Goal: Communication & Community: Answer question/provide support

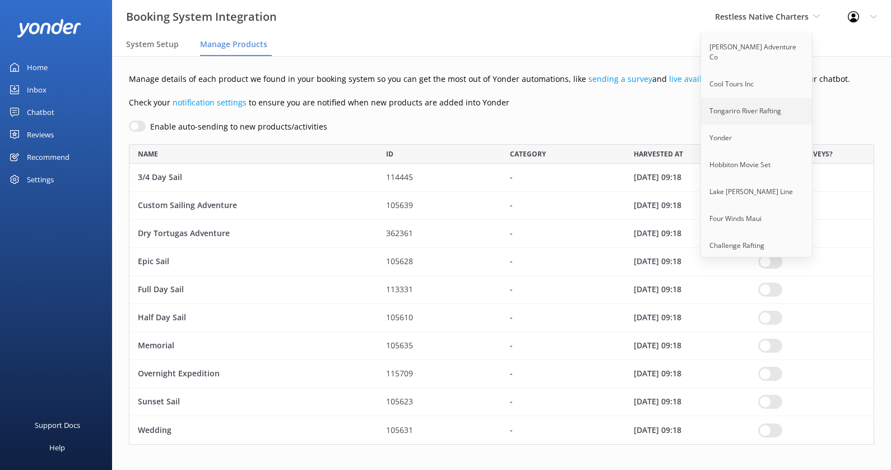
scroll to position [1014, 0]
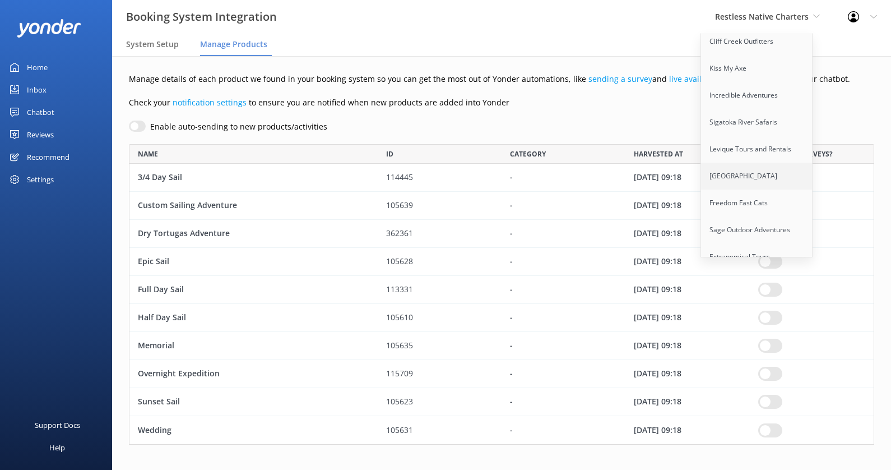
click at [756, 163] on link "[GEOGRAPHIC_DATA]" at bounding box center [757, 176] width 112 height 27
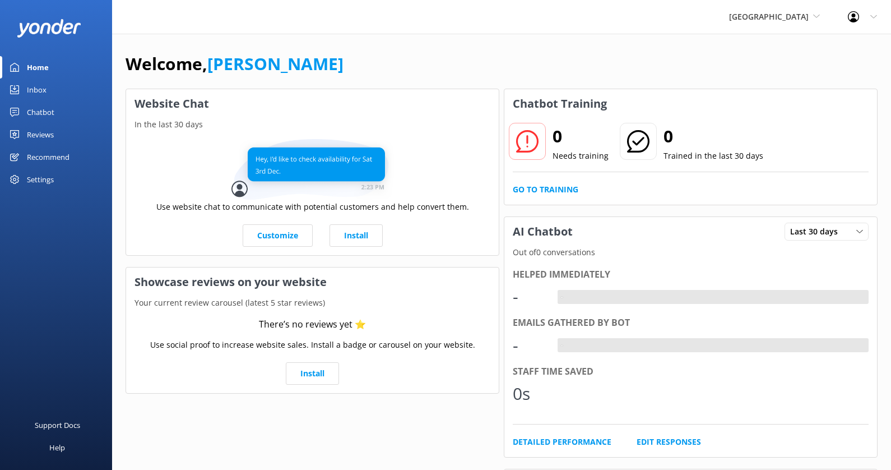
click at [48, 113] on div "Chatbot" at bounding box center [40, 112] width 27 height 22
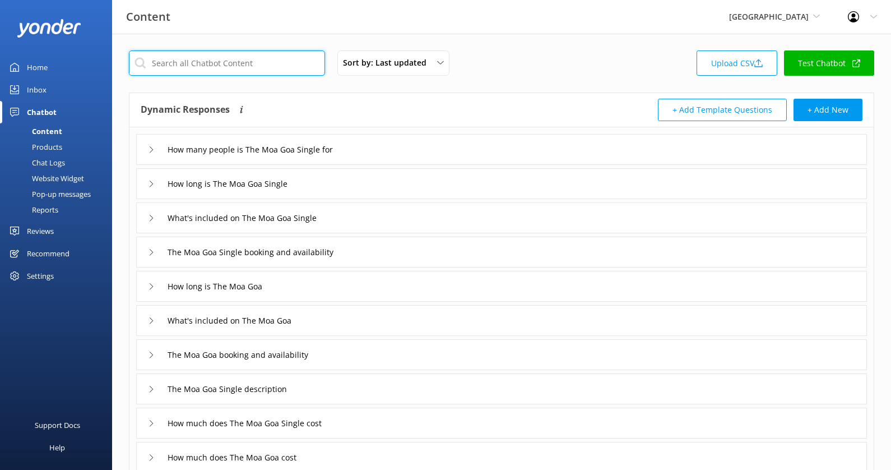
click at [253, 59] on input "text" at bounding box center [227, 62] width 196 height 25
type input "b"
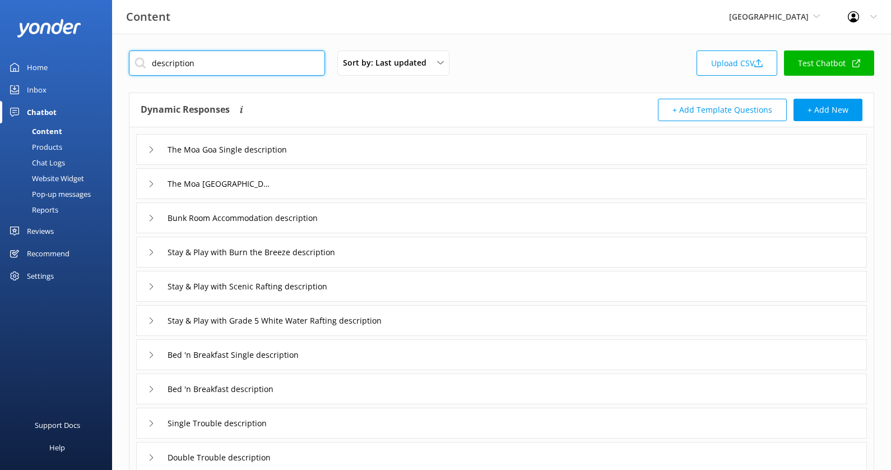
type input "description"
click at [447, 158] on div "The Moa Goa Single description" at bounding box center [501, 149] width 731 height 31
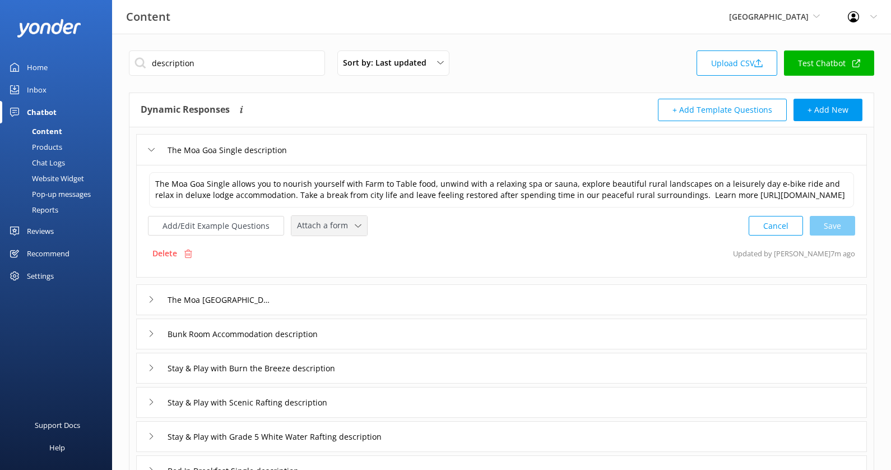
click at [343, 229] on span "Attach a form" at bounding box center [326, 225] width 58 height 12
click at [345, 277] on div "Check availability" at bounding box center [325, 272] width 55 height 11
click at [362, 303] on div "The Moa [GEOGRAPHIC_DATA] description" at bounding box center [501, 298] width 731 height 31
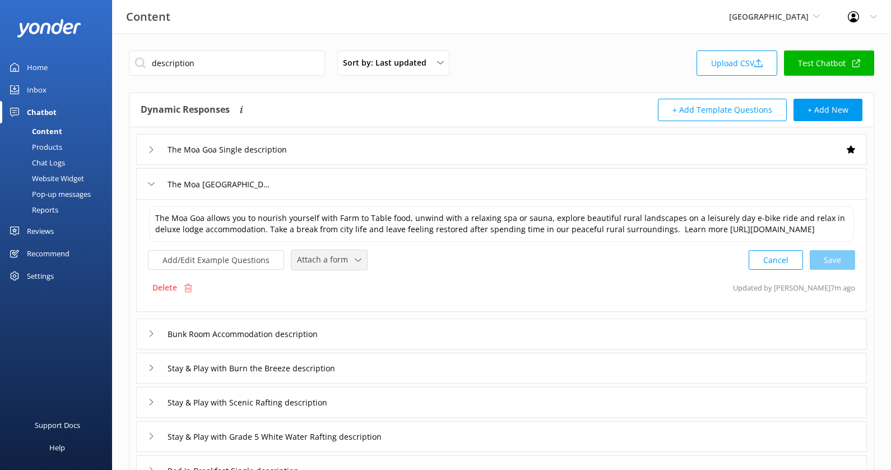
click at [331, 267] on div "Attach a form" at bounding box center [329, 260] width 70 height 14
click at [338, 312] on div "Check availability" at bounding box center [325, 306] width 55 height 11
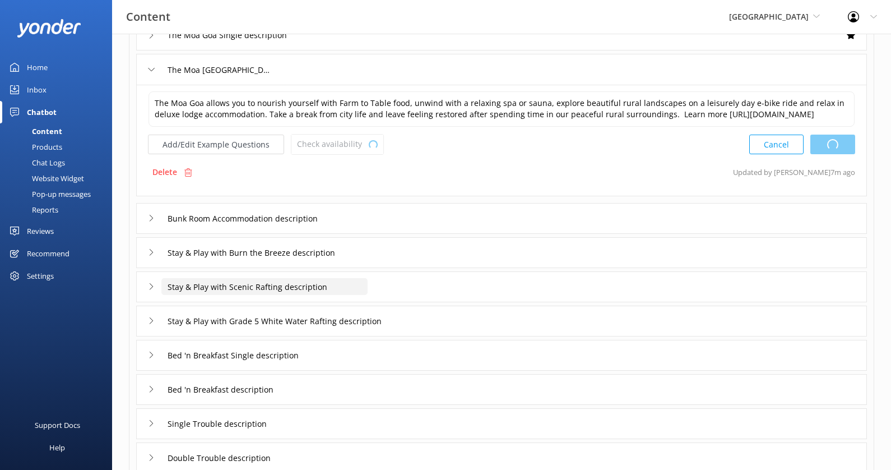
scroll to position [134, 0]
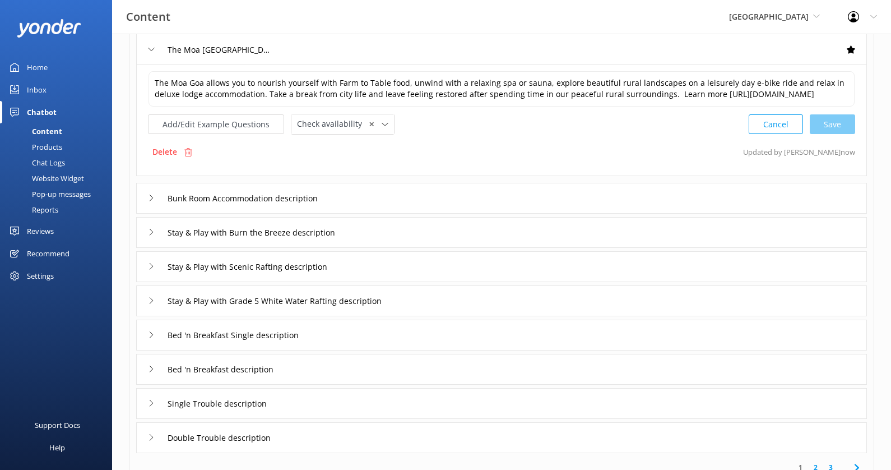
click at [400, 206] on div "Bunk Room Accommodation description" at bounding box center [501, 198] width 731 height 31
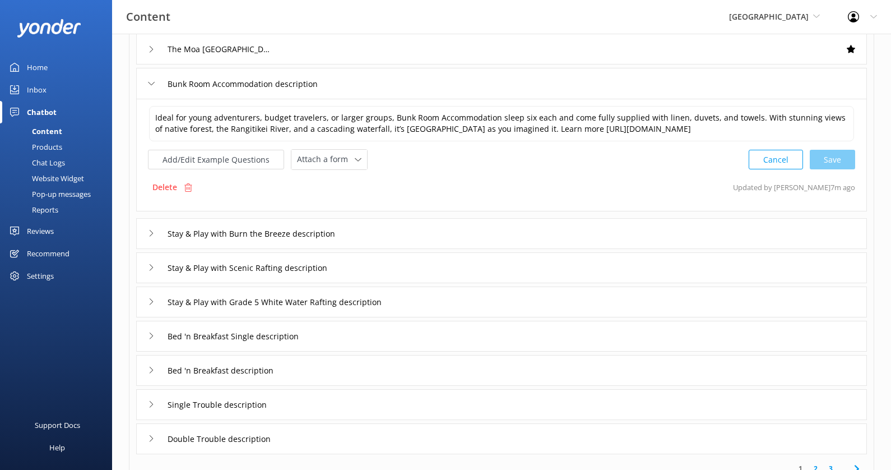
click at [388, 226] on div "Stay & Play with Burn the Breeze description" at bounding box center [501, 233] width 731 height 31
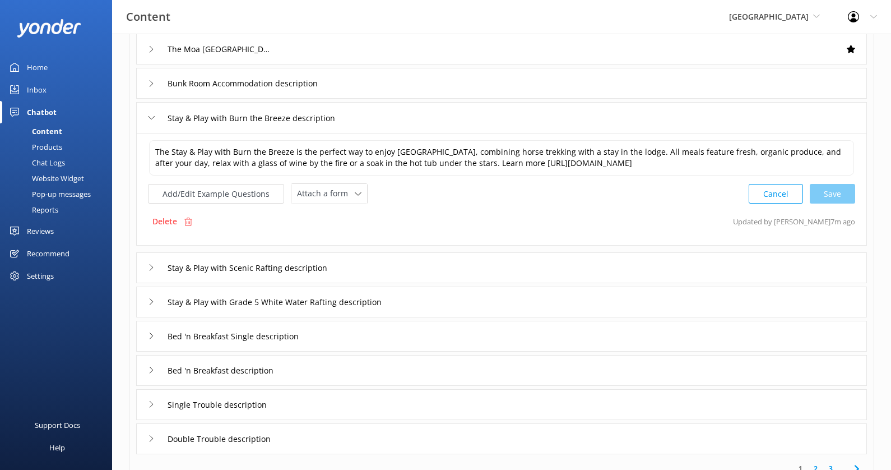
click at [384, 124] on div "Stay & Play with Burn the Breeze description" at bounding box center [501, 117] width 731 height 31
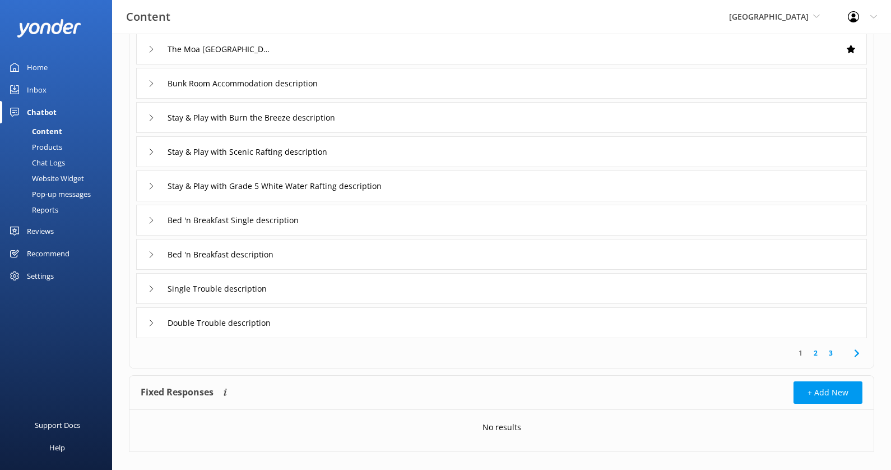
click at [393, 80] on div "Bunk Room Accommodation description" at bounding box center [501, 83] width 731 height 31
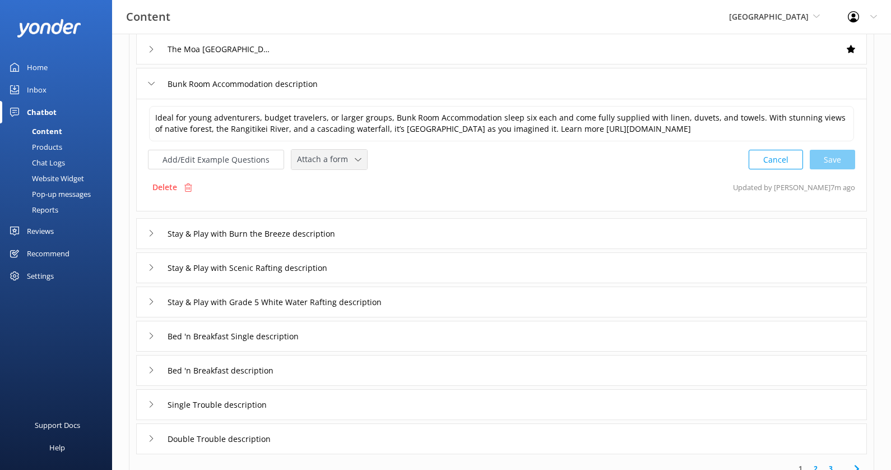
click at [338, 159] on span "Attach a form" at bounding box center [326, 159] width 58 height 12
click at [339, 197] on link "Check availability" at bounding box center [342, 206] width 100 height 22
click at [411, 224] on div "Stay & Play with Burn the Breeze description" at bounding box center [501, 232] width 731 height 31
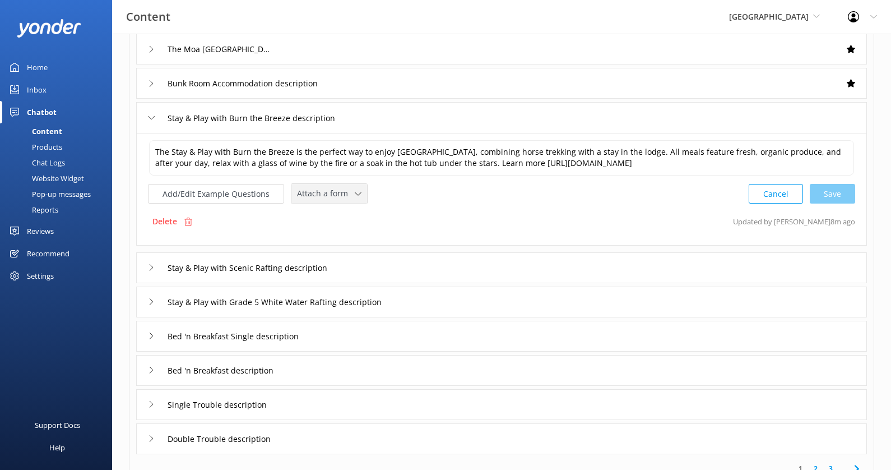
click at [316, 199] on div "Attach a form Leave contact details Check availability" at bounding box center [329, 194] width 76 height 20
click at [373, 242] on link "Check availability" at bounding box center [342, 240] width 100 height 22
click at [400, 261] on div "Stay & Play with Scenic Rafting description" at bounding box center [501, 266] width 731 height 31
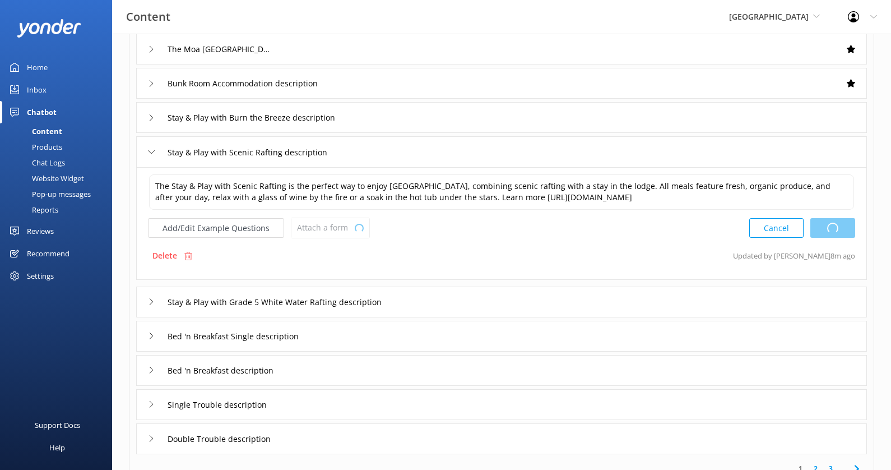
type textarea "The Stay & Play with Burn the Breeze is the perfect way to enjoy [GEOGRAPHIC_DA…"
click at [348, 228] on span "Attach a form" at bounding box center [326, 227] width 58 height 12
click at [349, 269] on link "Check availability" at bounding box center [342, 274] width 100 height 22
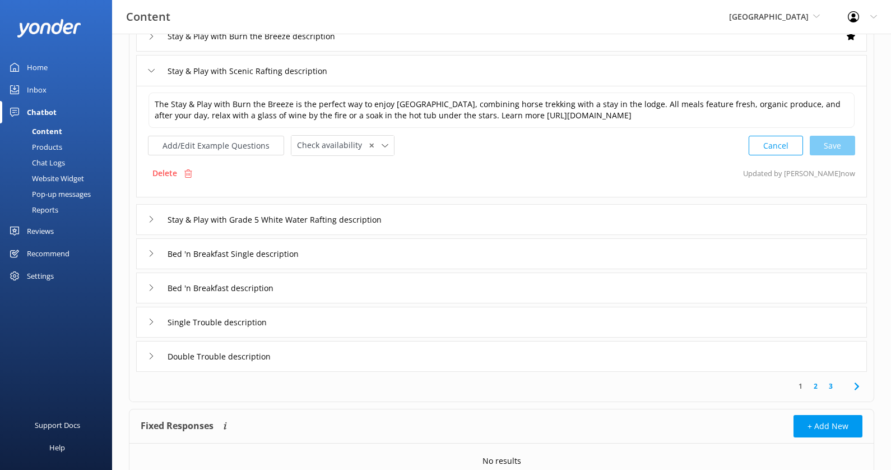
scroll to position [219, 0]
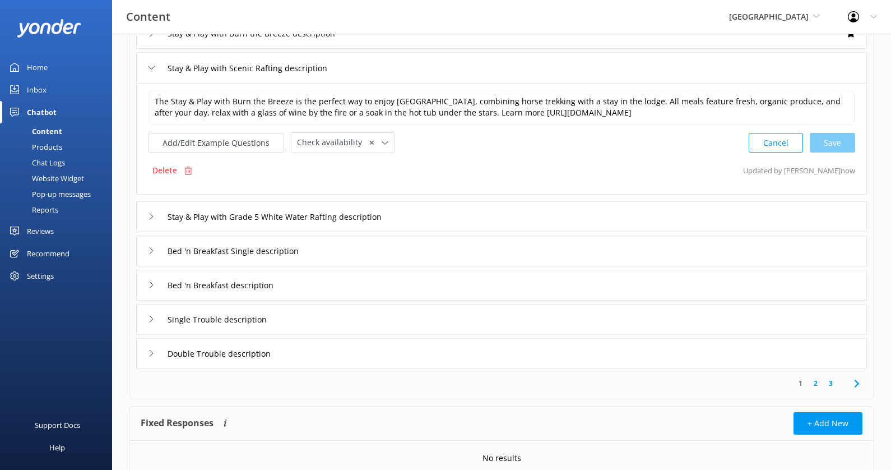
click at [439, 216] on div "Stay & Play with Grade 5 White Water Rafting description" at bounding box center [501, 216] width 731 height 31
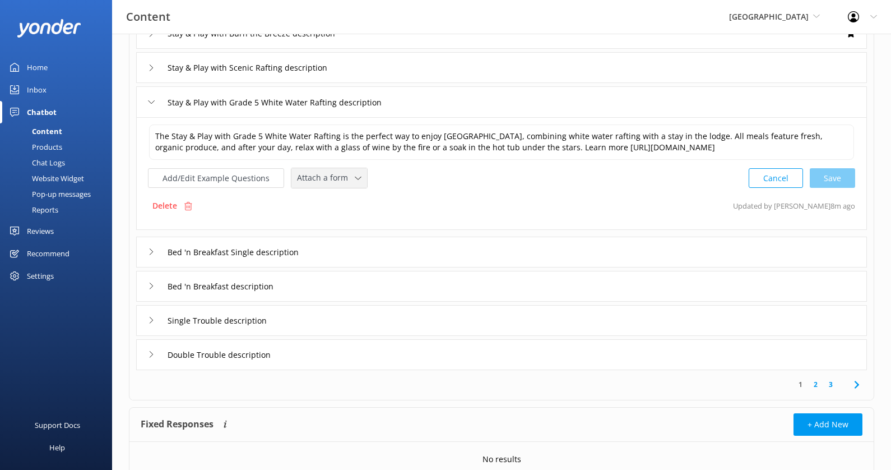
click at [345, 182] on div "Attach a form" at bounding box center [329, 178] width 70 height 14
click at [346, 219] on div "Check availability" at bounding box center [325, 224] width 55 height 11
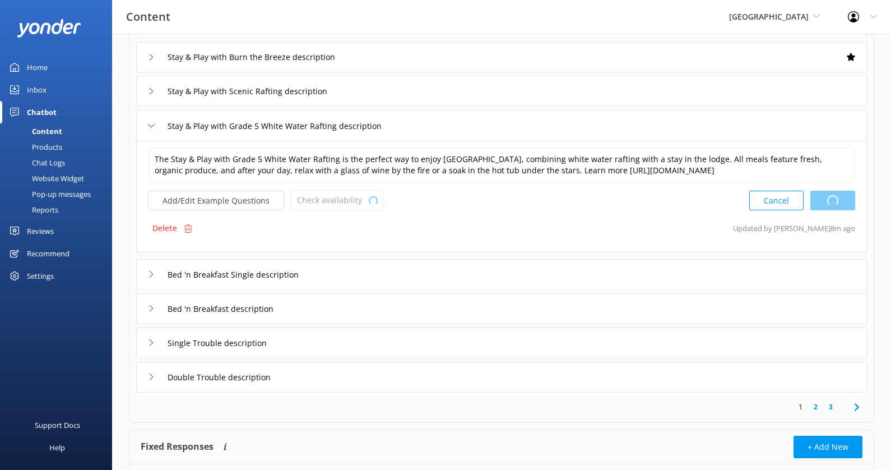
scroll to position [189, 0]
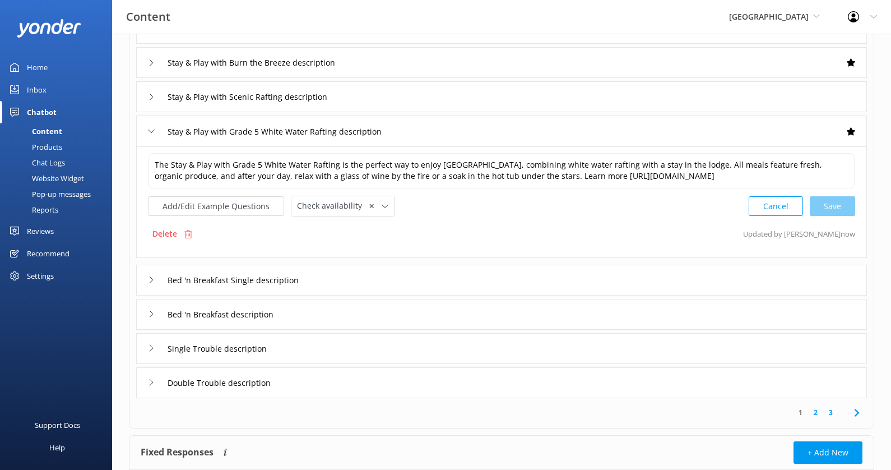
click at [500, 102] on div "Stay & Play with Scenic Rafting description" at bounding box center [501, 96] width 731 height 31
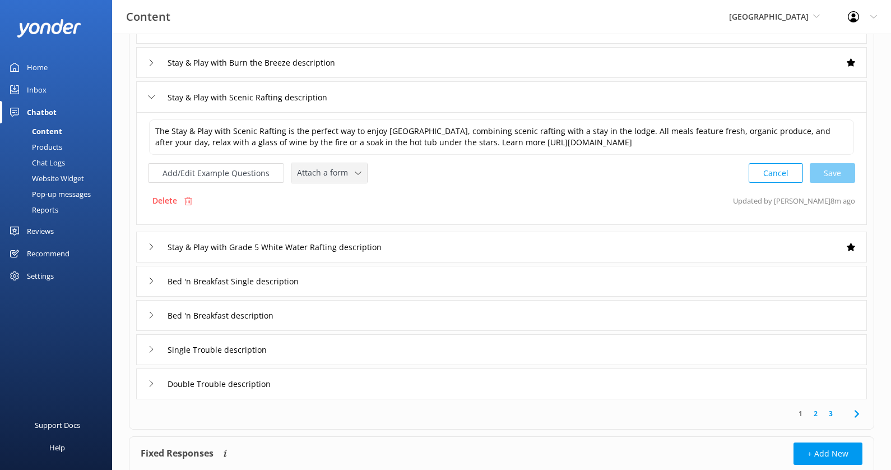
click at [338, 176] on span "Attach a form" at bounding box center [326, 172] width 58 height 12
click at [338, 215] on div "Check availability" at bounding box center [325, 219] width 55 height 11
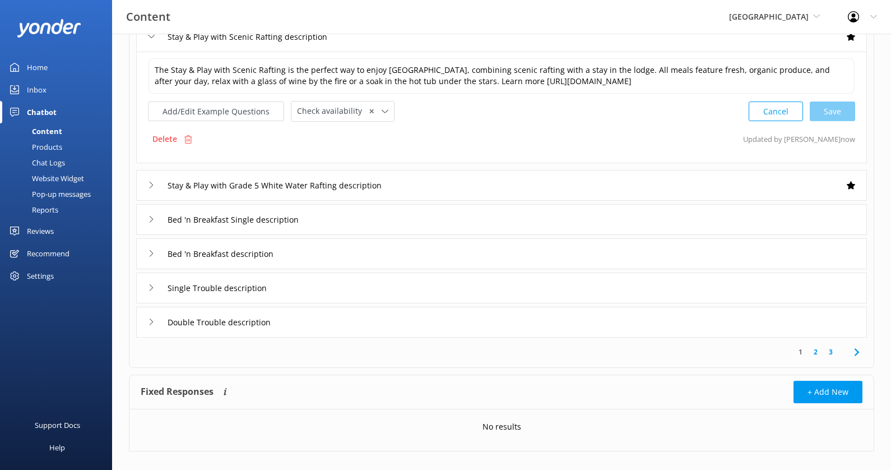
scroll to position [253, 0]
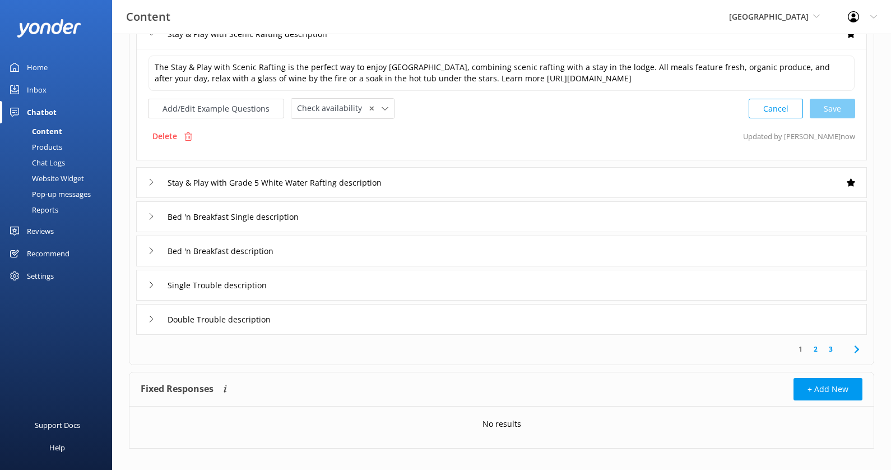
click at [438, 215] on div "Bed 'n Breakfast Single description" at bounding box center [501, 216] width 731 height 31
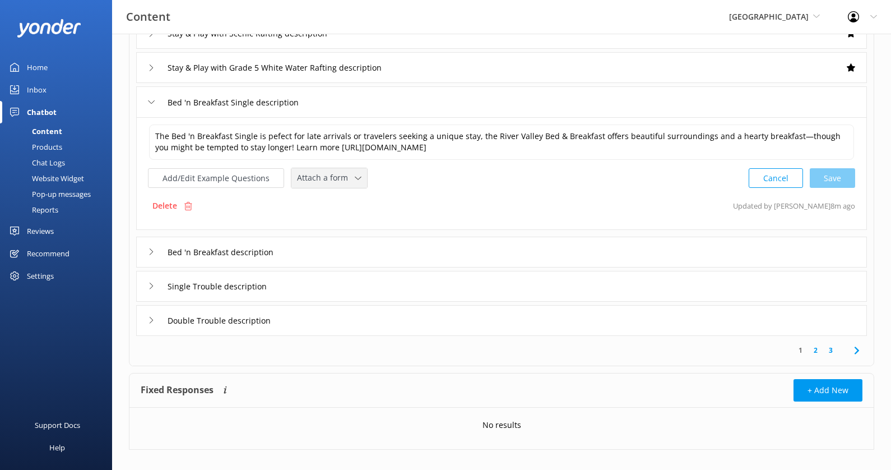
drag, startPoint x: 350, startPoint y: 171, endPoint x: 350, endPoint y: 178, distance: 7.3
click at [350, 171] on div "Attach a form" at bounding box center [329, 178] width 70 height 14
click at [355, 218] on link "Check availability" at bounding box center [342, 224] width 100 height 22
click at [431, 257] on div "Bed 'n Breakfast description" at bounding box center [501, 250] width 731 height 31
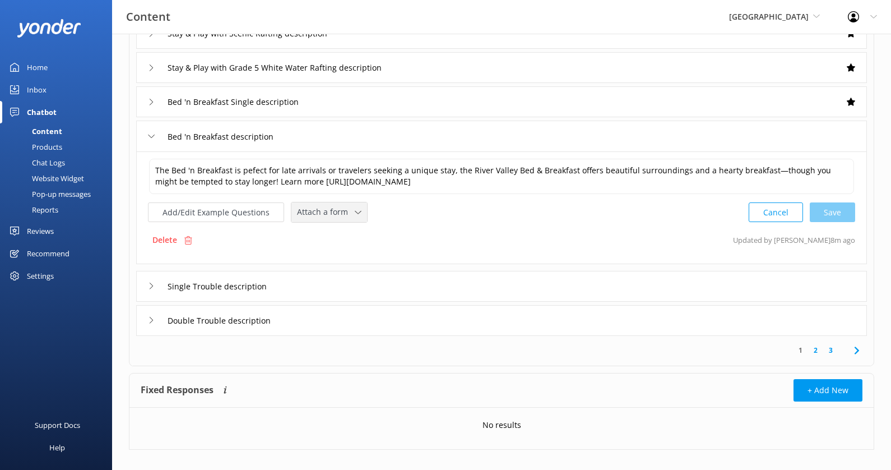
click at [357, 216] on div "Attach a form" at bounding box center [329, 212] width 70 height 14
click at [354, 252] on link "Check availability" at bounding box center [342, 259] width 100 height 22
click at [385, 283] on div "Single Trouble description" at bounding box center [501, 285] width 731 height 31
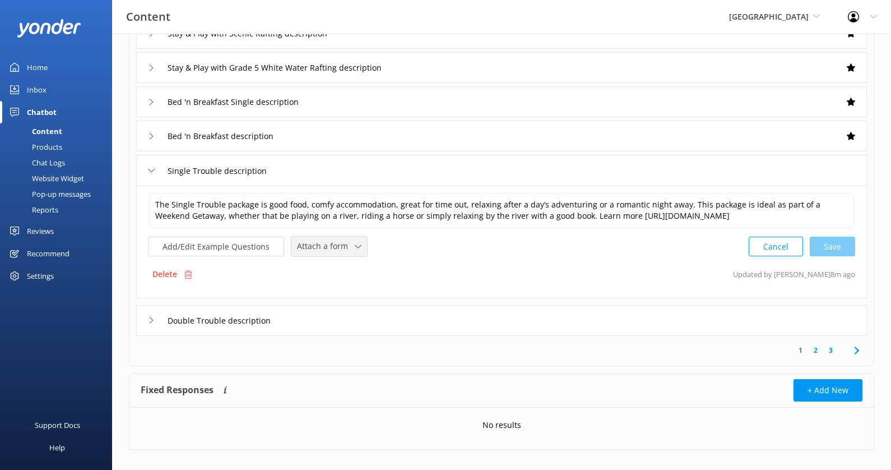
click at [337, 252] on span "Attach a form" at bounding box center [326, 246] width 58 height 12
click at [345, 299] on div "Check availability" at bounding box center [325, 292] width 55 height 11
click at [398, 319] on div "Double Trouble description" at bounding box center [501, 319] width 731 height 31
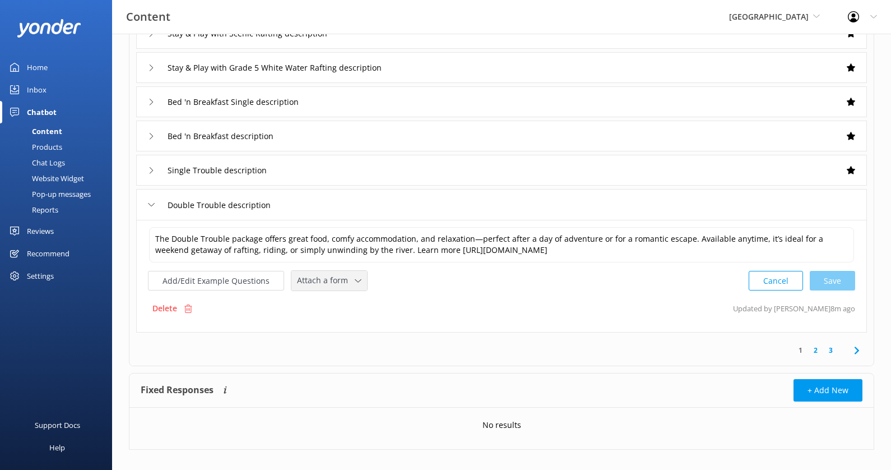
click at [346, 280] on span "Attach a form" at bounding box center [326, 280] width 58 height 12
click at [351, 317] on link "Check availability" at bounding box center [342, 327] width 100 height 22
click at [470, 374] on div "Fixed Responses The chatbot will provide the exact word-for-word response you a…" at bounding box center [501, 389] width 744 height 34
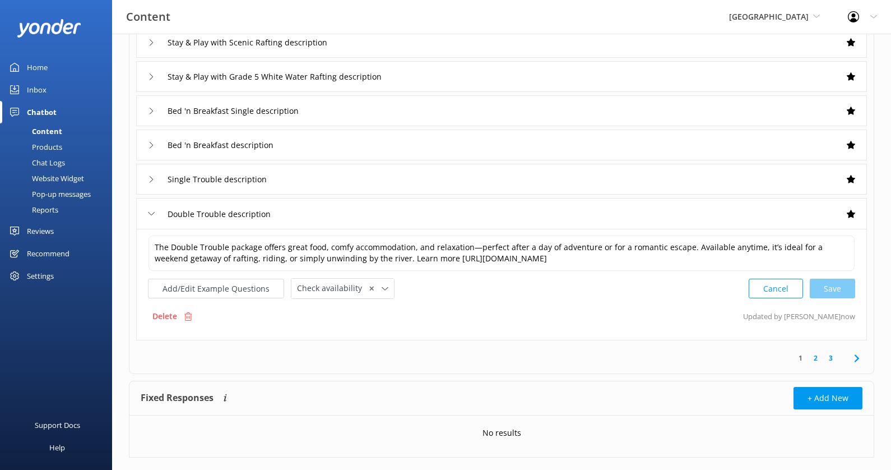
click at [813, 358] on link "2" at bounding box center [815, 357] width 15 height 11
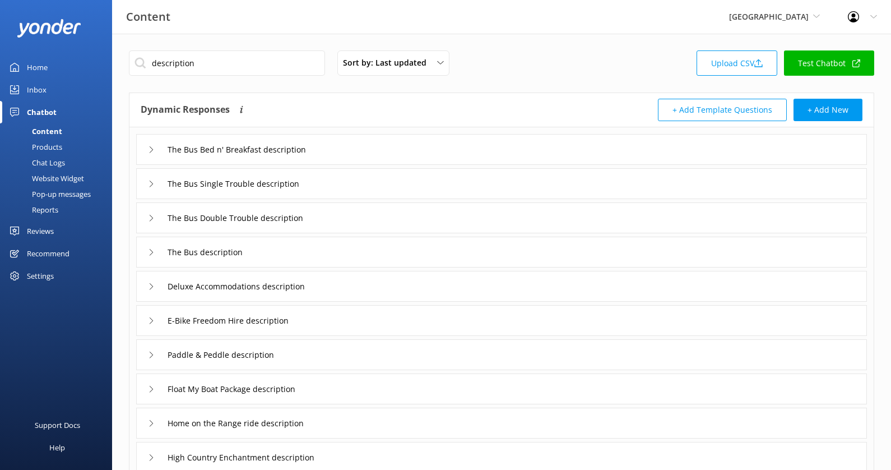
click at [384, 150] on div "The Bus Bed n' Breakfast description" at bounding box center [501, 149] width 731 height 31
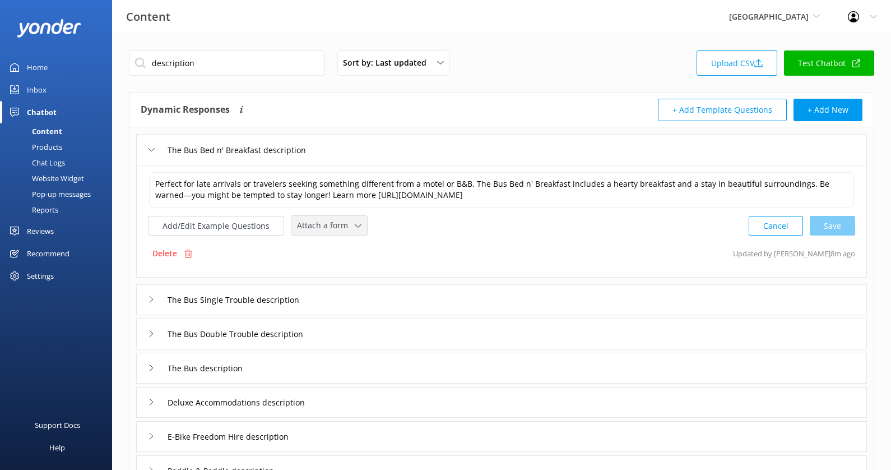
click at [332, 221] on span "Attach a form" at bounding box center [326, 225] width 58 height 12
click at [336, 263] on link "Check availability" at bounding box center [342, 272] width 100 height 22
click at [357, 290] on div "The Bus Single Trouble description" at bounding box center [501, 298] width 731 height 31
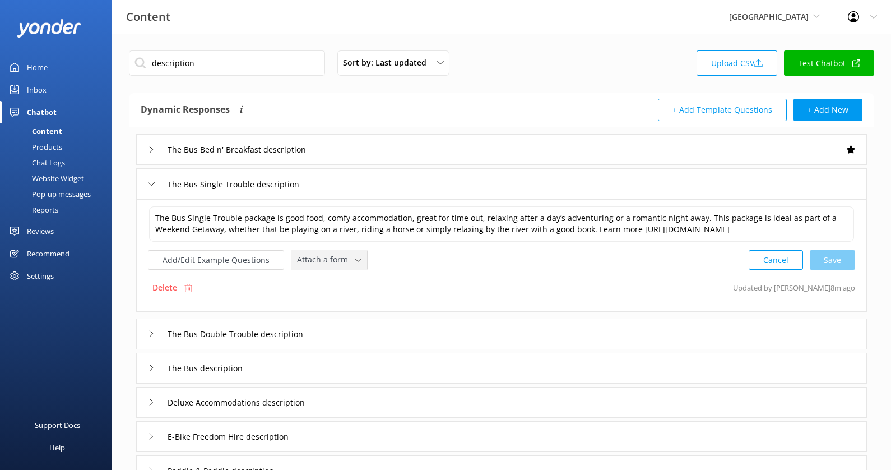
click at [355, 263] on icon at bounding box center [358, 260] width 7 height 7
click at [350, 313] on link "Check availability" at bounding box center [342, 306] width 100 height 22
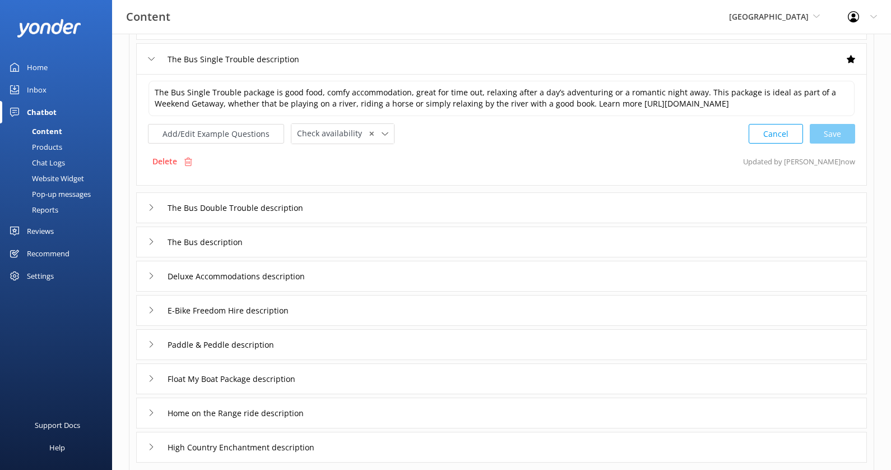
scroll to position [138, 0]
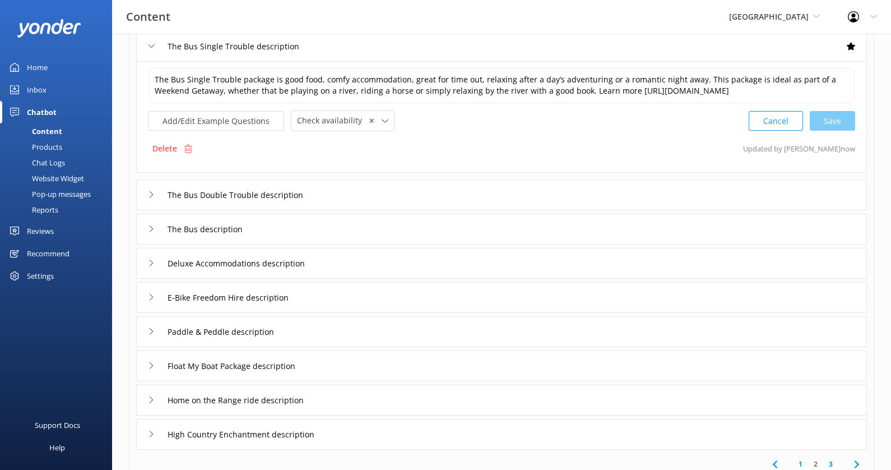
click at [424, 204] on div "The Bus Double Trouble description" at bounding box center [501, 194] width 731 height 31
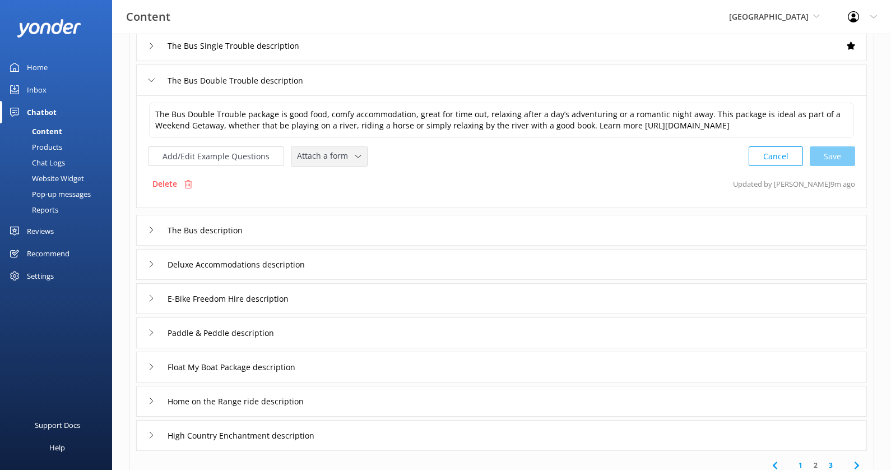
click at [344, 163] on div "Attach a form" at bounding box center [329, 156] width 70 height 14
click at [347, 208] on div "Check availability" at bounding box center [325, 202] width 55 height 11
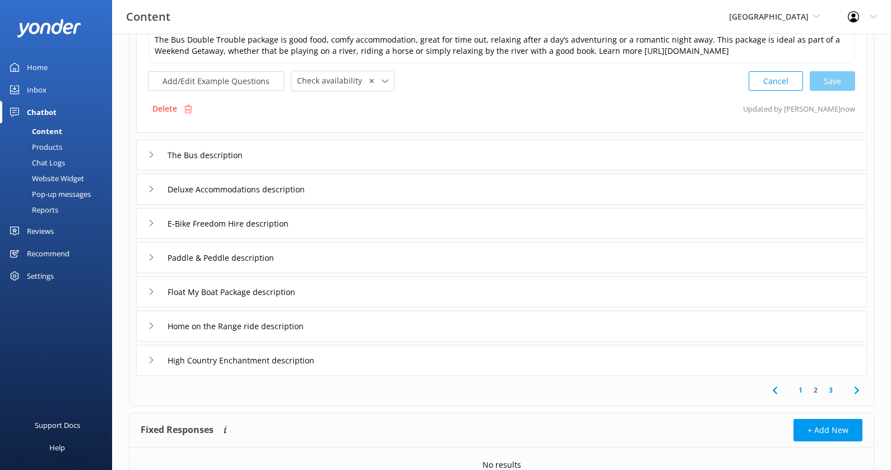
scroll to position [214, 0]
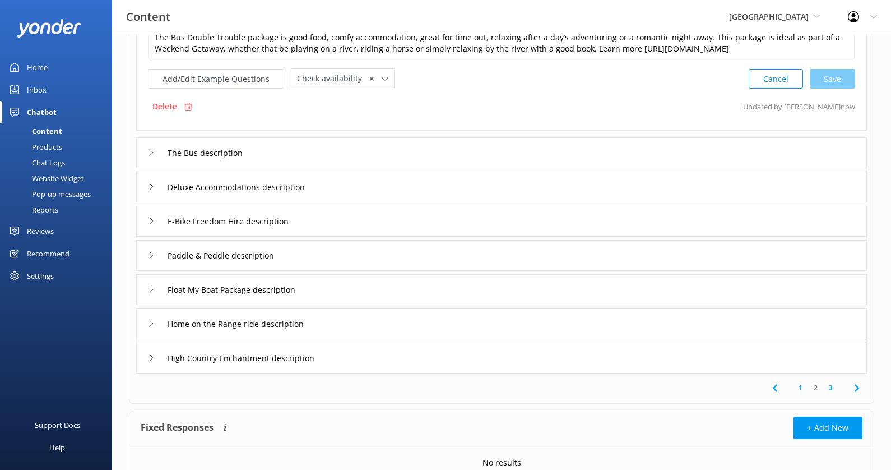
click at [342, 162] on div "The Bus description" at bounding box center [501, 152] width 731 height 31
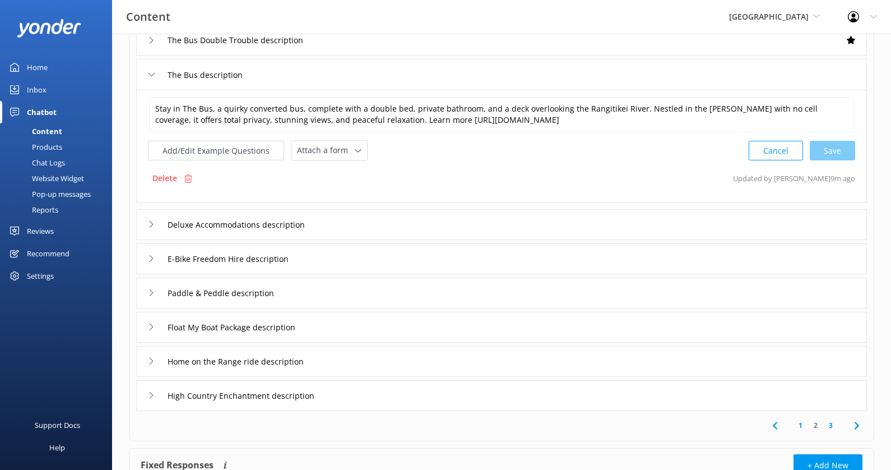
scroll to position [166, 0]
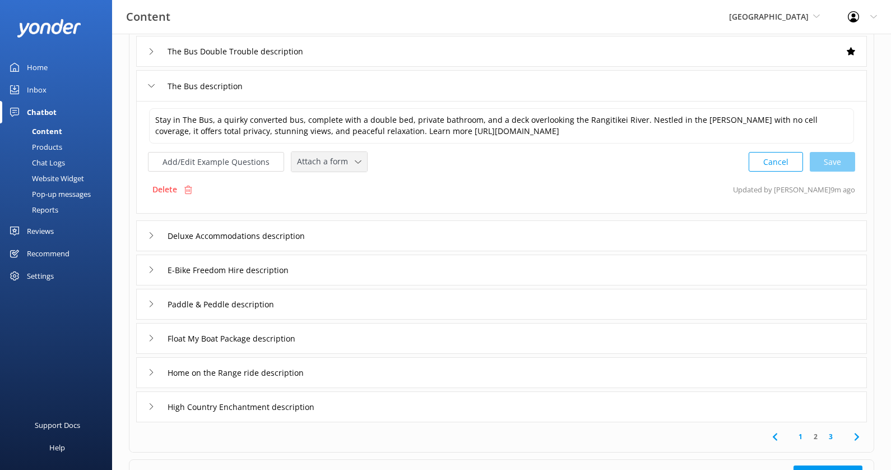
click at [328, 159] on span "Attach a form" at bounding box center [326, 161] width 58 height 12
click at [332, 203] on div "Check availability" at bounding box center [325, 208] width 55 height 11
click at [382, 231] on div "Deluxe Accommodations description" at bounding box center [501, 234] width 731 height 31
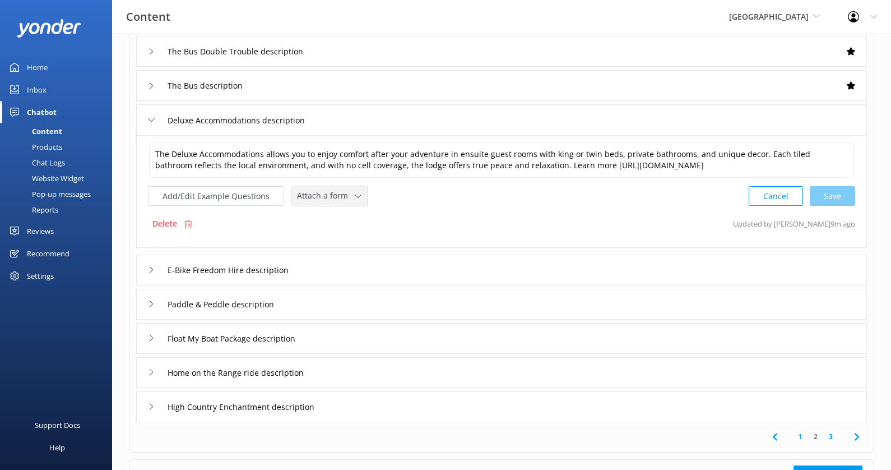
click at [342, 199] on span "Attach a form" at bounding box center [326, 195] width 58 height 12
click at [346, 239] on div "Check availability" at bounding box center [325, 242] width 55 height 11
click at [393, 266] on div "E-Bike Freedom Hire description" at bounding box center [501, 268] width 731 height 31
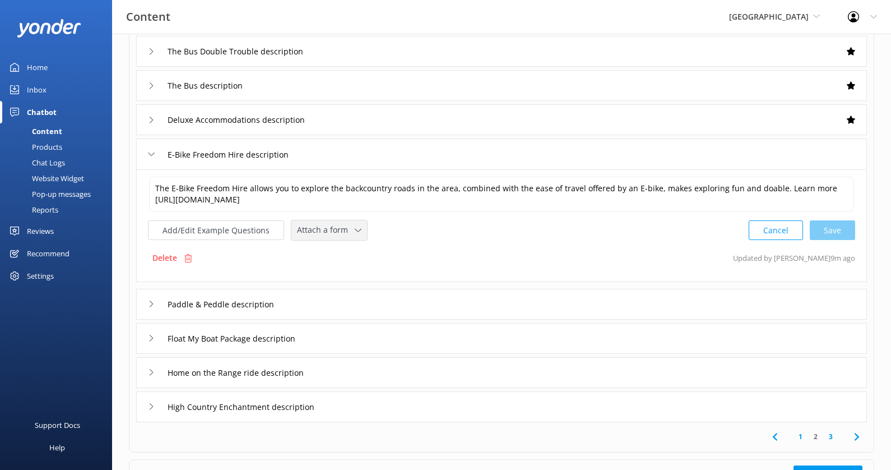
click at [331, 235] on div "Attach a form Leave contact details Check availability" at bounding box center [329, 230] width 76 height 20
click at [336, 272] on div "Check availability" at bounding box center [325, 276] width 55 height 11
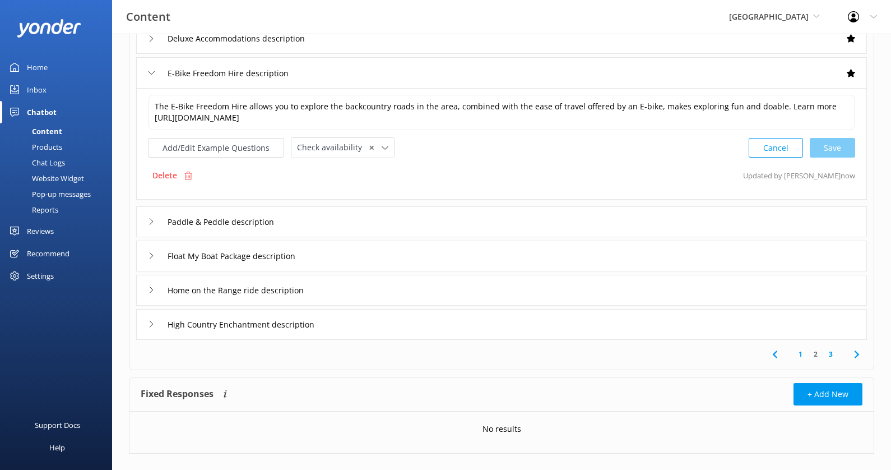
scroll to position [262, 0]
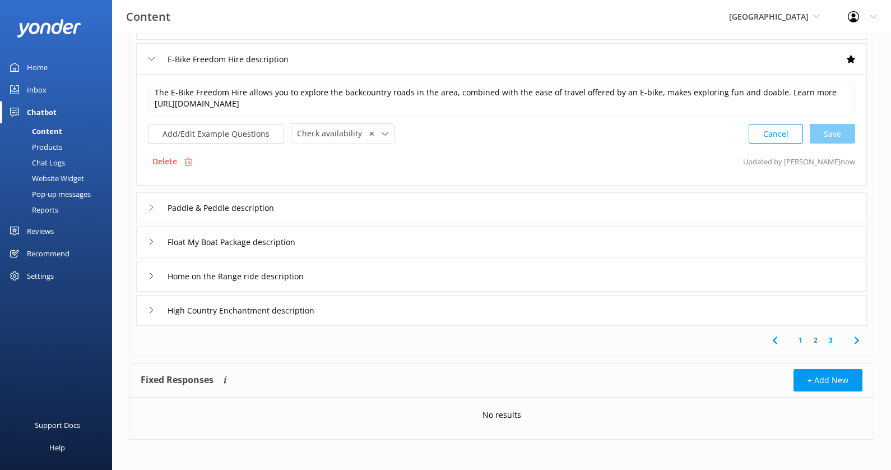
click at [397, 213] on div "Paddle & Peddle description" at bounding box center [501, 207] width 731 height 31
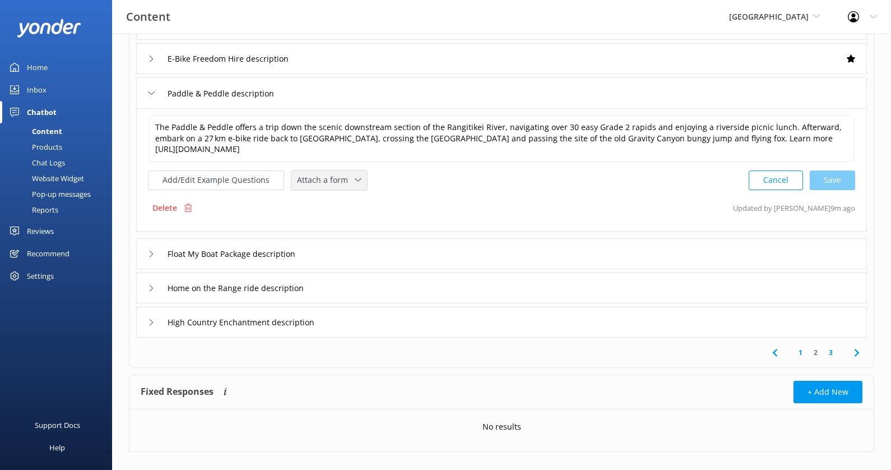
click at [351, 181] on div "Attach a form" at bounding box center [329, 180] width 70 height 14
click at [349, 227] on link "Check availability" at bounding box center [342, 226] width 100 height 22
click at [406, 244] on div "Float My Boat Package description" at bounding box center [501, 252] width 731 height 31
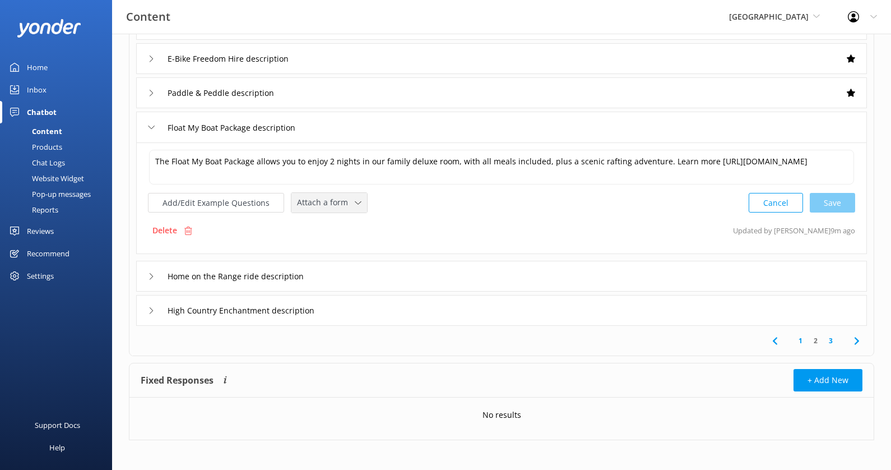
click at [346, 197] on span "Attach a form" at bounding box center [326, 202] width 58 height 12
click at [346, 241] on link "Check availability" at bounding box center [342, 249] width 100 height 22
click at [401, 271] on div "Home on the Range ride description" at bounding box center [501, 274] width 731 height 31
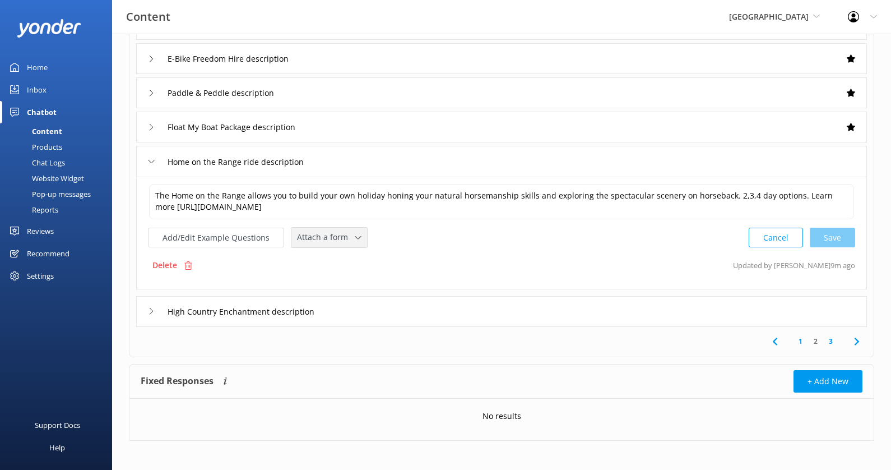
click at [347, 231] on span "Attach a form" at bounding box center [326, 237] width 58 height 12
click at [347, 273] on link "Check availability" at bounding box center [342, 284] width 100 height 22
click at [388, 302] on div "High Country Enchantment description" at bounding box center [501, 310] width 731 height 31
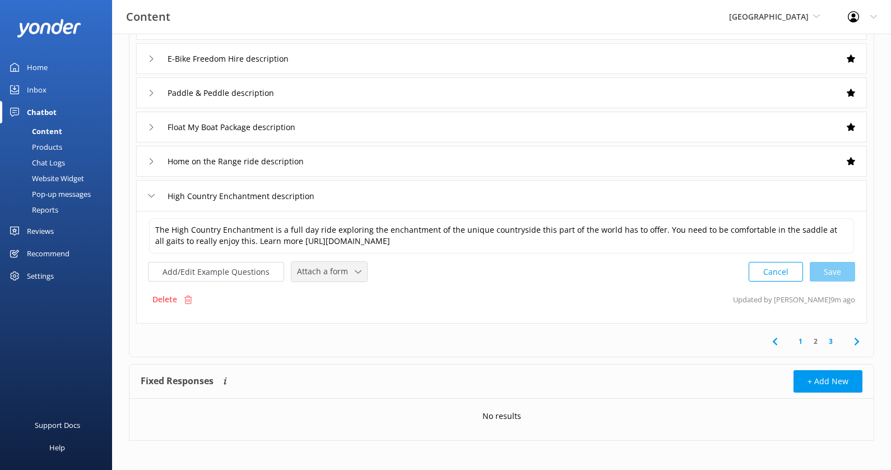
click at [327, 265] on span "Attach a form" at bounding box center [326, 271] width 58 height 12
click at [333, 313] on div "Check availability" at bounding box center [325, 318] width 55 height 11
click at [833, 340] on link "3" at bounding box center [830, 340] width 15 height 11
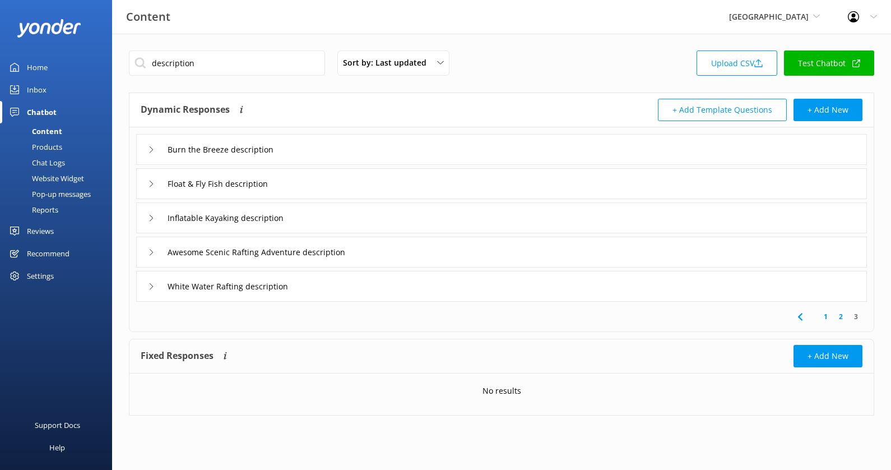
click at [411, 152] on div "Burn the Breeze description" at bounding box center [501, 149] width 731 height 31
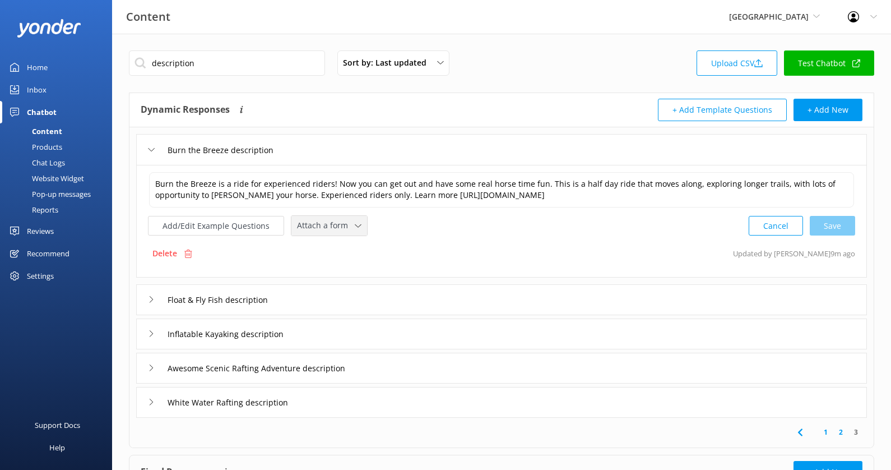
click at [330, 228] on span "Attach a form" at bounding box center [326, 225] width 58 height 12
click at [333, 272] on div "Check availability" at bounding box center [325, 272] width 55 height 11
click at [342, 296] on div "Float & Fly Fish description" at bounding box center [501, 298] width 731 height 31
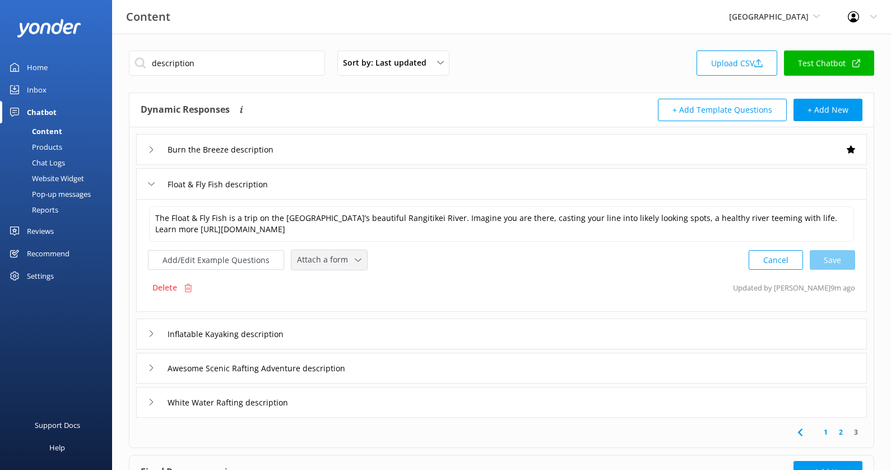
click at [326, 266] on div "Attach a form Leave contact details Check availability" at bounding box center [329, 260] width 76 height 20
click at [330, 301] on div "Check availability" at bounding box center [325, 306] width 55 height 11
click at [350, 332] on div "Inflatable Kayaking description" at bounding box center [501, 332] width 731 height 31
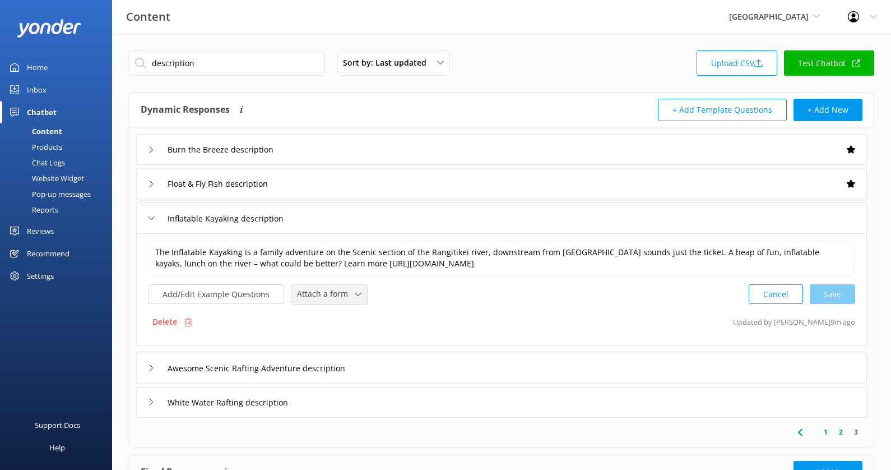
click at [337, 291] on span "Attach a form" at bounding box center [326, 293] width 58 height 12
click at [337, 335] on div "Check availability" at bounding box center [325, 340] width 55 height 11
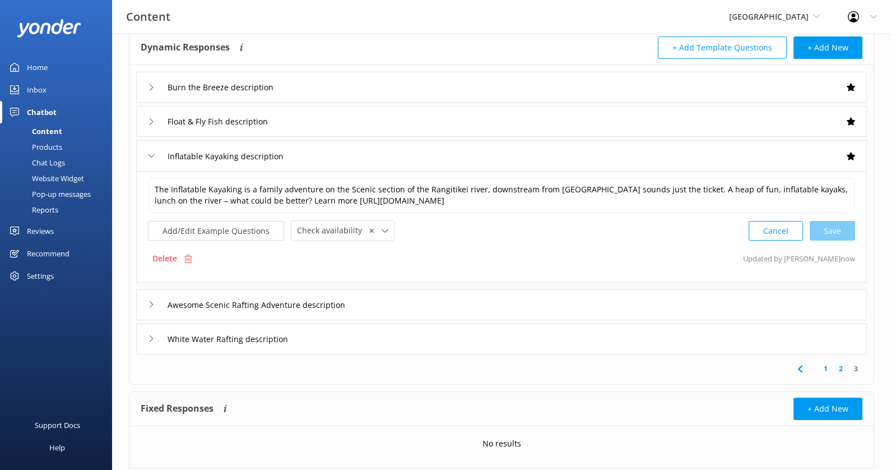
scroll to position [63, 0]
click at [416, 302] on div "Awesome Scenic Rafting Adventure description" at bounding box center [501, 303] width 731 height 31
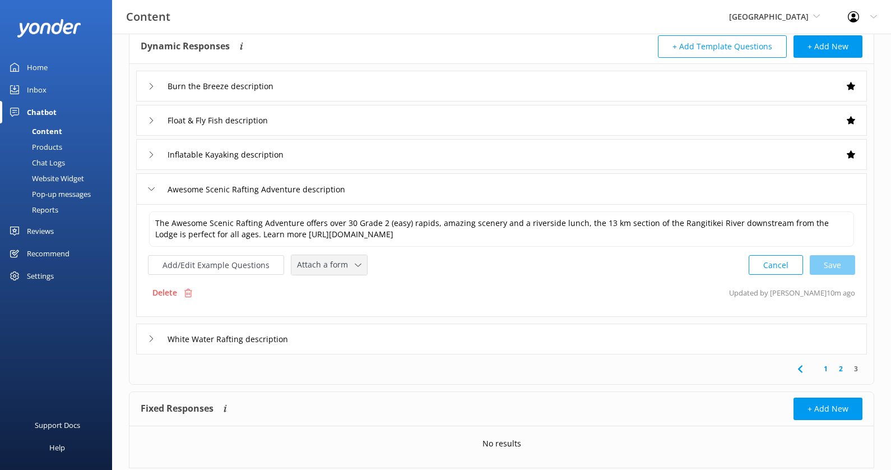
click at [337, 260] on span "Attach a form" at bounding box center [326, 264] width 58 height 12
click at [338, 295] on link "Leave contact details" at bounding box center [342, 288] width 100 height 22
click at [352, 260] on span "Leave contact details" at bounding box center [339, 263] width 85 height 12
click at [350, 305] on link "Check availability" at bounding box center [349, 310] width 114 height 22
click at [362, 338] on div "White Water Rafting description" at bounding box center [501, 337] width 731 height 31
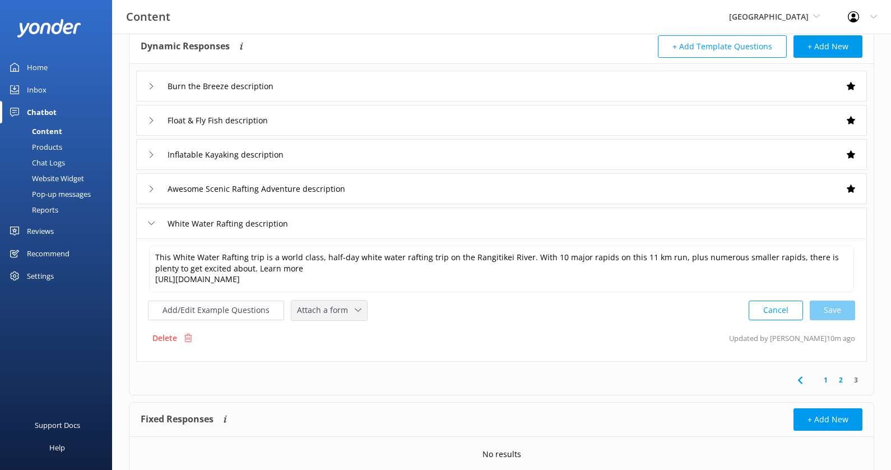
click at [355, 307] on icon at bounding box center [358, 310] width 7 height 7
click at [354, 351] on link "Check availability" at bounding box center [342, 356] width 100 height 22
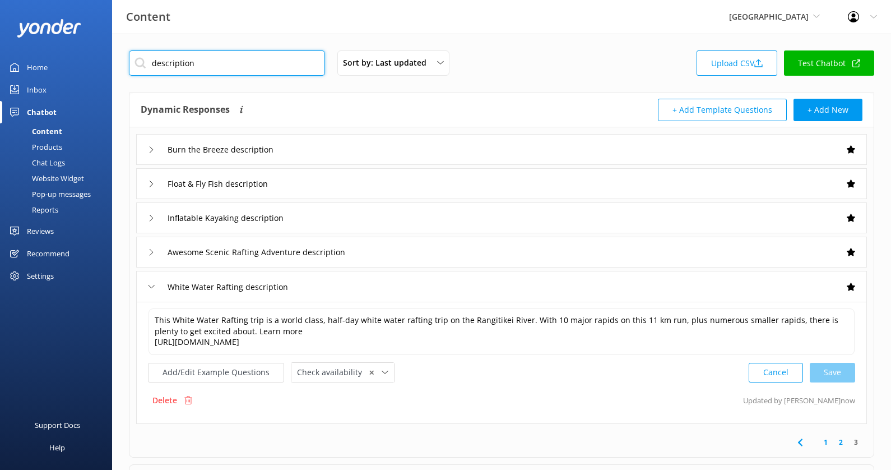
click at [270, 65] on input "description" at bounding box center [227, 62] width 196 height 25
type input "depart"
click at [310, 22] on div "Content River Valley [PERSON_NAME] Adventure Co Cool Tours Inc [GEOGRAPHIC_DATA…" at bounding box center [445, 17] width 891 height 34
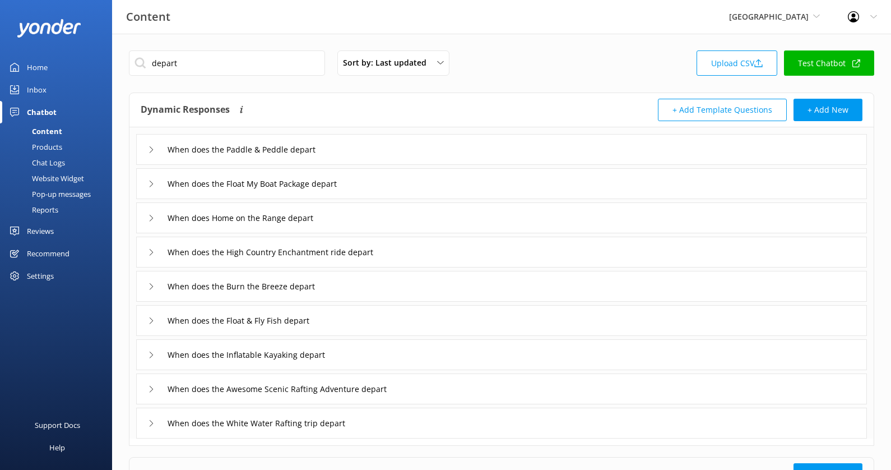
click at [412, 149] on div "When does the Paddle & Peddle depart" at bounding box center [501, 149] width 731 height 31
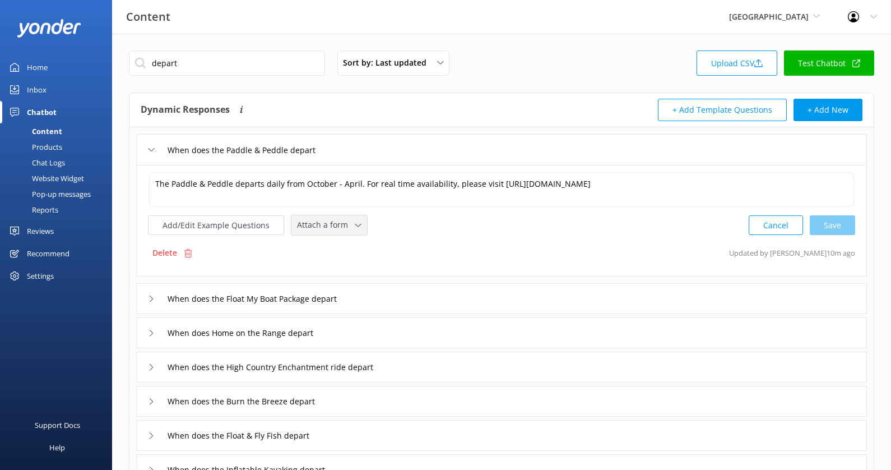
click at [338, 226] on span "Attach a form" at bounding box center [326, 225] width 58 height 12
click at [349, 265] on link "Check availability" at bounding box center [342, 271] width 100 height 22
click at [387, 296] on div "When does the Float My Boat Package depart" at bounding box center [501, 297] width 731 height 31
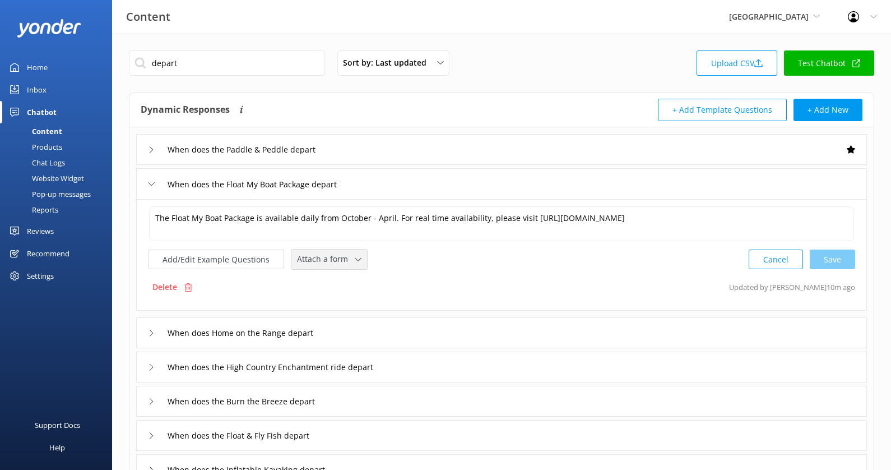
click at [357, 259] on div "Attach a form" at bounding box center [329, 259] width 70 height 14
click at [345, 300] on div "Check availability" at bounding box center [325, 305] width 55 height 11
click at [367, 321] on div "When does Home on the Range depart" at bounding box center [501, 331] width 731 height 31
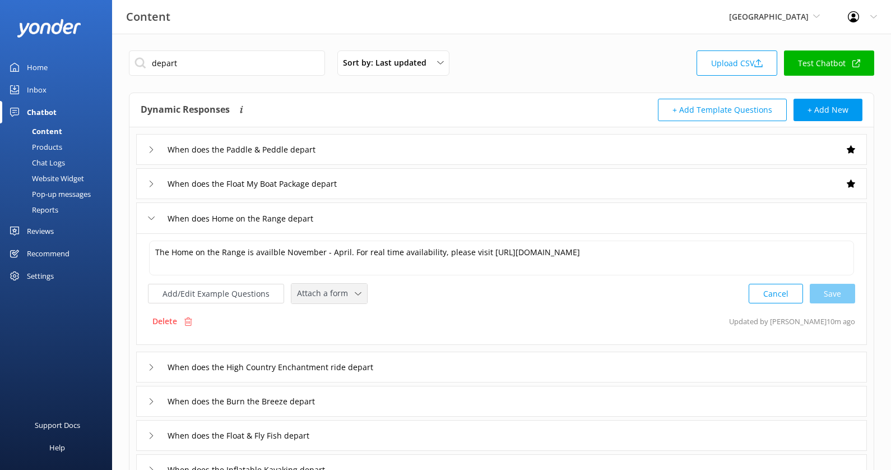
click at [338, 295] on span "Attach a form" at bounding box center [326, 293] width 58 height 12
click at [338, 335] on div "Check availability" at bounding box center [325, 339] width 55 height 11
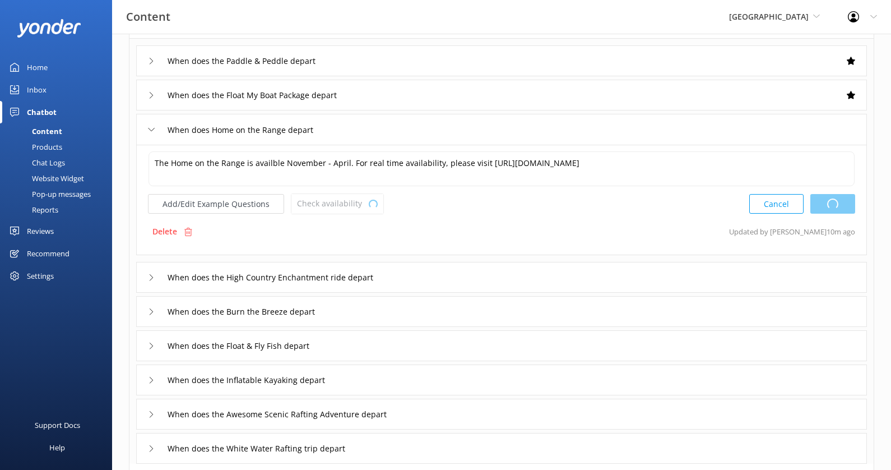
scroll to position [119, 0]
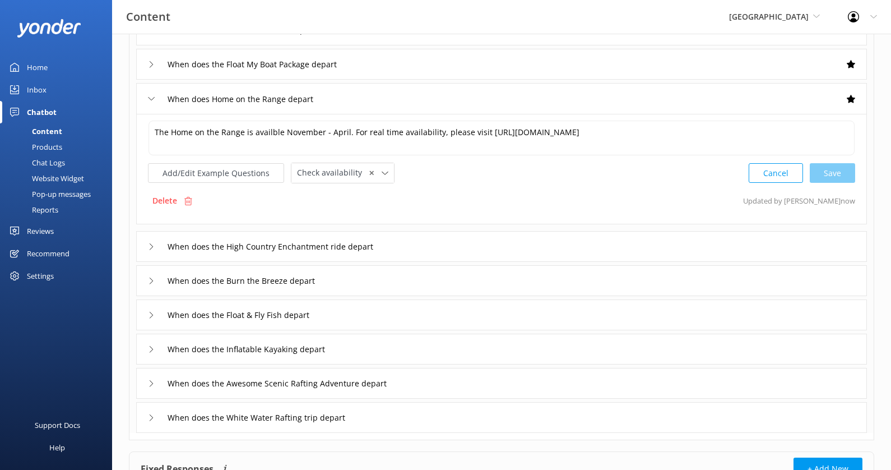
click at [414, 257] on div "When does the High Country Enchantment ride depart" at bounding box center [501, 246] width 731 height 31
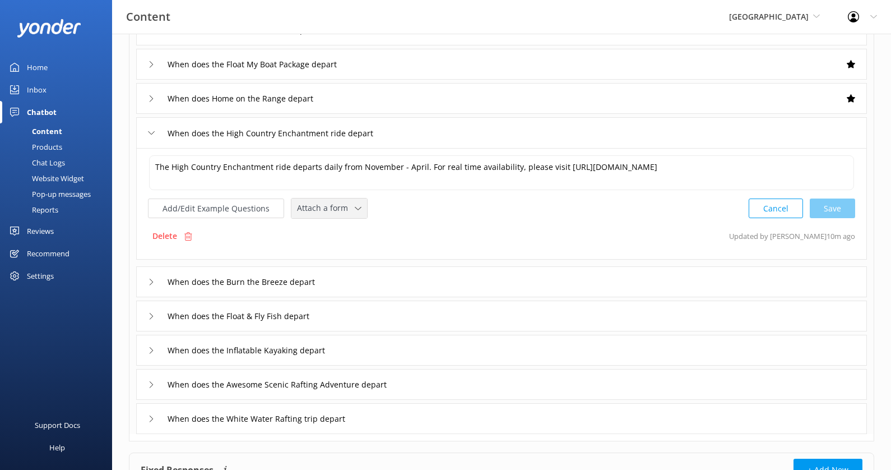
click at [356, 203] on div "Attach a form" at bounding box center [329, 208] width 70 height 14
click at [350, 249] on link "Check availability" at bounding box center [342, 254] width 100 height 22
click at [387, 273] on div "When does the Burn the Breeze depart" at bounding box center [501, 280] width 731 height 31
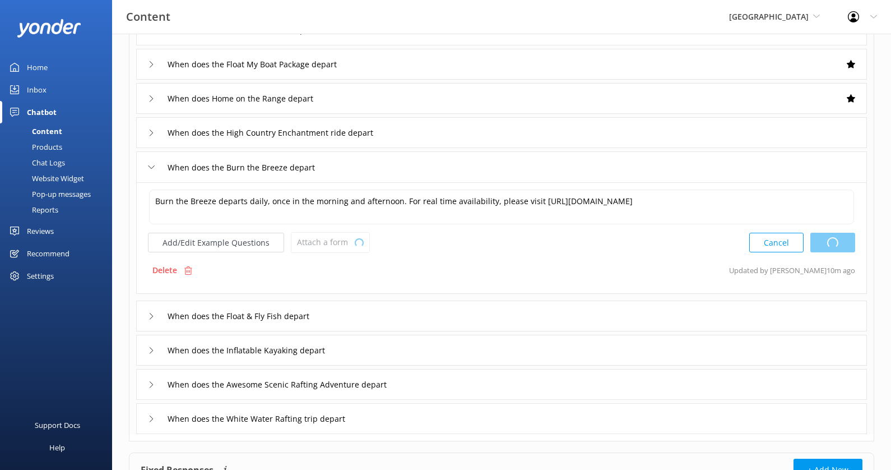
type textarea "The High Country Enchantment ride departs daily from November - April. For real…"
click at [352, 244] on div "Attach a form" at bounding box center [329, 242] width 70 height 14
click at [352, 280] on link "Check availability" at bounding box center [342, 288] width 100 height 22
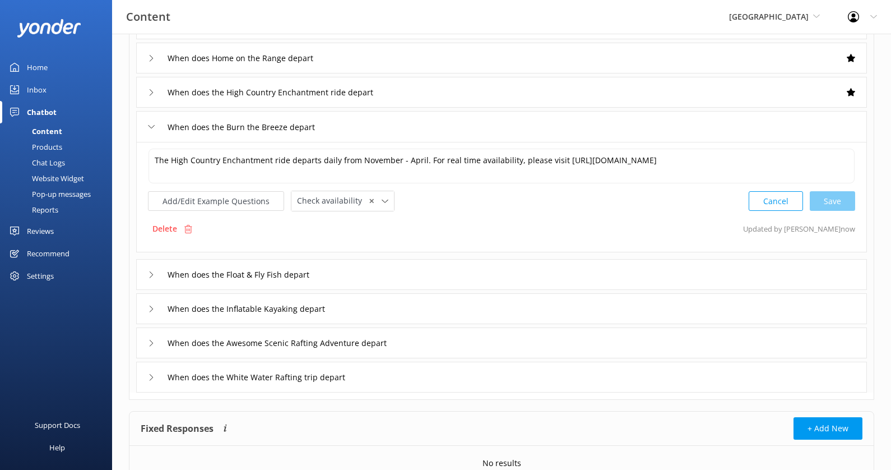
scroll to position [164, 0]
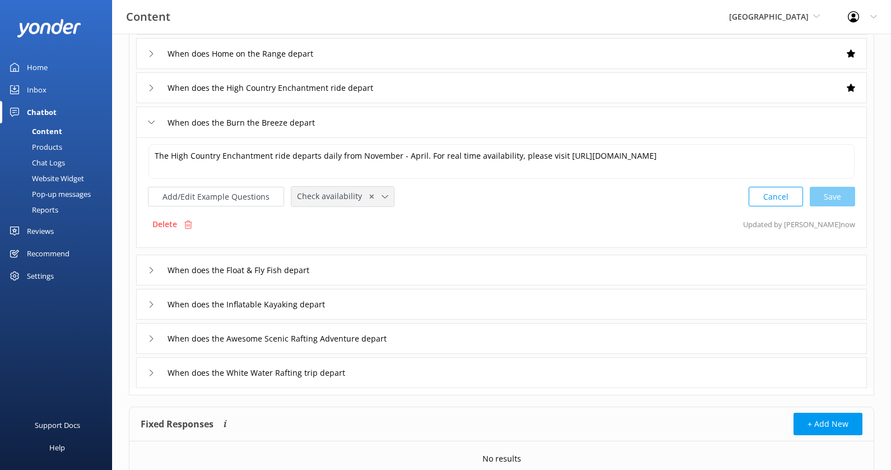
click at [350, 190] on span "Check availability" at bounding box center [333, 196] width 72 height 12
click at [356, 239] on link "Check availability" at bounding box center [342, 242] width 101 height 22
click at [402, 268] on div "When does the Float & Fly Fish depart" at bounding box center [501, 269] width 731 height 31
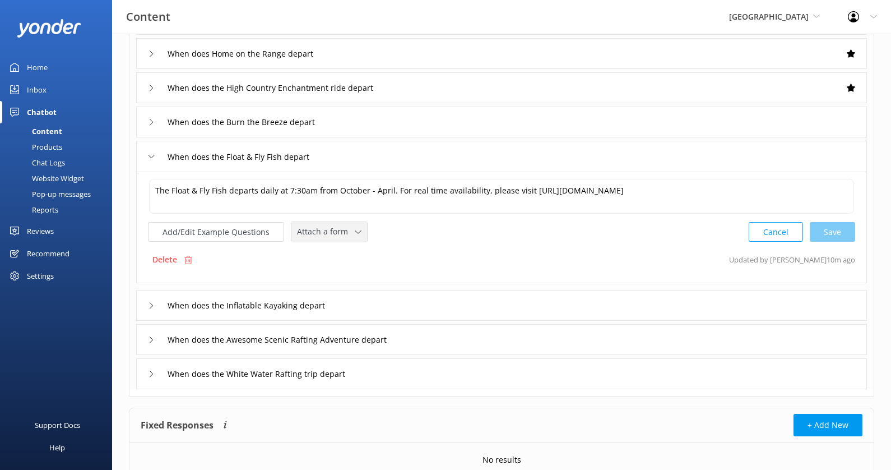
click at [355, 238] on div "Attach a form Leave contact details Check availability" at bounding box center [329, 232] width 76 height 20
click at [356, 277] on link "Check availability" at bounding box center [342, 278] width 100 height 22
click at [418, 296] on div "When does the Inflatable Kayaking depart" at bounding box center [501, 304] width 731 height 31
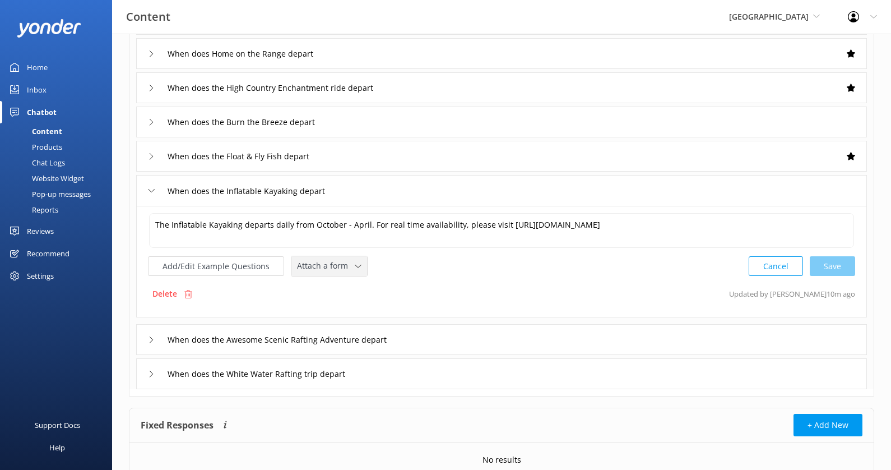
click at [336, 271] on div "Attach a form" at bounding box center [329, 266] width 70 height 14
click at [337, 303] on link "Check availability" at bounding box center [342, 312] width 100 height 22
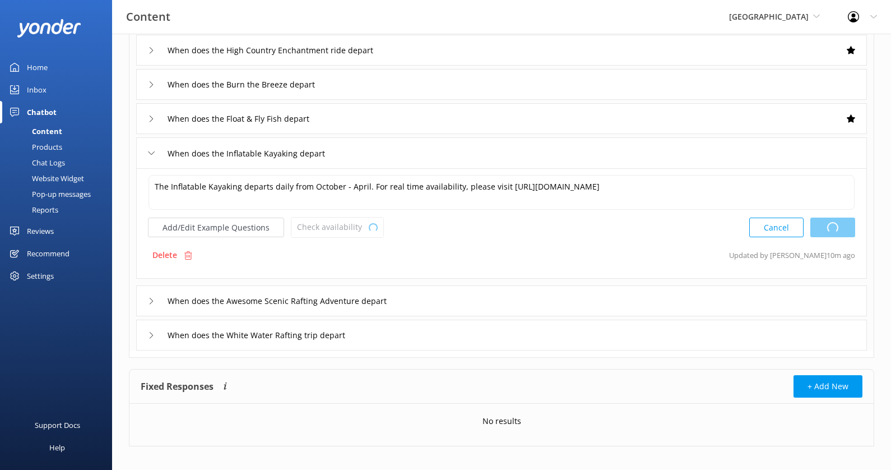
scroll to position [208, 0]
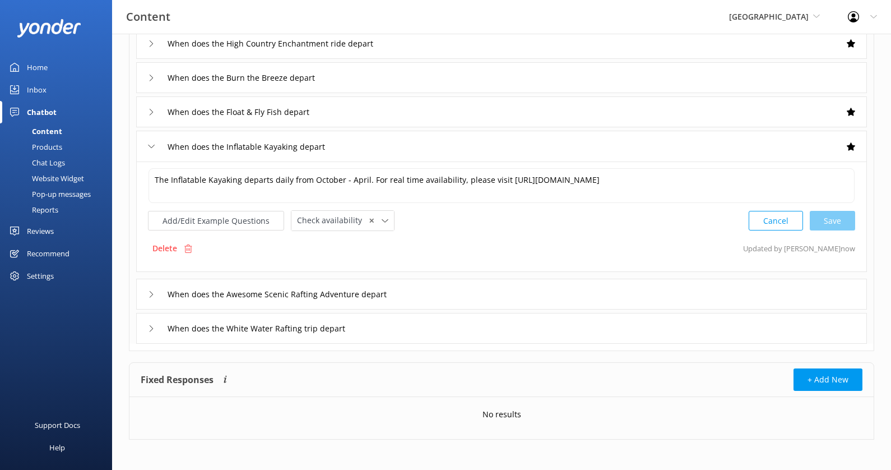
click at [444, 281] on div "When does the Awesome Scenic Rafting Adventure depart" at bounding box center [501, 293] width 731 height 31
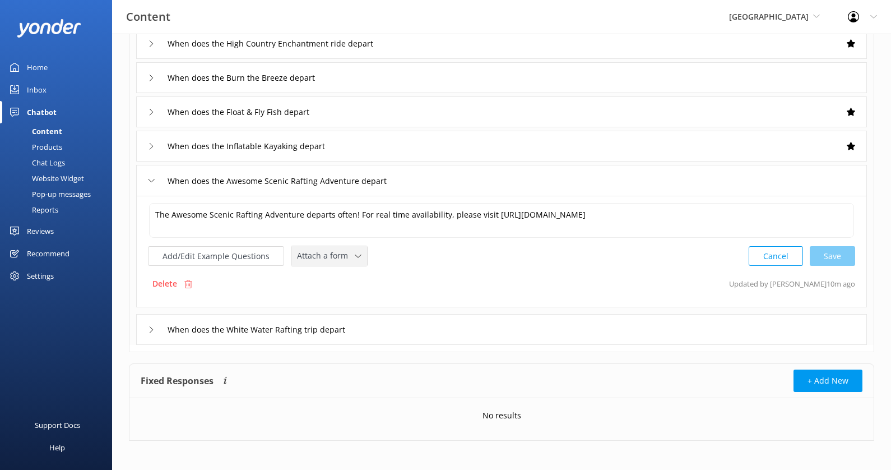
click at [355, 253] on icon at bounding box center [358, 256] width 7 height 7
click at [344, 291] on link "Check availability" at bounding box center [342, 302] width 100 height 22
click at [423, 326] on div "When does the White Water Rafting trip depart" at bounding box center [501, 328] width 731 height 31
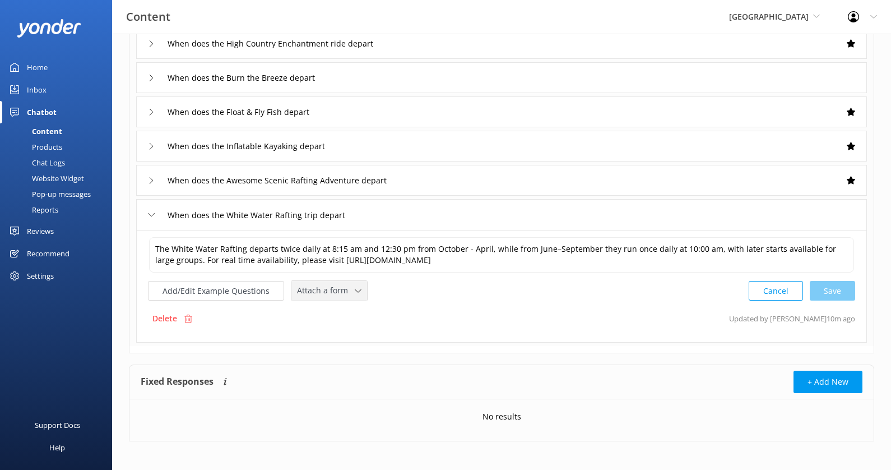
click at [355, 288] on icon at bounding box center [358, 290] width 7 height 7
click at [356, 321] on link "Leave contact details" at bounding box center [342, 314] width 100 height 22
click at [365, 293] on div "Add/Edit Example Questions Leave contact details ✕ Leave contact details Check …" at bounding box center [278, 289] width 260 height 21
click at [401, 289] on div "Add/Edit Example Questions Leave contact details ✕ Leave contact details Check …" at bounding box center [501, 289] width 707 height 21
click at [395, 289] on icon at bounding box center [398, 289] width 7 height 7
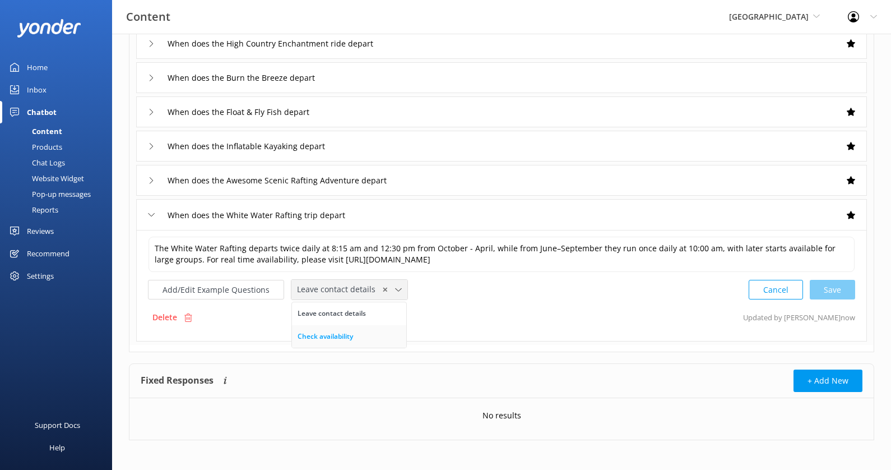
click at [349, 331] on div "Check availability" at bounding box center [325, 336] width 55 height 11
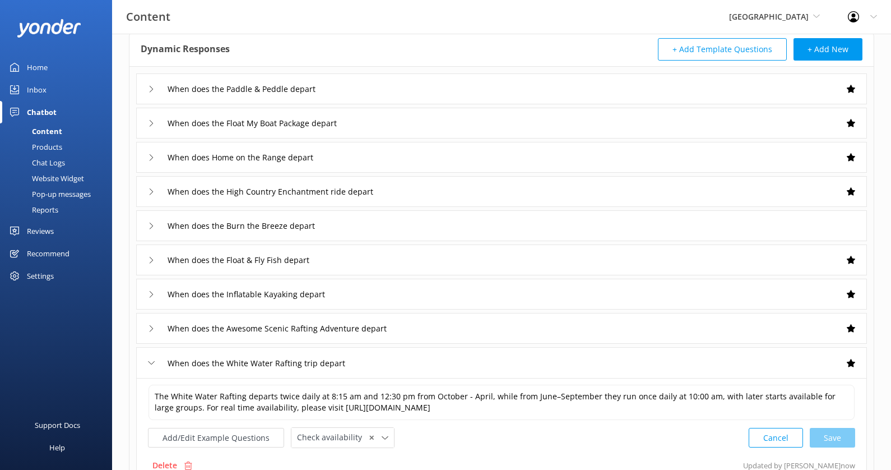
scroll to position [36, 0]
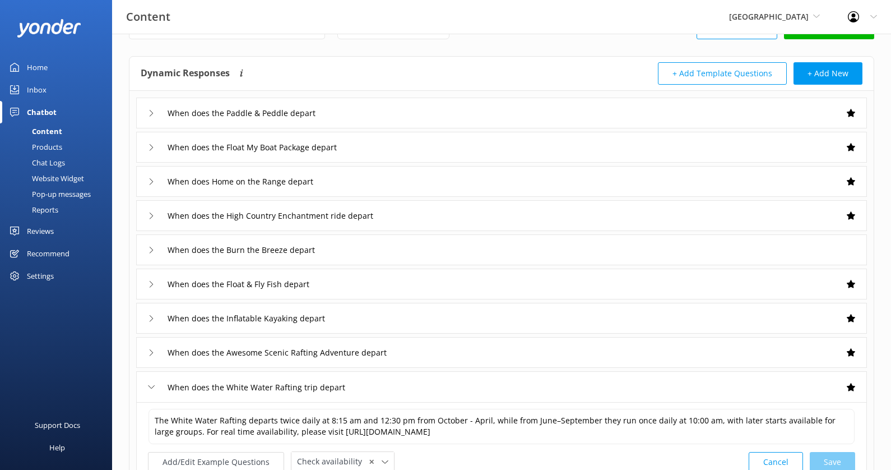
click at [607, 239] on div "When does the Burn the Breeze depart" at bounding box center [501, 249] width 731 height 31
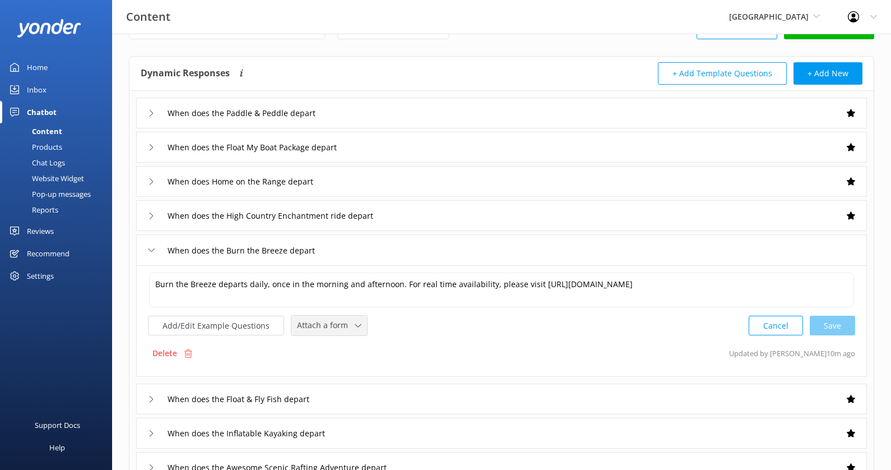
click at [348, 318] on div "Attach a form" at bounding box center [329, 325] width 70 height 14
click at [342, 367] on div "Check availability" at bounding box center [325, 371] width 55 height 11
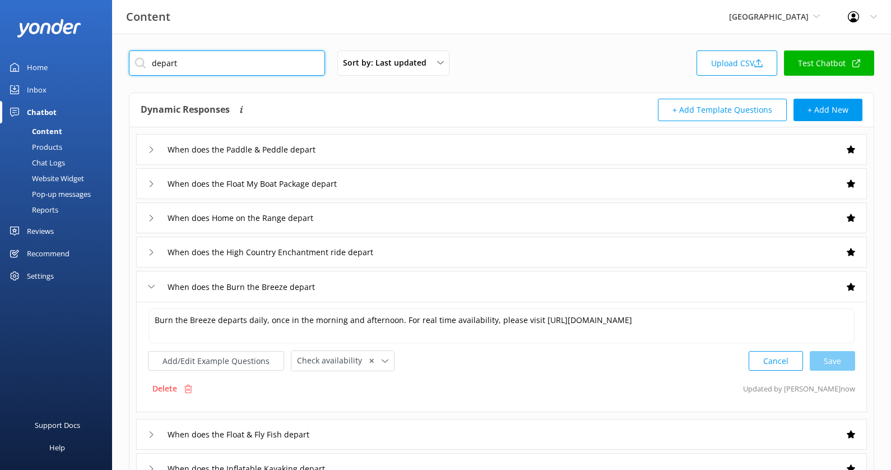
click at [225, 57] on input "depart" at bounding box center [227, 62] width 196 height 25
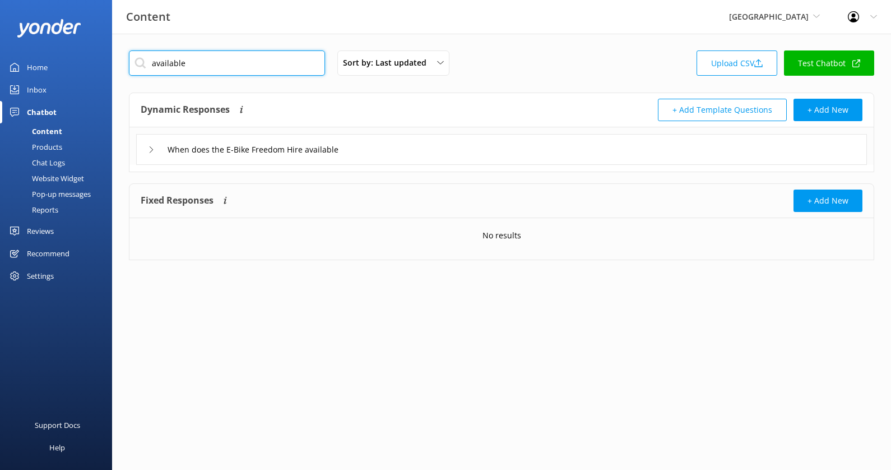
type input "available"
click at [404, 142] on div "When does the E-Bike Freedom Hire available" at bounding box center [501, 149] width 731 height 31
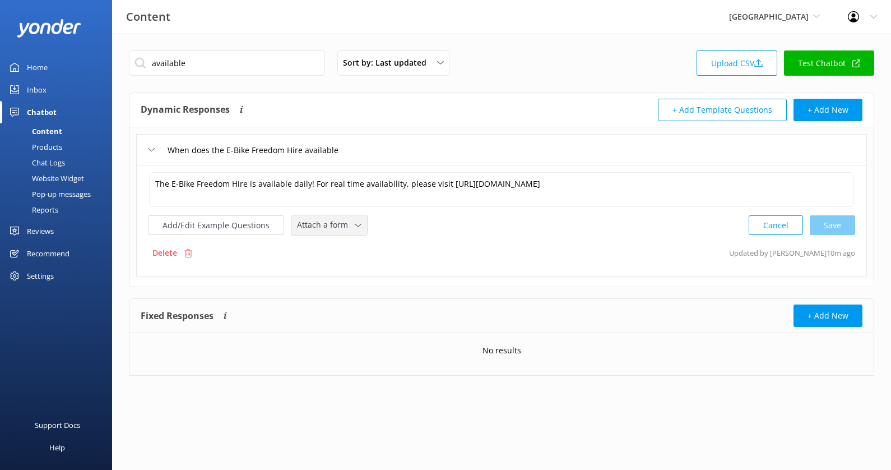
click at [343, 222] on span "Attach a form" at bounding box center [326, 225] width 58 height 12
click at [337, 275] on div "Check availability" at bounding box center [325, 271] width 55 height 11
click at [198, 145] on input "When does the E-Bike Freedom Hire available" at bounding box center [264, 149] width 206 height 17
type input "When is the E-Bike Freedom Hire available"
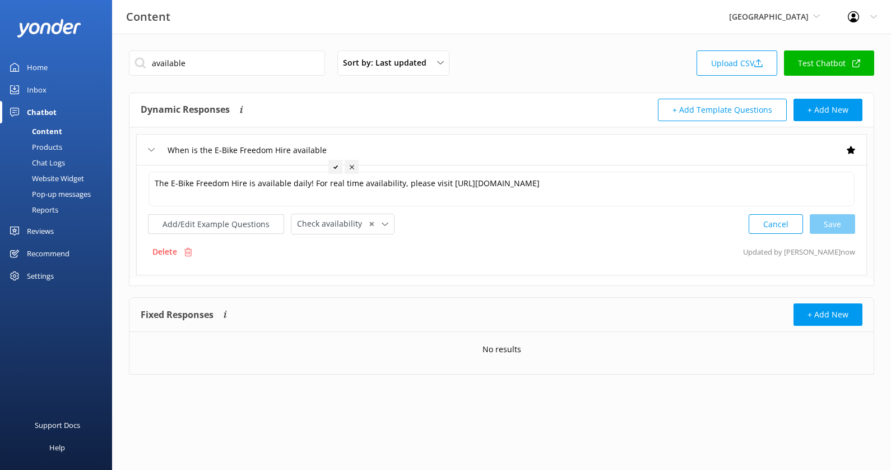
click at [338, 167] on div at bounding box center [335, 167] width 14 height 14
click at [250, 67] on input "available" at bounding box center [227, 62] width 196 height 25
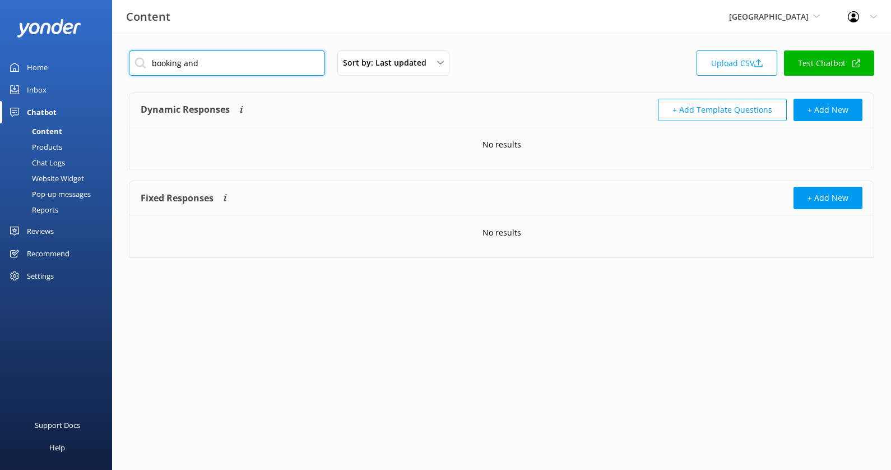
type input "booking and"
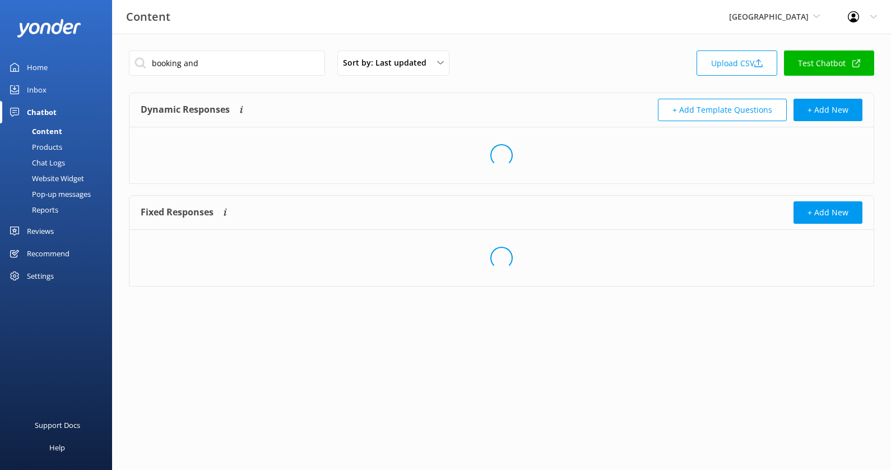
click at [295, 33] on div "Content River Valley [PERSON_NAME] Adventure Co Cool Tours Inc [GEOGRAPHIC_DATA…" at bounding box center [445, 17] width 891 height 34
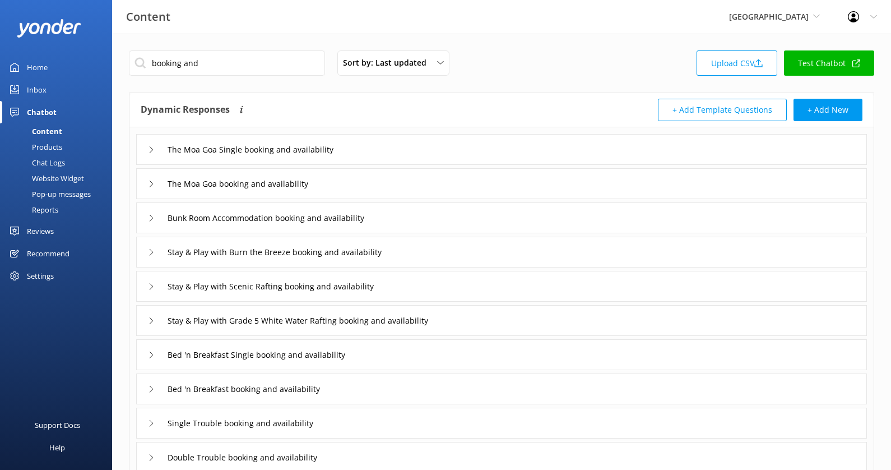
click at [398, 152] on div "The Moa Goa Single booking and availability" at bounding box center [501, 149] width 731 height 31
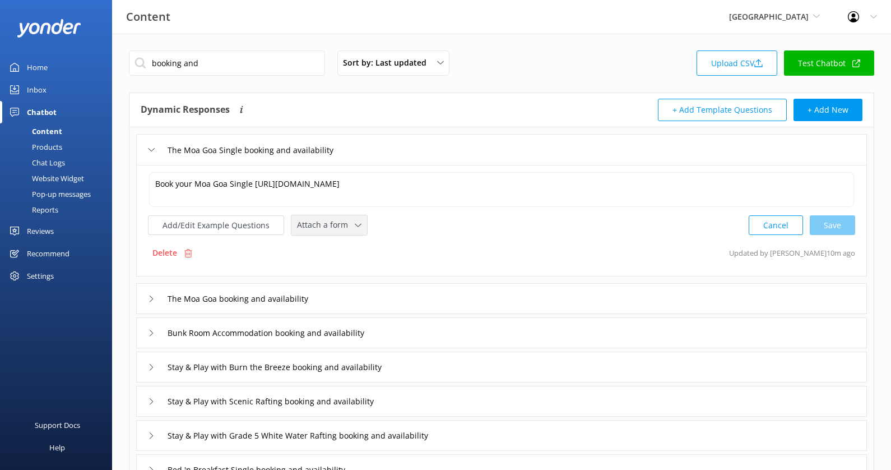
click at [341, 225] on span "Attach a form" at bounding box center [326, 225] width 58 height 12
click at [341, 266] on div "Check availability" at bounding box center [325, 271] width 55 height 11
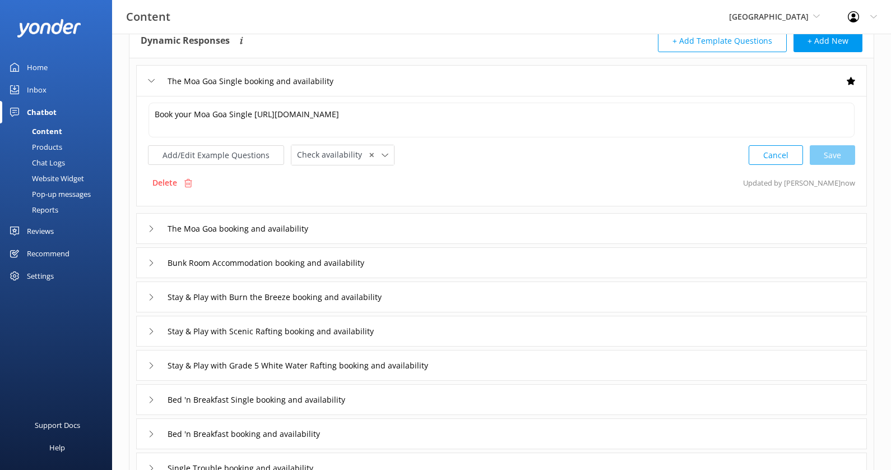
scroll to position [87, 0]
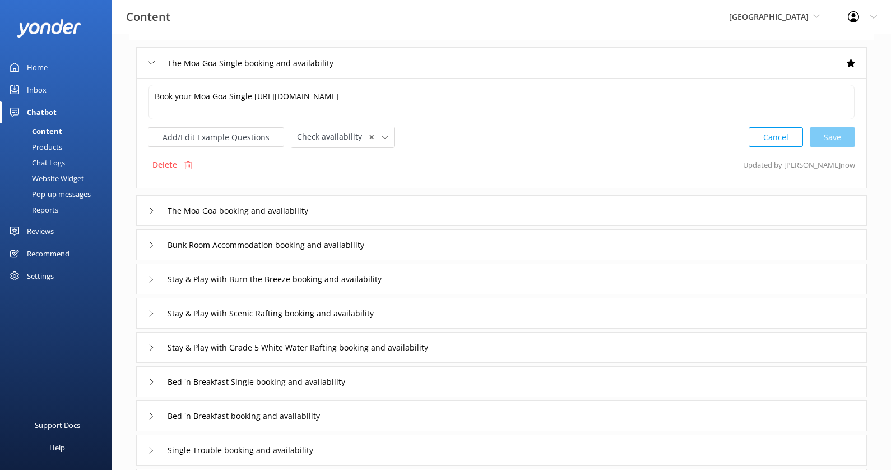
click at [359, 214] on div "The Moa Goa booking and availability" at bounding box center [501, 210] width 731 height 31
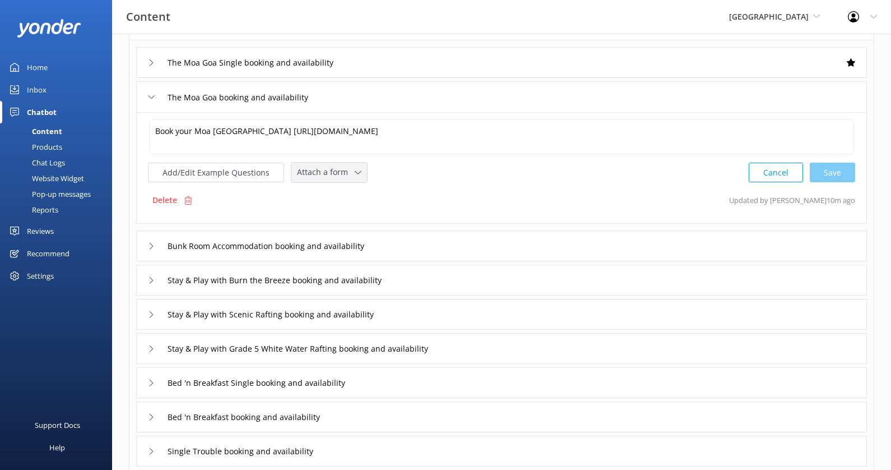
click at [313, 171] on span "Attach a form" at bounding box center [326, 172] width 58 height 12
click at [329, 222] on link "Check availability" at bounding box center [342, 218] width 100 height 22
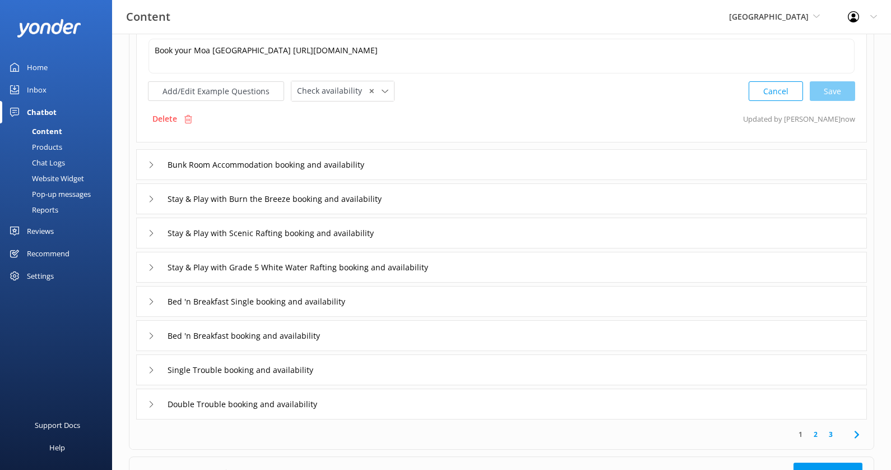
click at [404, 164] on div "Bunk Room Accommodation booking and availability" at bounding box center [501, 164] width 731 height 31
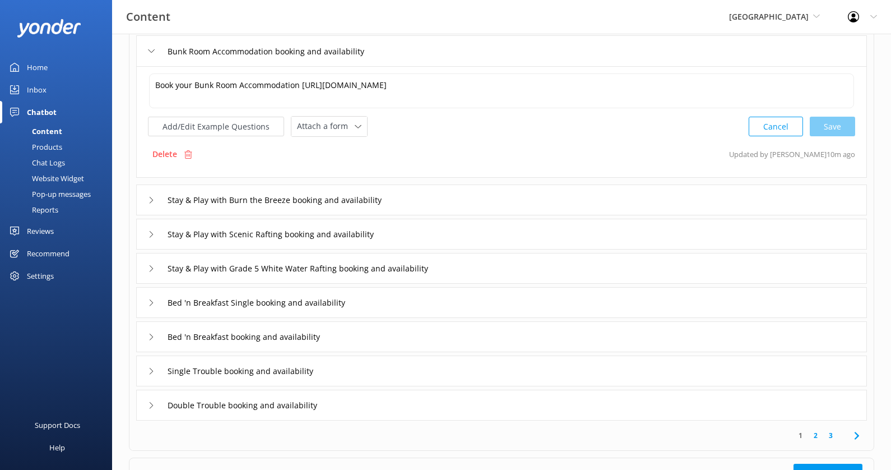
click at [341, 134] on div "Book your Bunk Room Accommodation [URL][DOMAIN_NAME] Book your Bunk Room Accomm…" at bounding box center [501, 122] width 731 height 112
click at [347, 126] on span "Attach a form" at bounding box center [326, 126] width 58 height 12
click at [348, 161] on link "Check availability" at bounding box center [342, 172] width 100 height 22
click at [447, 193] on div "Stay & Play with Burn the Breeze booking and availability" at bounding box center [501, 198] width 731 height 31
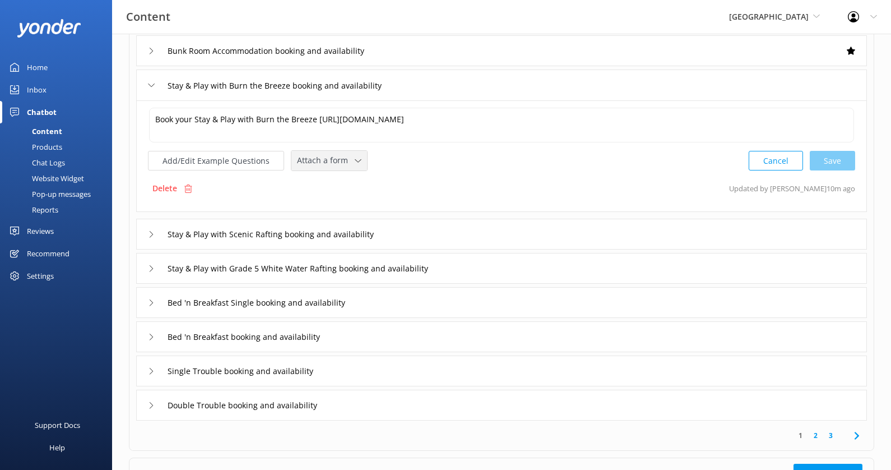
click at [346, 154] on div "Attach a form" at bounding box center [329, 161] width 70 height 14
click at [346, 196] on link "Check availability" at bounding box center [342, 207] width 100 height 22
click at [436, 222] on div "Stay & Play with Scenic Rafting booking and availability" at bounding box center [501, 232] width 731 height 31
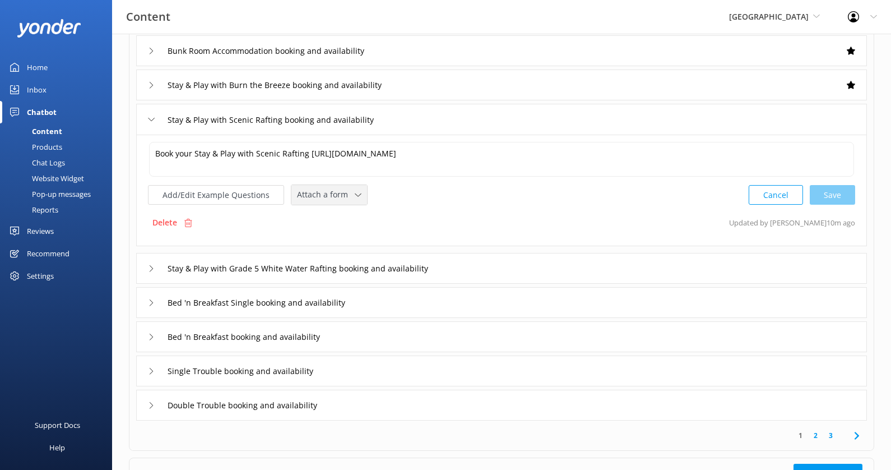
click at [343, 197] on span "Attach a form" at bounding box center [326, 194] width 58 height 12
click at [341, 231] on link "Check availability" at bounding box center [342, 241] width 100 height 22
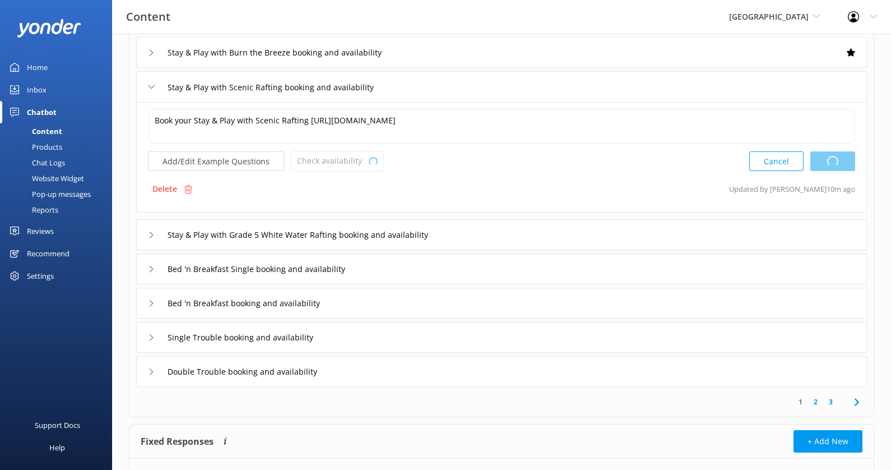
scroll to position [245, 0]
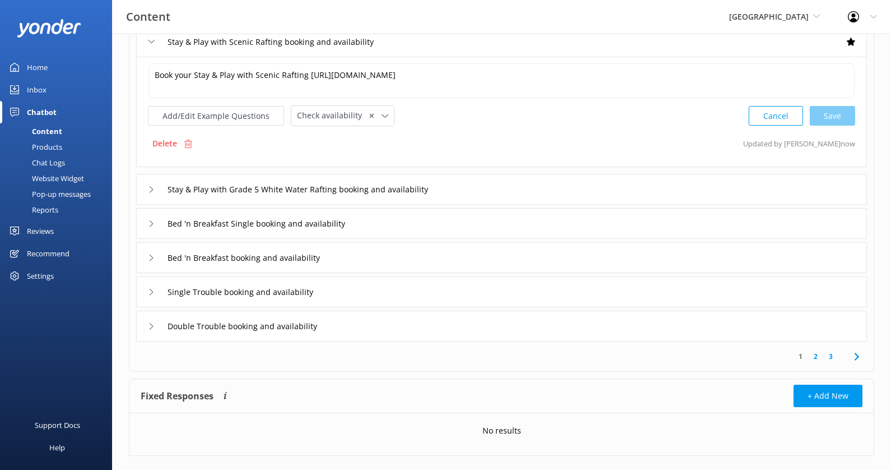
click at [488, 187] on div "Stay & Play with Grade 5 White Water Rafting booking and availability" at bounding box center [501, 189] width 731 height 31
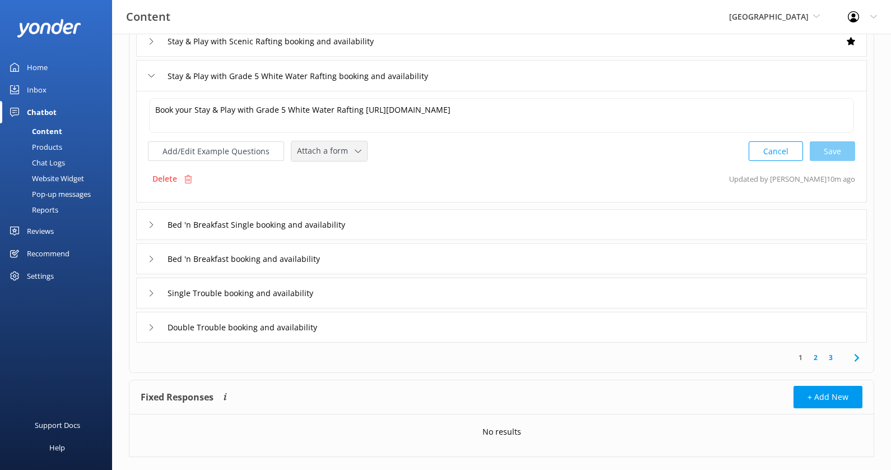
click at [350, 144] on div "Attach a form" at bounding box center [329, 151] width 70 height 14
click at [349, 188] on link "Check availability" at bounding box center [342, 197] width 100 height 22
click at [377, 227] on input "Bed 'n Breakfast Single booking and availability" at bounding box center [275, 223] width 229 height 17
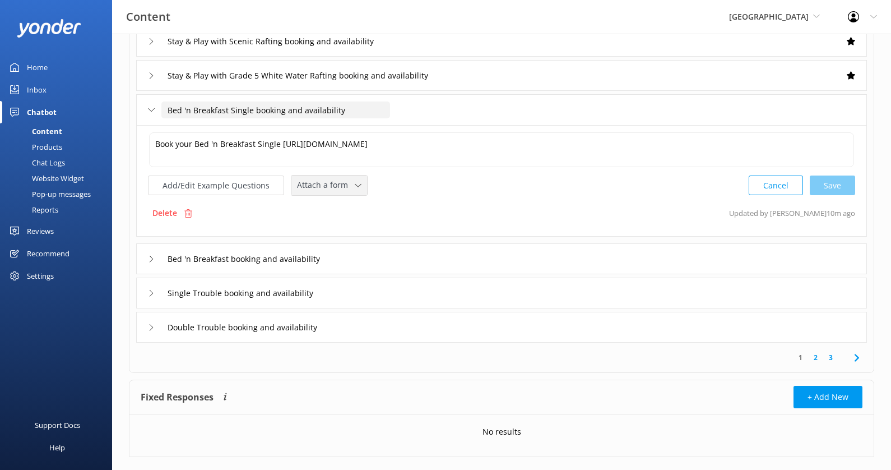
click at [332, 191] on div "Attach a form Leave contact details Check availability" at bounding box center [329, 185] width 76 height 20
click at [332, 230] on div "Check availability" at bounding box center [325, 231] width 55 height 11
click at [394, 257] on div "Bed 'n Breakfast booking and availability" at bounding box center [501, 257] width 731 height 31
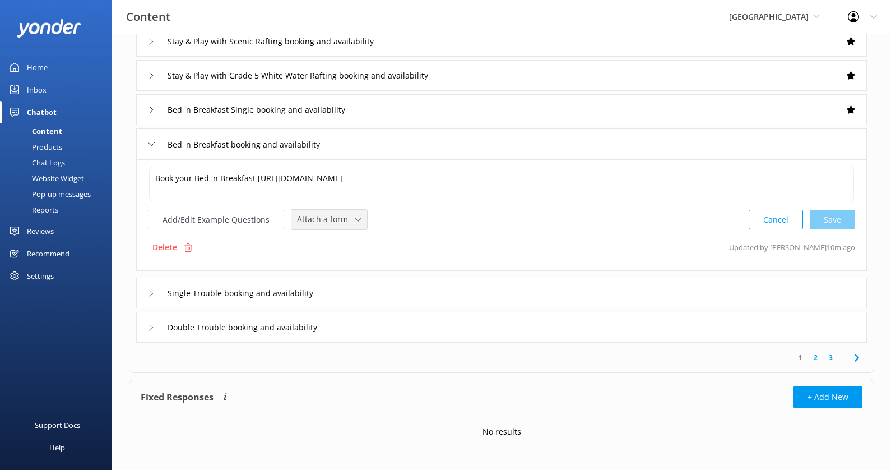
click at [336, 221] on span "Attach a form" at bounding box center [326, 219] width 58 height 12
click at [336, 260] on div "Check availability" at bounding box center [325, 265] width 55 height 11
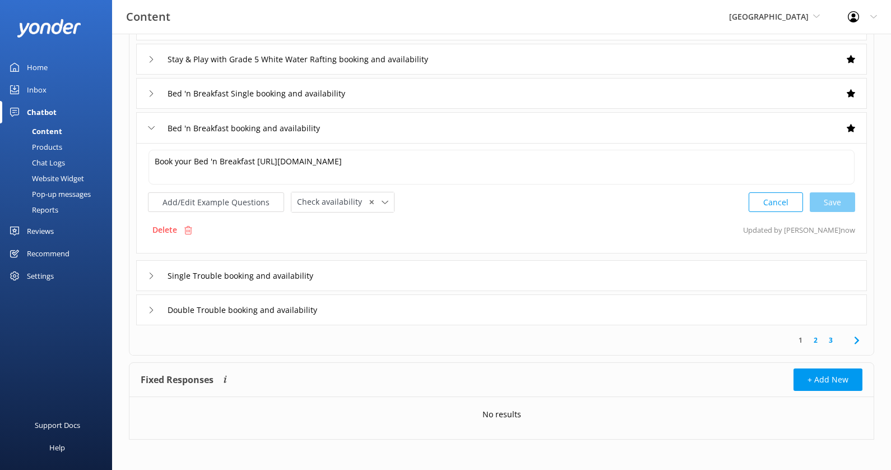
click at [374, 272] on div "Single Trouble booking and availability" at bounding box center [501, 275] width 731 height 31
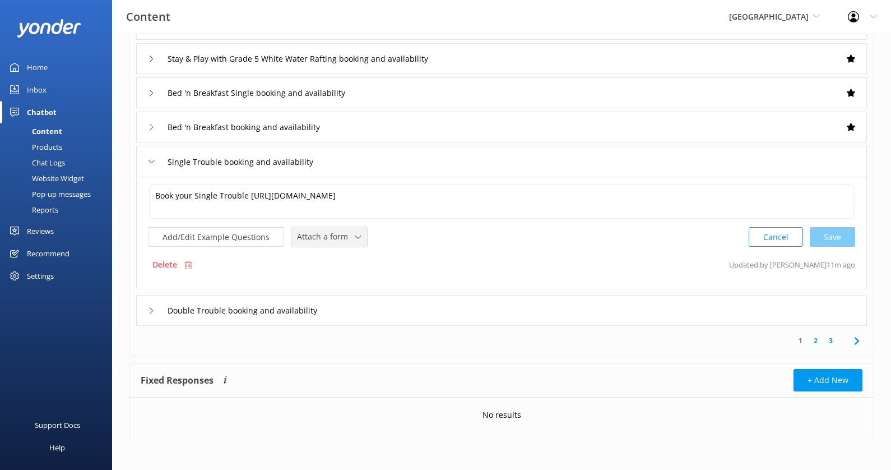
click at [345, 230] on span "Attach a form" at bounding box center [326, 236] width 58 height 12
click at [345, 277] on div "Check availability" at bounding box center [325, 282] width 55 height 11
click at [387, 294] on div "Double Trouble booking and availability" at bounding box center [501, 309] width 731 height 31
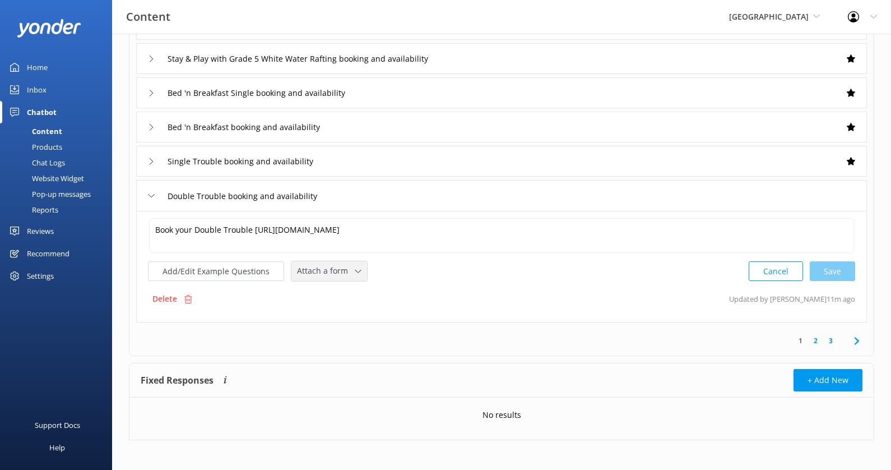
click at [355, 268] on icon at bounding box center [358, 271] width 7 height 7
click at [351, 309] on link "Check availability" at bounding box center [342, 317] width 100 height 22
click at [816, 340] on link "2" at bounding box center [815, 340] width 15 height 11
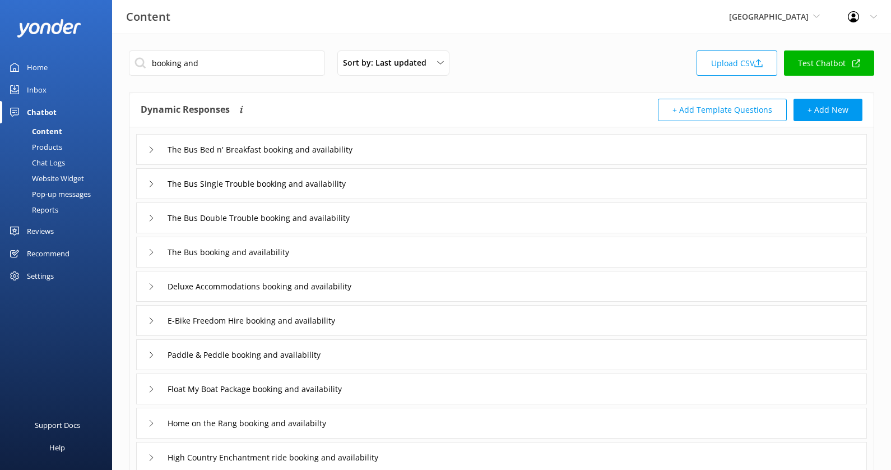
click at [457, 152] on div "The Bus Bed n' Breakfast booking and availability" at bounding box center [501, 149] width 731 height 31
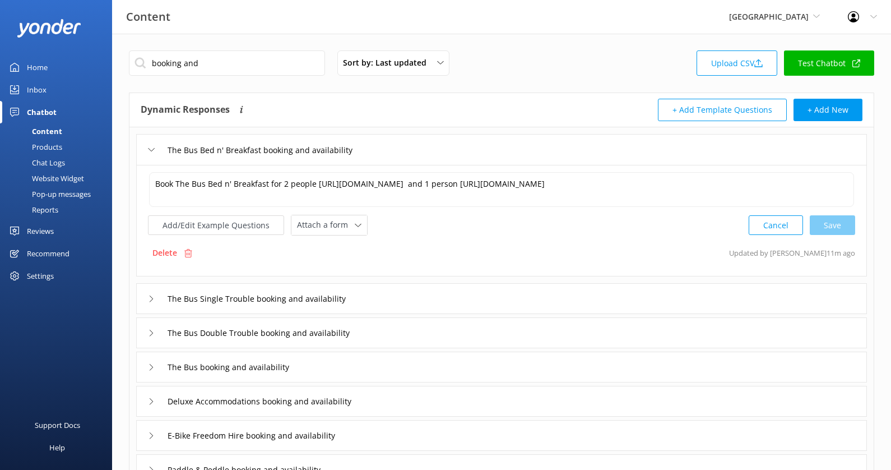
click at [338, 211] on div "Book The Bus Bed n' Breakfast for 2 people [URL][DOMAIN_NAME] and 1 person [URL…" at bounding box center [501, 203] width 707 height 64
click at [338, 218] on div "Attach a form" at bounding box center [329, 225] width 70 height 14
click at [339, 260] on link "Check availability" at bounding box center [342, 271] width 100 height 22
click at [393, 290] on div "The Bus Single Trouble booking and availability" at bounding box center [501, 297] width 731 height 31
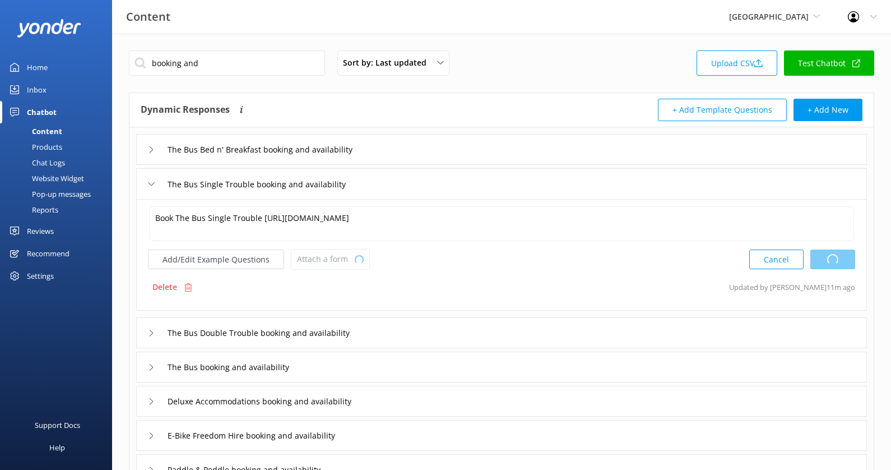
type textarea "Book The Bus Bed n' Breakfast for 2 people [URL][DOMAIN_NAME] and 1 person [URL…"
click at [343, 258] on span "Attach a form" at bounding box center [326, 259] width 58 height 12
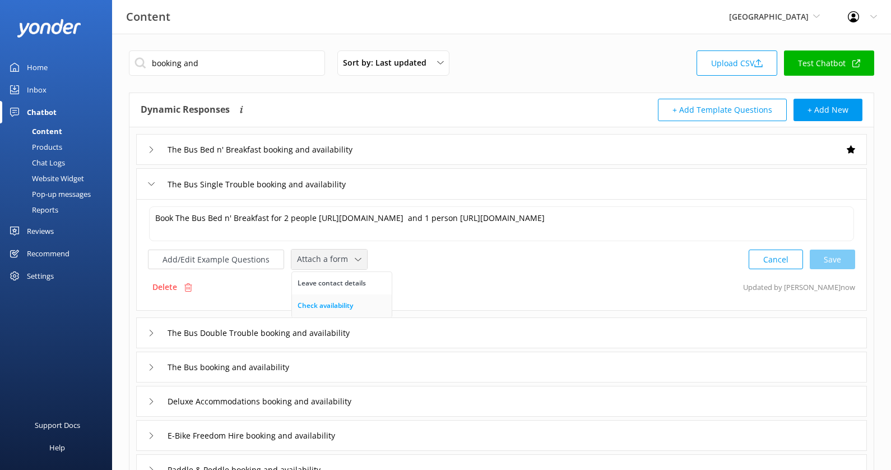
click at [343, 309] on div "Check availability" at bounding box center [325, 305] width 55 height 11
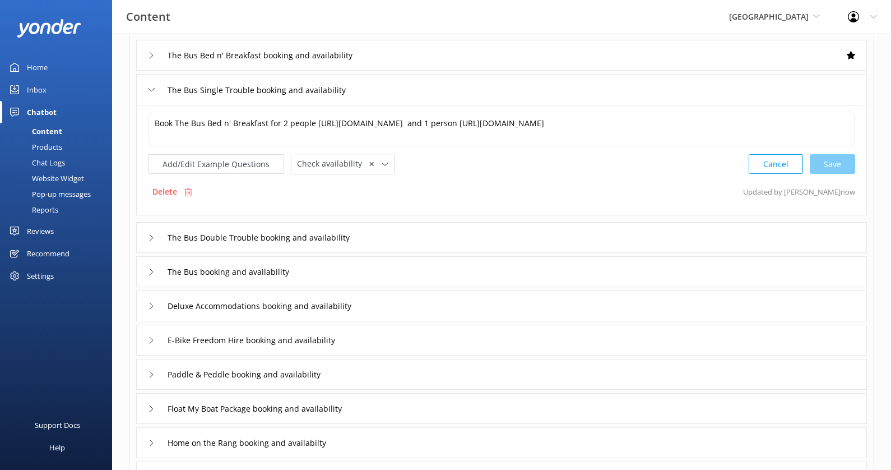
scroll to position [123, 0]
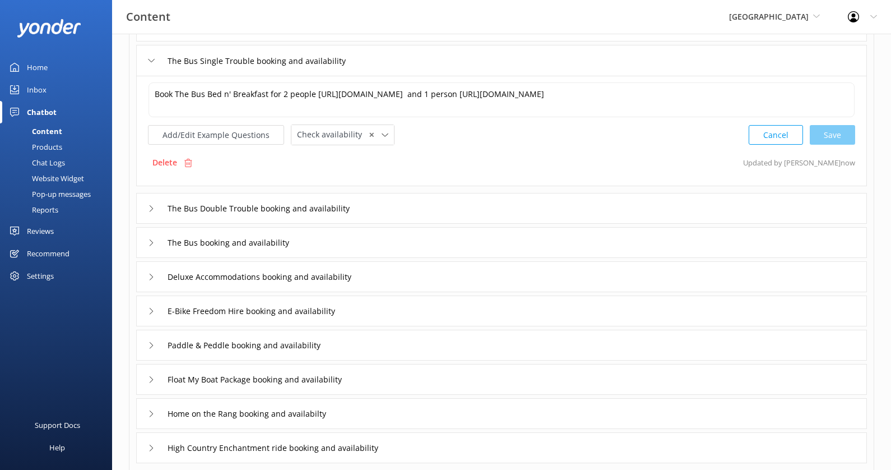
click at [390, 207] on div "The Bus Double Trouble booking and availability" at bounding box center [501, 208] width 731 height 31
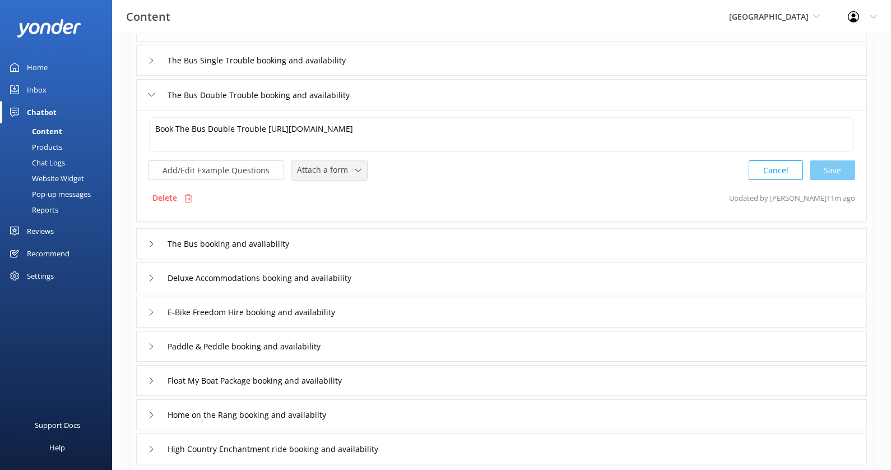
click at [349, 171] on div "Attach a form" at bounding box center [329, 170] width 70 height 14
click at [349, 205] on link "Check availability" at bounding box center [342, 216] width 100 height 22
click at [345, 239] on div "The Bus booking and availability" at bounding box center [501, 242] width 731 height 31
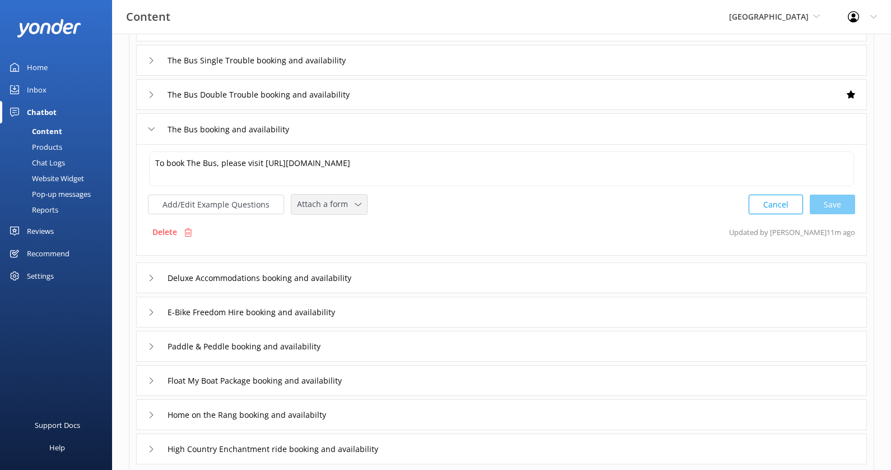
click at [331, 210] on div "Attach a form Leave contact details Check availability" at bounding box center [329, 204] width 76 height 20
click at [344, 246] on div "Check availability" at bounding box center [325, 250] width 55 height 11
click at [399, 272] on div "Deluxe Accommodations booking and availability" at bounding box center [501, 276] width 731 height 31
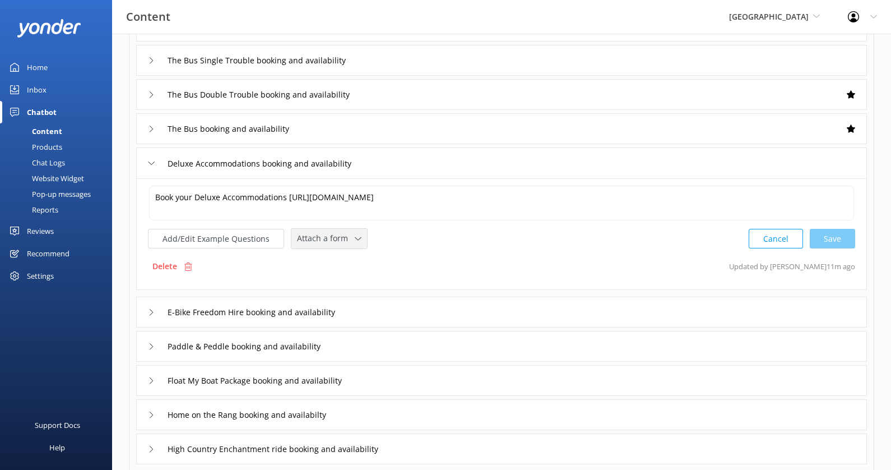
click at [343, 240] on span "Attach a form" at bounding box center [326, 238] width 58 height 12
click at [345, 280] on div "Check availability" at bounding box center [325, 284] width 55 height 11
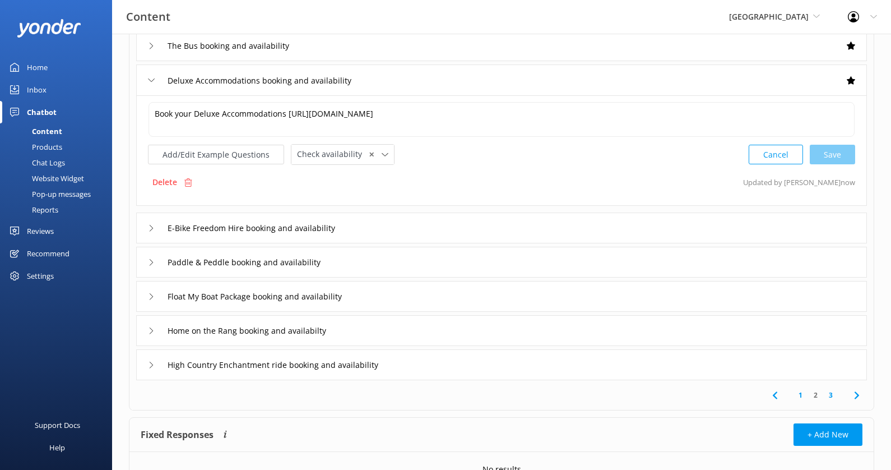
scroll to position [236, 0]
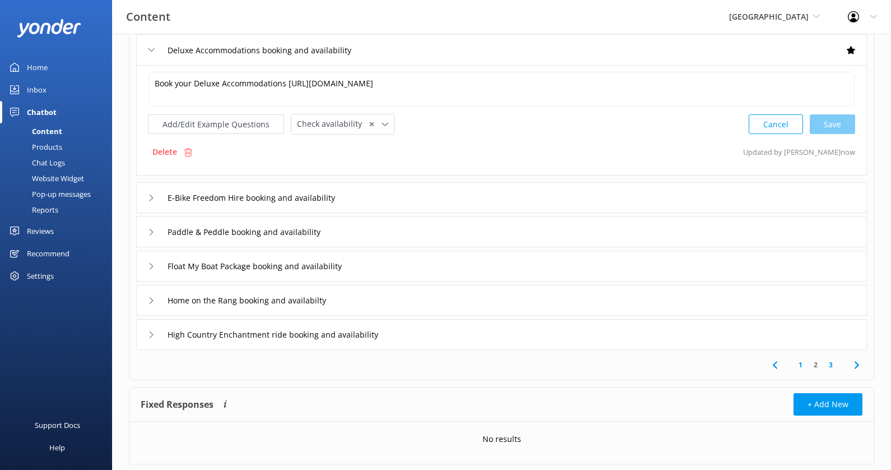
click at [379, 191] on div "E-Bike Freedom Hire booking and availability" at bounding box center [501, 197] width 731 height 31
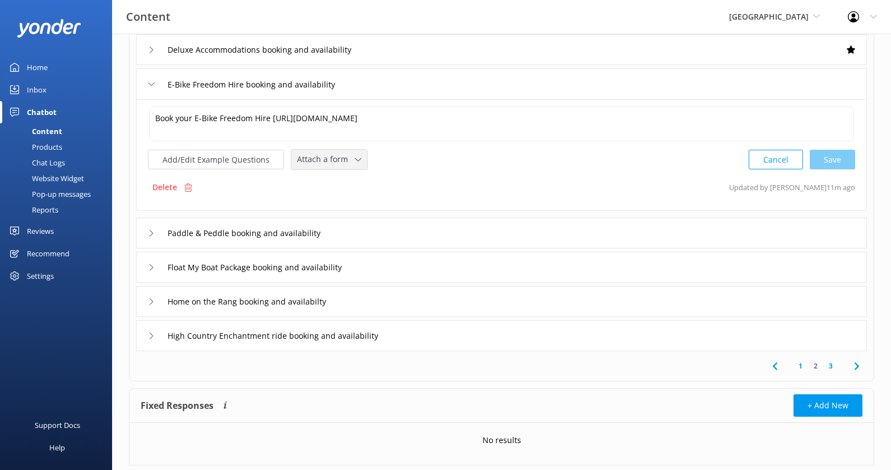
click at [330, 163] on span "Attach a form" at bounding box center [326, 159] width 58 height 12
click at [334, 197] on link "Check availability" at bounding box center [342, 205] width 100 height 22
click at [411, 225] on div "Paddle & Peddle booking and availability" at bounding box center [501, 231] width 731 height 31
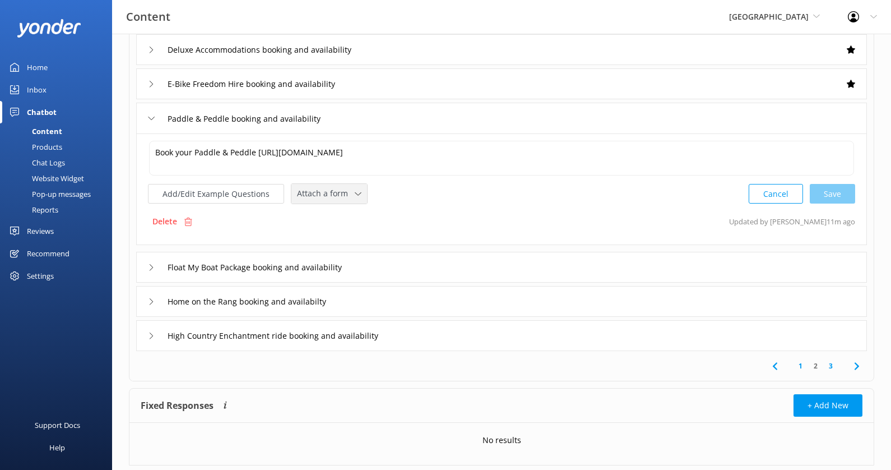
click at [342, 187] on div "Attach a form" at bounding box center [329, 194] width 70 height 14
click at [346, 234] on div "Check availability" at bounding box center [325, 239] width 55 height 11
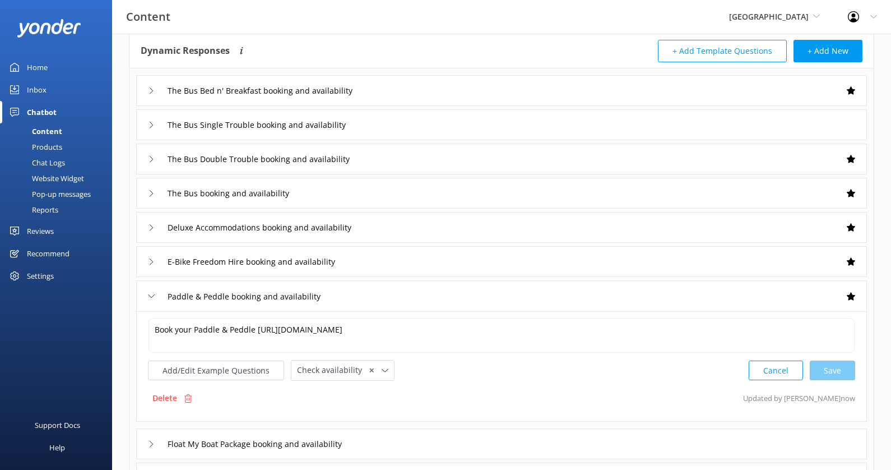
scroll to position [44, 0]
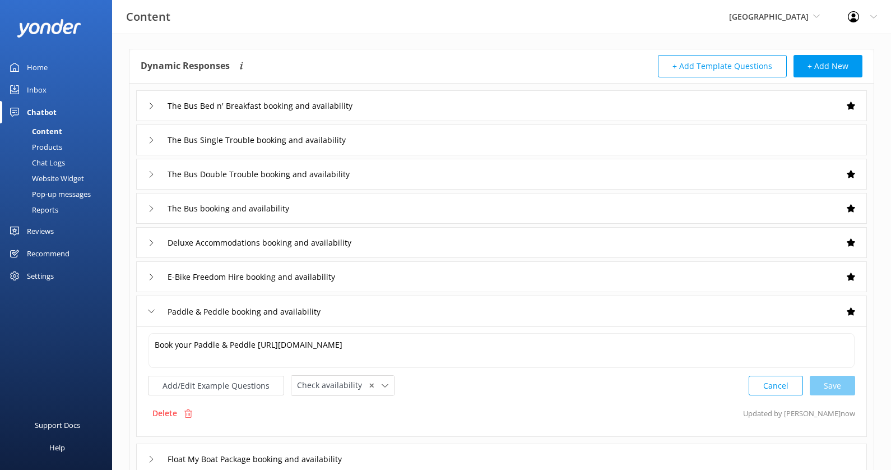
click at [424, 138] on div "The Bus Single Trouble booking and availability" at bounding box center [501, 139] width 731 height 31
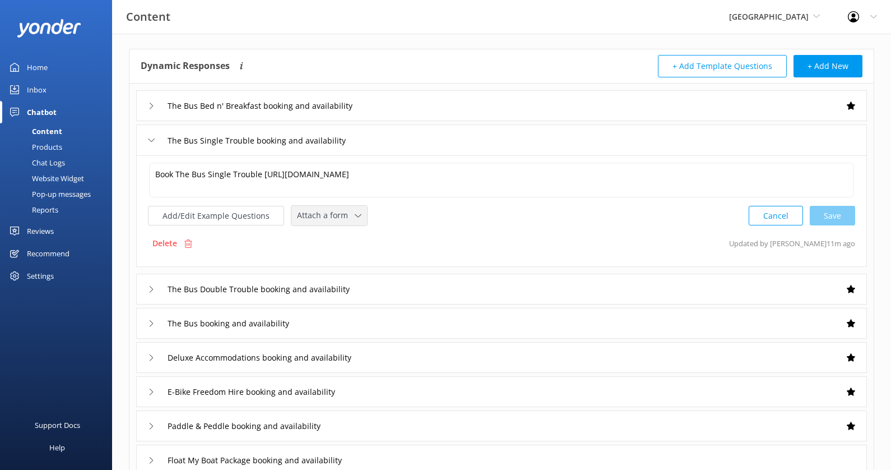
click at [340, 209] on span "Attach a form" at bounding box center [326, 215] width 58 height 12
click at [342, 253] on link "Check availability" at bounding box center [342, 261] width 100 height 22
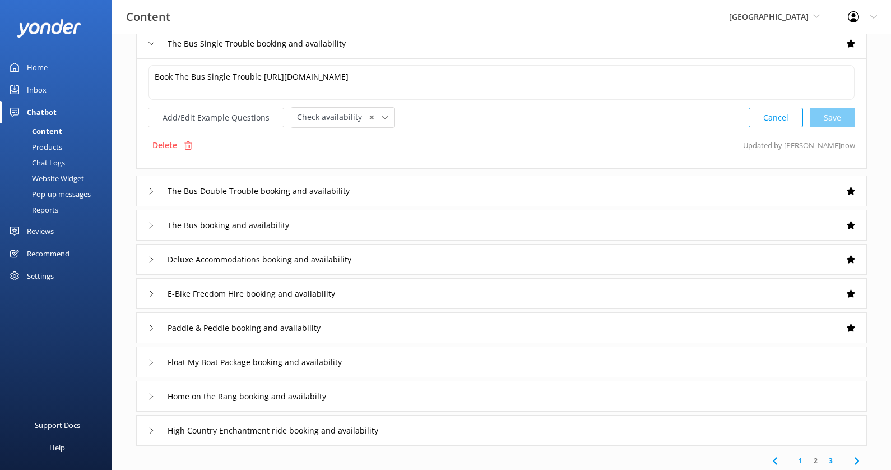
scroll to position [261, 0]
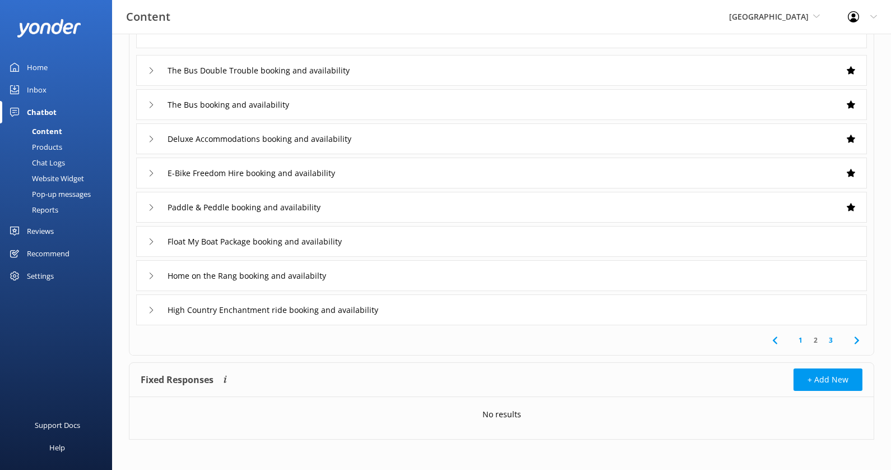
click at [383, 235] on div "Float My Boat Package booking and availability" at bounding box center [501, 241] width 731 height 31
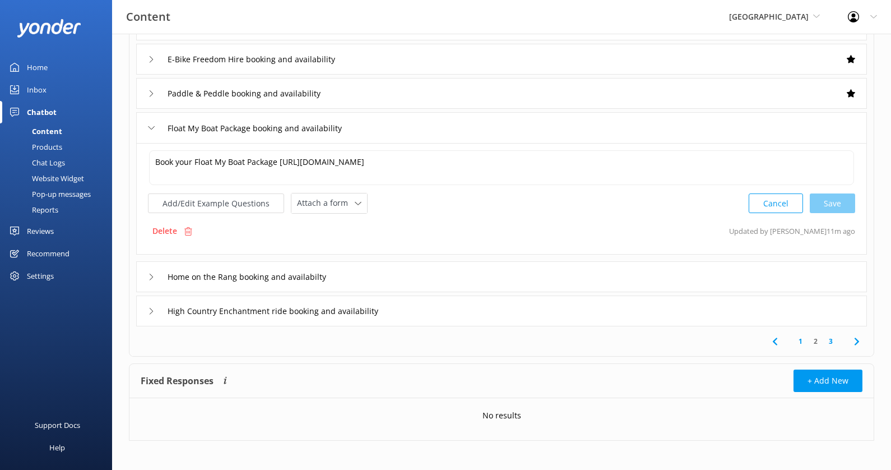
scroll to position [149, 0]
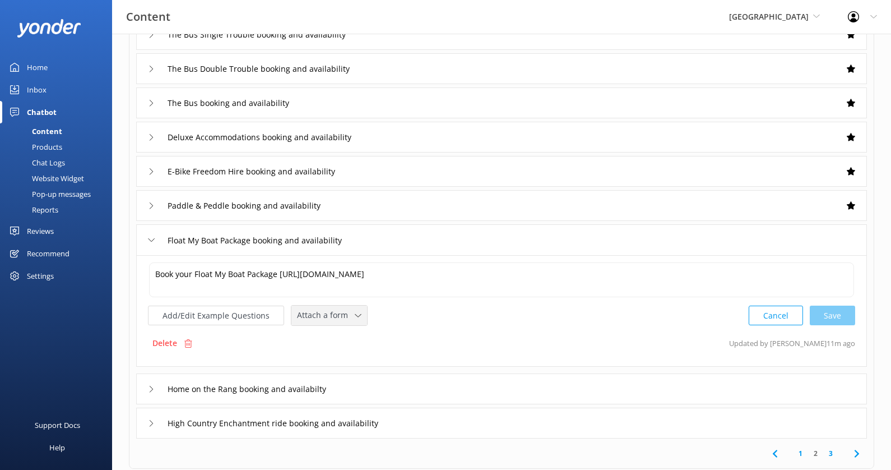
click at [330, 313] on span "Attach a form" at bounding box center [326, 315] width 58 height 12
click at [336, 359] on div "Check availability" at bounding box center [325, 361] width 55 height 11
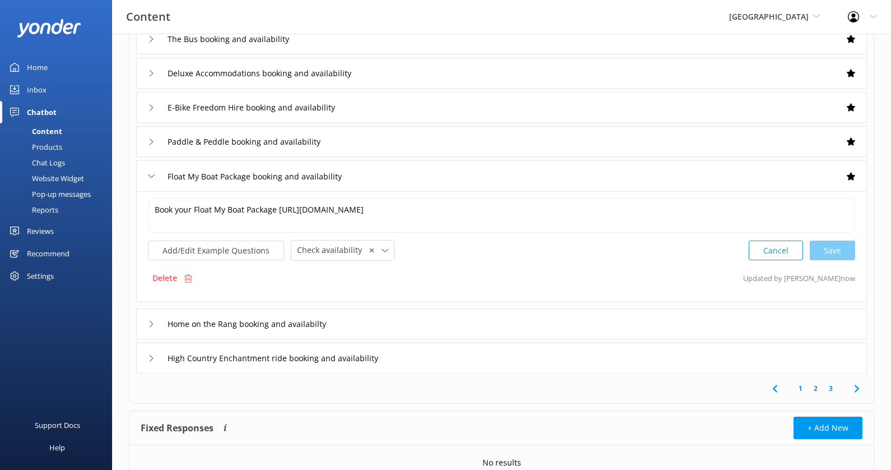
scroll to position [242, 0]
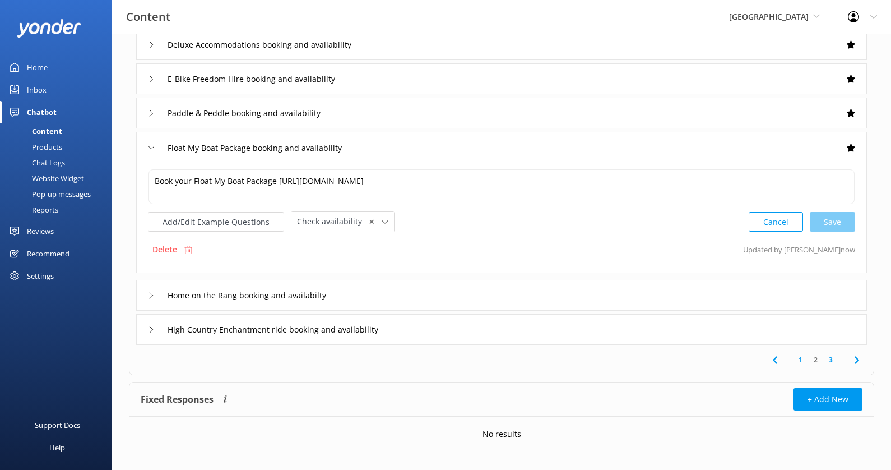
click at [385, 296] on div "Home on the Rang booking and availabilty" at bounding box center [501, 295] width 731 height 31
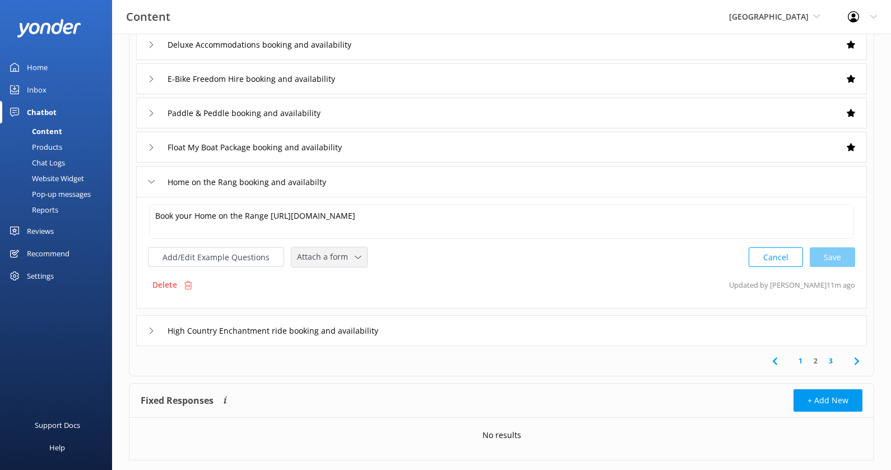
click at [357, 261] on div "Attach a form" at bounding box center [329, 257] width 70 height 14
click at [354, 299] on link "Check availability" at bounding box center [342, 303] width 100 height 22
click at [418, 317] on div "High Country Enchantment ride booking and availability" at bounding box center [501, 329] width 731 height 31
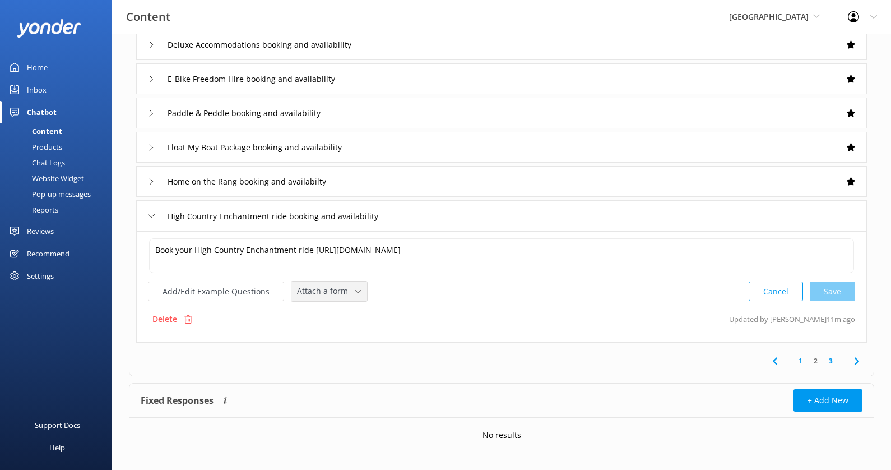
click at [354, 294] on div "Attach a form" at bounding box center [329, 291] width 70 height 14
click at [354, 333] on link "Check availability" at bounding box center [342, 337] width 100 height 22
click at [831, 356] on link "3" at bounding box center [830, 359] width 15 height 11
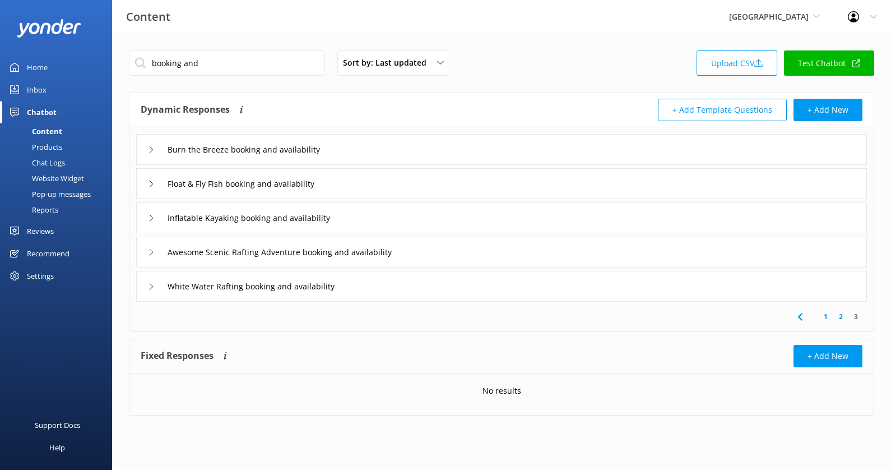
click at [451, 154] on div "Burn the Breeze booking and availability" at bounding box center [501, 149] width 731 height 31
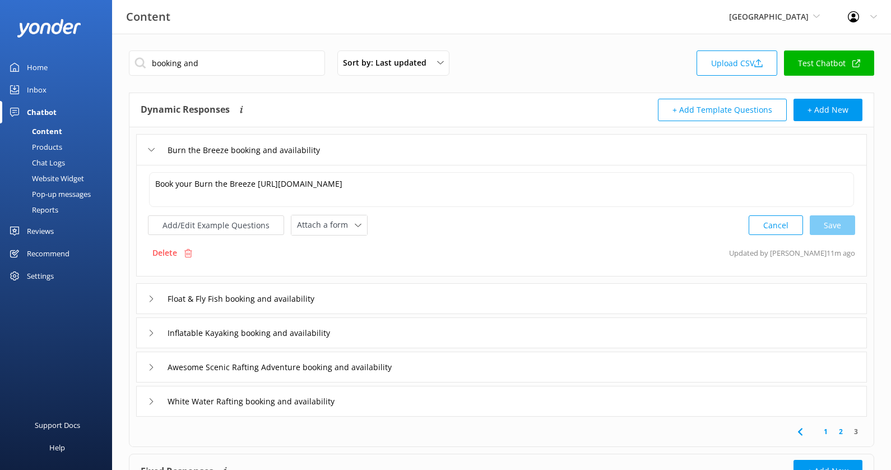
click at [349, 215] on div "Add/Edit Example Questions Attach a form Leave contact details Check availabili…" at bounding box center [258, 225] width 220 height 21
click at [342, 224] on span "Attach a form" at bounding box center [326, 225] width 58 height 12
click at [342, 257] on link "Leave contact details" at bounding box center [342, 249] width 100 height 22
click at [354, 218] on span "Leave contact details" at bounding box center [339, 223] width 85 height 12
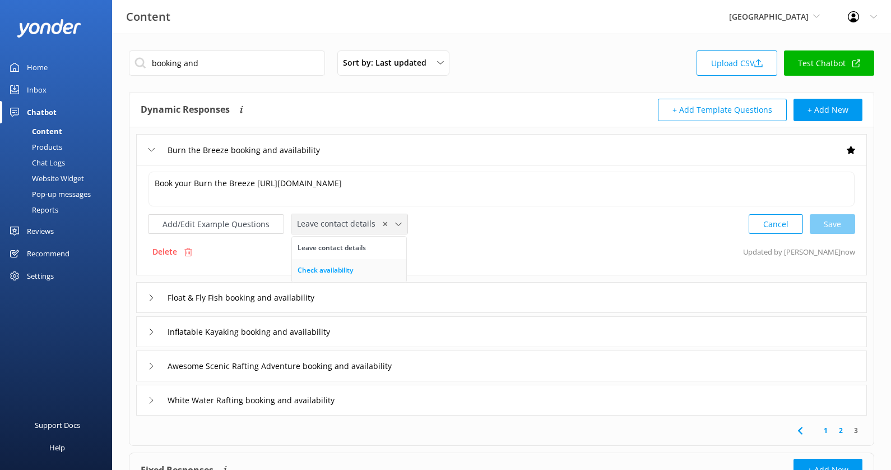
click at [354, 264] on link "Check availability" at bounding box center [349, 270] width 114 height 22
click at [360, 288] on div "Float & Fly Fish booking and availability" at bounding box center [501, 297] width 731 height 31
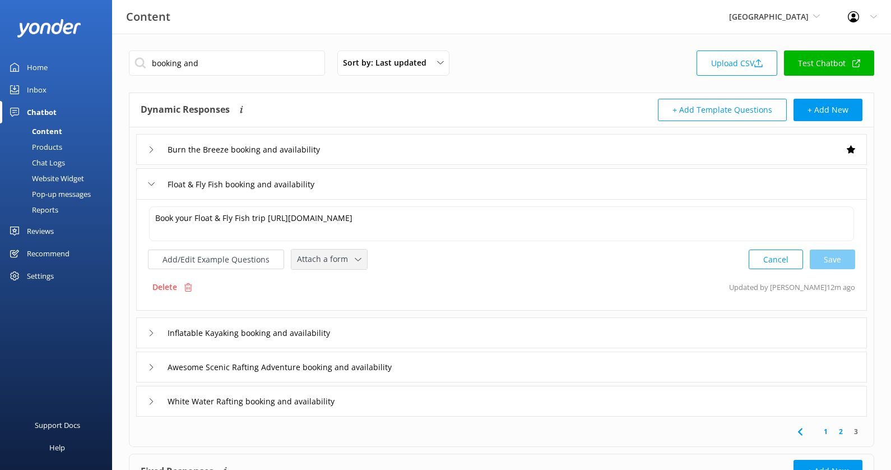
click at [342, 262] on span "Attach a form" at bounding box center [326, 259] width 58 height 12
click at [342, 304] on div "Check availability" at bounding box center [325, 305] width 55 height 11
click at [383, 319] on div "Inflatable Kayaking booking and availability" at bounding box center [501, 331] width 731 height 31
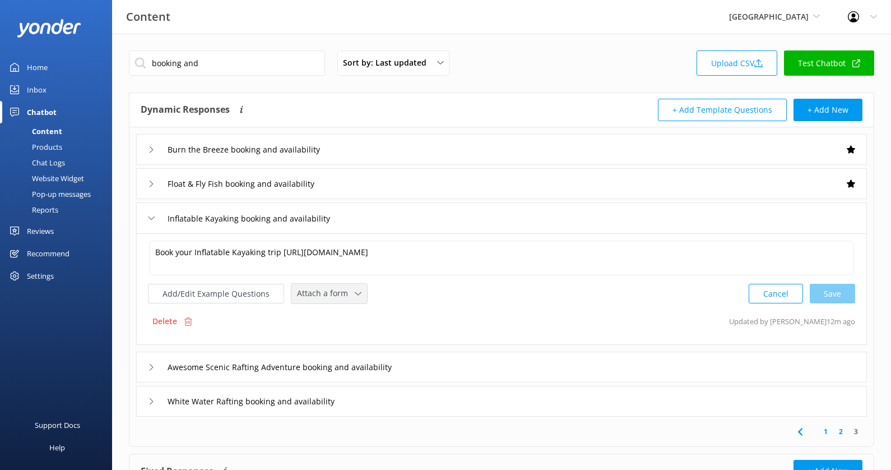
click at [355, 290] on icon at bounding box center [358, 293] width 7 height 7
click at [351, 328] on link "Check availability" at bounding box center [342, 339] width 100 height 22
click at [425, 362] on input "Awesome Scenic Rafting Adventure booking and availability" at bounding box center [295, 366] width 269 height 17
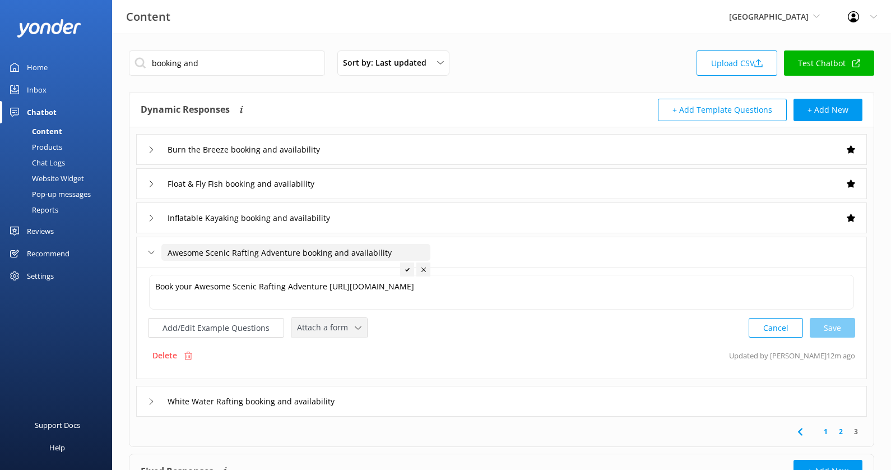
click at [336, 318] on div "Attach a form Leave contact details Check availability" at bounding box center [329, 328] width 76 height 20
click at [337, 379] on link "Check availability" at bounding box center [342, 374] width 100 height 22
click at [398, 394] on div "White Water Rafting booking and availability" at bounding box center [501, 399] width 731 height 31
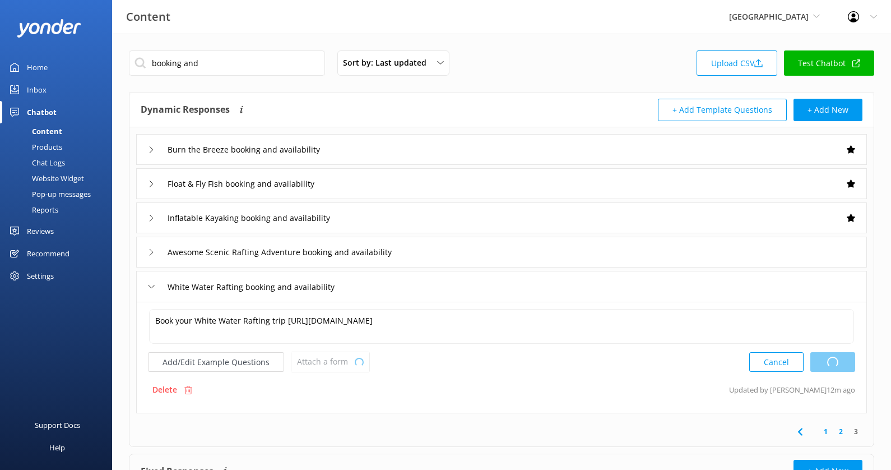
type textarea "Book your Awesome Scenic Rafting Adventure [URL][DOMAIN_NAME]"
click at [340, 355] on span "Attach a form" at bounding box center [326, 361] width 58 height 12
click at [340, 398] on link "Check availability" at bounding box center [342, 408] width 100 height 22
click at [368, 405] on div "Book your Awesome Scenic Rafting Adventure [URL][DOMAIN_NAME] Book your Awesome…" at bounding box center [501, 356] width 731 height 110
click at [835, 428] on link "2" at bounding box center [840, 430] width 15 height 11
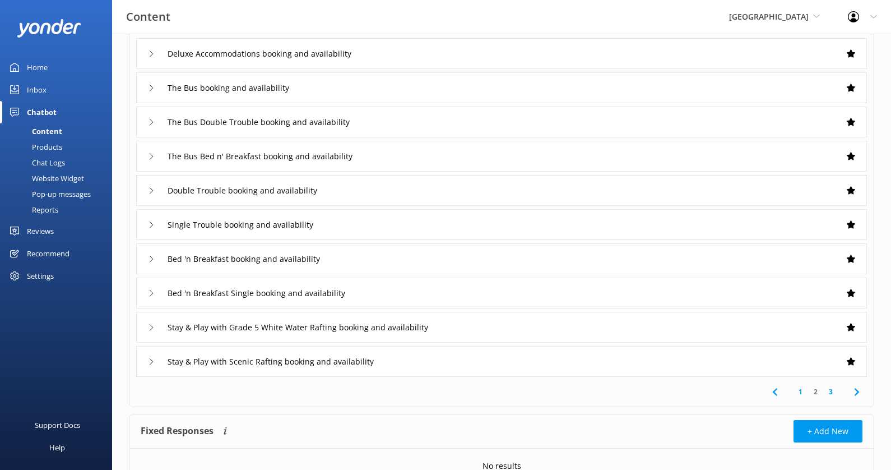
scroll to position [149, 0]
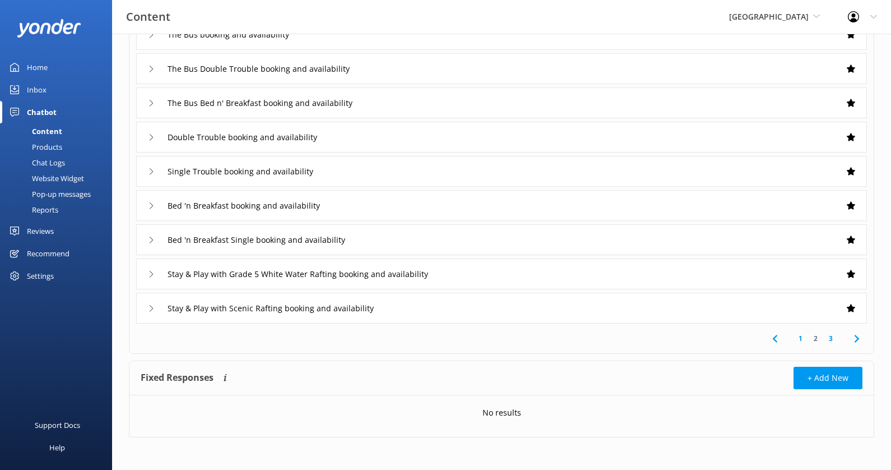
click at [832, 338] on link "3" at bounding box center [830, 338] width 15 height 11
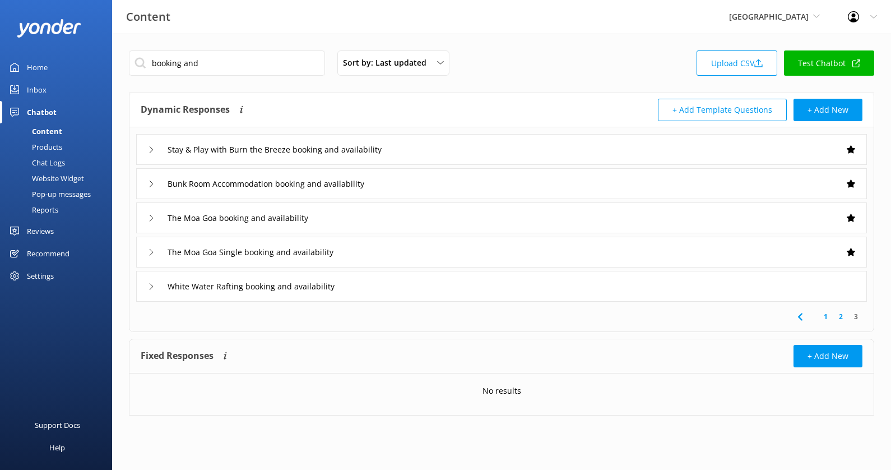
click at [726, 290] on div "White Water Rafting booking and availability" at bounding box center [501, 286] width 731 height 31
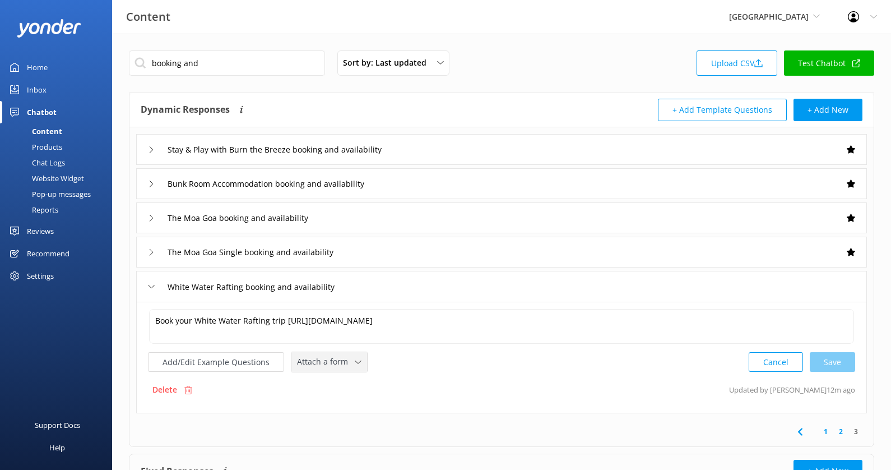
click at [337, 356] on span "Attach a form" at bounding box center [326, 361] width 58 height 12
click at [331, 403] on div "Check availability" at bounding box center [325, 407] width 55 height 11
click at [468, 416] on div "1 2 3" at bounding box center [502, 430] width 740 height 30
click at [225, 39] on div "booking and Sort by: Last updated Title (A-Z) Last updated Upload CSV Test Chat…" at bounding box center [501, 299] width 779 height 530
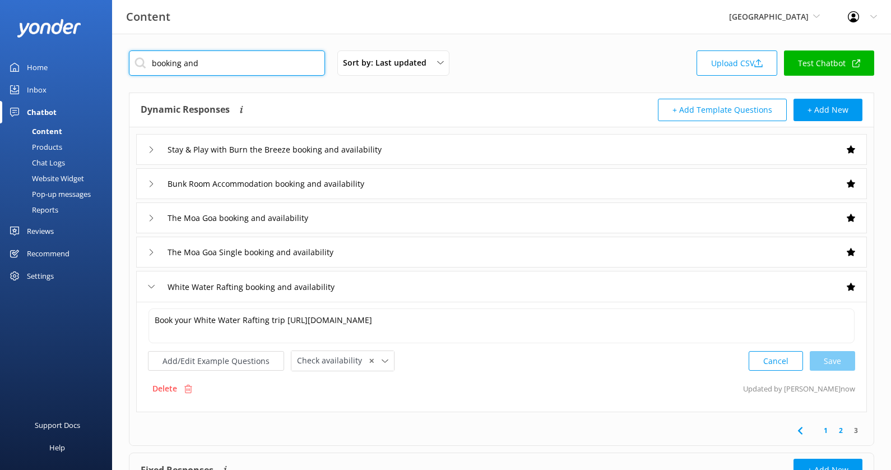
click at [219, 58] on input "booking and" at bounding box center [227, 62] width 196 height 25
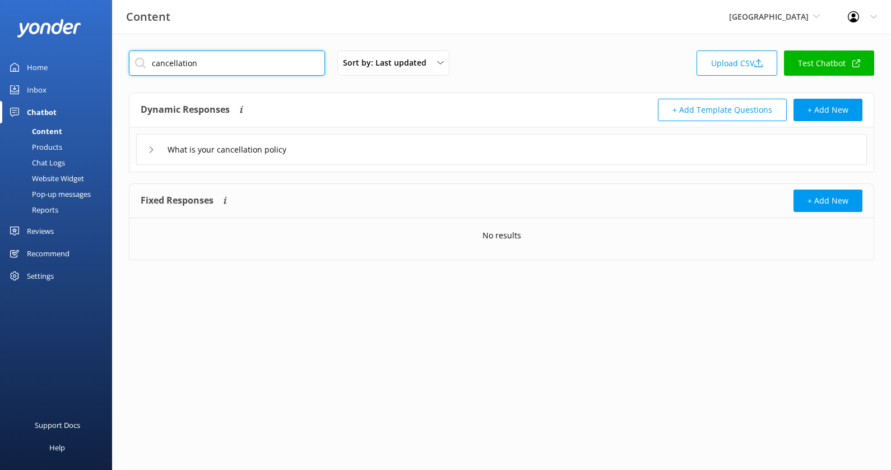
type input "cancellation"
click at [334, 148] on div "What is your cancellation policy" at bounding box center [501, 146] width 744 height 38
click at [334, 148] on div "What is your cancellation policy" at bounding box center [501, 149] width 731 height 31
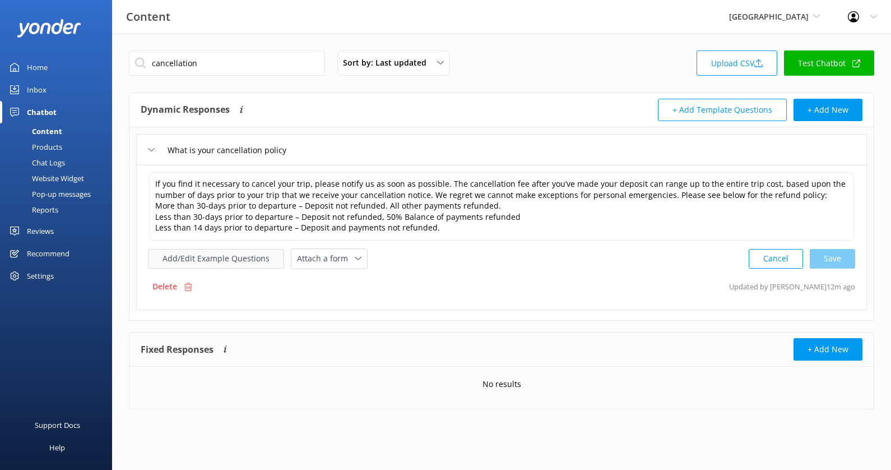
click at [243, 249] on button "Add/Edit Example Questions" at bounding box center [216, 259] width 136 height 20
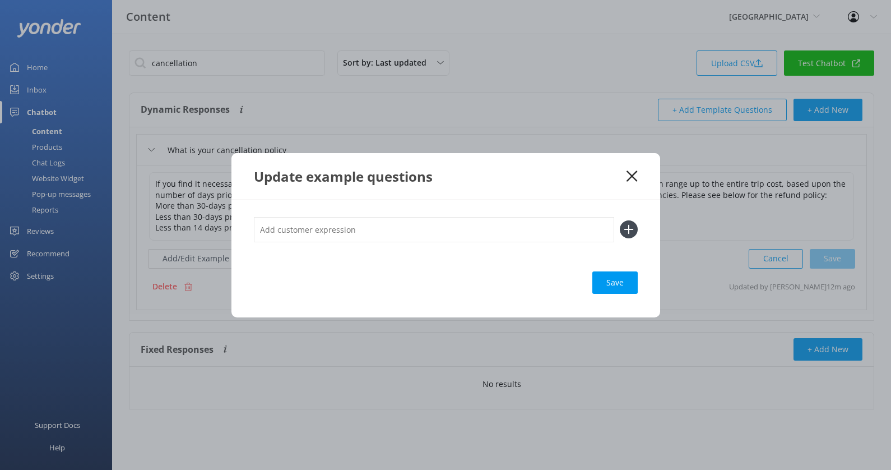
click at [324, 226] on input "text" at bounding box center [434, 229] width 360 height 25
type input "Cancel booking"
click at [620, 220] on button at bounding box center [629, 229] width 18 height 18
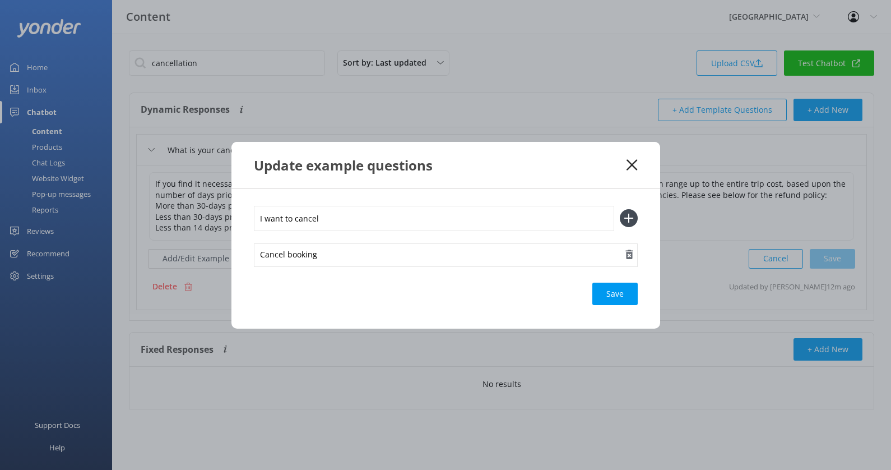
type input "I want to cancel"
click at [620, 209] on button at bounding box center [629, 218] width 18 height 18
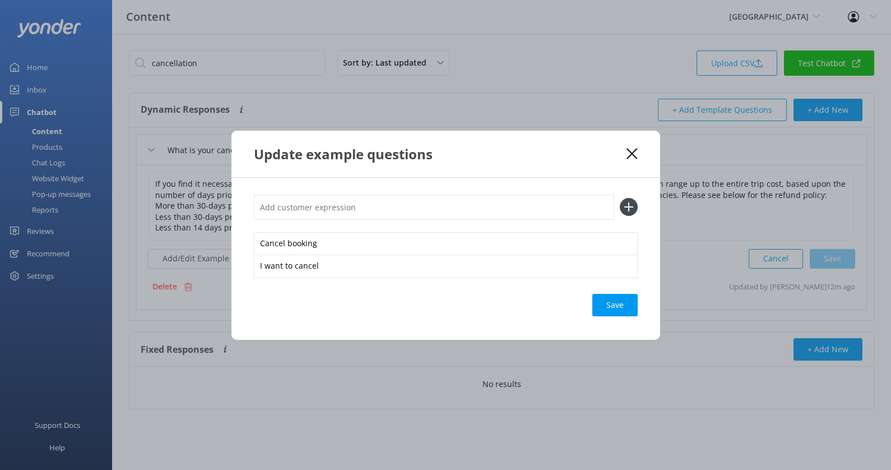
click at [637, 305] on div "Cancel booking I want to cancel Save" at bounding box center [445, 259] width 429 height 162
click at [628, 304] on div "Save" at bounding box center [614, 305] width 45 height 22
click at [632, 159] on div "Update example questions" at bounding box center [445, 154] width 429 height 47
click at [632, 156] on icon at bounding box center [631, 153] width 11 height 11
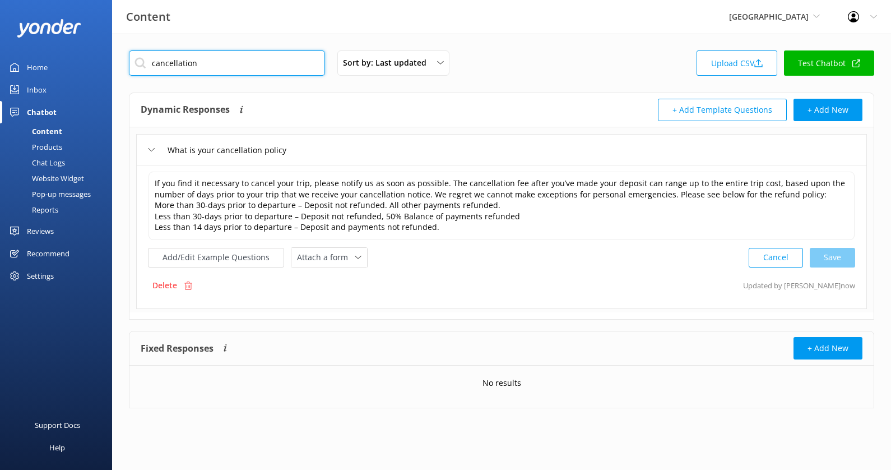
click at [278, 63] on input "cancellation" at bounding box center [227, 62] width 196 height 25
type input "a"
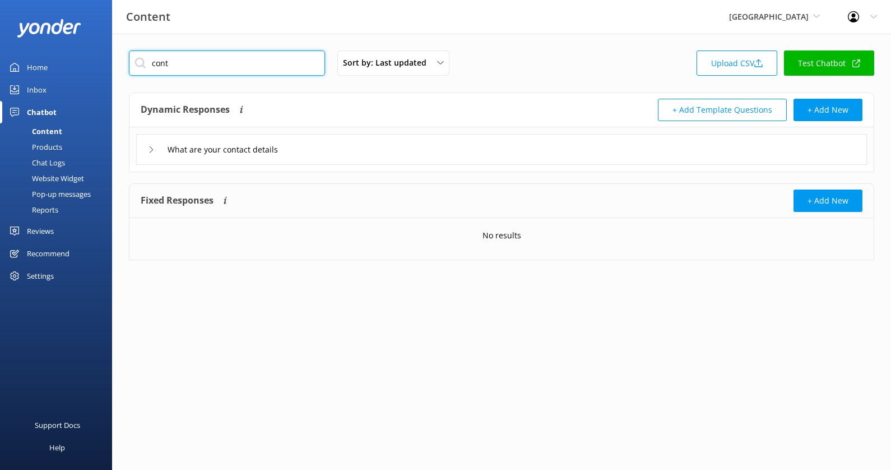
type input "cont"
click at [360, 146] on div "What are your contact details" at bounding box center [501, 149] width 731 height 31
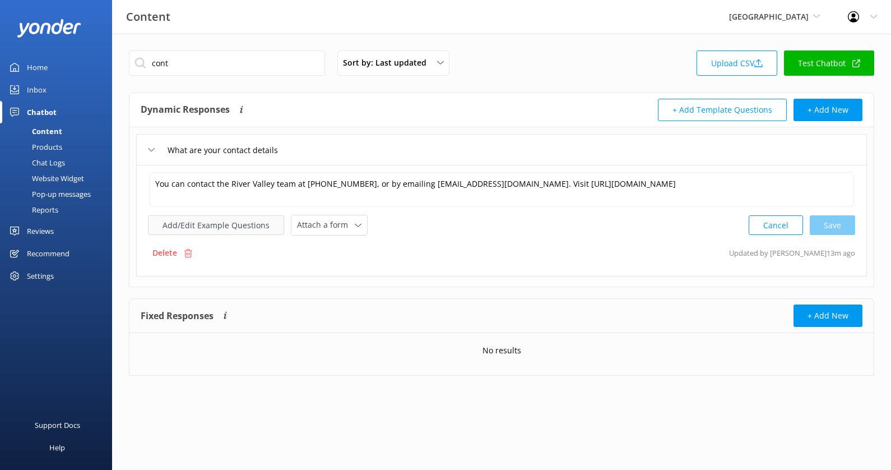
click at [239, 223] on button "Add/Edit Example Questions" at bounding box center [216, 225] width 136 height 20
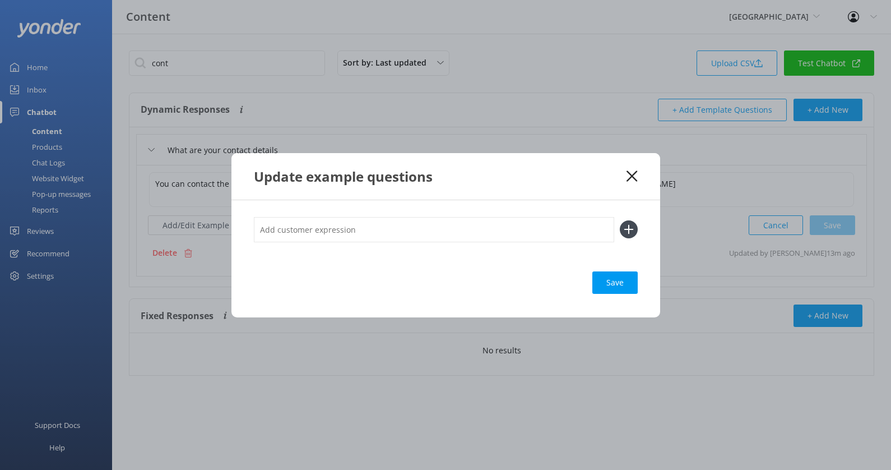
click at [393, 242] on div at bounding box center [446, 236] width 384 height 38
click at [394, 228] on input "text" at bounding box center [434, 229] width 360 height 25
type input "Contact Us"
click at [620, 220] on button at bounding box center [629, 229] width 18 height 18
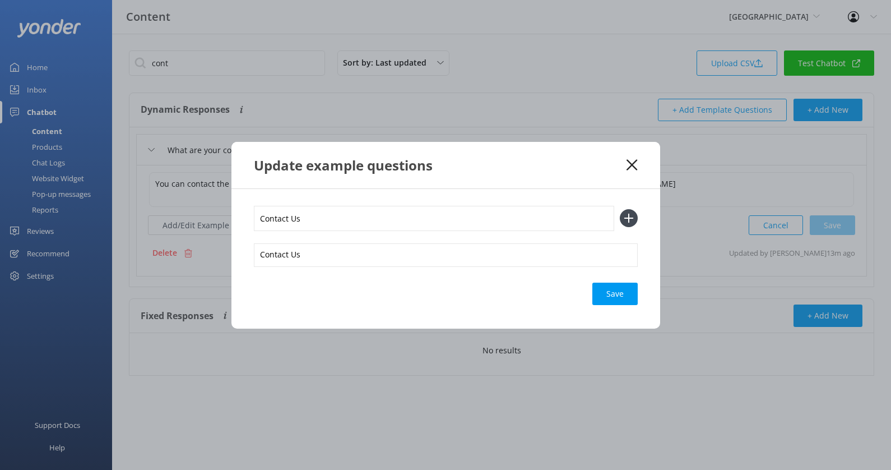
type input "Contact Us"
click at [620, 209] on button at bounding box center [629, 218] width 18 height 18
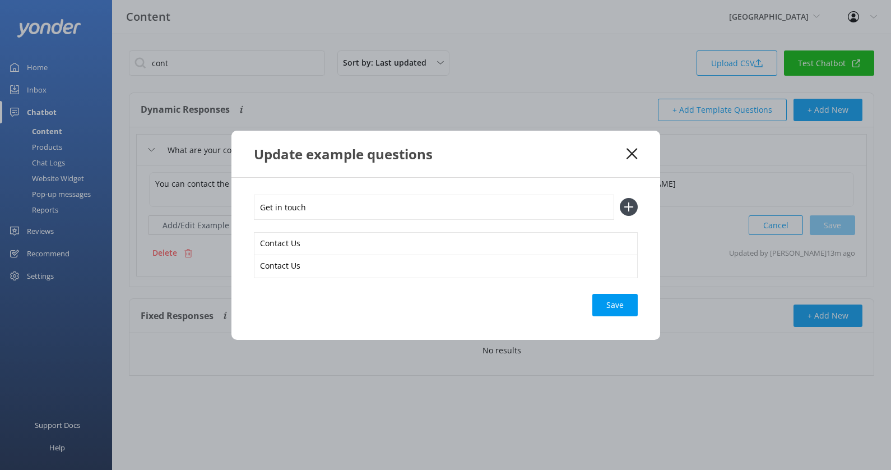
type input "Get in touch"
click at [620, 198] on button at bounding box center [629, 207] width 18 height 18
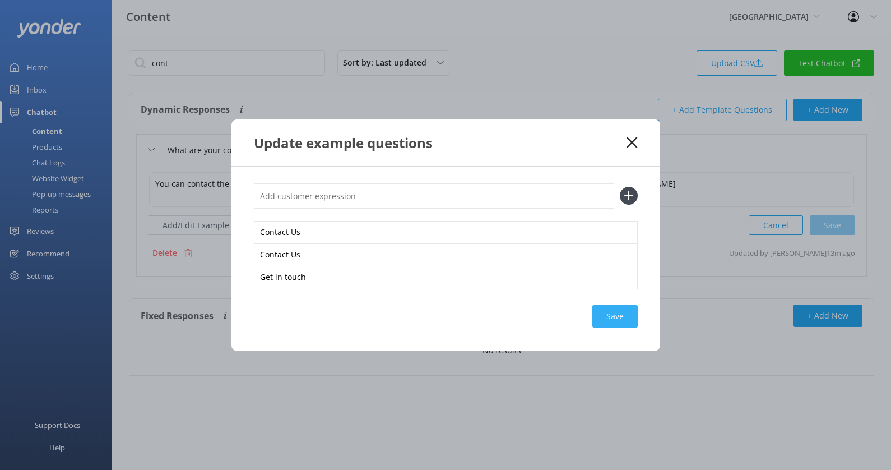
click at [611, 313] on div "Save" at bounding box center [614, 316] width 45 height 22
click at [630, 145] on icon at bounding box center [631, 142] width 11 height 11
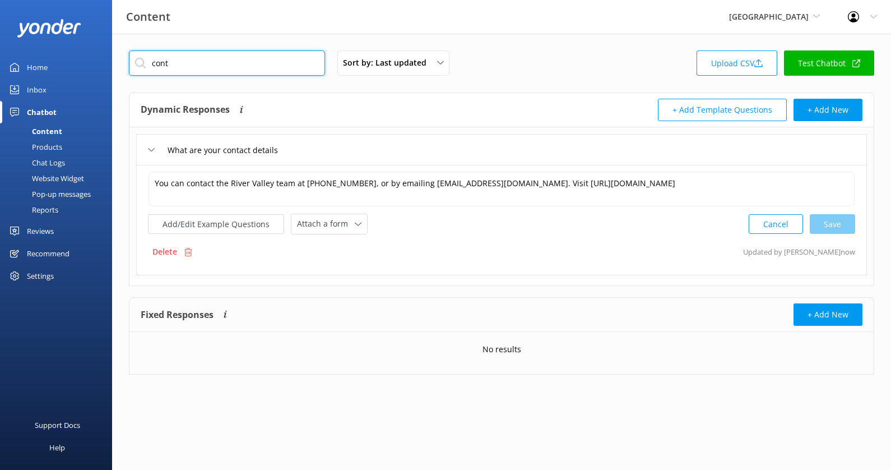
click at [288, 63] on input "cont" at bounding box center [227, 62] width 196 height 25
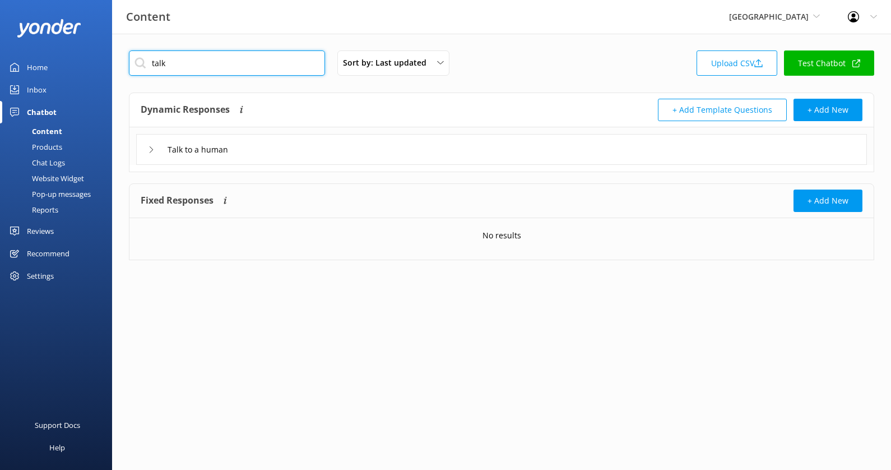
type input "talk"
click at [279, 147] on div "Talk to a human" at bounding box center [501, 149] width 731 height 31
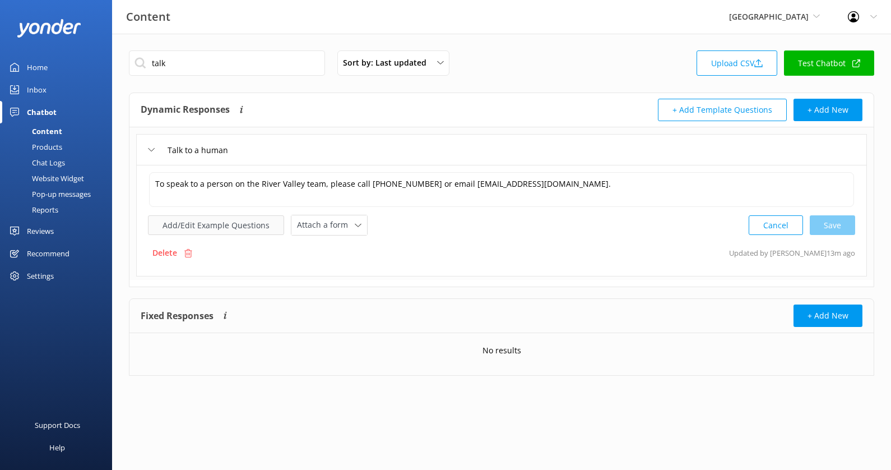
click at [226, 228] on button "Add/Edit Example Questions" at bounding box center [216, 225] width 136 height 20
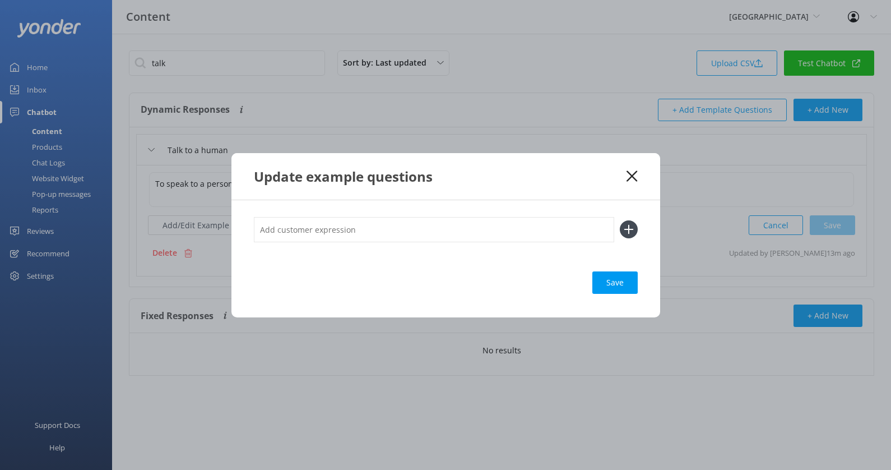
click at [338, 232] on input "text" at bounding box center [434, 229] width 360 height 25
type input "real person"
click at [620, 220] on button at bounding box center [629, 229] width 18 height 18
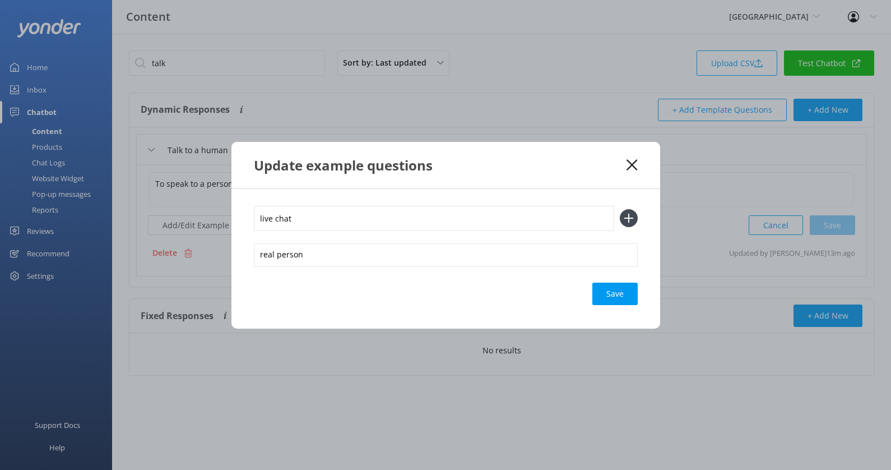
type input "live chat"
click at [620, 209] on button at bounding box center [629, 218] width 18 height 18
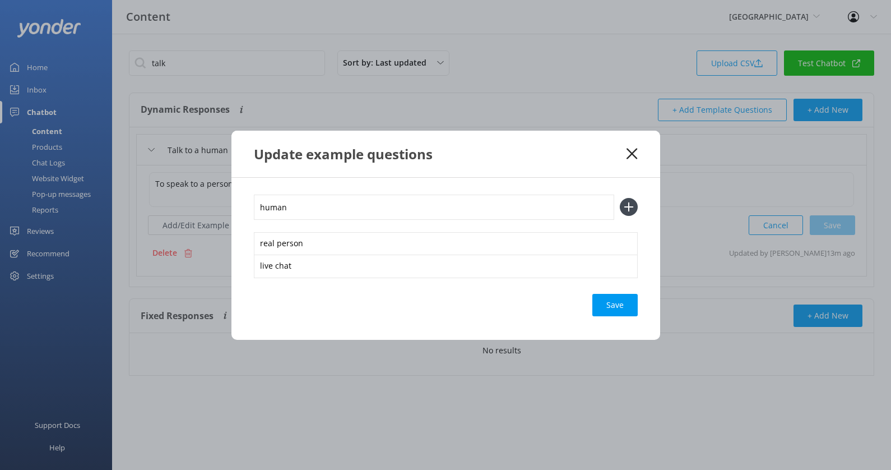
type input "human"
click at [620, 198] on button at bounding box center [629, 207] width 18 height 18
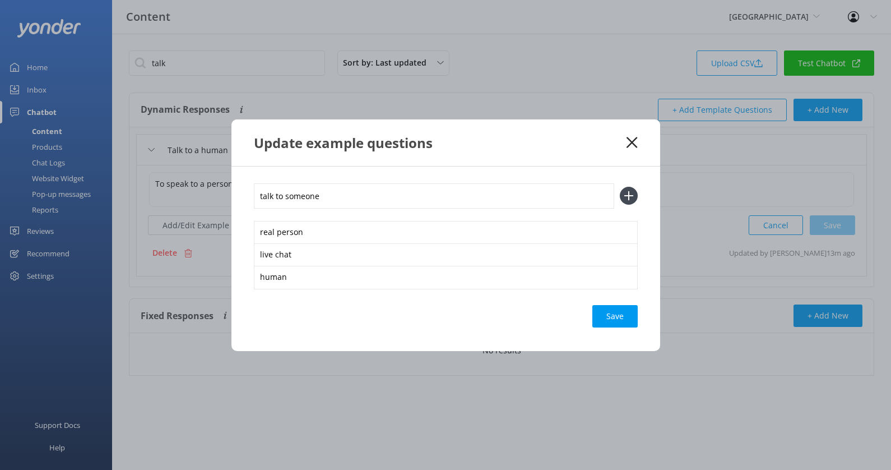
type input "talk to someone"
click at [620, 187] on button at bounding box center [629, 196] width 18 height 18
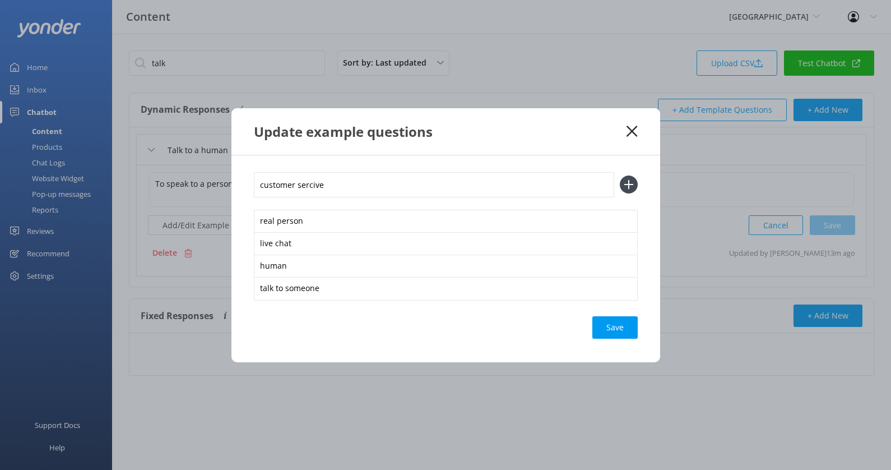
type input "customer sercive"
click at [620, 175] on button at bounding box center [629, 184] width 18 height 18
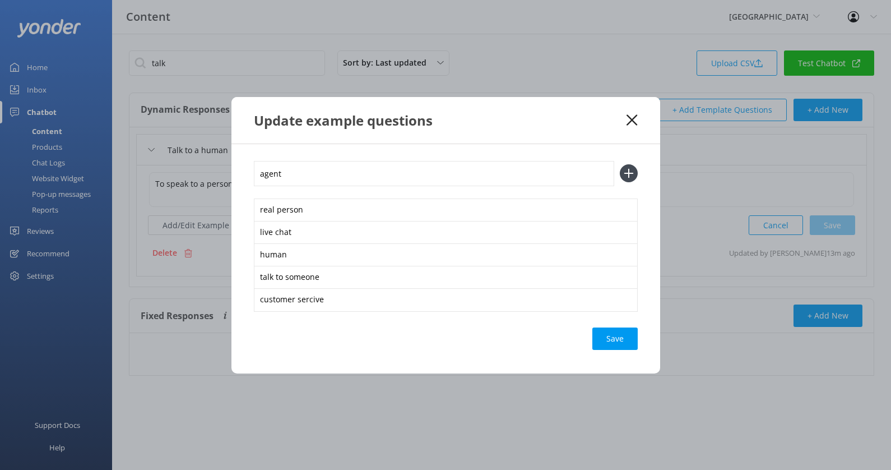
type input "agent"
click at [620, 164] on button at bounding box center [629, 173] width 18 height 18
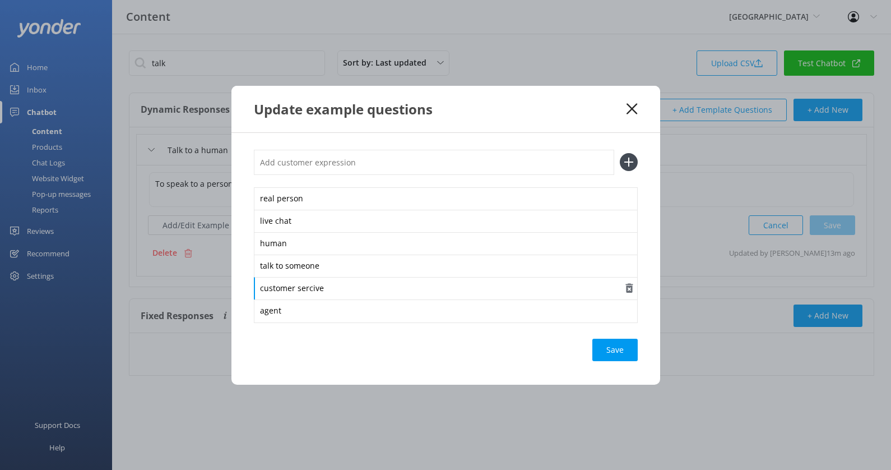
click at [312, 290] on div "customer sercive" at bounding box center [446, 289] width 384 height 24
click at [360, 154] on input "text" at bounding box center [434, 162] width 360 height 25
type input "customer representative"
click at [620, 153] on button at bounding box center [629, 162] width 18 height 18
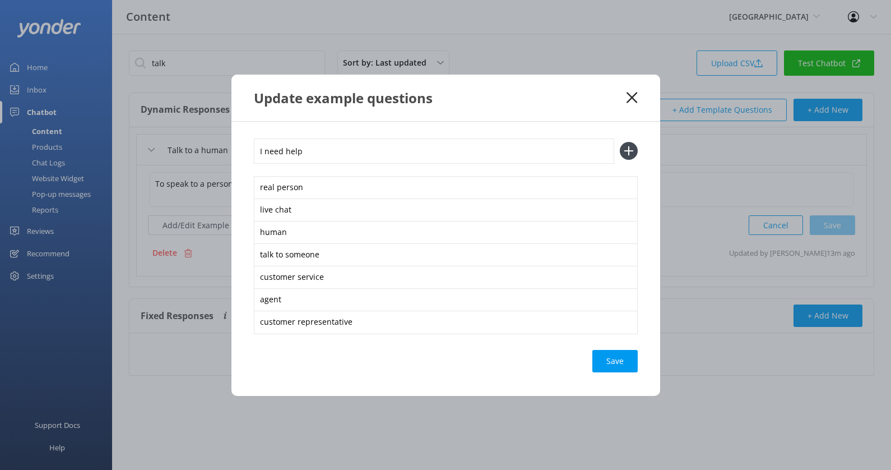
type input "I need help"
click at [620, 142] on button at bounding box center [629, 151] width 18 height 18
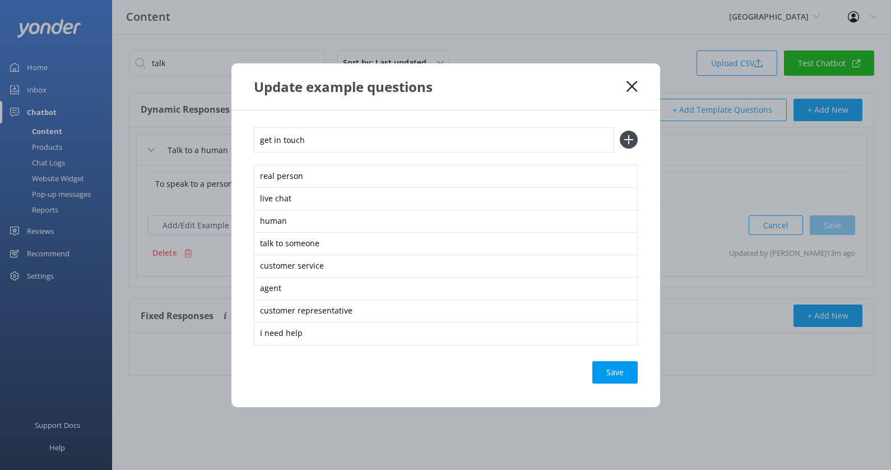
type input "get in touch"
click at [620, 131] on button at bounding box center [629, 140] width 18 height 18
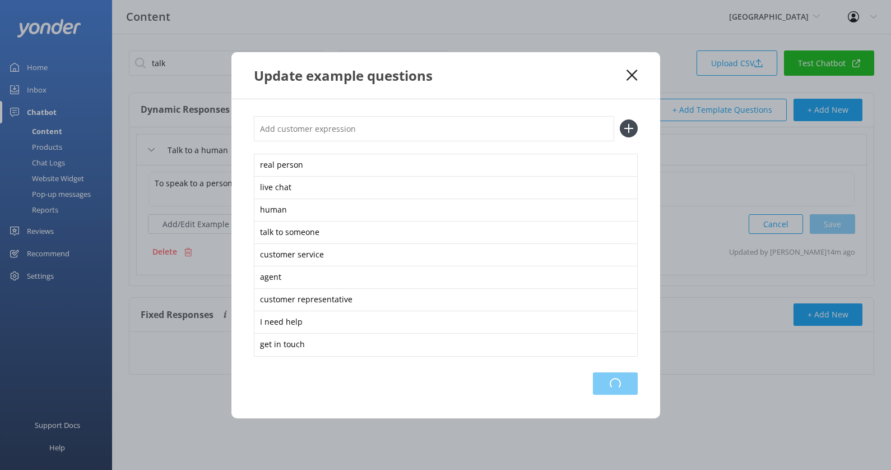
click at [604, 387] on div "Loading.." at bounding box center [615, 383] width 45 height 22
click at [632, 77] on icon at bounding box center [631, 74] width 11 height 11
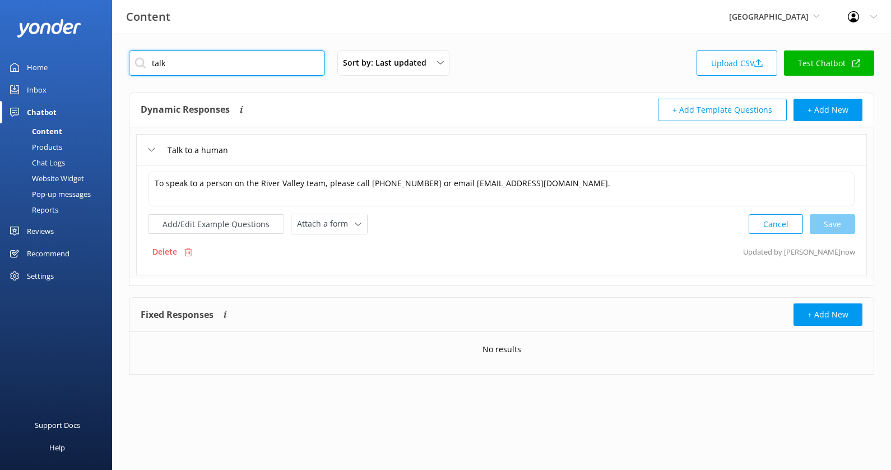
click at [294, 62] on input "talk" at bounding box center [227, 62] width 196 height 25
click at [551, 68] on div "Sort by: Last updated Title (A-Z) Last updated Upload CSV Test Chatbot" at bounding box center [501, 66] width 745 height 32
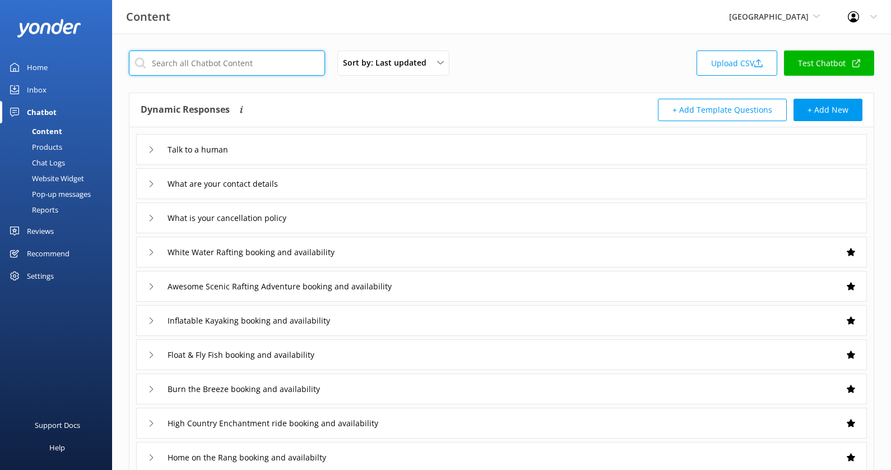
click at [281, 55] on input "text" at bounding box center [227, 62] width 196 height 25
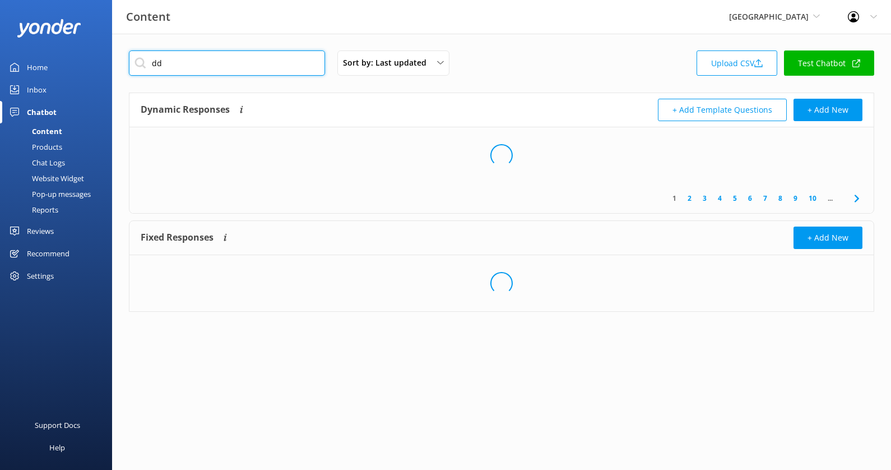
type input "d"
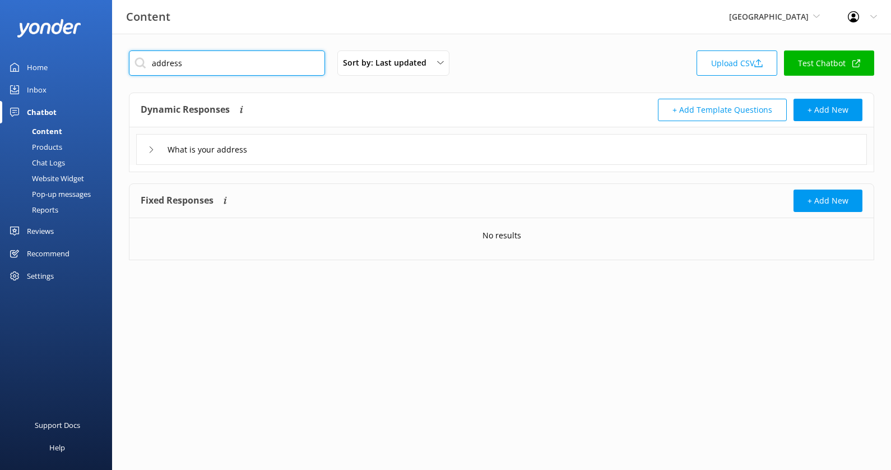
type input "address"
click at [359, 147] on div "What is your address" at bounding box center [501, 149] width 731 height 31
click at [271, 147] on div "What is your address" at bounding box center [501, 149] width 731 height 31
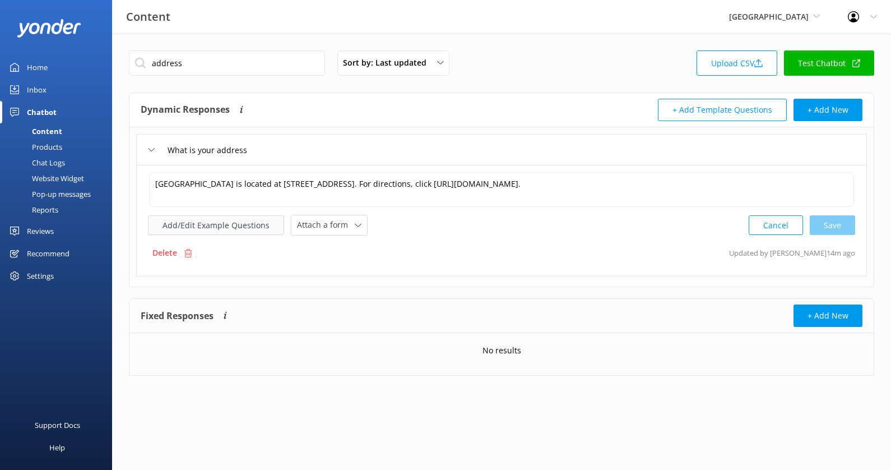
click at [208, 228] on button "Add/Edit Example Questions" at bounding box center [216, 225] width 136 height 20
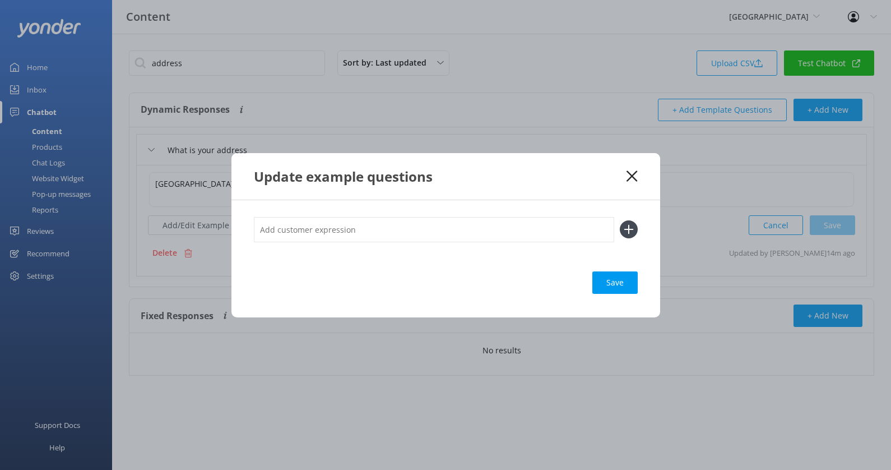
click at [298, 221] on input "text" at bounding box center [434, 229] width 360 height 25
type input "Directions"
click at [620, 220] on button at bounding box center [629, 229] width 18 height 18
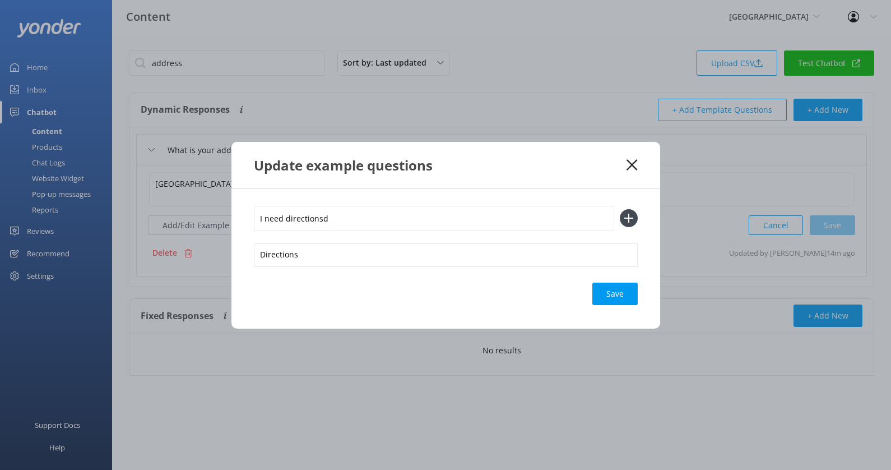
type input "I need directionsd"
click at [620, 209] on button at bounding box center [629, 218] width 18 height 18
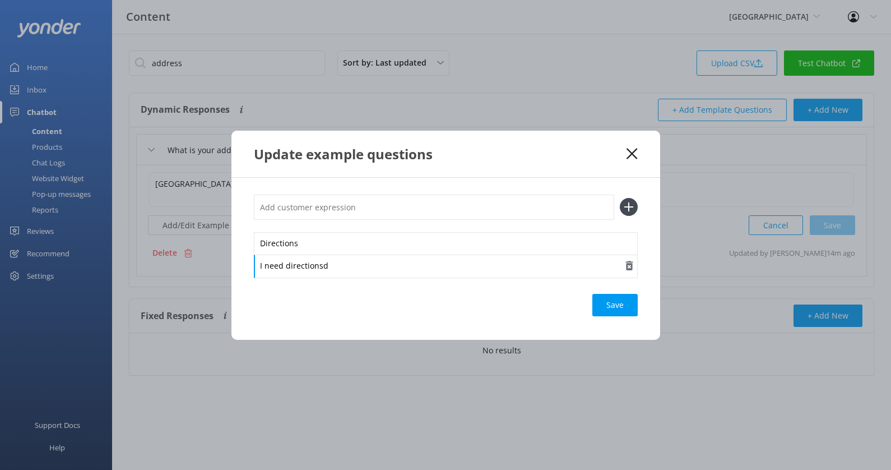
click at [367, 262] on div "I need directionsd" at bounding box center [446, 266] width 384 height 24
click at [364, 199] on input "text" at bounding box center [434, 206] width 360 height 25
type input "Where are you"
click at [620, 198] on button at bounding box center [629, 207] width 18 height 18
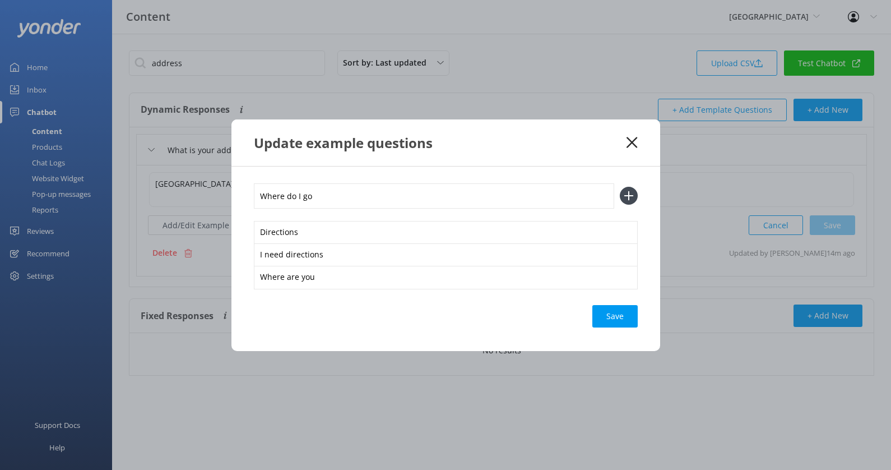
type input "Where do I go"
click at [620, 187] on button at bounding box center [629, 196] width 18 height 18
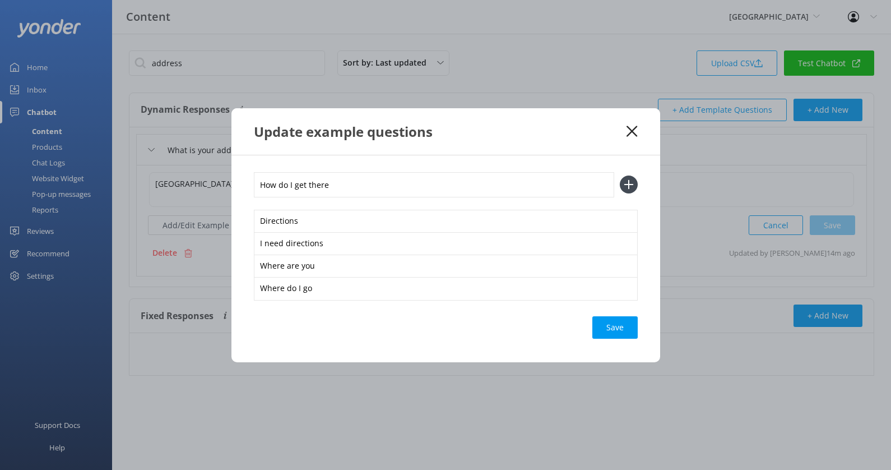
type input "How do I get there"
click at [620, 175] on button at bounding box center [629, 184] width 18 height 18
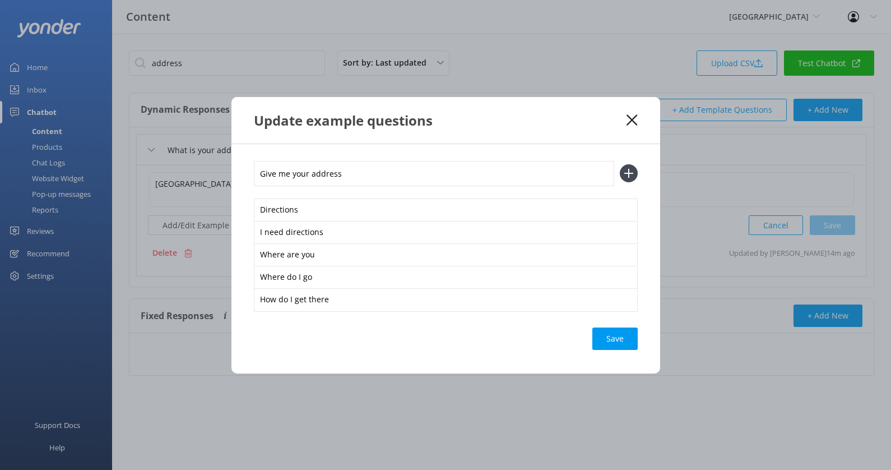
type input "Give me your address"
click at [620, 164] on button at bounding box center [629, 173] width 18 height 18
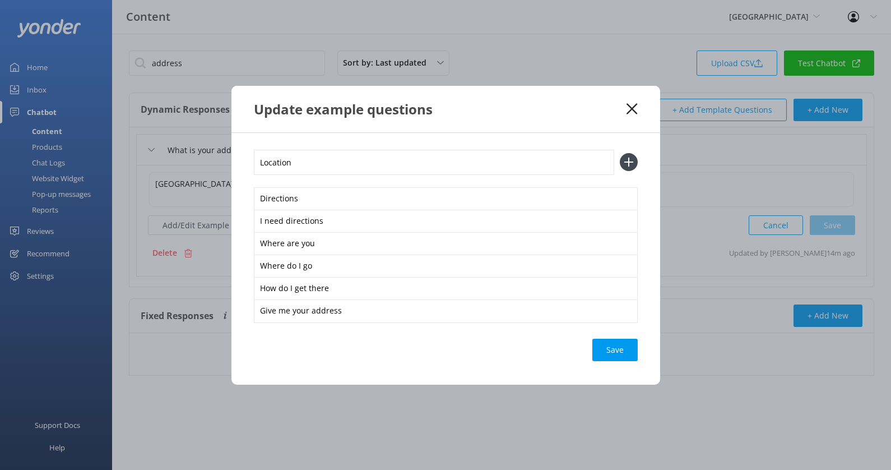
type input "Location"
click at [620, 153] on button at bounding box center [629, 162] width 18 height 18
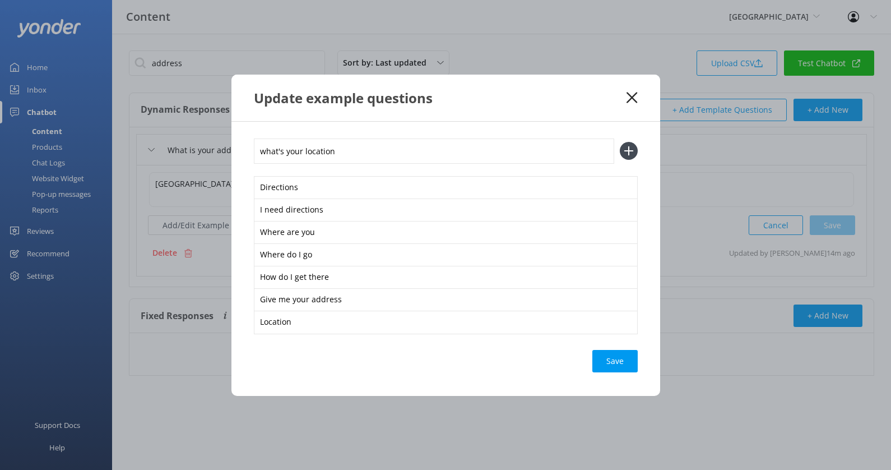
type input "what's your location"
click at [620, 142] on button at bounding box center [629, 151] width 18 height 18
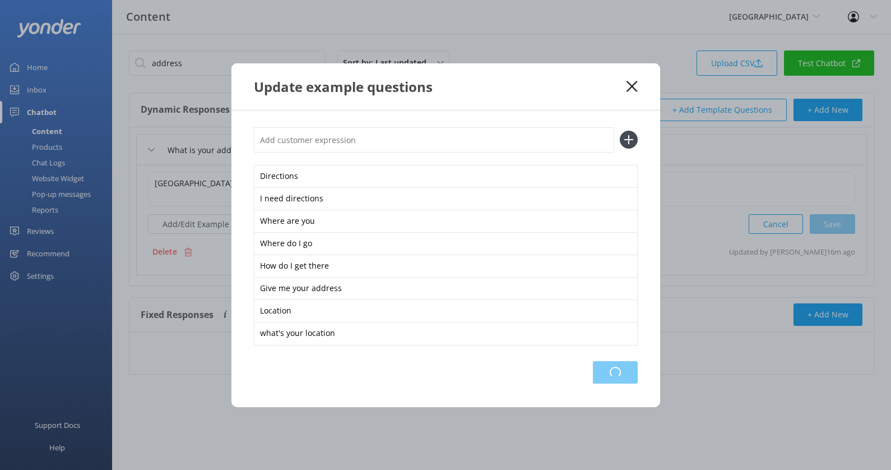
click at [615, 372] on div "Loading.." at bounding box center [615, 372] width 45 height 22
click at [633, 83] on icon at bounding box center [631, 86] width 11 height 11
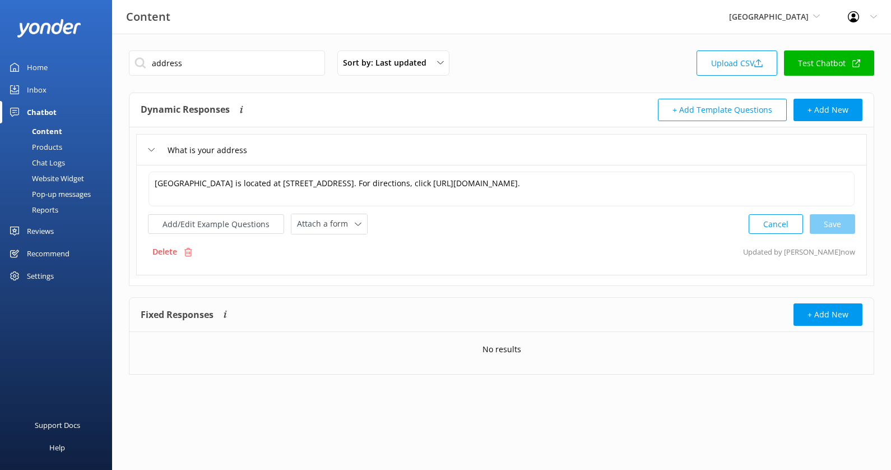
click at [619, 63] on div "address Sort by: Last updated Title (A-Z) Last updated Upload CSV Test Chatbot" at bounding box center [501, 66] width 745 height 32
click at [295, 64] on input "address" at bounding box center [227, 62] width 196 height 25
click at [550, 53] on div "Sort by: Last updated Title (A-Z) Last updated Upload CSV Test Chatbot" at bounding box center [501, 66] width 745 height 32
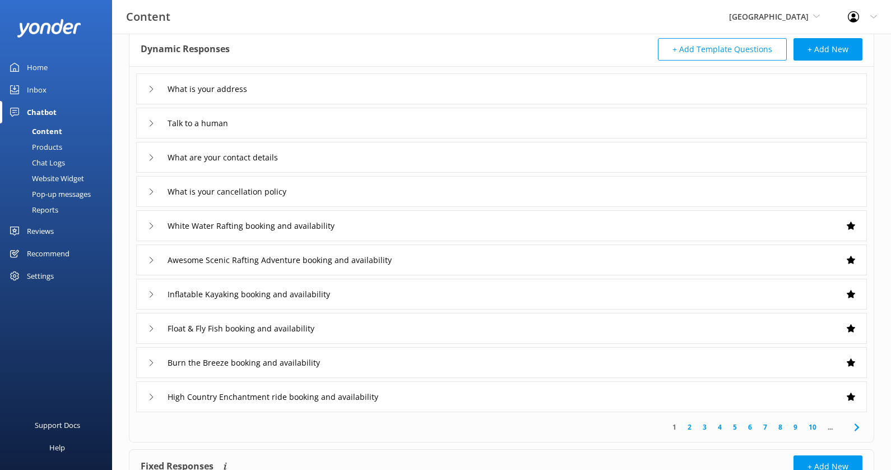
scroll to position [149, 0]
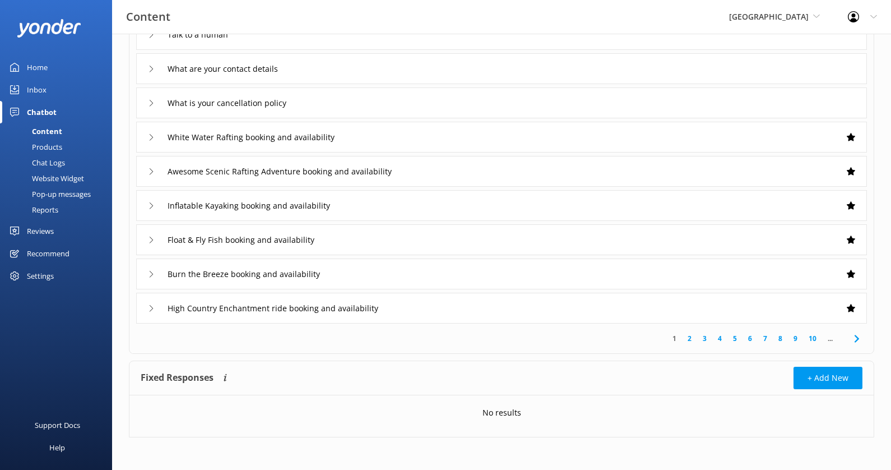
click at [690, 338] on link "2" at bounding box center [689, 338] width 15 height 11
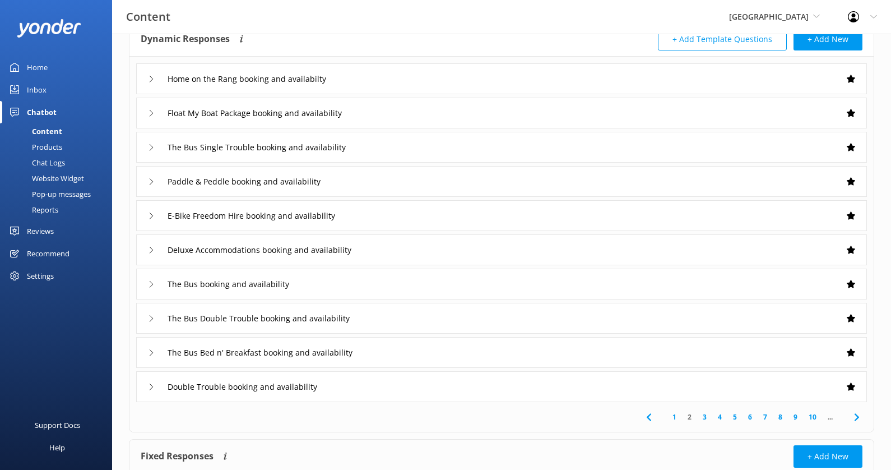
scroll to position [149, 0]
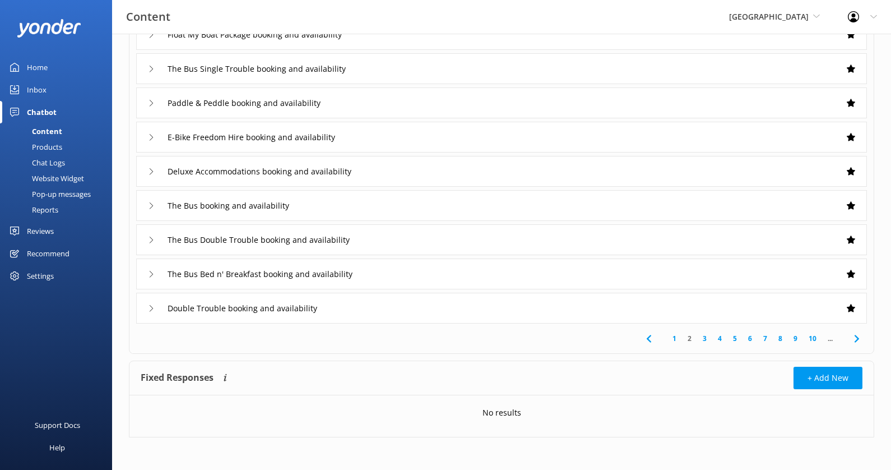
click at [704, 341] on link "3" at bounding box center [704, 338] width 15 height 11
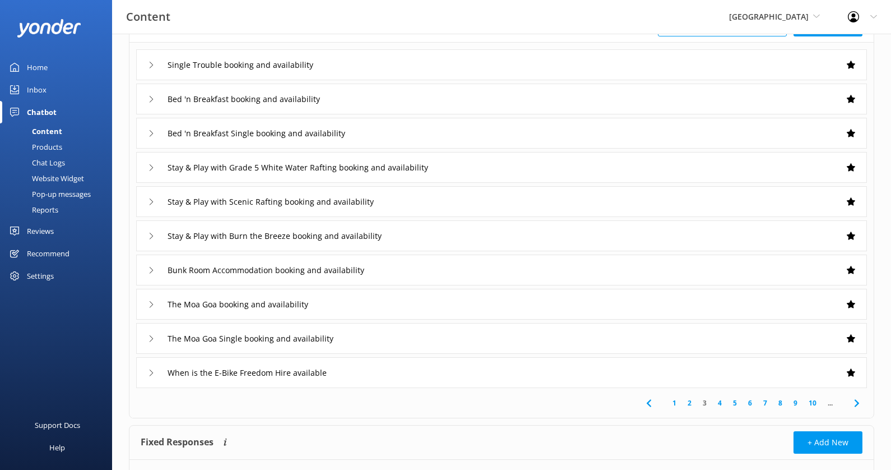
scroll to position [149, 0]
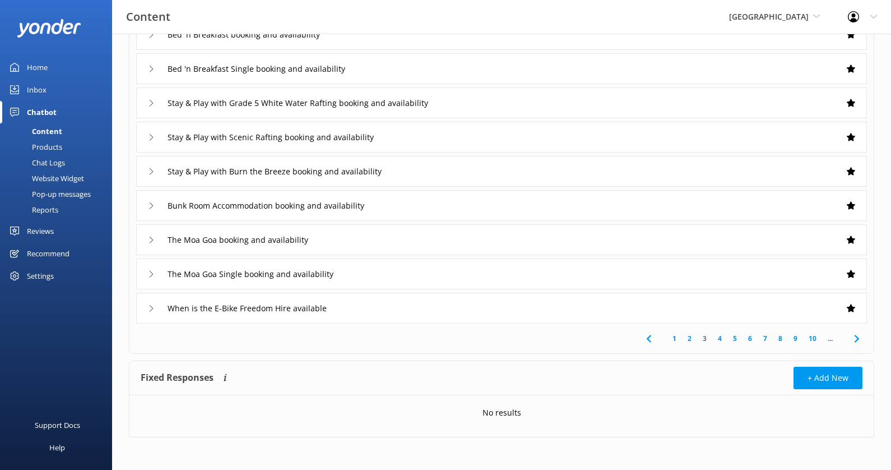
click at [727, 339] on link "4" at bounding box center [719, 338] width 15 height 11
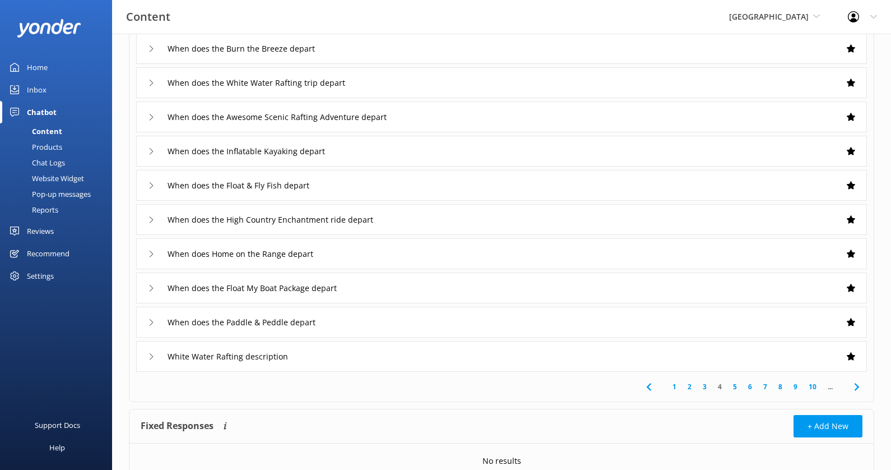
scroll to position [149, 0]
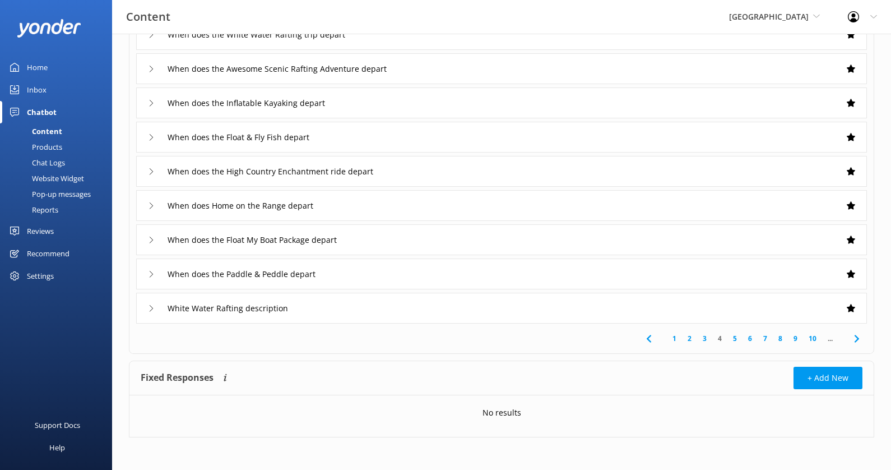
click at [732, 340] on link "5" at bounding box center [734, 338] width 15 height 11
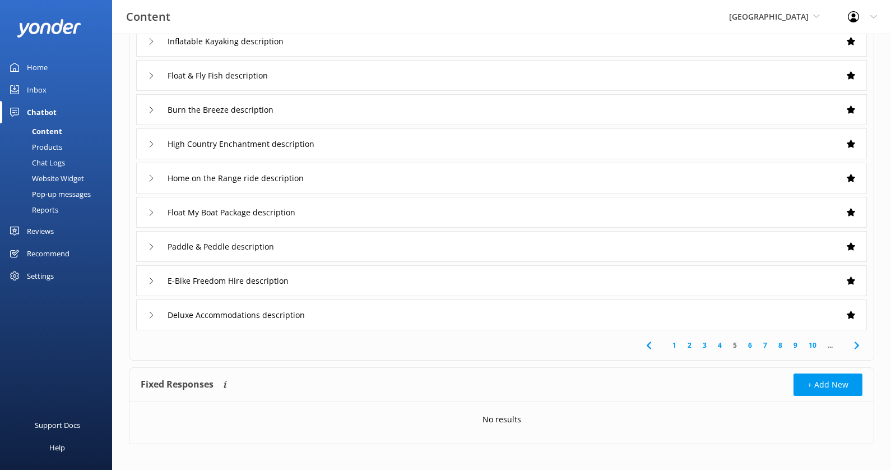
scroll to position [149, 0]
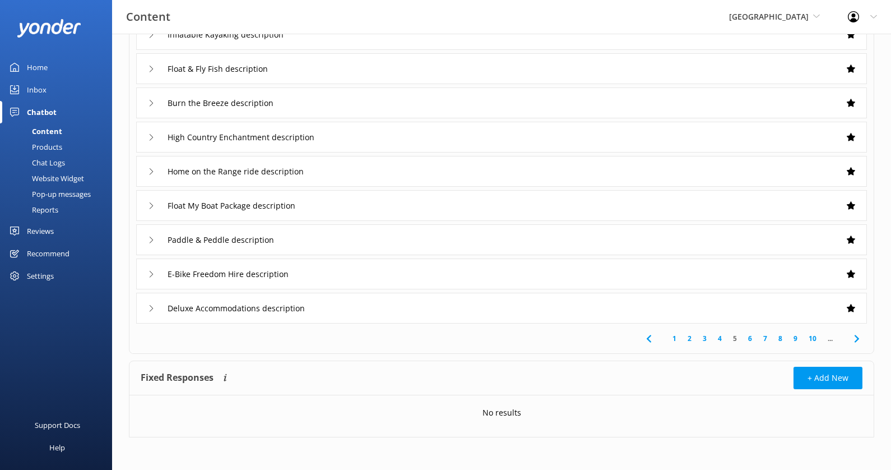
click at [748, 338] on link "6" at bounding box center [749, 338] width 15 height 11
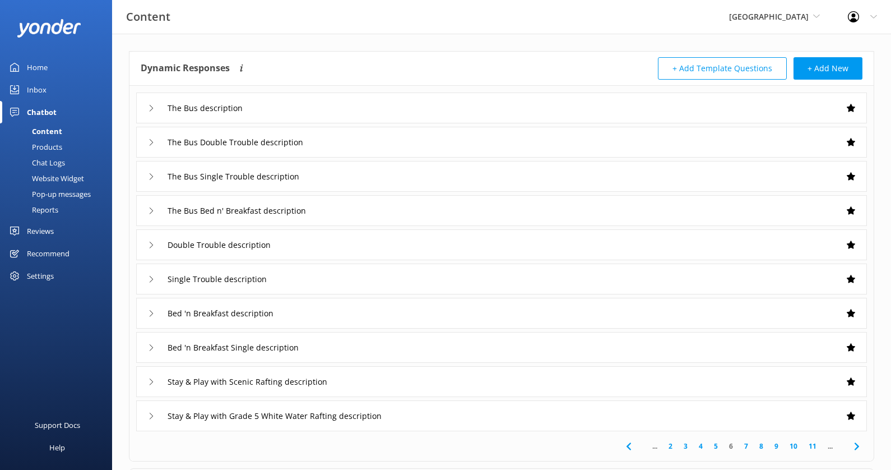
scroll to position [149, 0]
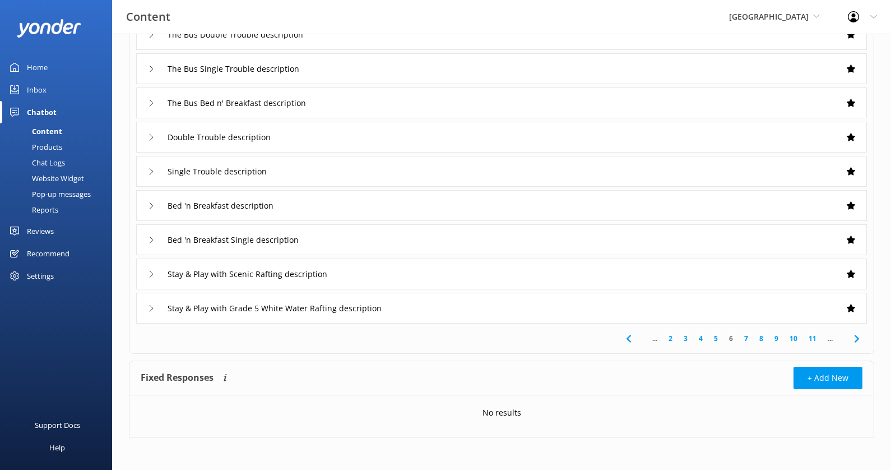
click at [744, 337] on link "7" at bounding box center [746, 338] width 15 height 11
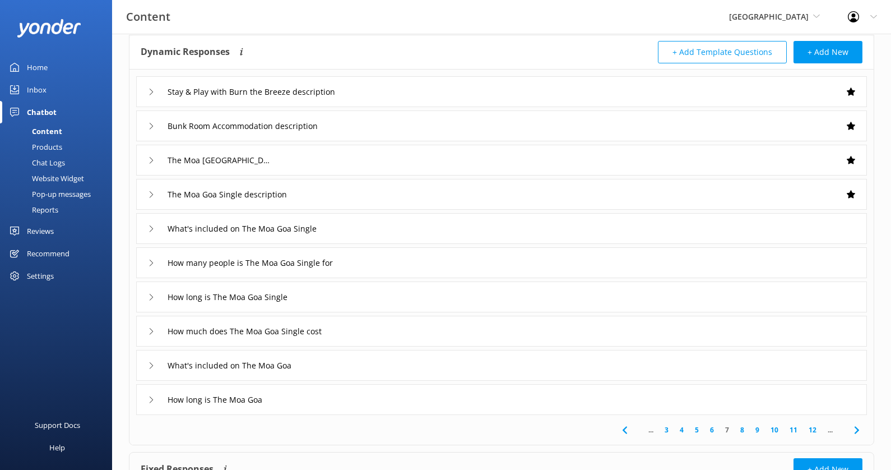
scroll to position [149, 0]
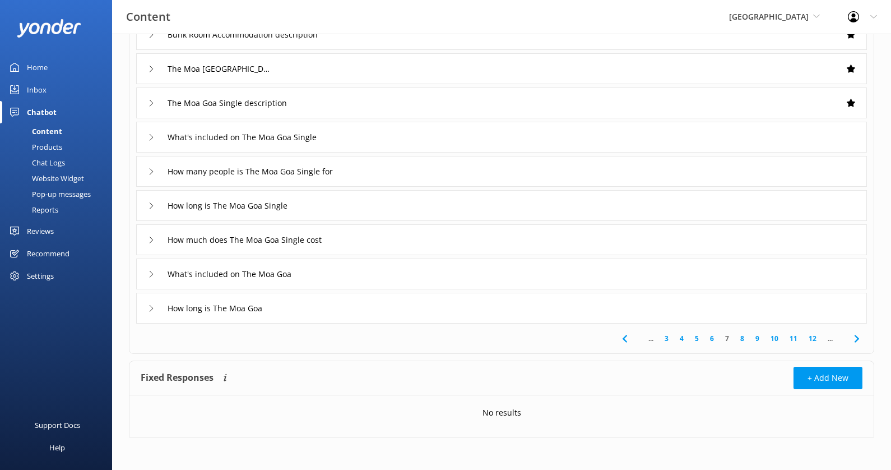
click at [742, 337] on link "8" at bounding box center [742, 338] width 15 height 11
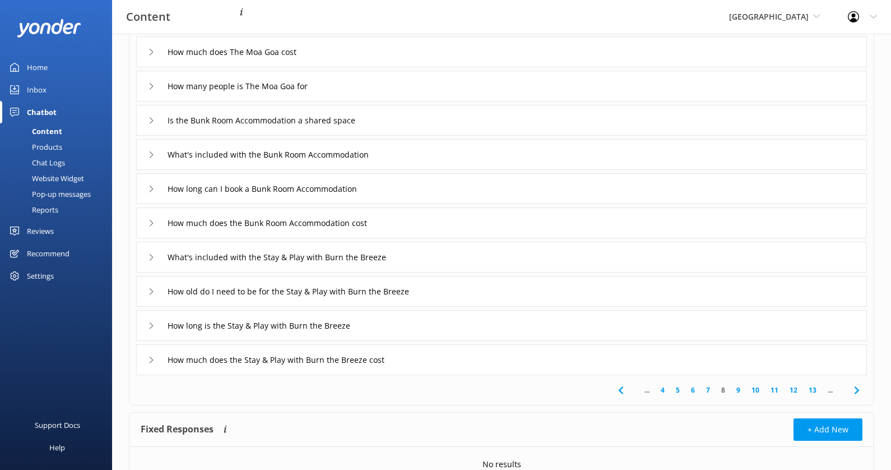
scroll to position [149, 0]
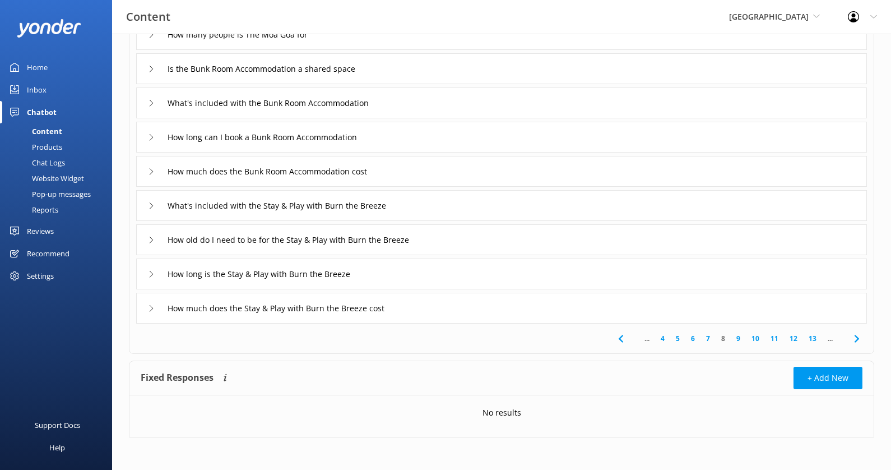
click at [740, 337] on link "9" at bounding box center [738, 338] width 15 height 11
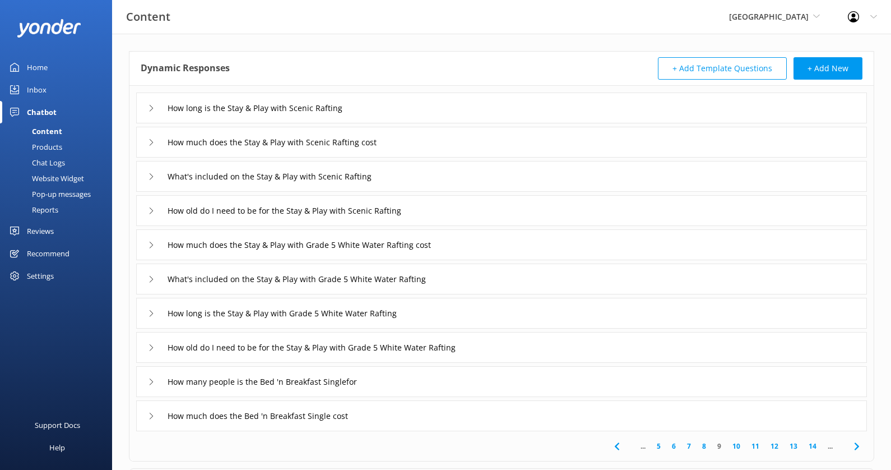
scroll to position [149, 0]
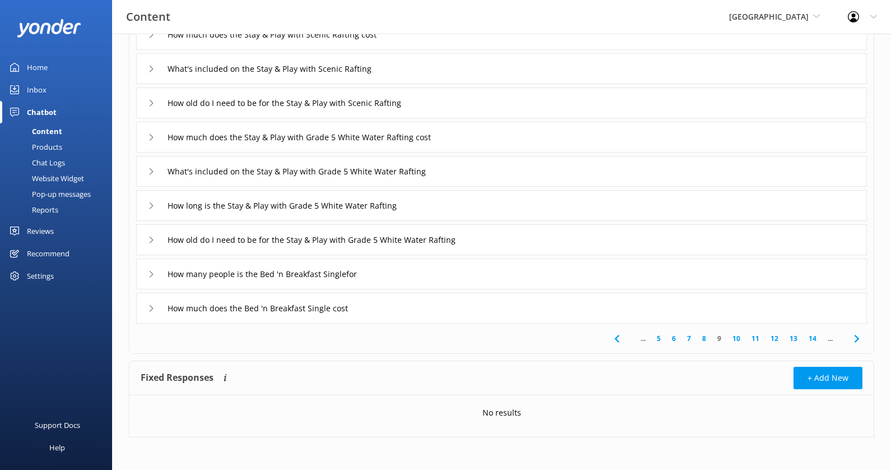
click at [736, 339] on link "10" at bounding box center [736, 338] width 19 height 11
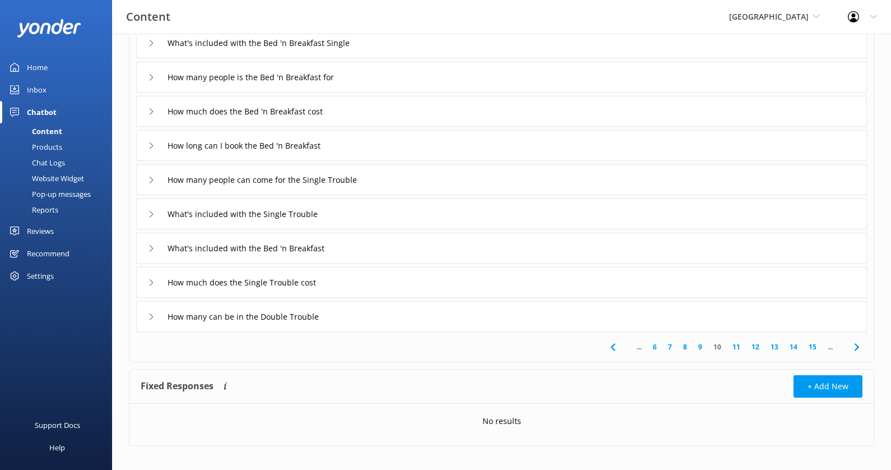
scroll to position [149, 0]
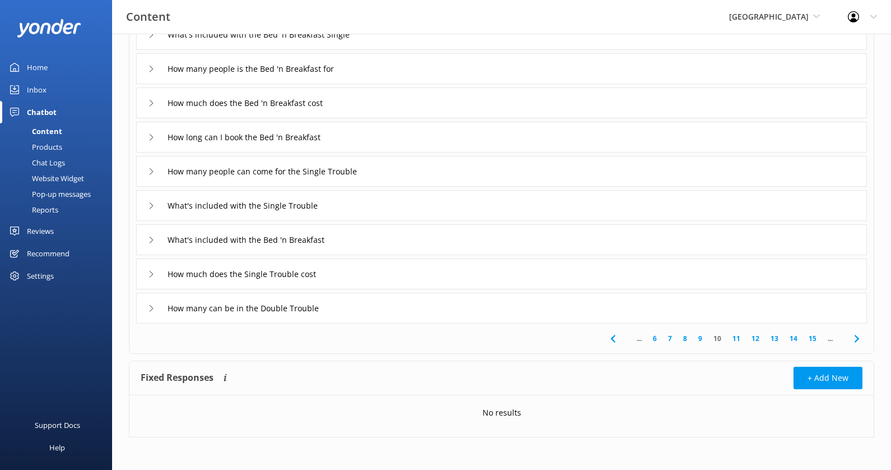
click at [734, 335] on link "11" at bounding box center [736, 338] width 19 height 11
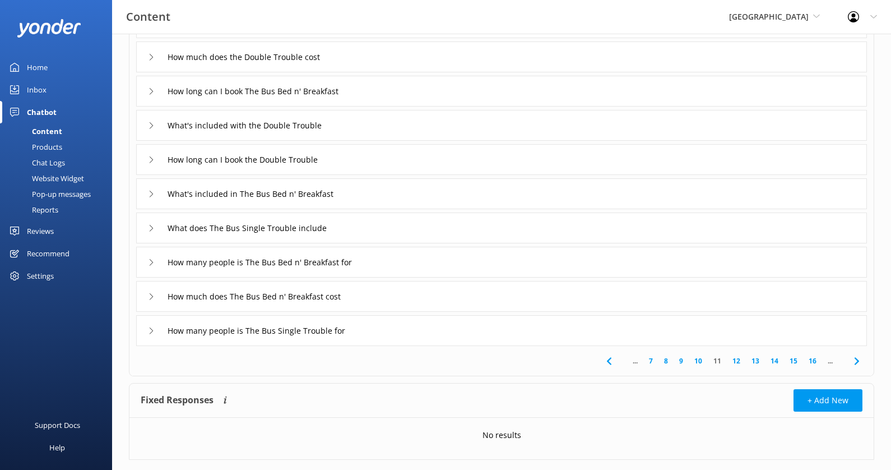
scroll to position [131, 0]
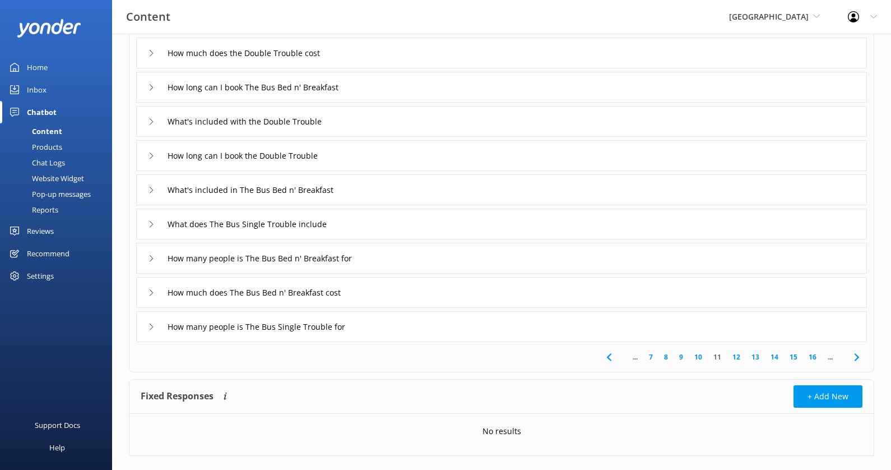
click at [737, 355] on link "12" at bounding box center [736, 356] width 19 height 11
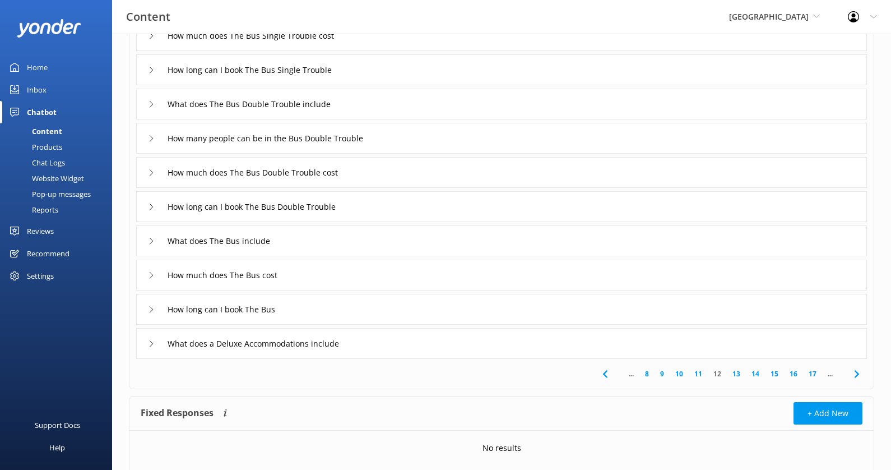
scroll to position [133, 0]
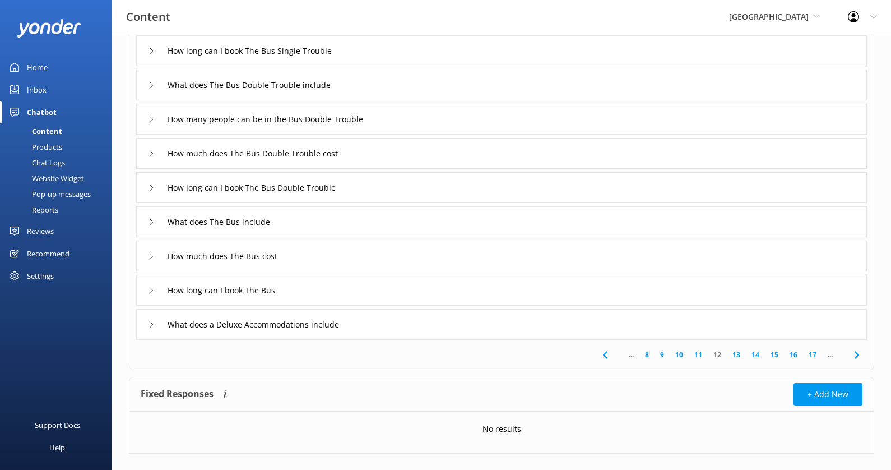
click at [738, 352] on link "13" at bounding box center [736, 354] width 19 height 11
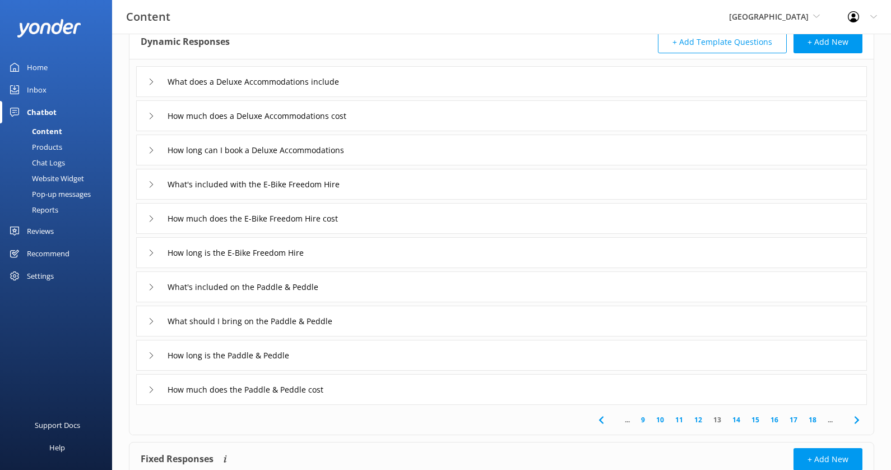
scroll to position [146, 0]
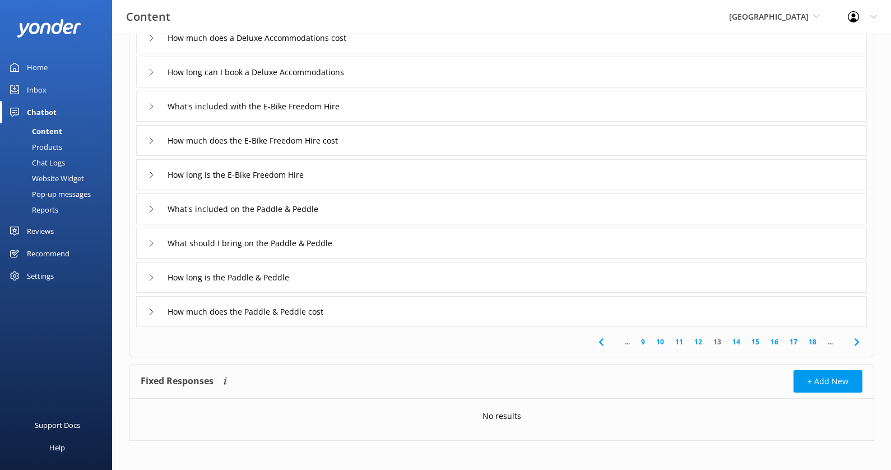
click at [737, 343] on link "14" at bounding box center [736, 341] width 19 height 11
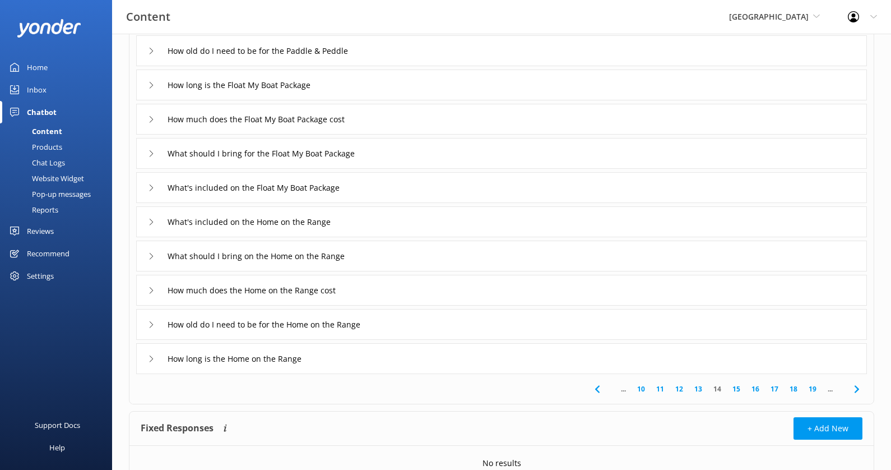
scroll to position [143, 0]
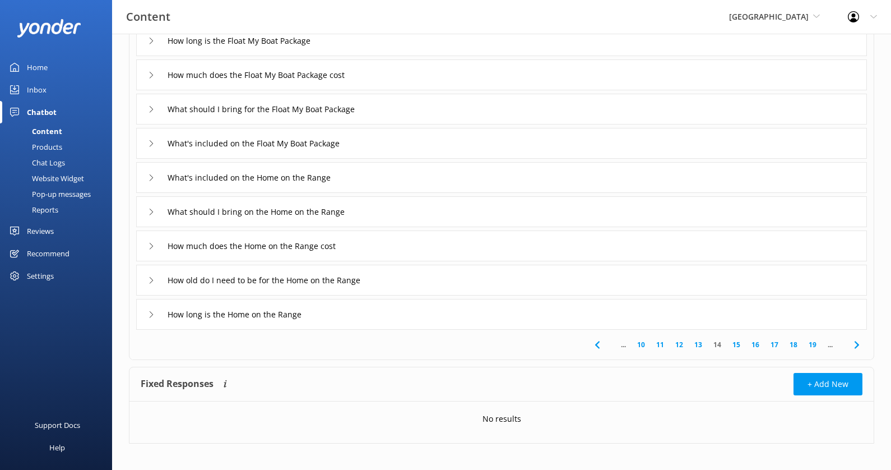
click at [739, 346] on link "15" at bounding box center [736, 344] width 19 height 11
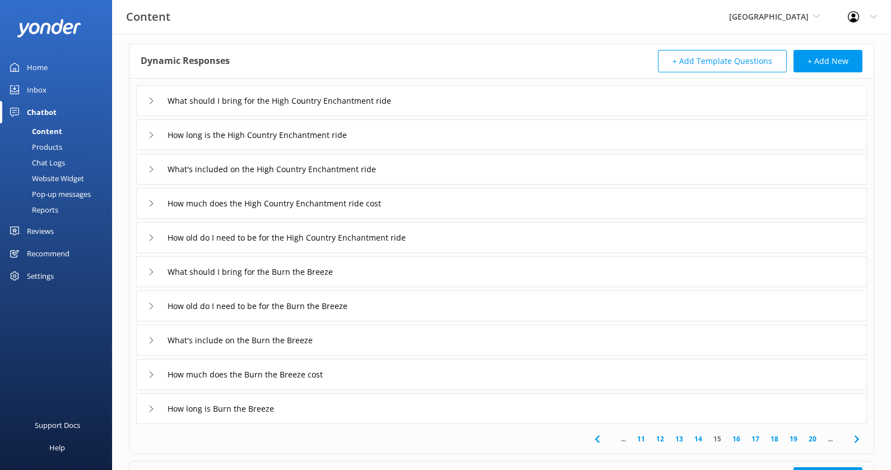
scroll to position [105, 0]
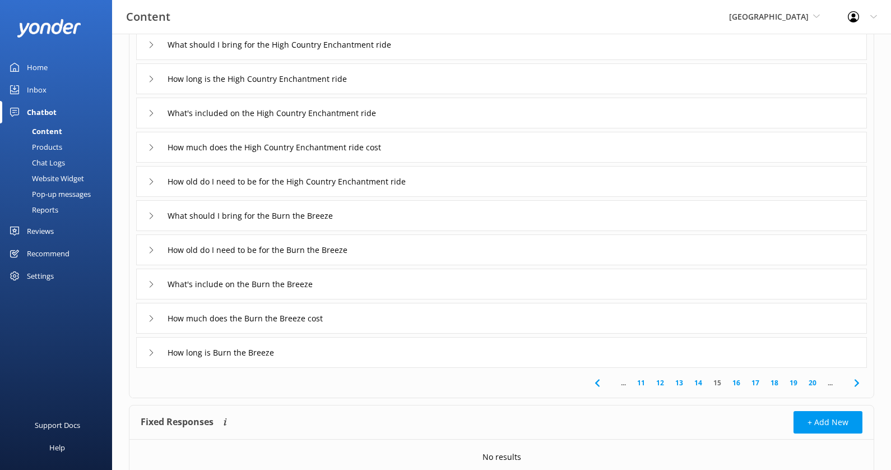
click at [739, 378] on link "16" at bounding box center [736, 382] width 19 height 11
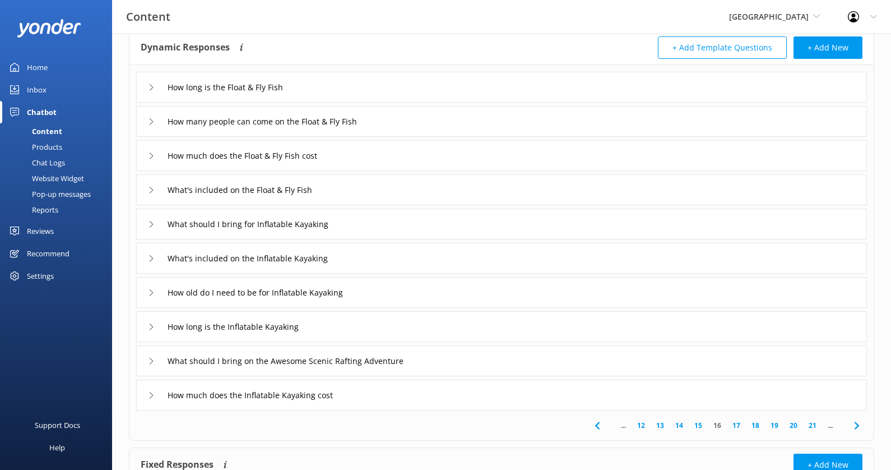
click at [736, 423] on link "17" at bounding box center [736, 425] width 19 height 11
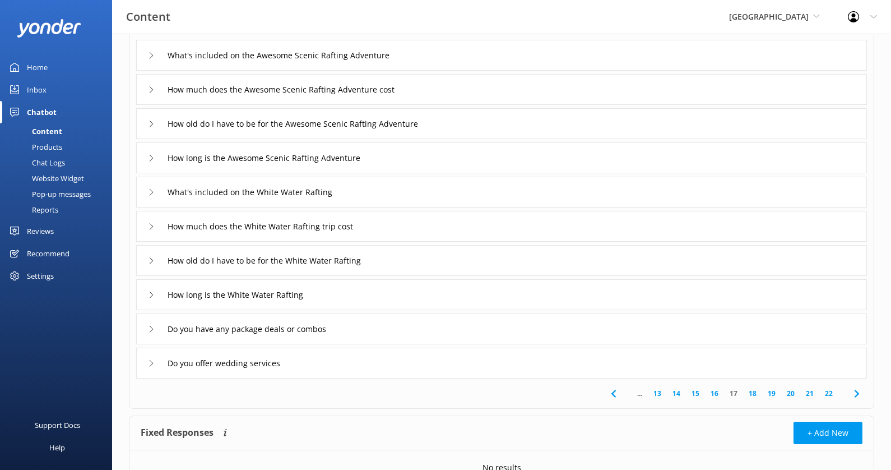
click at [547, 355] on div "Do you offer wedding services" at bounding box center [501, 362] width 731 height 31
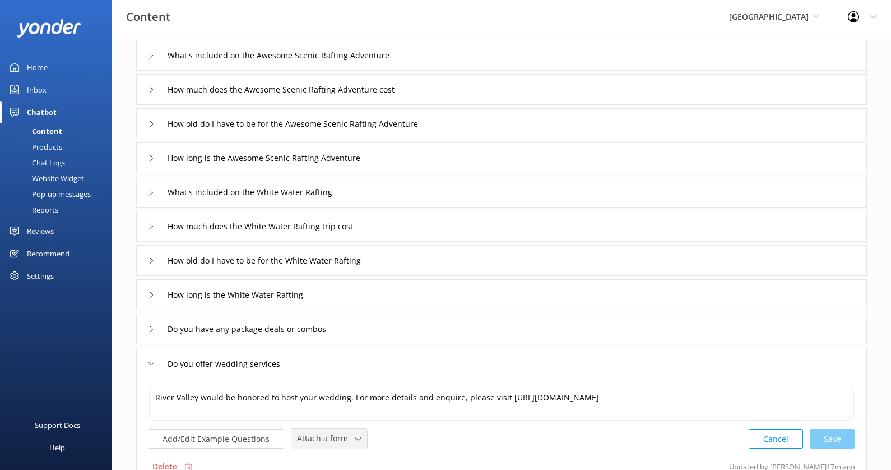
click at [315, 435] on span "Attach a form" at bounding box center [326, 438] width 58 height 12
click at [336, 457] on div "Leave contact details" at bounding box center [332, 462] width 68 height 11
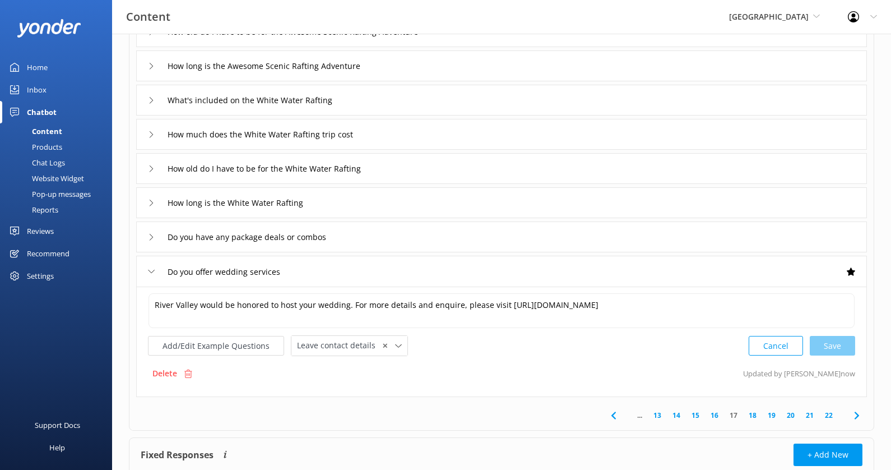
click at [758, 410] on link "18" at bounding box center [752, 415] width 19 height 11
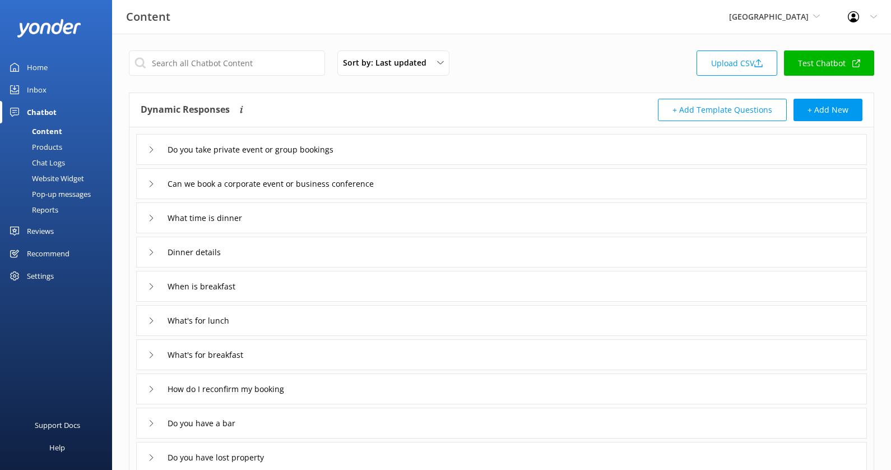
click at [426, 154] on div "Do you take private event or group bookings" at bounding box center [501, 149] width 731 height 31
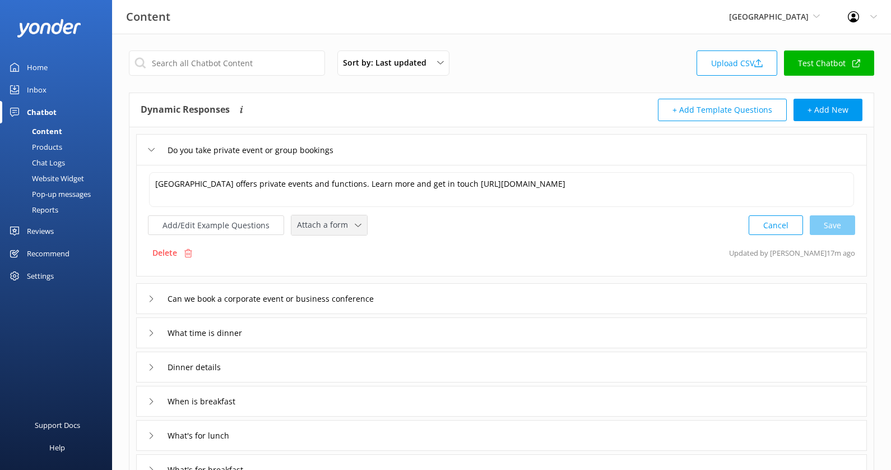
click at [320, 225] on span "Attach a form" at bounding box center [326, 225] width 58 height 12
click at [327, 249] on div "Leave contact details" at bounding box center [332, 248] width 68 height 11
click at [414, 293] on div "Can we book a corporate event or business conference" at bounding box center [501, 297] width 731 height 31
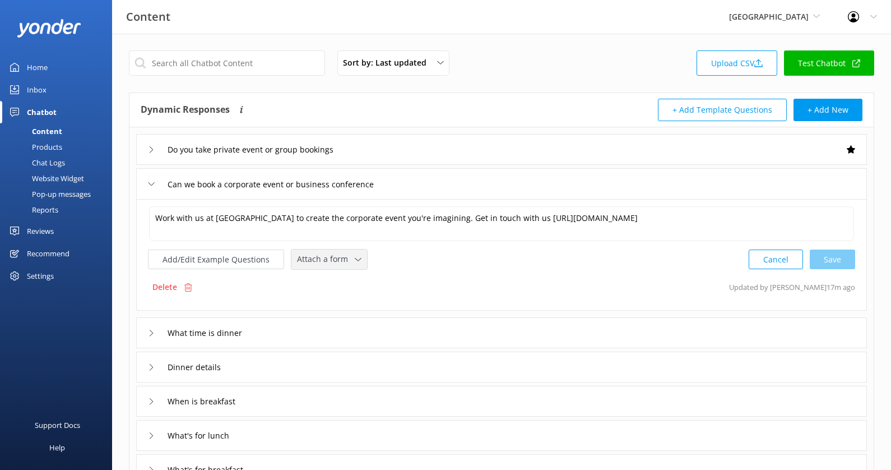
click at [345, 262] on span "Attach a form" at bounding box center [326, 259] width 58 height 12
click at [345, 274] on link "Leave contact details" at bounding box center [342, 283] width 100 height 22
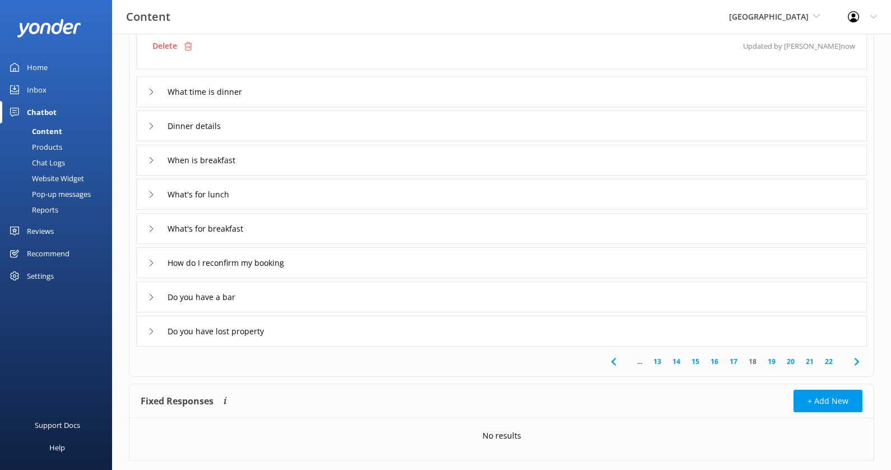
scroll to position [242, 0]
click at [461, 296] on div "Do you have a bar" at bounding box center [501, 294] width 731 height 31
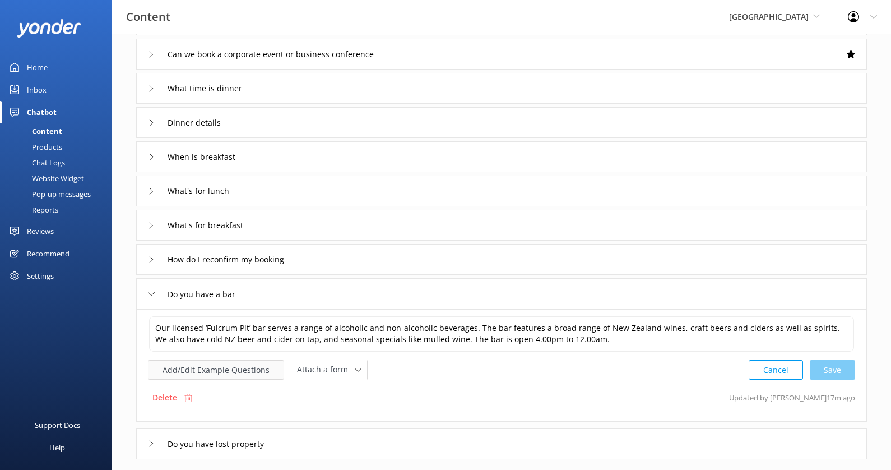
click at [250, 365] on button "Add/Edit Example Questions" at bounding box center [216, 370] width 136 height 20
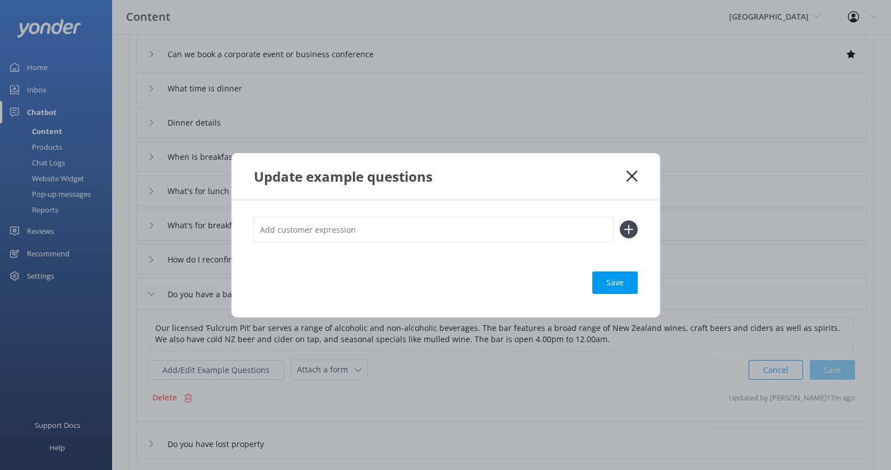
click at [327, 229] on input "text" at bounding box center [434, 229] width 360 height 25
type input "Bar hours"
click at [620, 220] on button at bounding box center [629, 229] width 18 height 18
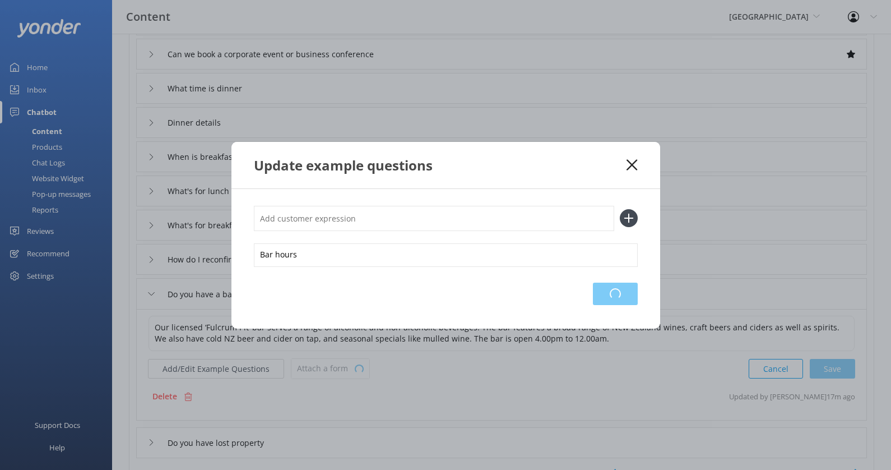
click at [597, 291] on div "Loading.." at bounding box center [615, 293] width 45 height 22
click at [634, 166] on use at bounding box center [631, 164] width 11 height 11
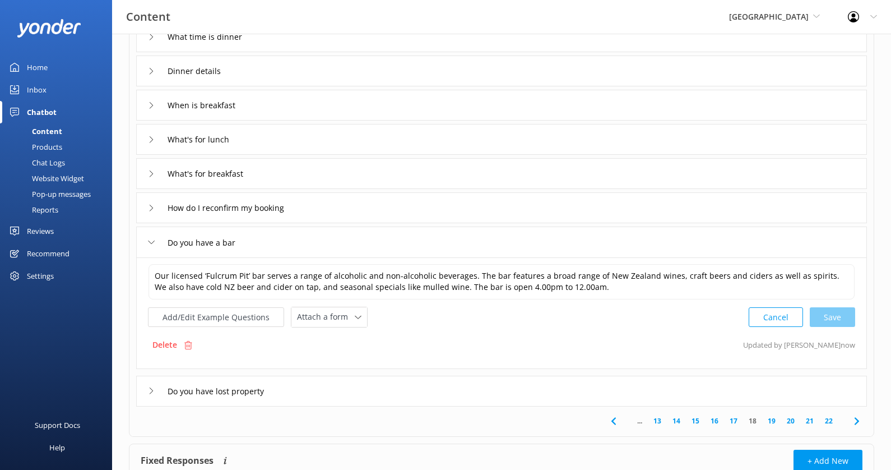
scroll to position [262, 0]
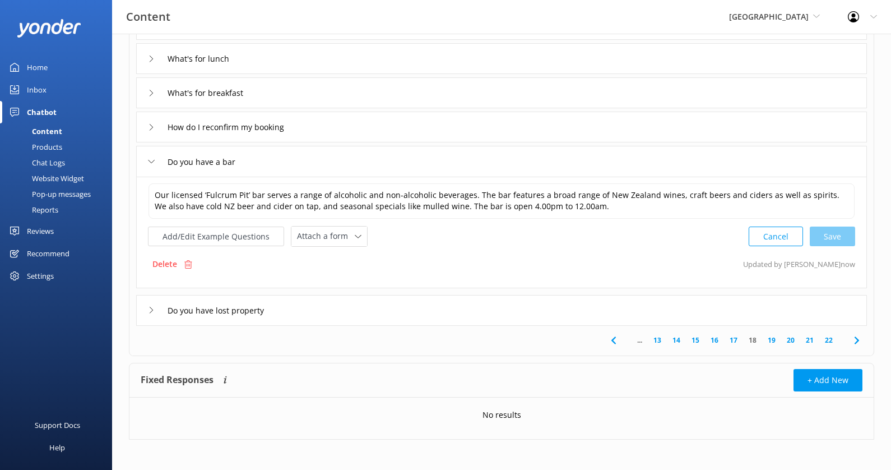
click at [772, 343] on div "... 13 14 15 16 17 18 19 20 21 22" at bounding box center [502, 341] width 740 height 30
click at [235, 233] on button "Add/Edit Example Questions" at bounding box center [216, 236] width 136 height 20
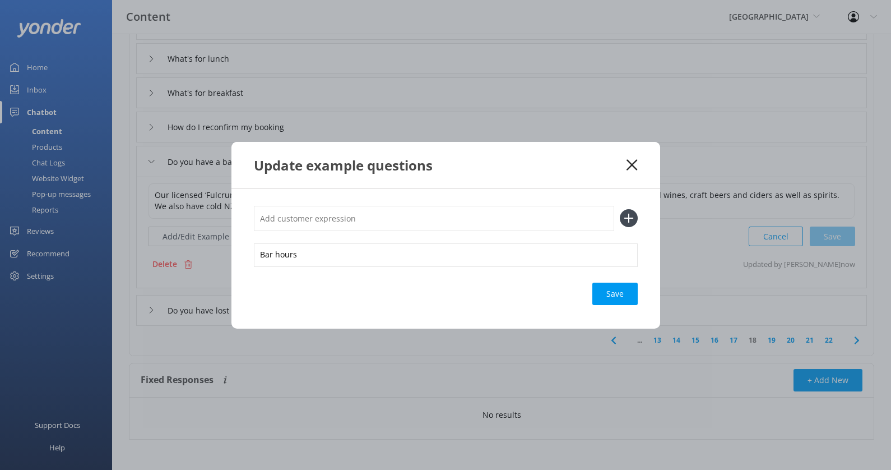
click at [327, 222] on input "text" at bounding box center [434, 218] width 360 height 25
type input "When is the bar open"
click at [620, 209] on button at bounding box center [629, 218] width 18 height 18
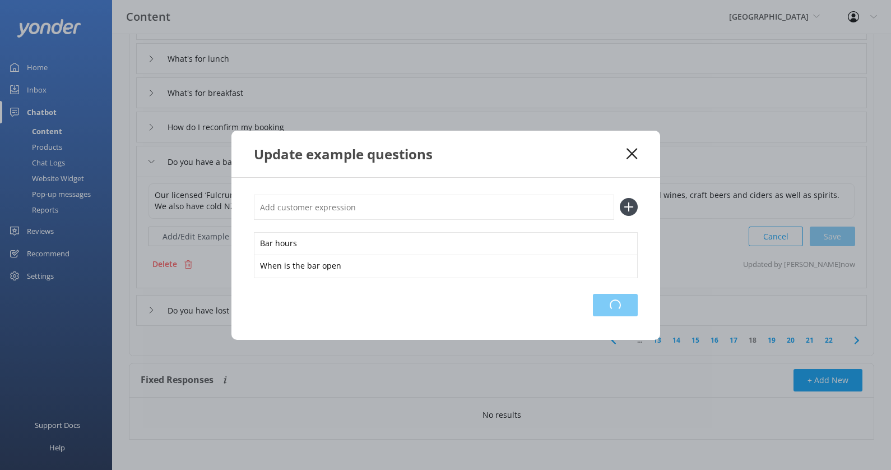
click at [615, 305] on div "Loading.." at bounding box center [615, 305] width 45 height 22
click at [602, 324] on div "Bar hours When is the bar open Save" at bounding box center [445, 259] width 429 height 162
click at [606, 308] on div "Loading.." at bounding box center [615, 305] width 45 height 22
click at [637, 150] on icon at bounding box center [631, 153] width 11 height 11
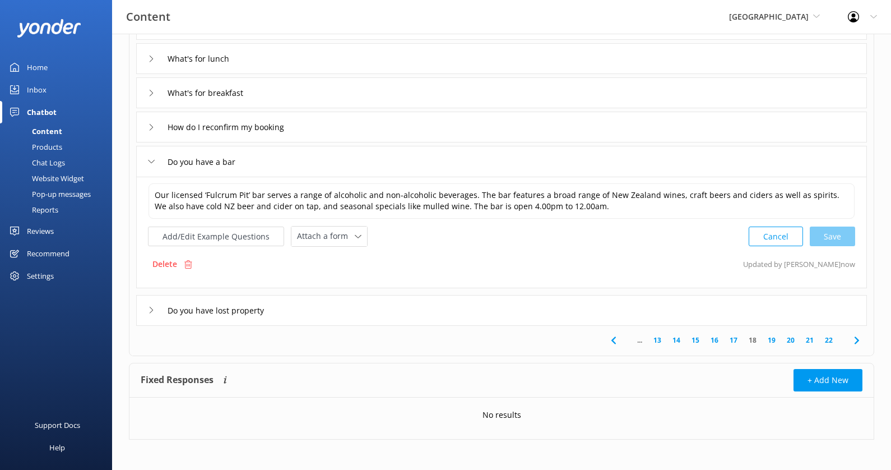
click at [772, 338] on link "19" at bounding box center [771, 340] width 19 height 11
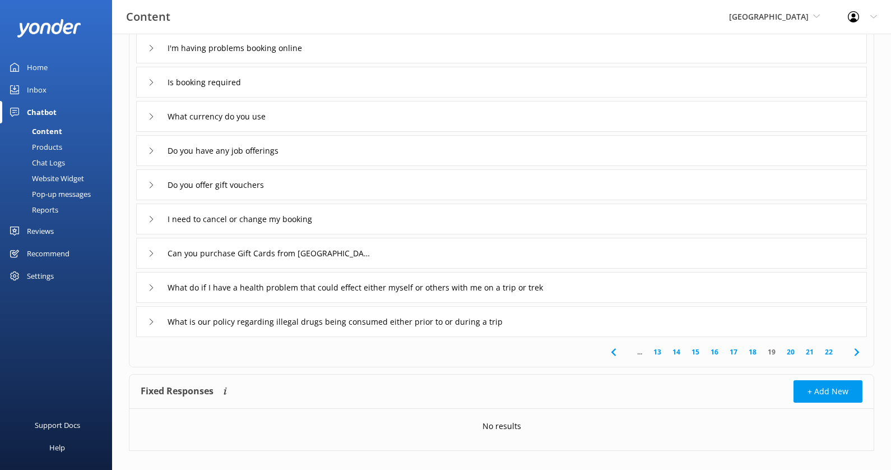
scroll to position [149, 0]
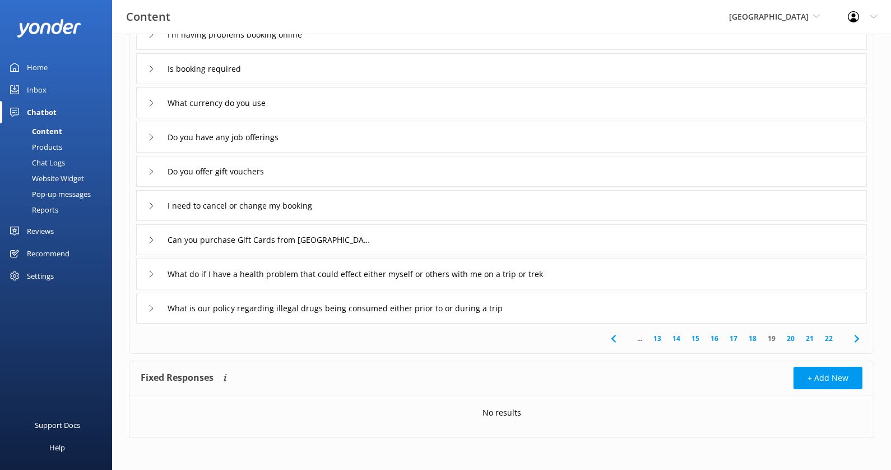
click at [791, 341] on link "20" at bounding box center [790, 338] width 19 height 11
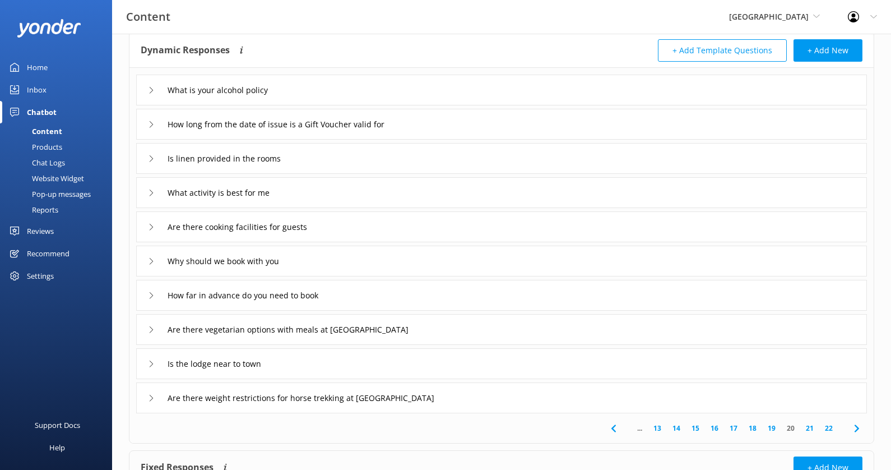
scroll to position [55, 0]
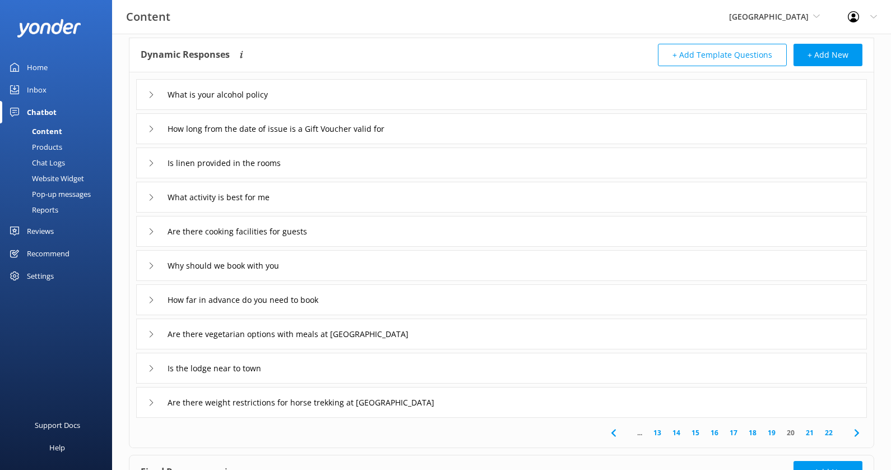
click at [525, 398] on div "Are there weight restrictions for horse trekking at [GEOGRAPHIC_DATA]" at bounding box center [501, 402] width 731 height 31
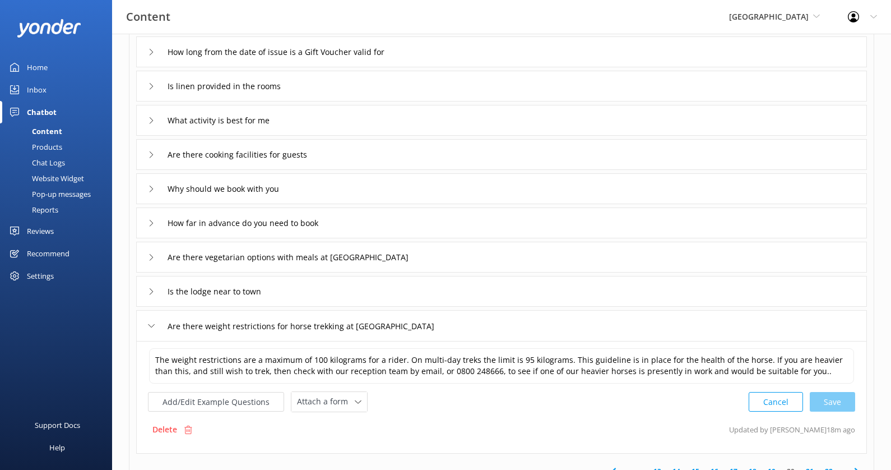
scroll to position [152, 0]
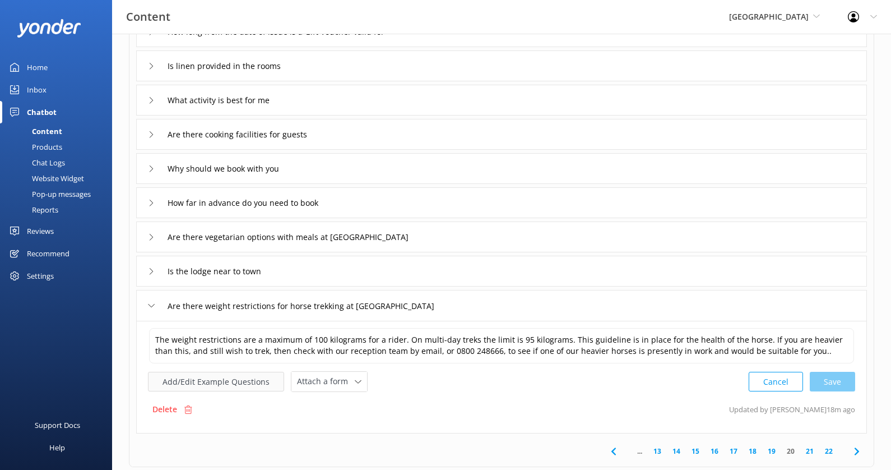
click at [244, 380] on button "Add/Edit Example Questions" at bounding box center [216, 382] width 136 height 20
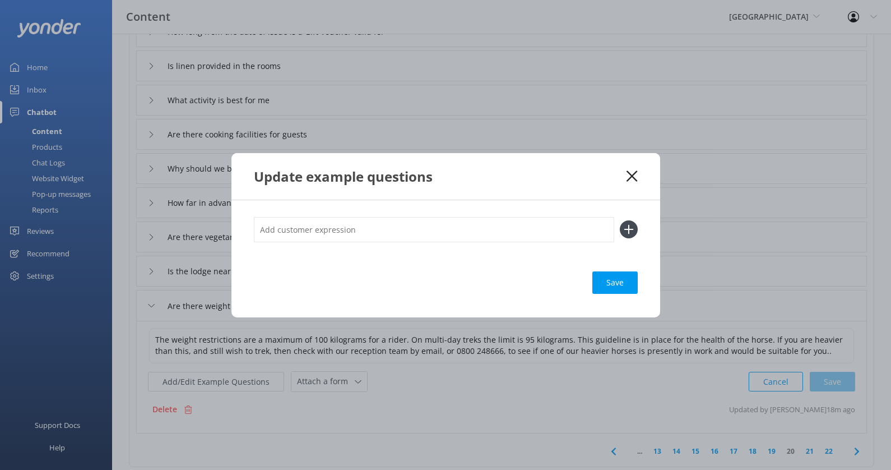
click at [393, 228] on input "text" at bounding box center [434, 229] width 360 height 25
type input "Weight limit"
click at [620, 220] on button at bounding box center [629, 229] width 18 height 18
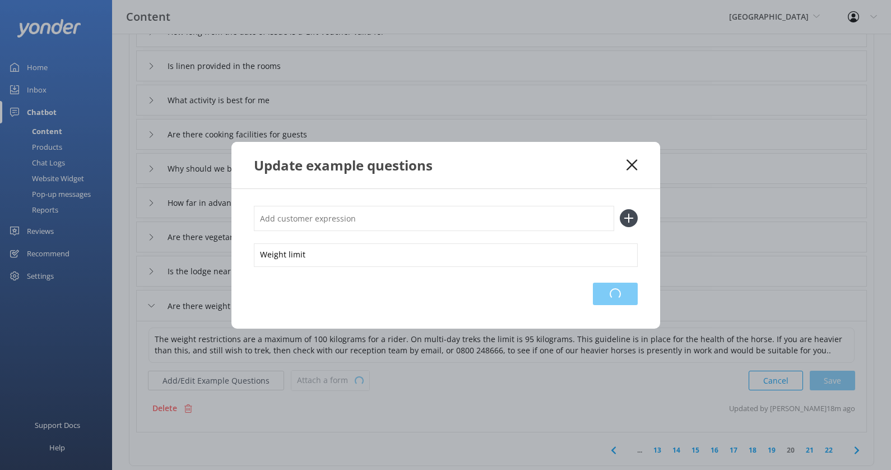
click at [618, 286] on div "Loading.." at bounding box center [615, 293] width 45 height 22
click at [633, 165] on use at bounding box center [631, 164] width 11 height 11
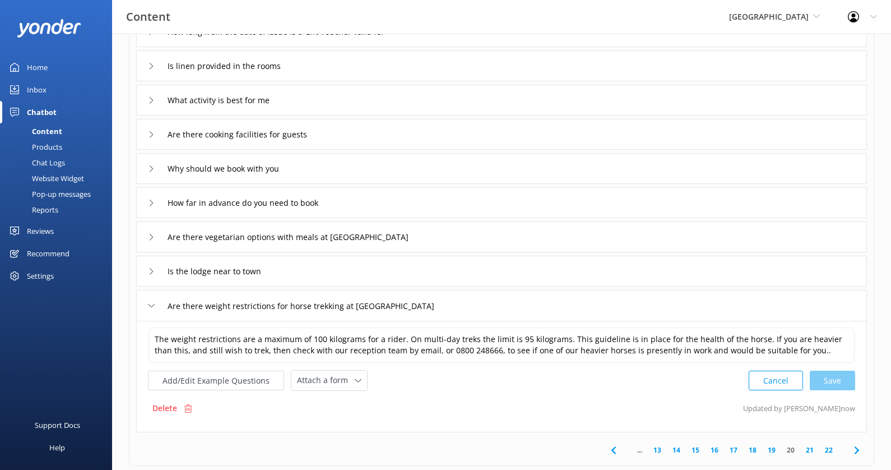
scroll to position [0, 0]
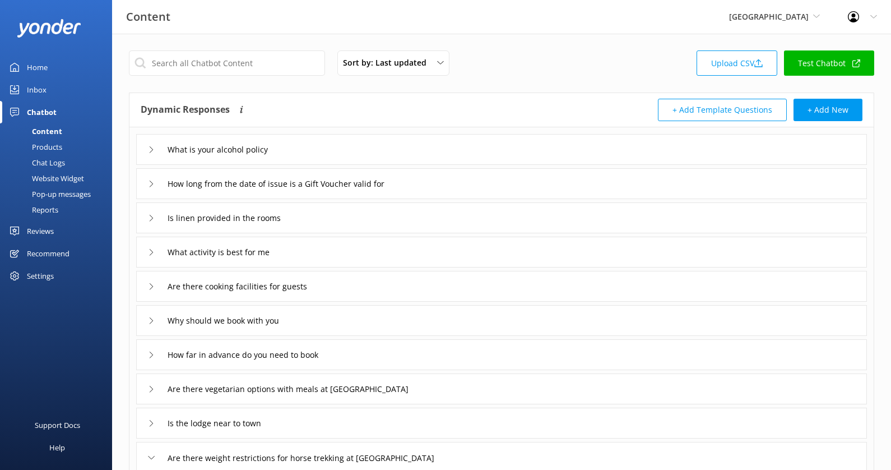
click at [49, 149] on div "Products" at bounding box center [34, 147] width 55 height 16
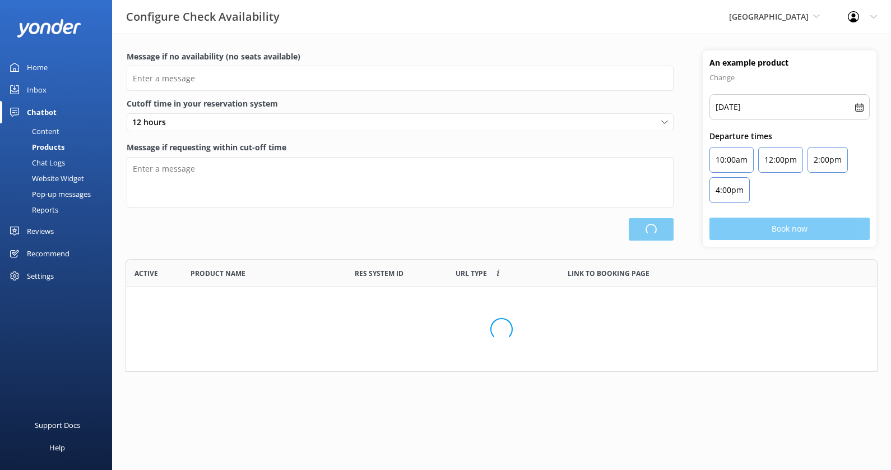
scroll to position [336, 751]
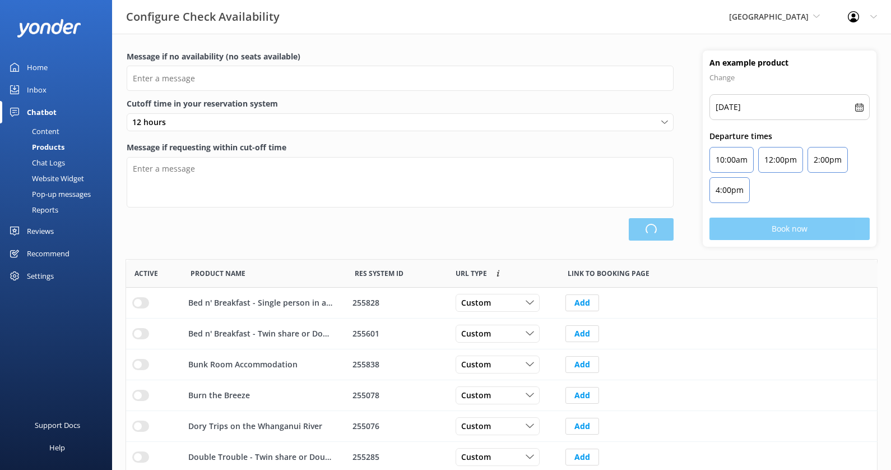
type input "There are no seats available, please check an alternative day"
type textarea "Our online booking system closes {hours} prior to departure. Please contact us …"
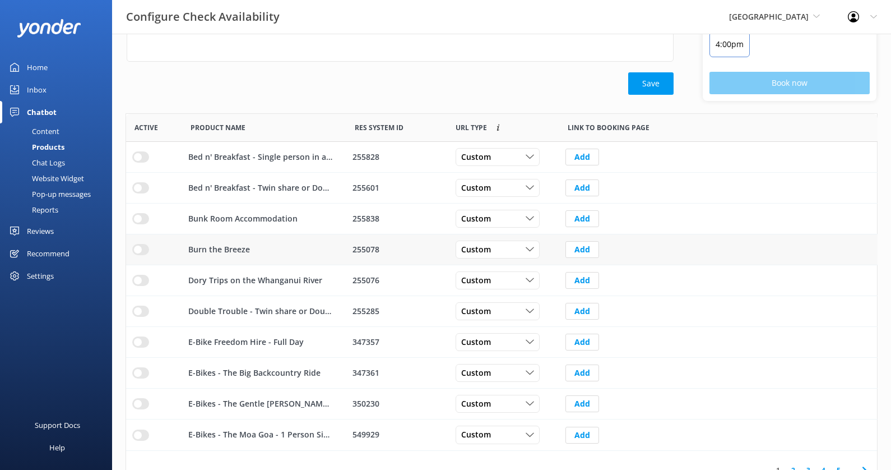
scroll to position [150, 0]
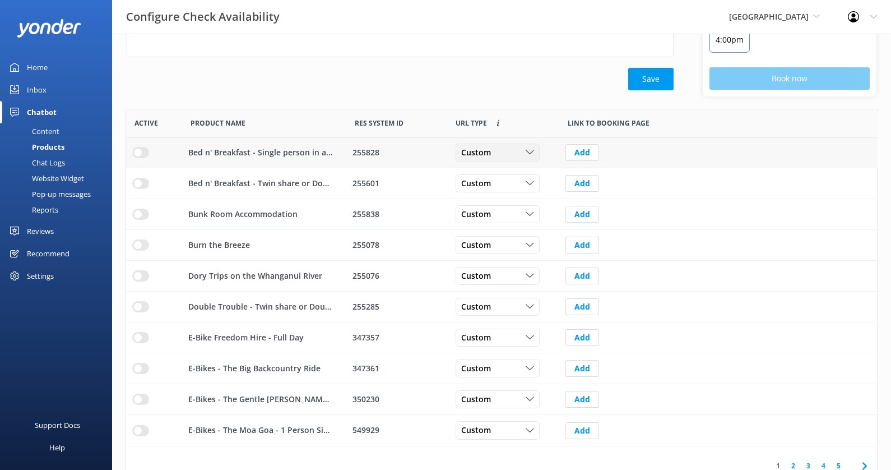
click at [501, 149] on div "Custom" at bounding box center [497, 152] width 78 height 12
click at [500, 191] on link "Dynamic" at bounding box center [506, 198] width 100 height 22
click at [500, 190] on div "Custom Custom Dynamic" at bounding box center [503, 183] width 112 height 31
click at [500, 186] on div "Custom" at bounding box center [497, 183] width 78 height 12
click at [497, 223] on link "Dynamic" at bounding box center [506, 229] width 100 height 22
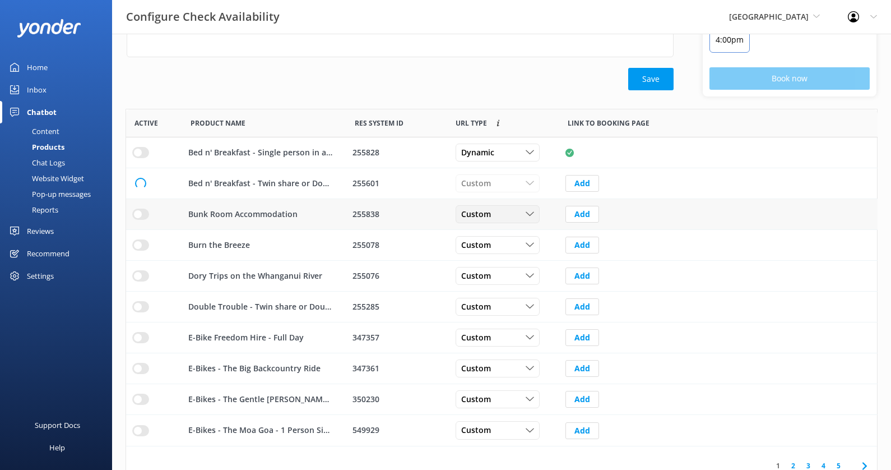
click at [497, 216] on div "Custom" at bounding box center [497, 214] width 78 height 12
click at [496, 249] on link "Dynamic" at bounding box center [506, 260] width 100 height 22
click at [496, 245] on div "Custom" at bounding box center [497, 245] width 78 height 12
click at [495, 284] on link "Dynamic" at bounding box center [506, 291] width 100 height 22
click at [506, 300] on div "Custom" at bounding box center [497, 306] width 78 height 12
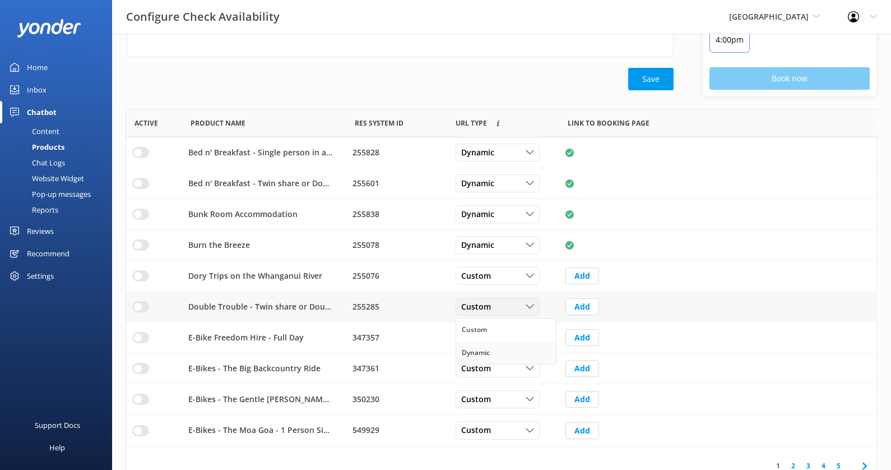
click at [506, 342] on link "Dynamic" at bounding box center [506, 352] width 100 height 22
click at [506, 341] on div "Custom" at bounding box center [497, 337] width 78 height 12
click at [503, 375] on link "Dynamic" at bounding box center [506, 383] width 100 height 22
click at [507, 367] on div "Custom" at bounding box center [497, 368] width 78 height 12
click at [501, 437] on div "Custom Custom Dynamic" at bounding box center [498, 430] width 84 height 18
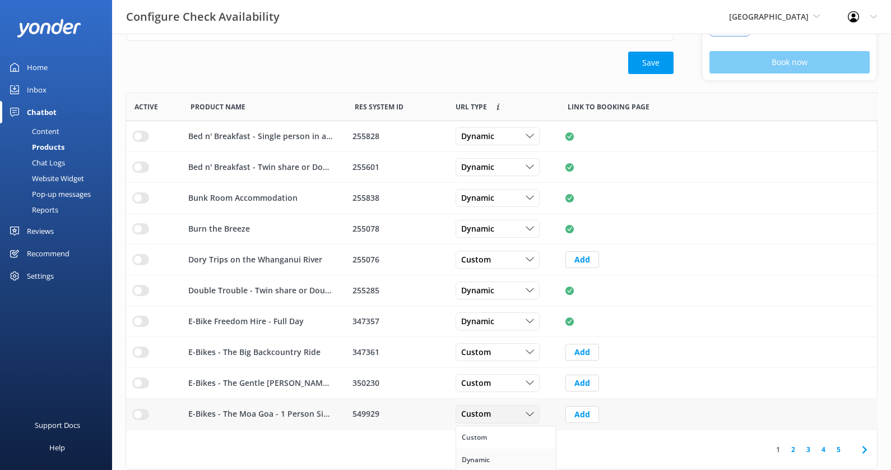
click at [488, 456] on div "Dynamic" at bounding box center [476, 459] width 28 height 11
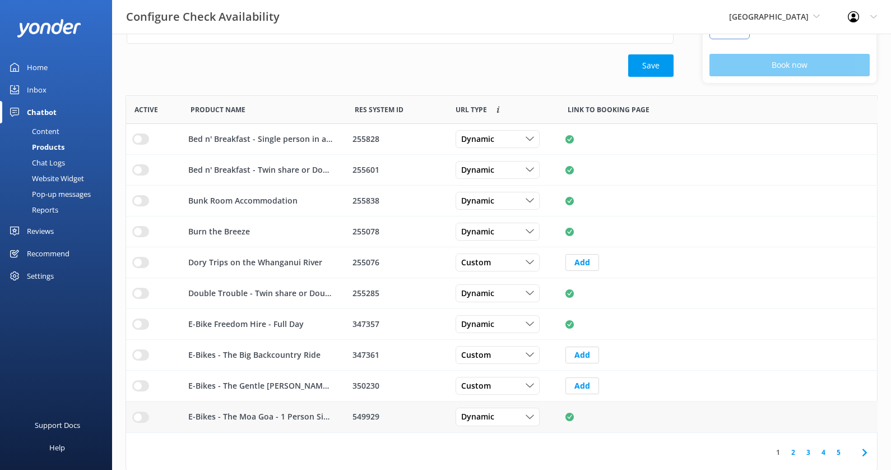
click at [136, 411] on input "row" at bounding box center [140, 416] width 17 height 11
click at [134, 322] on input "row" at bounding box center [140, 323] width 17 height 11
click at [136, 294] on input "row" at bounding box center [140, 292] width 17 height 11
click at [139, 229] on input "row" at bounding box center [140, 231] width 17 height 11
click at [140, 201] on input "row" at bounding box center [140, 200] width 17 height 11
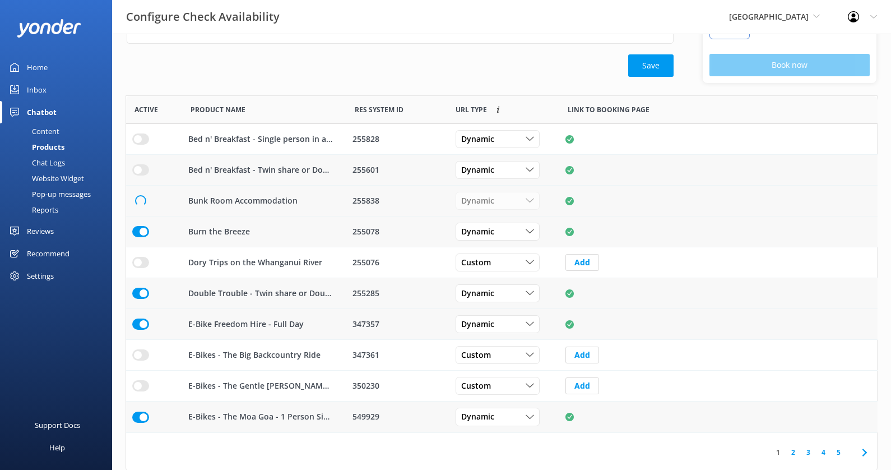
click at [140, 167] on input "row" at bounding box center [140, 169] width 17 height 11
click at [145, 133] on div "row" at bounding box center [140, 138] width 17 height 11
click at [139, 134] on input "row" at bounding box center [140, 138] width 17 height 11
click at [795, 451] on link "2" at bounding box center [793, 452] width 15 height 11
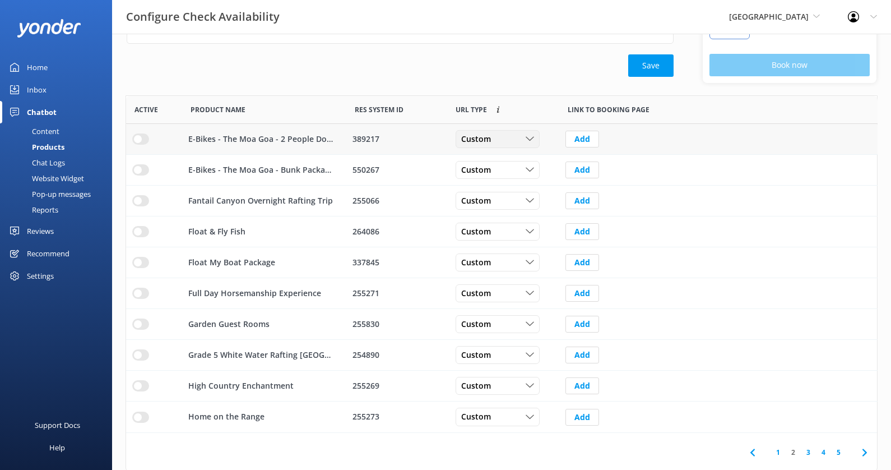
click at [520, 137] on div "Custom" at bounding box center [497, 139] width 78 height 12
click at [517, 175] on link "Dynamic" at bounding box center [506, 185] width 100 height 22
click at [517, 225] on div "Custom" at bounding box center [497, 231] width 78 height 12
click at [511, 269] on link "Dynamic" at bounding box center [506, 277] width 100 height 22
click at [510, 263] on div "Custom" at bounding box center [497, 262] width 78 height 12
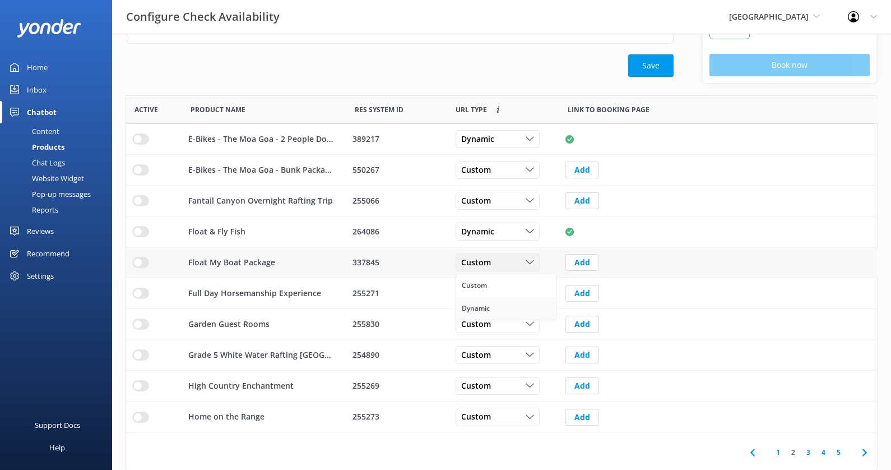
click at [508, 308] on link "Dynamic" at bounding box center [506, 308] width 100 height 22
click at [507, 354] on div "Custom" at bounding box center [497, 355] width 78 height 12
click at [494, 405] on link "Dynamic" at bounding box center [506, 400] width 100 height 22
click at [494, 417] on span "Custom" at bounding box center [479, 417] width 36 height 12
click at [493, 458] on link "Dynamic" at bounding box center [506, 462] width 100 height 22
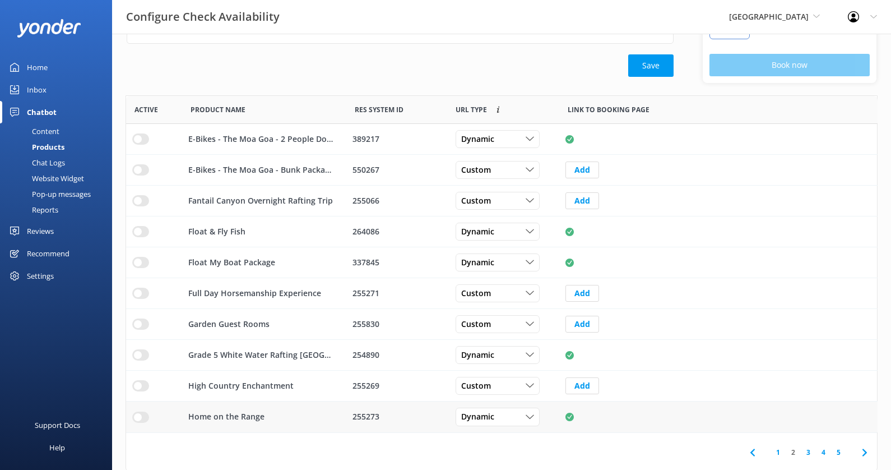
click at [136, 411] on input "row" at bounding box center [140, 416] width 17 height 11
click at [138, 353] on input "row" at bounding box center [140, 354] width 17 height 11
click at [137, 258] on input "row" at bounding box center [140, 262] width 17 height 11
click at [137, 231] on input "row" at bounding box center [140, 231] width 17 height 11
click at [142, 138] on input "row" at bounding box center [140, 138] width 17 height 11
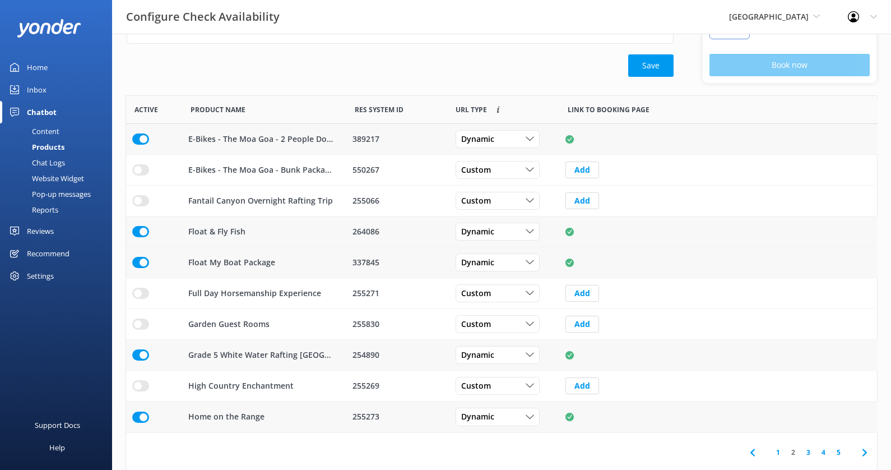
click at [811, 448] on link "3" at bounding box center [808, 452] width 15 height 11
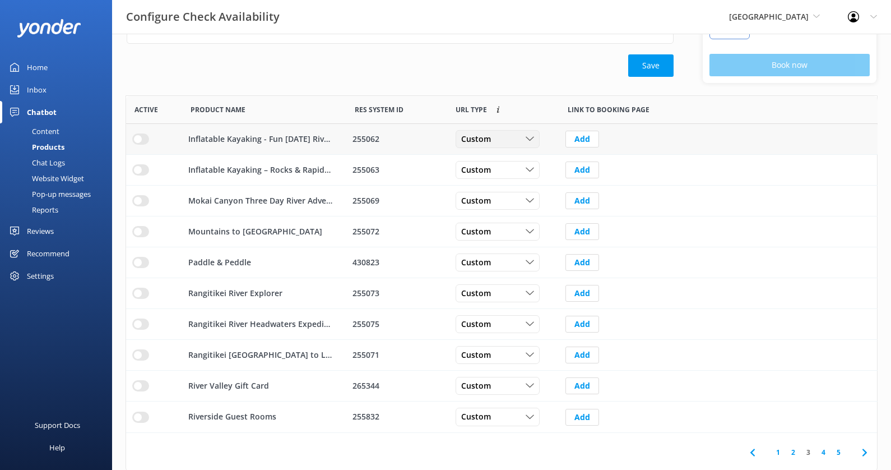
click at [512, 143] on div "Custom Custom Dynamic" at bounding box center [498, 139] width 84 height 18
click at [511, 170] on link "Custom" at bounding box center [506, 162] width 100 height 22
click at [507, 261] on div "Custom" at bounding box center [497, 262] width 78 height 12
click at [507, 304] on link "Dynamic" at bounding box center [506, 308] width 100 height 22
click at [140, 262] on input "row" at bounding box center [140, 262] width 17 height 11
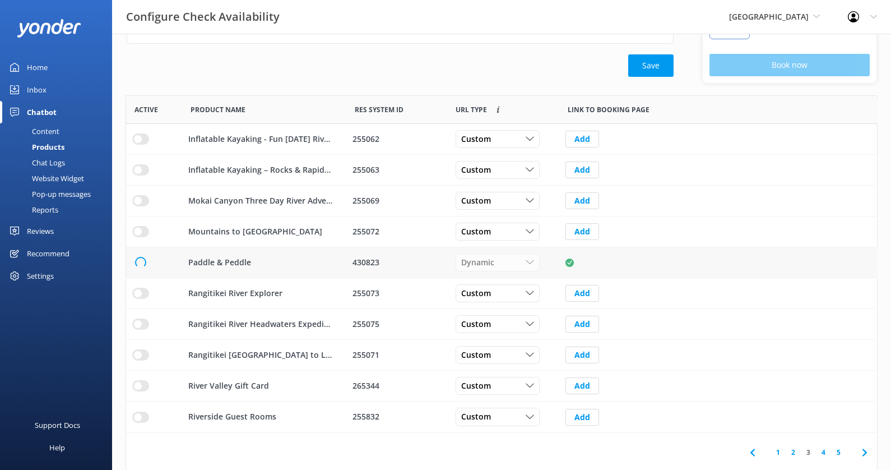
click at [827, 447] on link "4" at bounding box center [823, 452] width 15 height 11
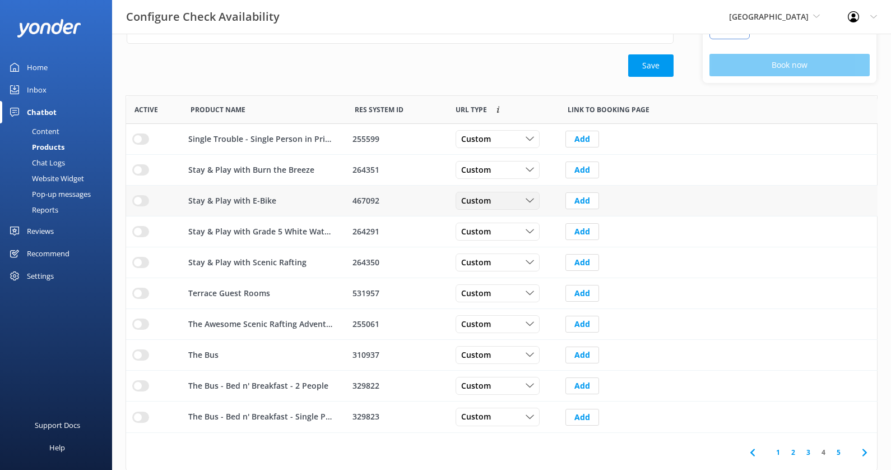
click at [515, 200] on div "Custom" at bounding box center [497, 200] width 78 height 12
click at [507, 238] on link "Dynamic" at bounding box center [506, 246] width 100 height 22
click at [505, 234] on div "Custom" at bounding box center [497, 231] width 78 height 12
click at [503, 274] on link "Dynamic" at bounding box center [506, 277] width 100 height 22
click at [503, 269] on div "Custom Custom Dynamic" at bounding box center [503, 262] width 112 height 31
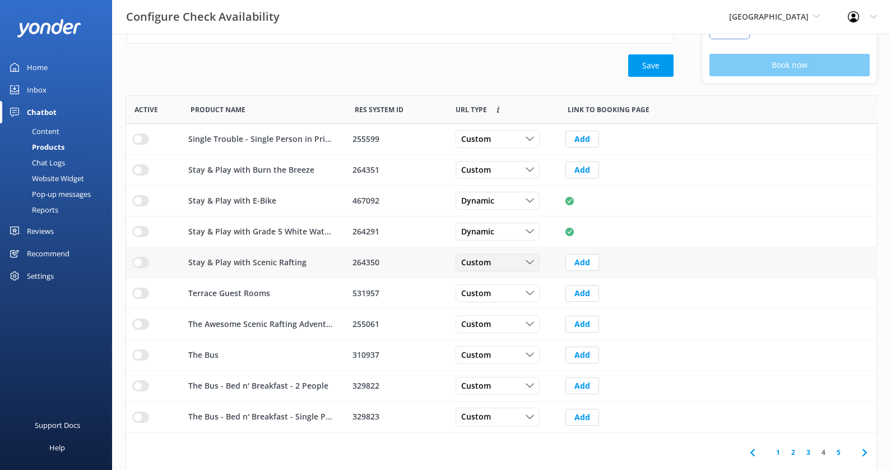
click at [503, 259] on div "Custom" at bounding box center [497, 262] width 78 height 12
click at [503, 304] on link "Dynamic" at bounding box center [506, 308] width 100 height 22
click at [514, 172] on div "Custom" at bounding box center [497, 170] width 78 height 12
click at [507, 211] on link "Dynamic" at bounding box center [506, 216] width 100 height 22
click at [504, 357] on div "Custom" at bounding box center [497, 355] width 78 height 12
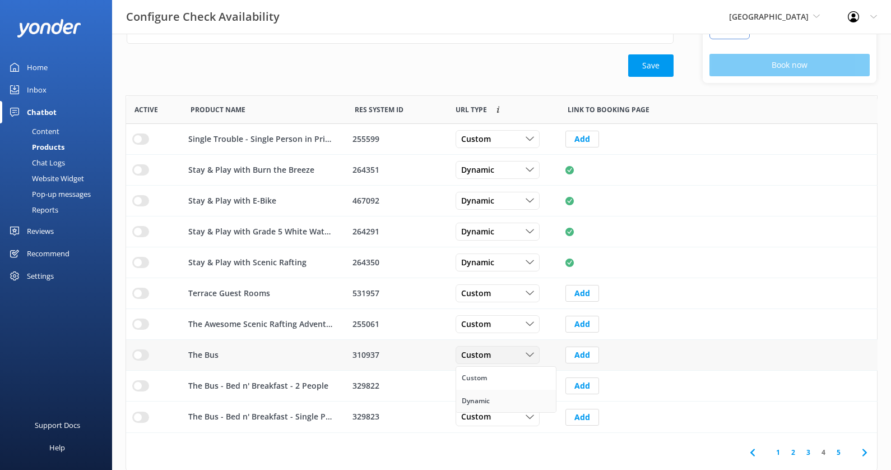
click at [500, 397] on link "Dynamic" at bounding box center [506, 400] width 100 height 22
click at [500, 392] on div "Custom Custom Dynamic" at bounding box center [498, 386] width 84 height 18
click at [496, 424] on link "Dynamic" at bounding box center [506, 431] width 100 height 22
click at [496, 422] on div "Custom Custom Dynamic" at bounding box center [498, 417] width 84 height 18
click at [493, 456] on link "Dynamic" at bounding box center [506, 462] width 100 height 22
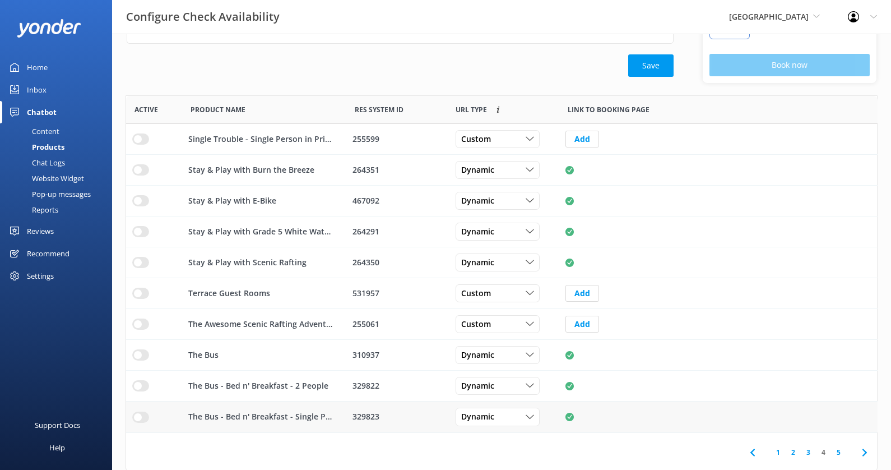
click at [137, 407] on div "row" at bounding box center [154, 416] width 56 height 31
click at [142, 375] on div "row" at bounding box center [154, 385] width 56 height 31
click at [142, 358] on div "row" at bounding box center [154, 355] width 56 height 31
click at [141, 351] on input "row" at bounding box center [140, 354] width 17 height 11
click at [141, 380] on input "row" at bounding box center [140, 385] width 17 height 11
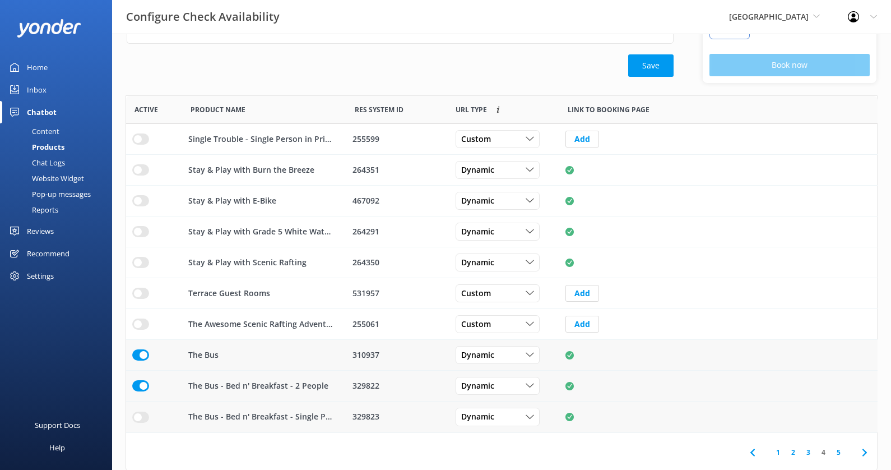
click at [141, 412] on input "row" at bounding box center [140, 416] width 17 height 11
click at [136, 262] on input "row" at bounding box center [140, 262] width 17 height 11
click at [136, 228] on input "row" at bounding box center [140, 231] width 17 height 11
click at [137, 164] on input "row" at bounding box center [140, 169] width 17 height 11
click at [499, 204] on span "Dynamic" at bounding box center [481, 200] width 40 height 12
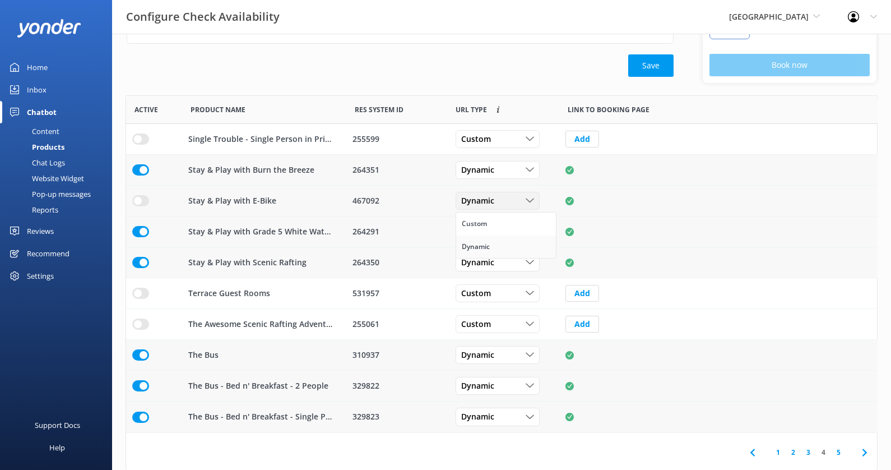
click at [504, 239] on link "Dynamic" at bounding box center [506, 246] width 100 height 22
click at [842, 447] on link "5" at bounding box center [838, 452] width 15 height 11
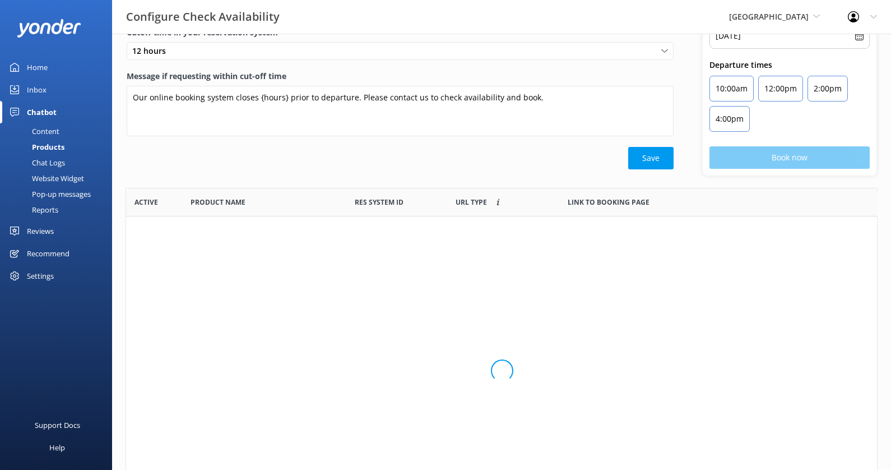
scroll to position [244, 751]
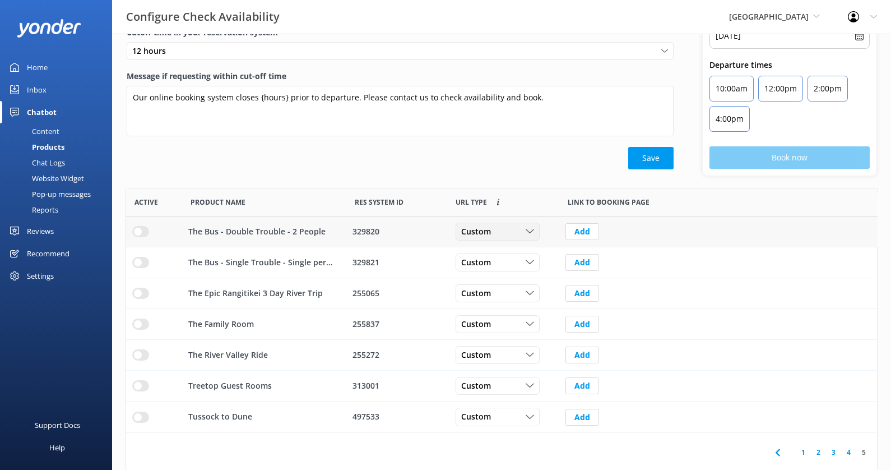
click at [516, 229] on div "Custom" at bounding box center [497, 231] width 78 height 12
click at [513, 266] on link "Dynamic" at bounding box center [506, 277] width 100 height 22
click at [509, 262] on div "Custom" at bounding box center [497, 262] width 78 height 12
click at [504, 303] on link "Dynamic" at bounding box center [506, 308] width 100 height 22
click at [142, 262] on input "row" at bounding box center [140, 262] width 17 height 11
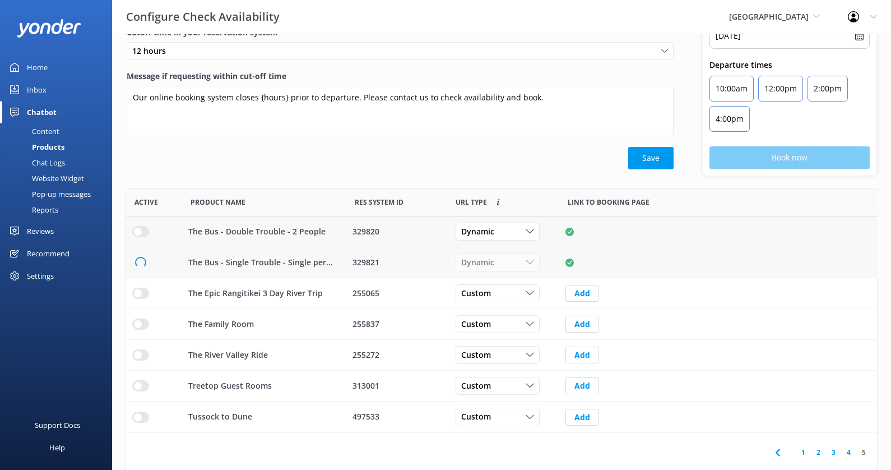
click at [142, 233] on input "row" at bounding box center [140, 231] width 17 height 11
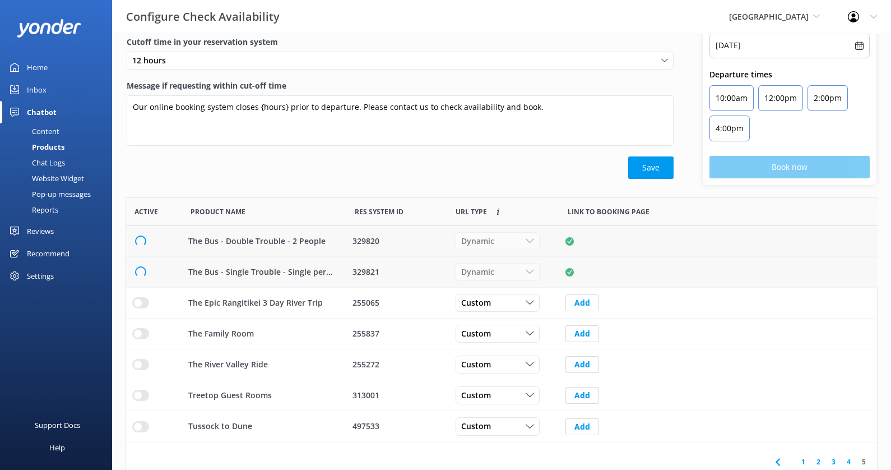
scroll to position [59, 0]
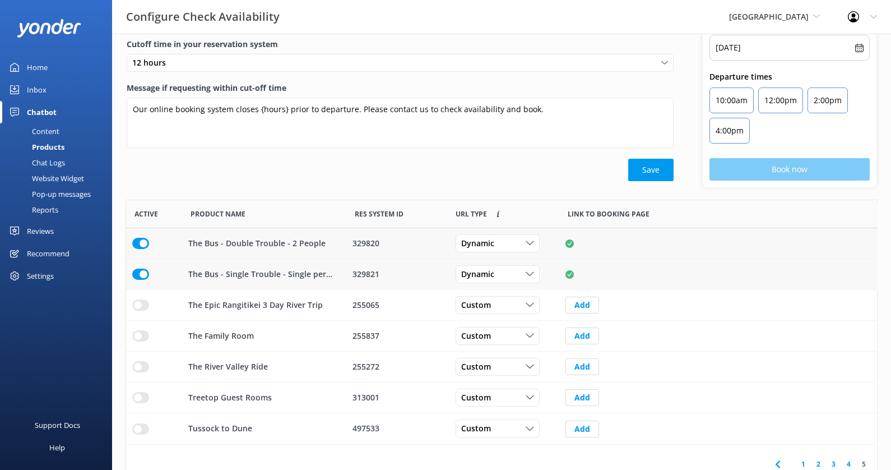
click at [286, 173] on div "Save" at bounding box center [400, 170] width 547 height 22
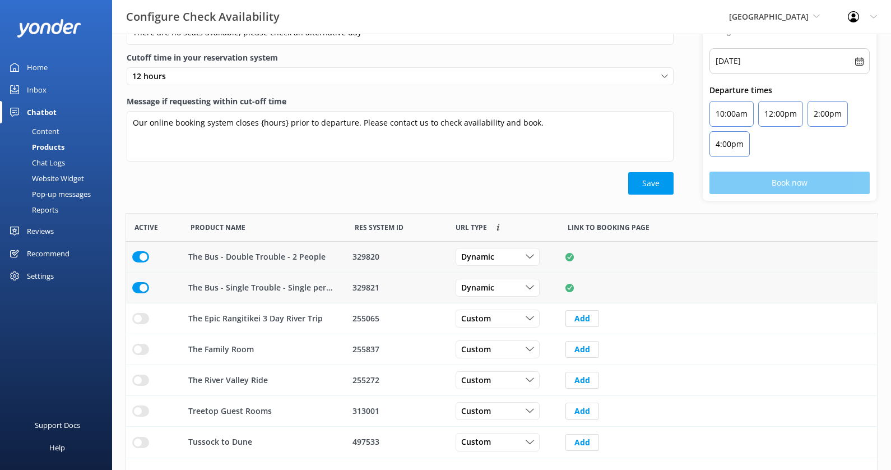
scroll to position [30, 0]
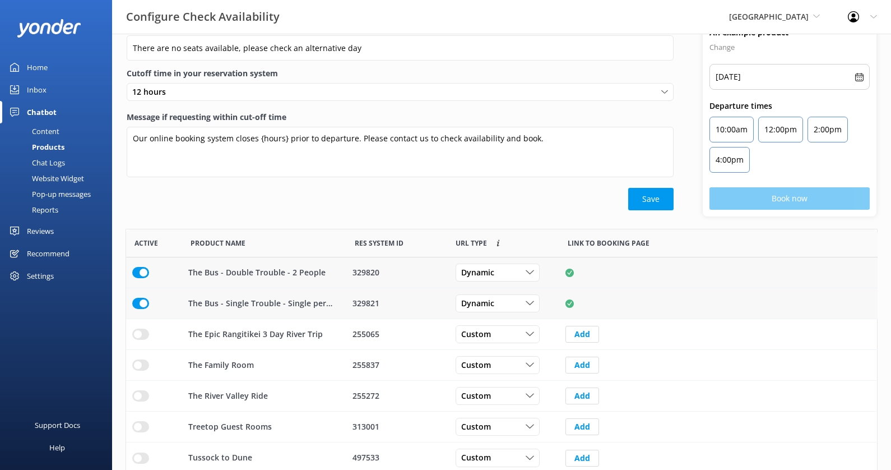
click at [52, 131] on div "Content" at bounding box center [33, 131] width 53 height 16
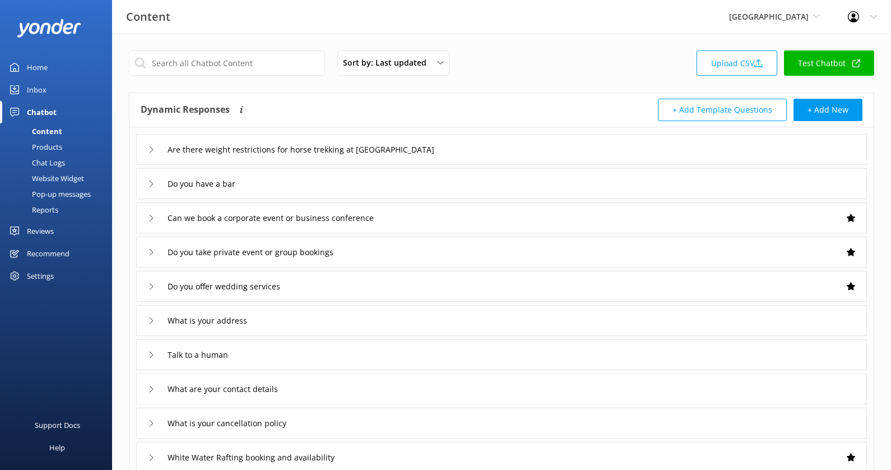
click at [55, 178] on div "Website Widget" at bounding box center [45, 178] width 77 height 16
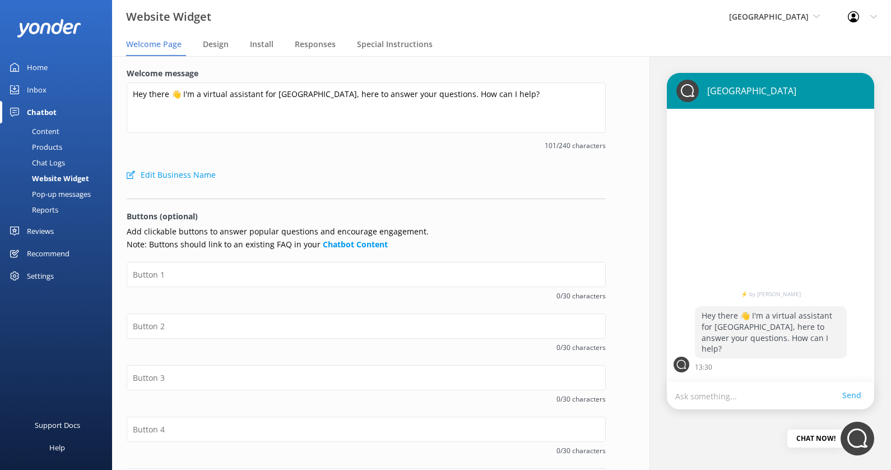
click at [57, 131] on div "Content" at bounding box center [33, 131] width 53 height 16
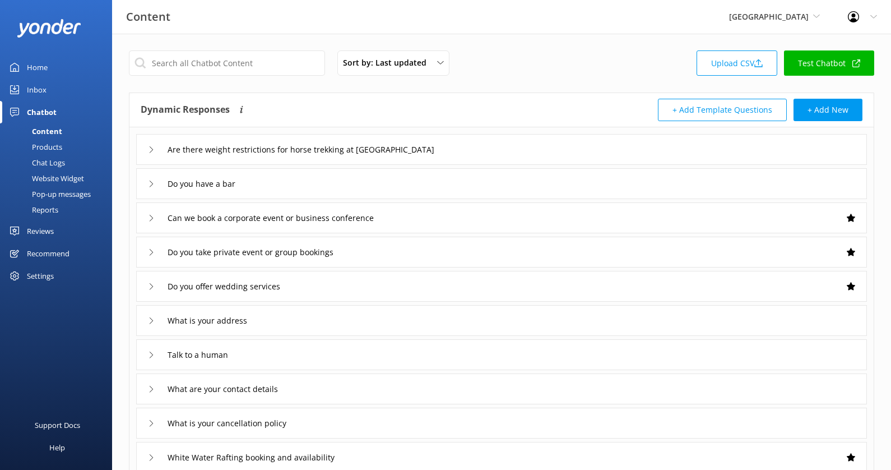
click at [73, 175] on div "Website Widget" at bounding box center [45, 178] width 77 height 16
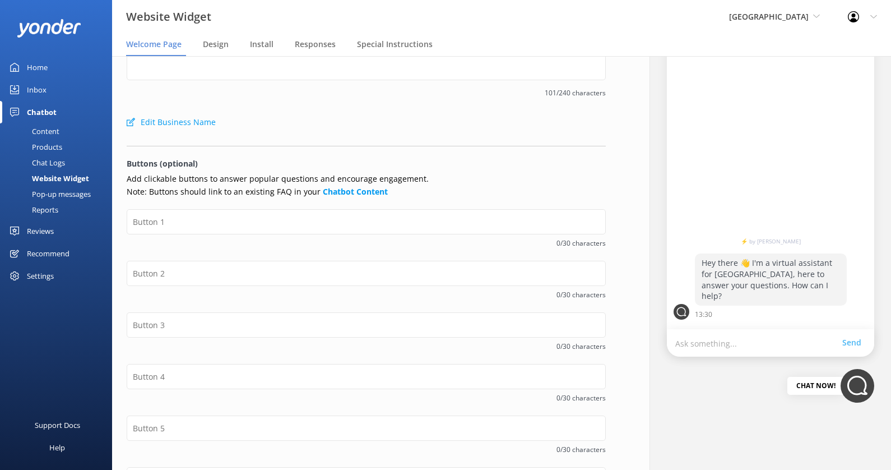
scroll to position [52, 0]
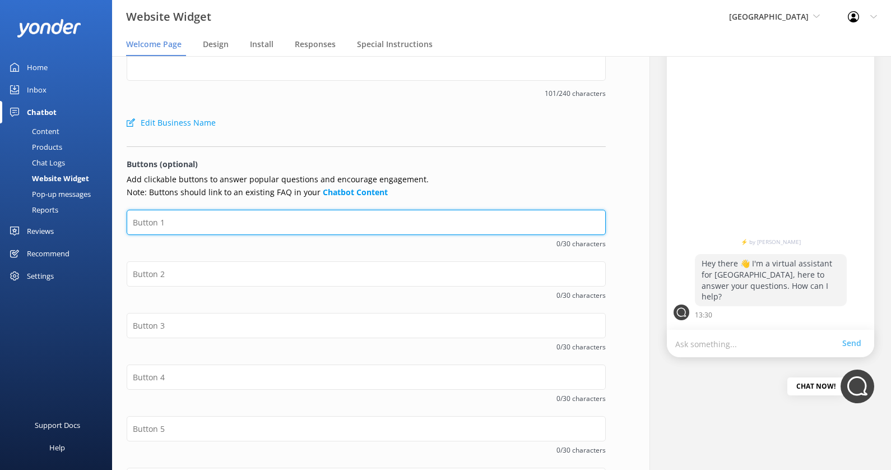
click at [288, 222] on input "text" at bounding box center [366, 222] width 479 height 25
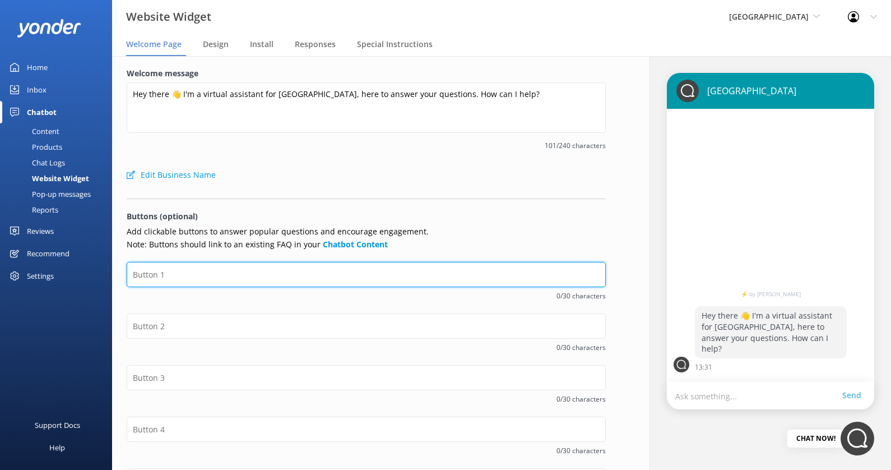
click at [312, 264] on input "text" at bounding box center [366, 274] width 479 height 25
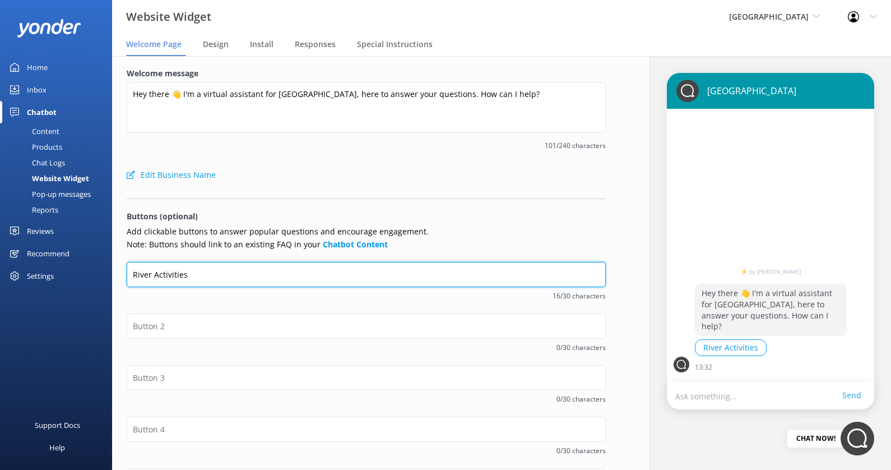
type input "River Activities"
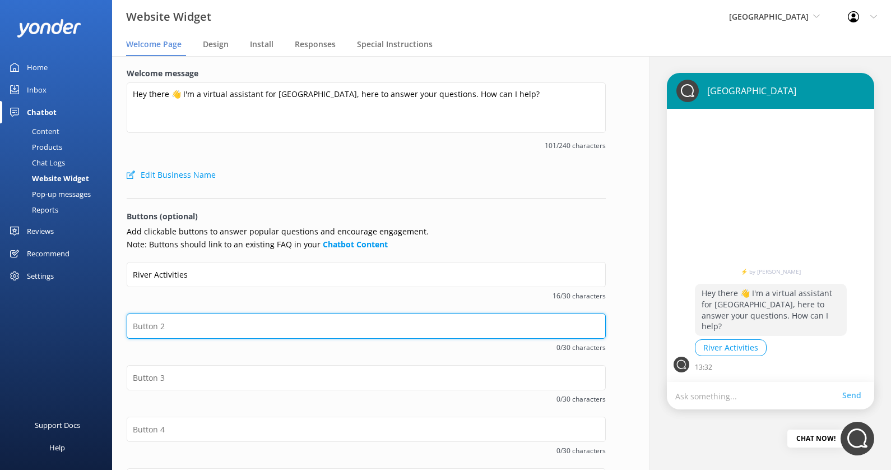
click at [269, 323] on input "text" at bounding box center [366, 325] width 479 height 25
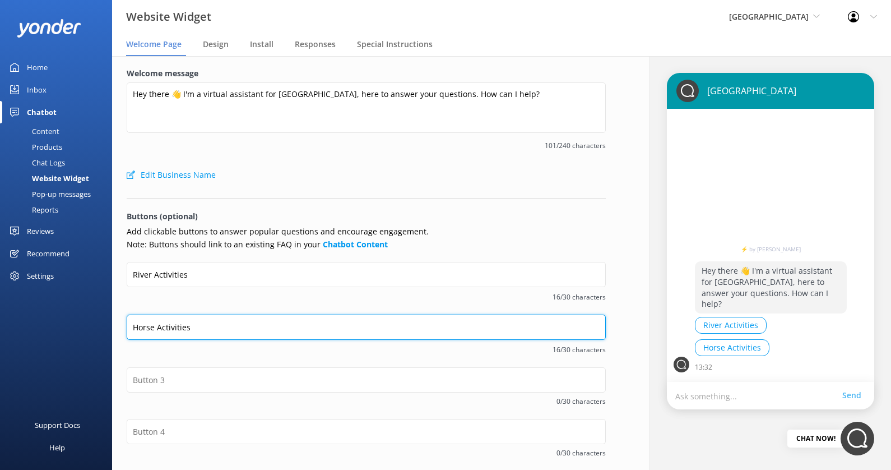
type input "Horse Activities"
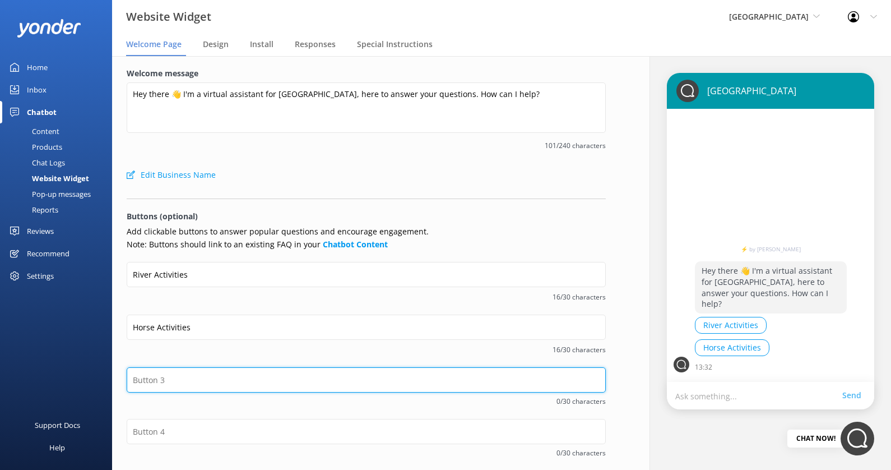
click at [196, 380] on input "text" at bounding box center [366, 379] width 479 height 25
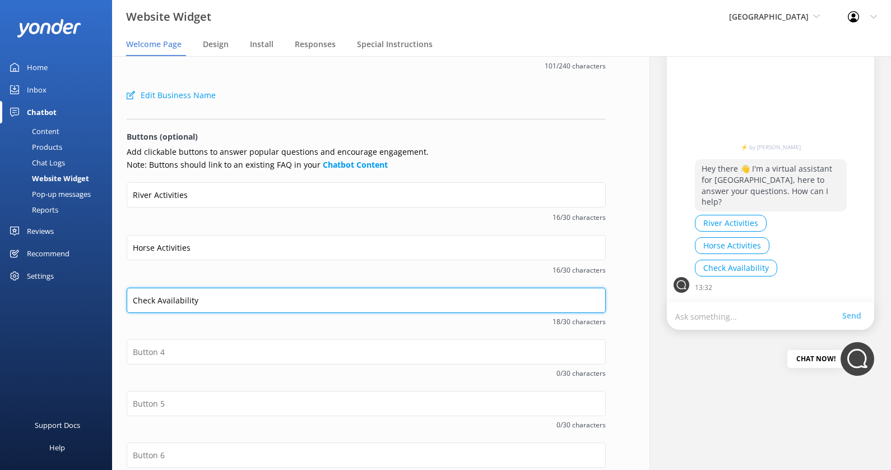
scroll to position [108, 0]
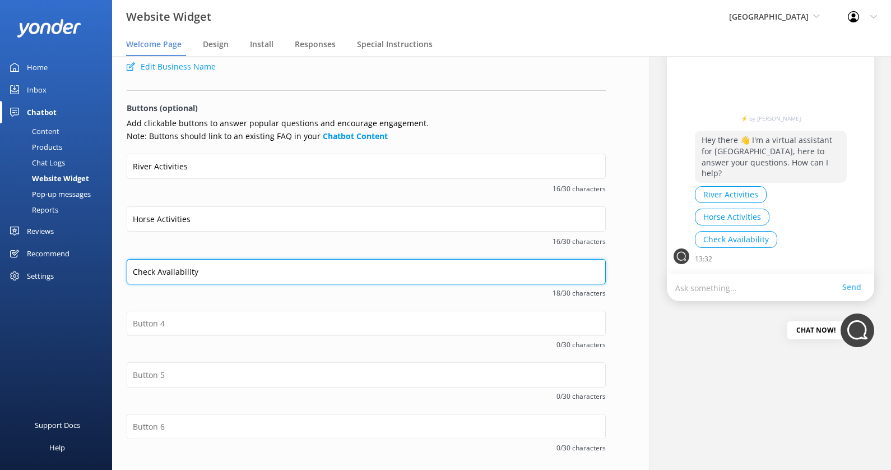
type input "Check Availability"
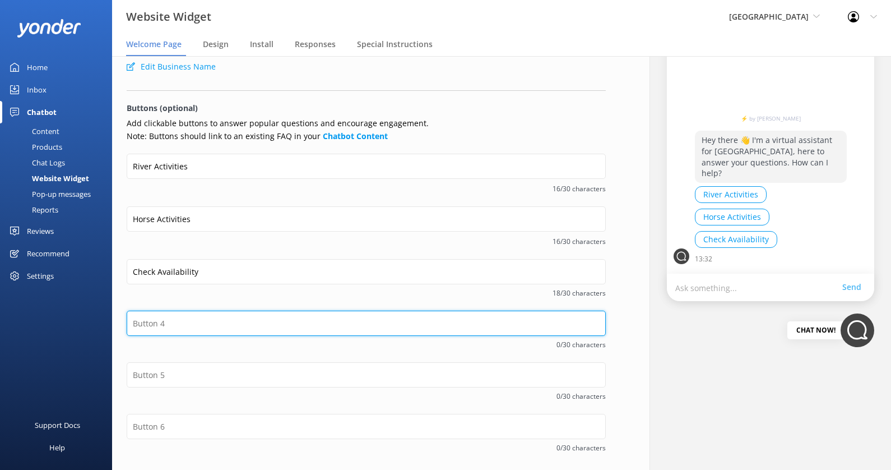
click at [234, 316] on input "text" at bounding box center [366, 322] width 479 height 25
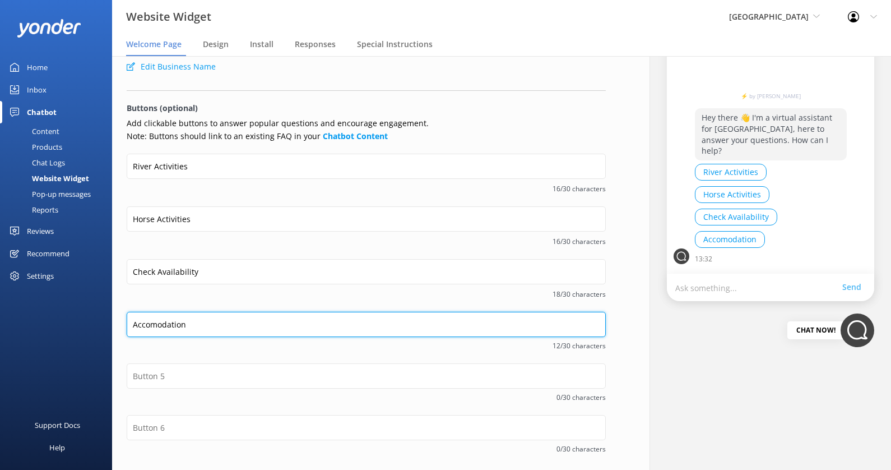
type input "Accomodation"
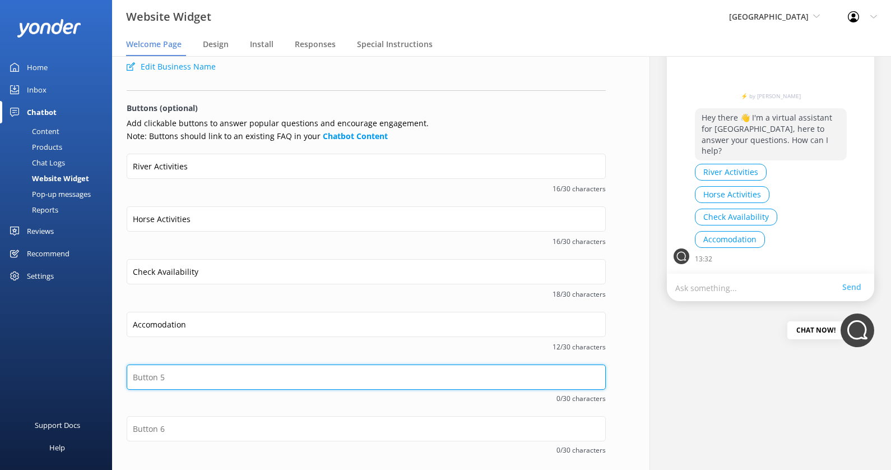
click at [220, 363] on form "Welcome message Hey there 👋 I'm a virtual assistant for River Valley, here to a…" at bounding box center [366, 232] width 479 height 547
type input "Contact Us!"
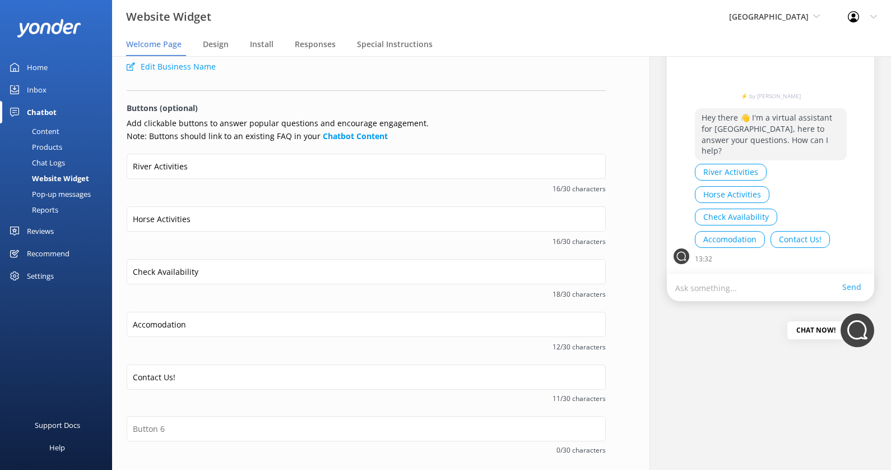
click at [242, 411] on div "Contact Us! 11/30 characters" at bounding box center [366, 390] width 479 height 52
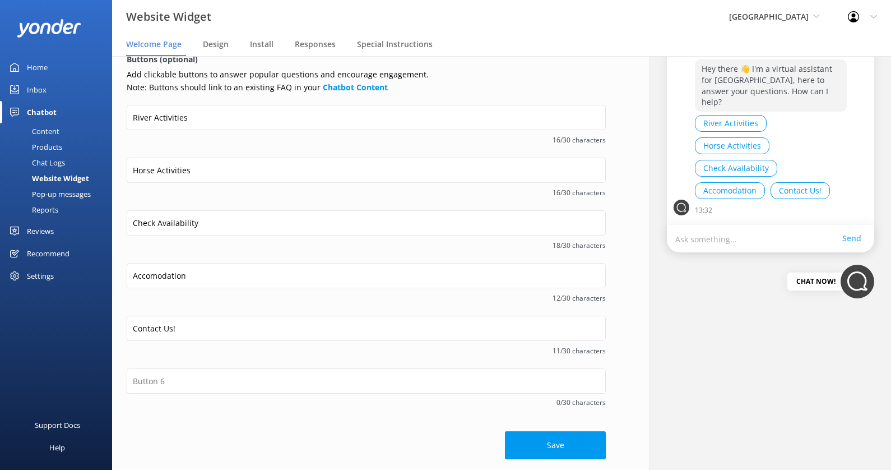
scroll to position [152, 0]
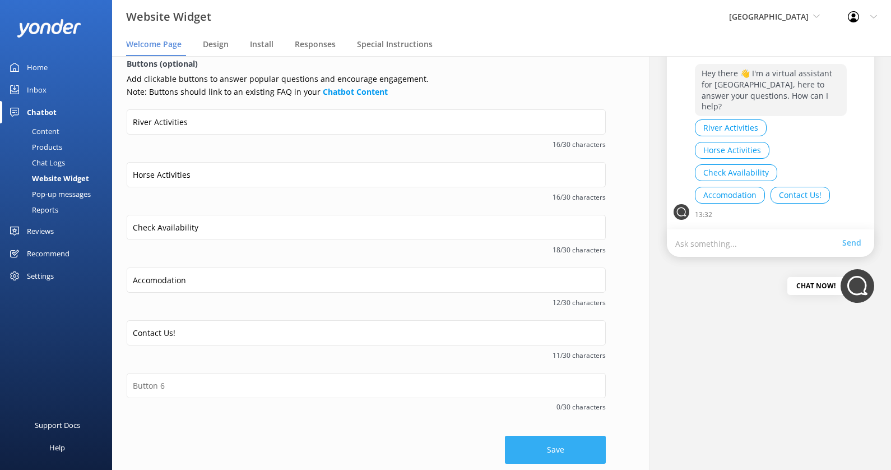
click at [550, 446] on button "Save" at bounding box center [555, 449] width 101 height 28
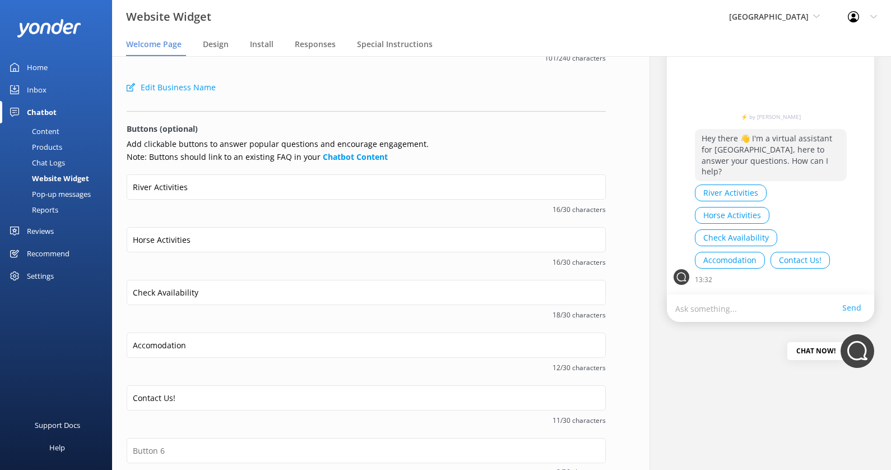
scroll to position [23, 0]
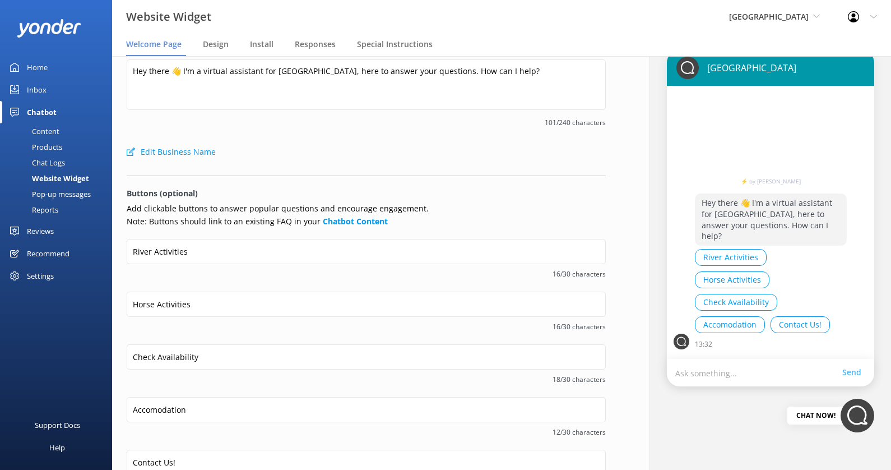
click at [54, 128] on div "Content" at bounding box center [33, 131] width 53 height 16
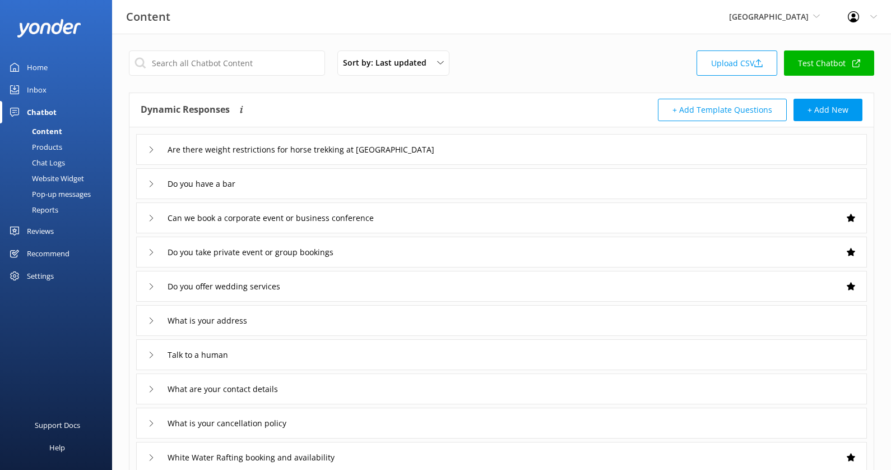
click at [717, 105] on button "+ Add Template Questions" at bounding box center [722, 110] width 129 height 22
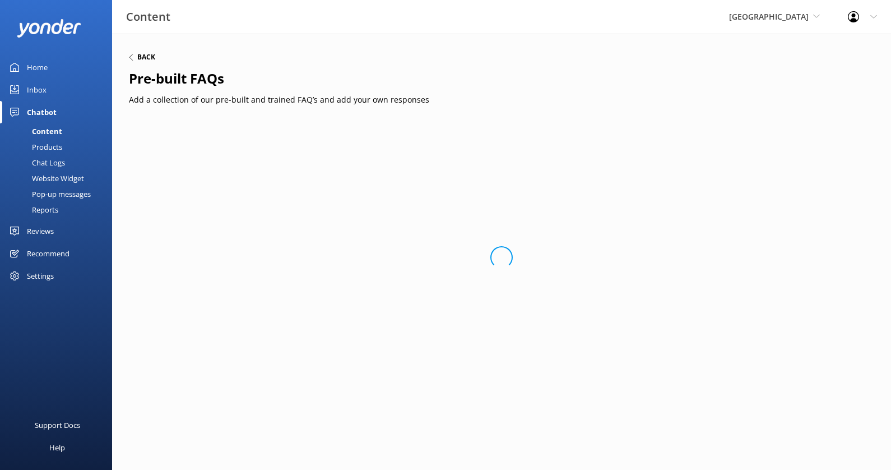
click at [147, 56] on h6 "Back" at bounding box center [146, 57] width 18 height 7
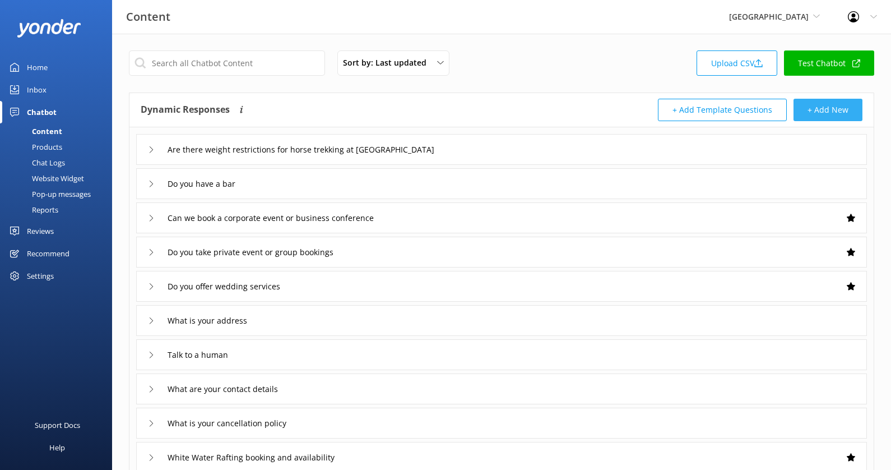
click at [816, 105] on button "+ Add New" at bounding box center [827, 110] width 69 height 22
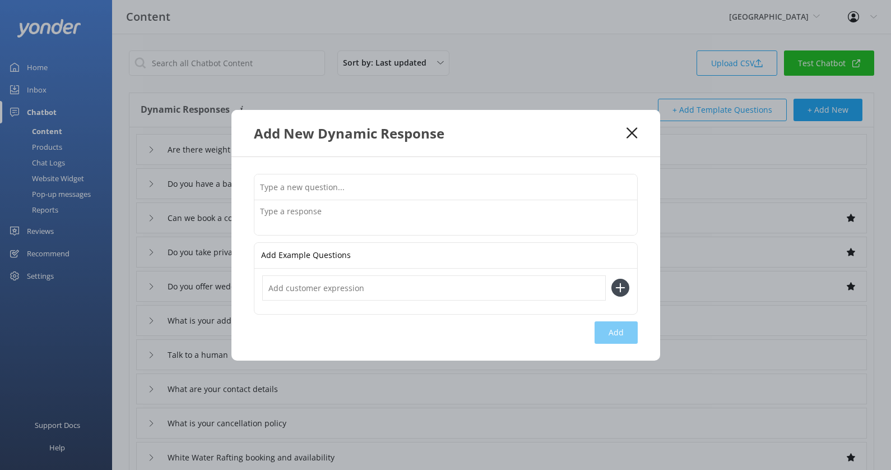
click at [392, 177] on input "text" at bounding box center [445, 186] width 383 height 25
type input "River Activities"
click at [359, 210] on textarea at bounding box center [445, 217] width 383 height 35
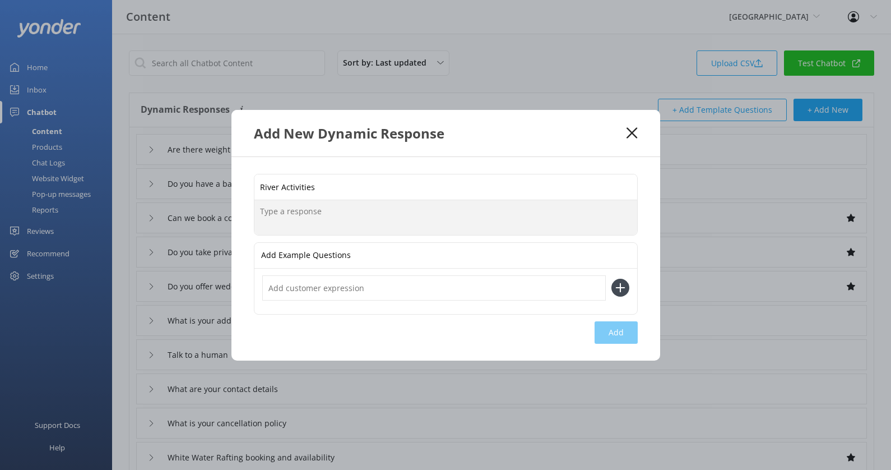
paste textarea "River Valley has been sharing its passion for local rivers since 1982, offering…"
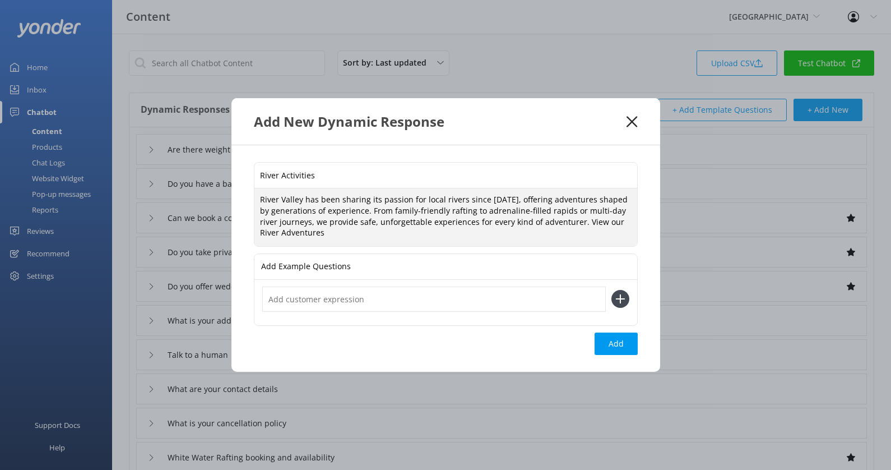
paste textarea "https://fareharbor.com/embeds/book/rivervalley/items/?flow=461358"
type textarea "River Valley has been sharing its passion for local rivers since 1982, offering…"
click at [463, 301] on input "text" at bounding box center [433, 298] width 343 height 25
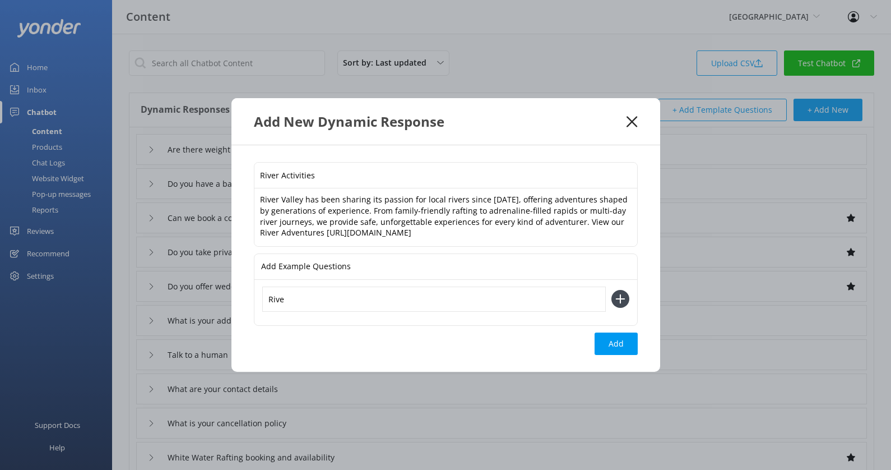
click at [298, 178] on input "River Activities" at bounding box center [445, 175] width 383 height 25
click at [289, 296] on input "Rive" at bounding box center [433, 298] width 343 height 25
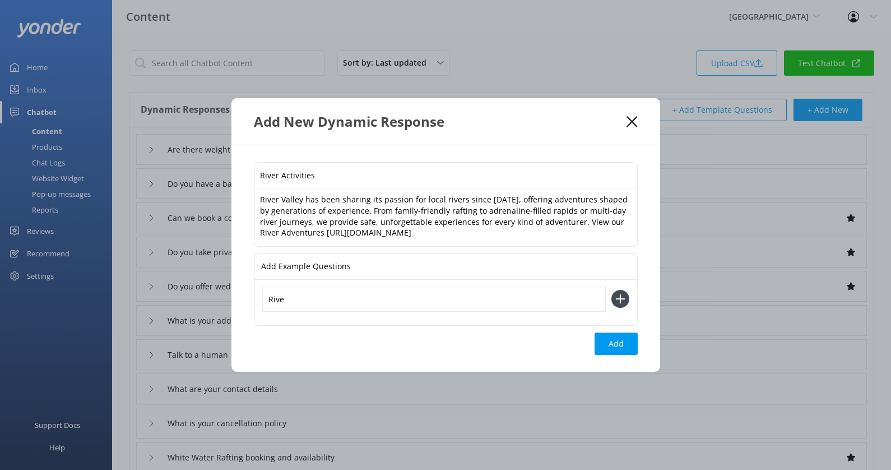
paste input "r Activities"
type input "River Activities"
click at [611, 290] on button at bounding box center [620, 299] width 18 height 18
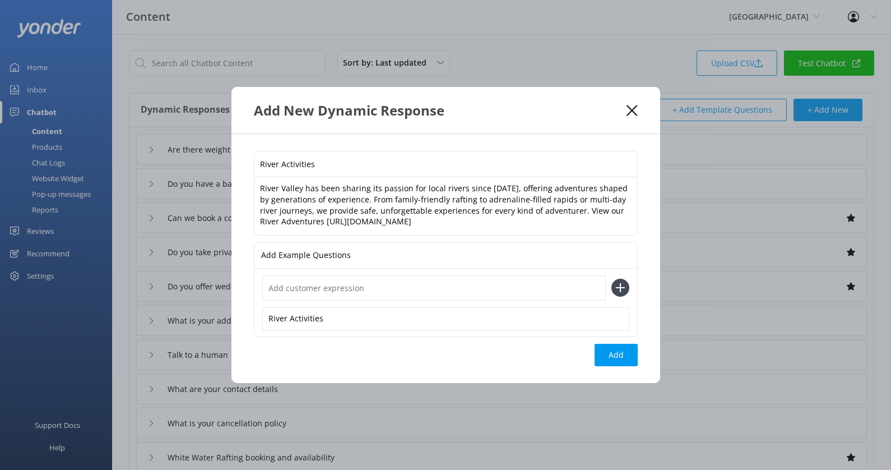
paste input "River Activities"
type input "River Activities"
click at [611, 278] on button at bounding box center [620, 287] width 18 height 18
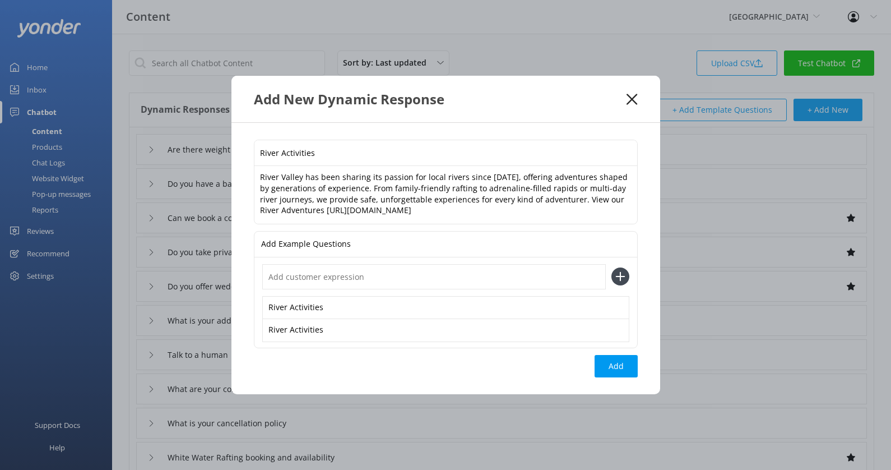
paste input "River Activities"
type input "River Activities"
click at [611, 267] on button at bounding box center [620, 276] width 18 height 18
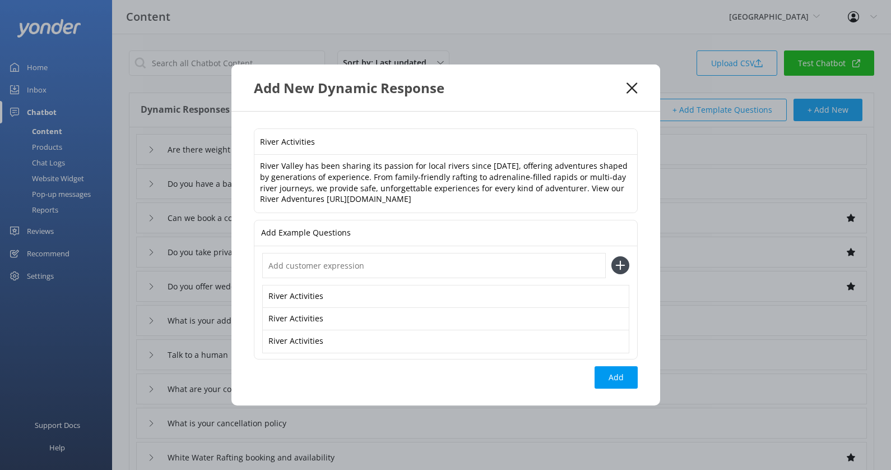
paste input "River Activities"
type input "River Activities"
click at [611, 256] on button at bounding box center [620, 265] width 18 height 18
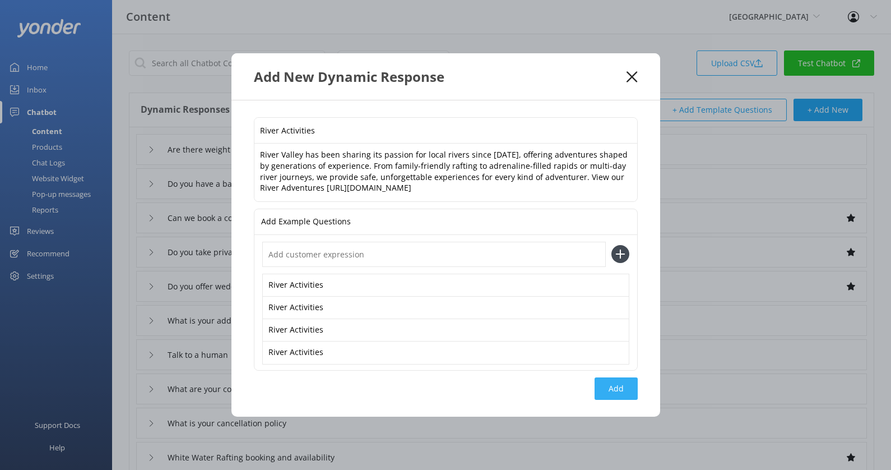
click at [637, 387] on button "Add" at bounding box center [616, 388] width 43 height 22
type input "River Activities"
type input "Are there weight restrictions for horse trekking at [GEOGRAPHIC_DATA]"
type input "Do you have a bar"
type input "Can we book a corporate event or business conference"
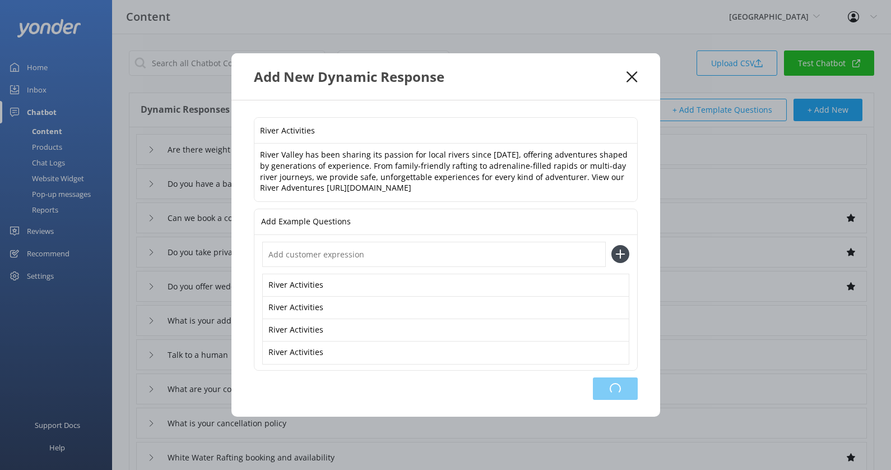
type input "Do you take private event or group bookings"
type input "Do you offer wedding services"
type input "What is your address"
type input "Talk to a human"
type input "What are your contact details"
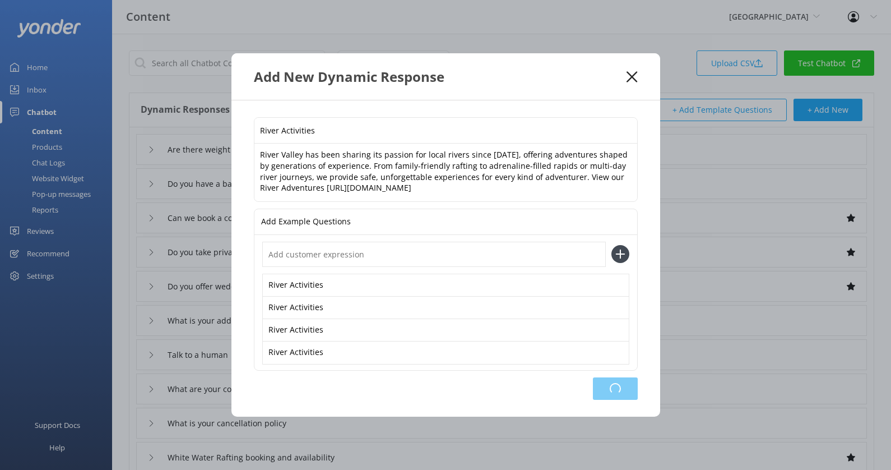
type input "What is your cancellation policy"
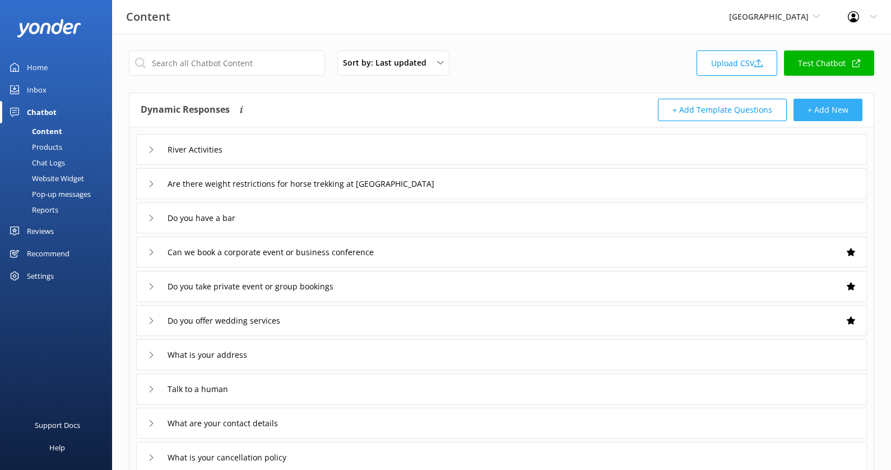
click at [824, 101] on button "+ Add New" at bounding box center [827, 110] width 69 height 22
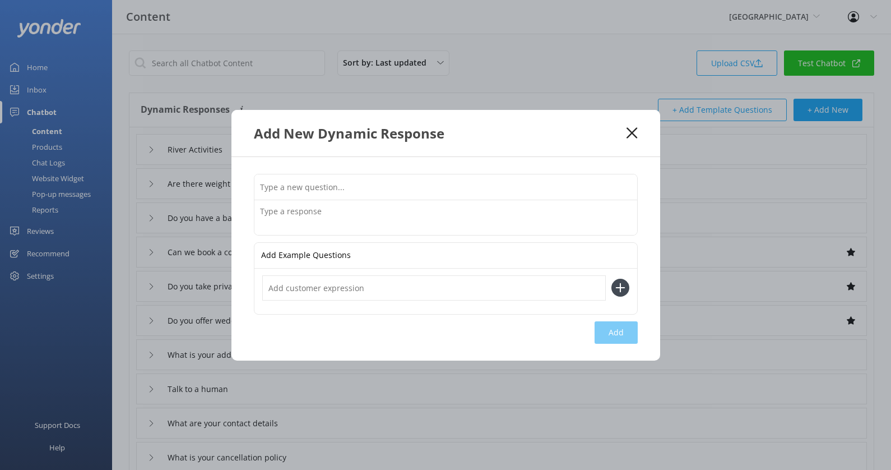
click at [368, 184] on input "text" at bounding box center [445, 186] width 383 height 25
type input "Horse Activities"
click at [332, 219] on textarea at bounding box center [445, 217] width 383 height 35
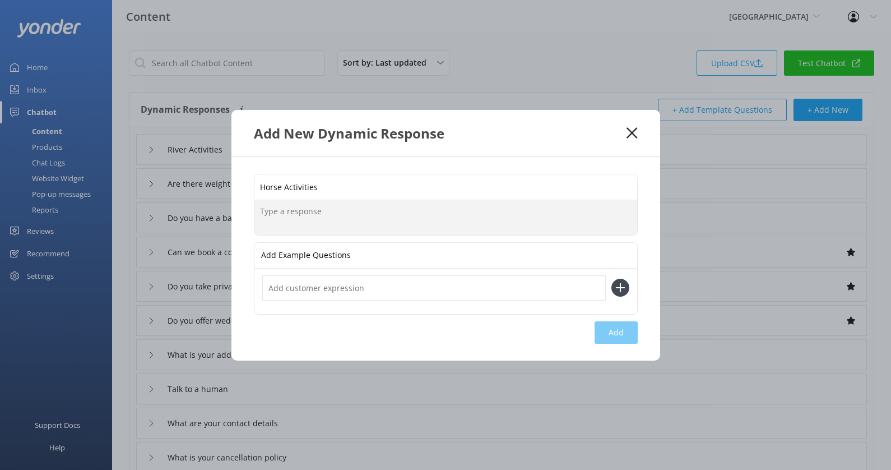
paste textarea "Specializing in “Rides for Riders” River Valley Stables have a horseback packag…"
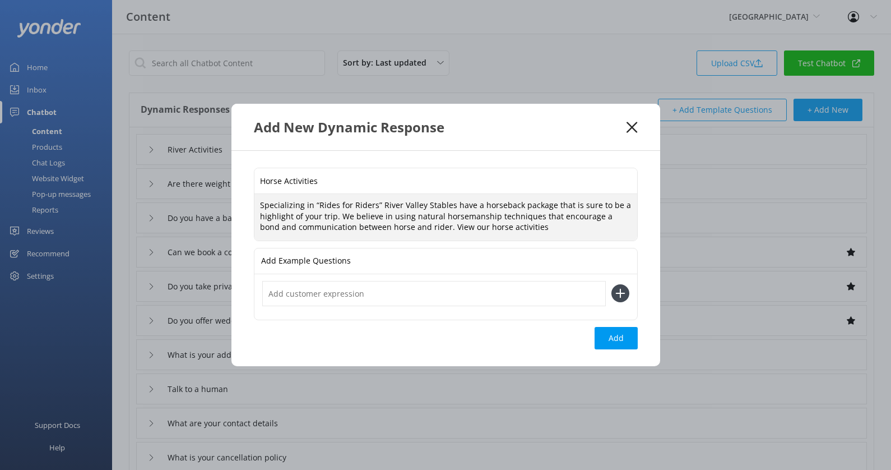
paste textarea "https://fareharbor.com/embeds/book/rivervalley/items/?flow=461359"
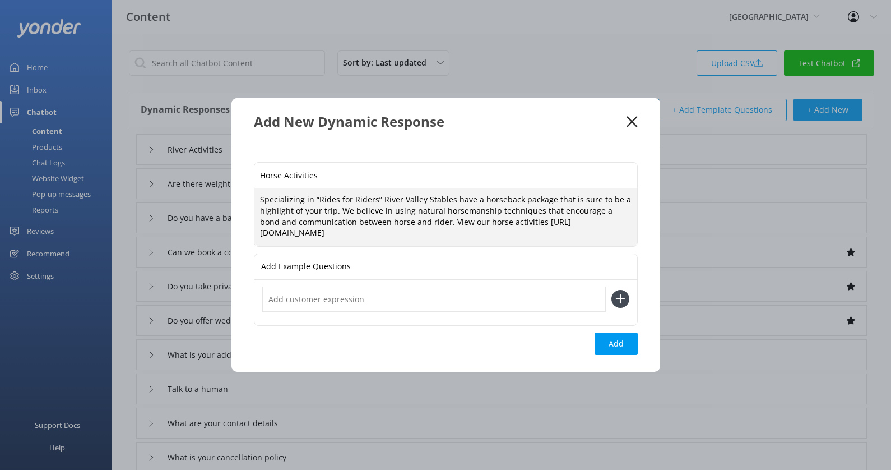
type textarea "Specializing in “Rides for Riders” River Valley Stables have a horseback packag…"
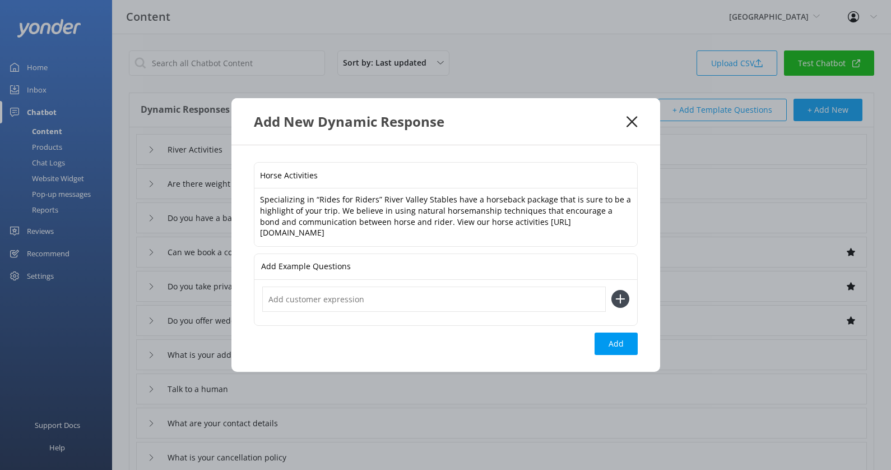
click at [301, 173] on input "Horse Activities" at bounding box center [445, 175] width 383 height 25
click at [314, 293] on input "text" at bounding box center [433, 298] width 343 height 25
paste input "Horse Activities"
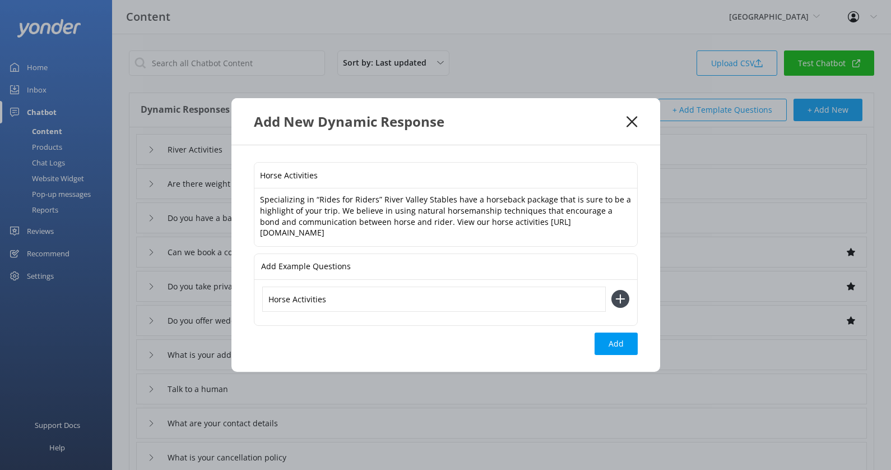
type input "Horse Activities"
click at [611, 290] on button at bounding box center [620, 299] width 18 height 18
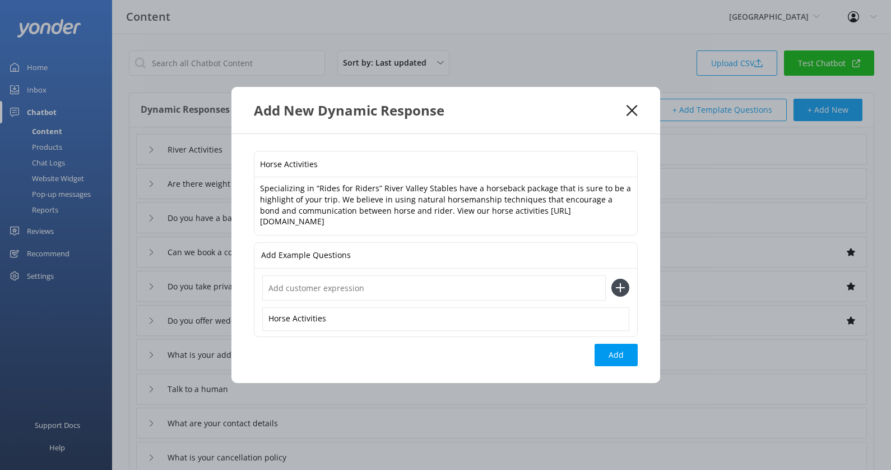
paste input "Horse Activities"
type input "Horse Activities"
click at [611, 278] on button at bounding box center [620, 287] width 18 height 18
paste input "Horse Activities"
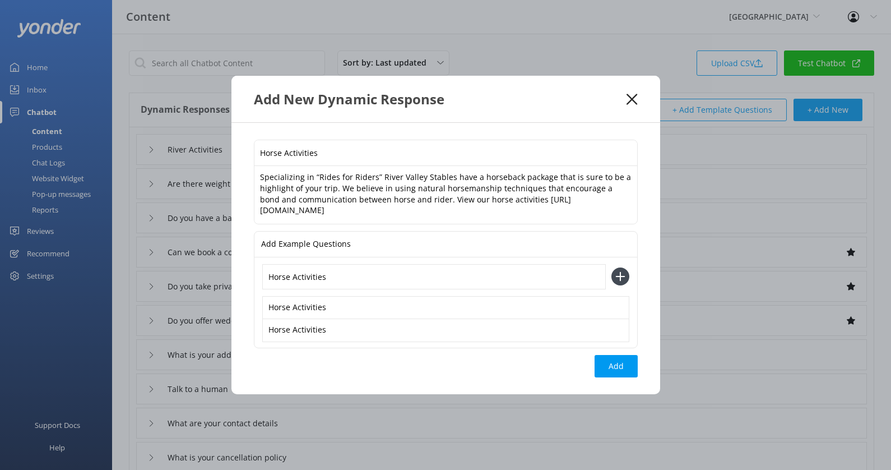
type input "Horse Activities"
click at [611, 267] on button at bounding box center [620, 276] width 18 height 18
paste input "Horse Activities"
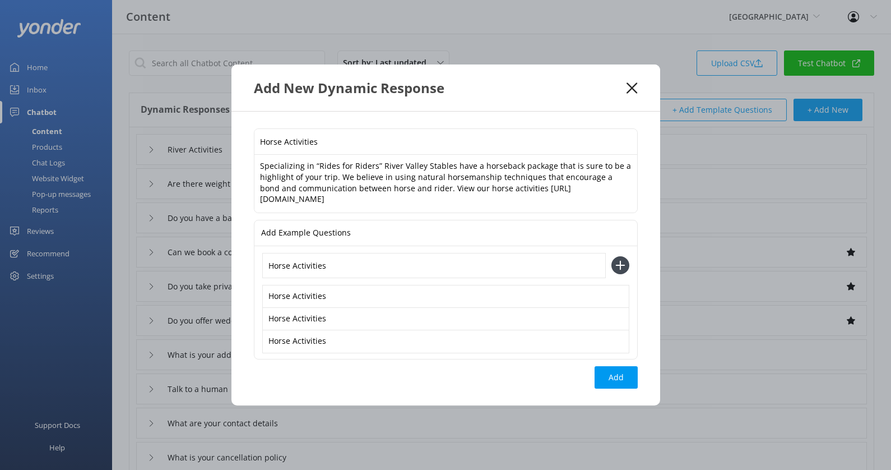
type input "Horse Activities"
click at [611, 256] on button at bounding box center [620, 265] width 18 height 18
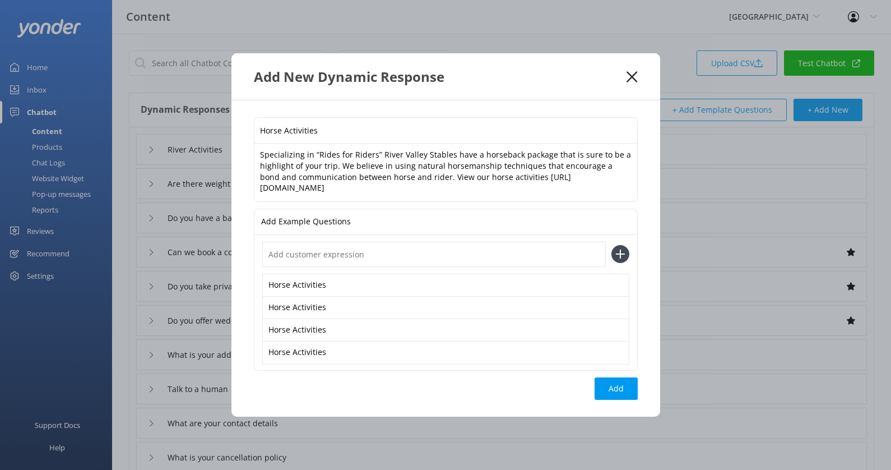
paste input "Horse Activities"
type input "Horse Activities"
click at [611, 245] on button at bounding box center [620, 254] width 18 height 18
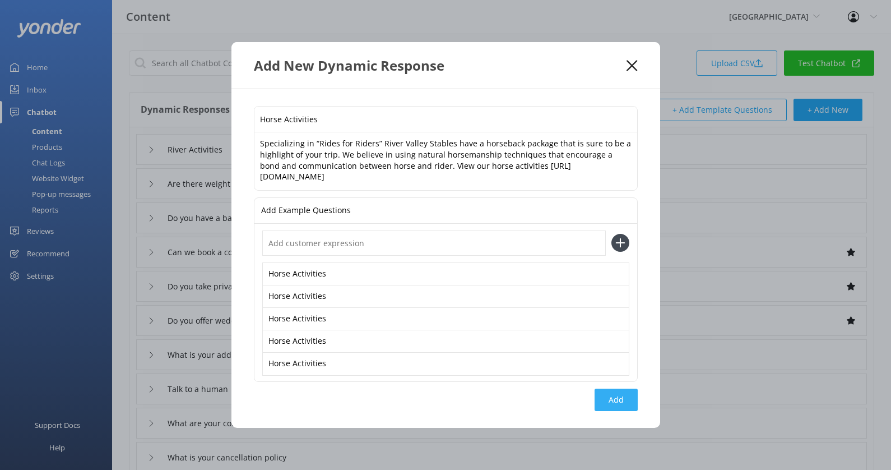
click at [610, 405] on button "Add" at bounding box center [616, 399] width 43 height 22
type input "Horse Activities"
type input "River Activities"
type input "Are there weight restrictions for horse trekking at [GEOGRAPHIC_DATA]"
type input "Do you have a bar"
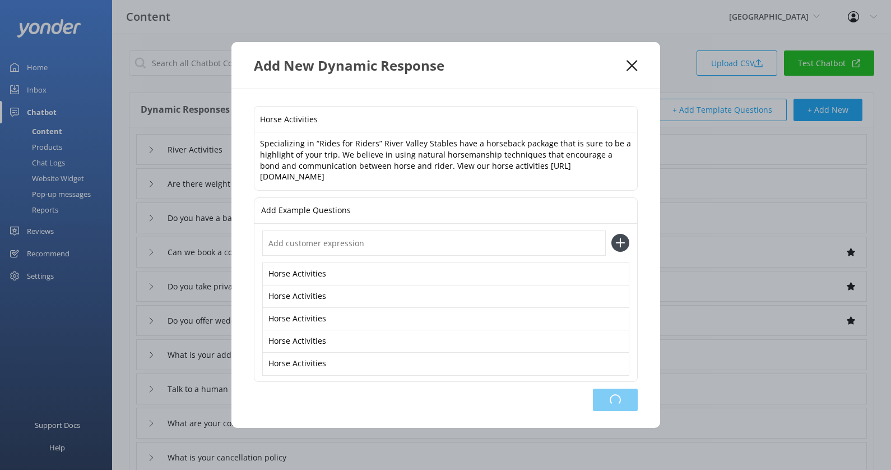
type input "Can we book a corporate event or business conference"
type input "Do you take private event or group bookings"
type input "Do you offer wedding services"
type input "What is your address"
type input "Talk to a human"
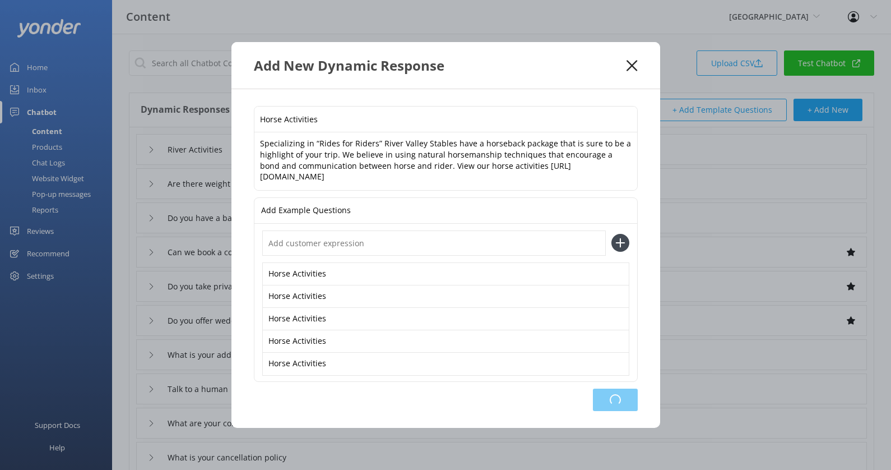
type input "What are your contact details"
type input "What is your cancellation policy"
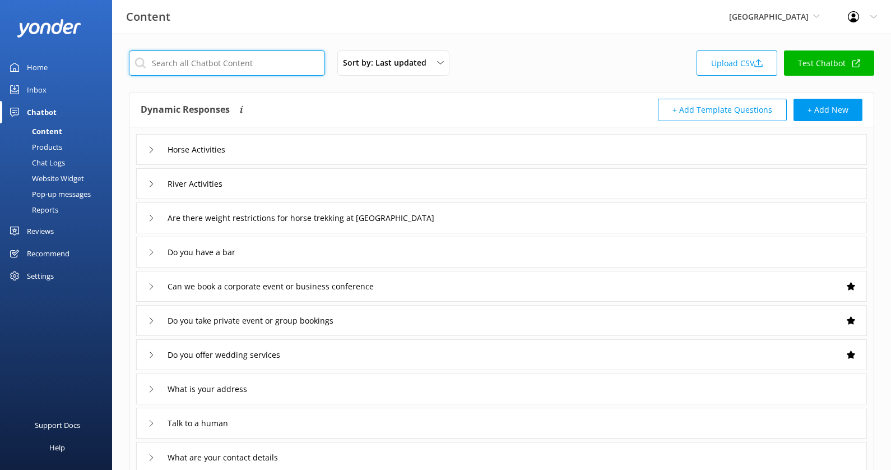
click at [278, 63] on input "text" at bounding box center [227, 62] width 196 height 25
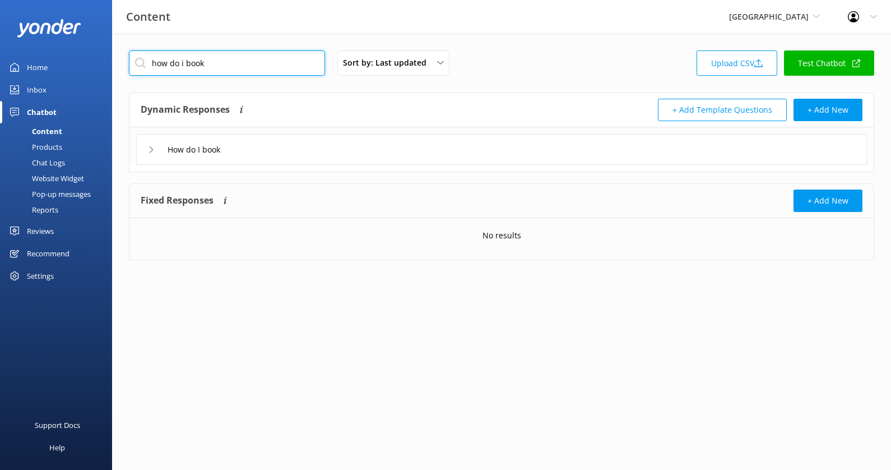
type input "how do i book"
click at [272, 150] on div "How do I book" at bounding box center [501, 149] width 731 height 31
click at [277, 143] on div "How do I book" at bounding box center [501, 149] width 731 height 31
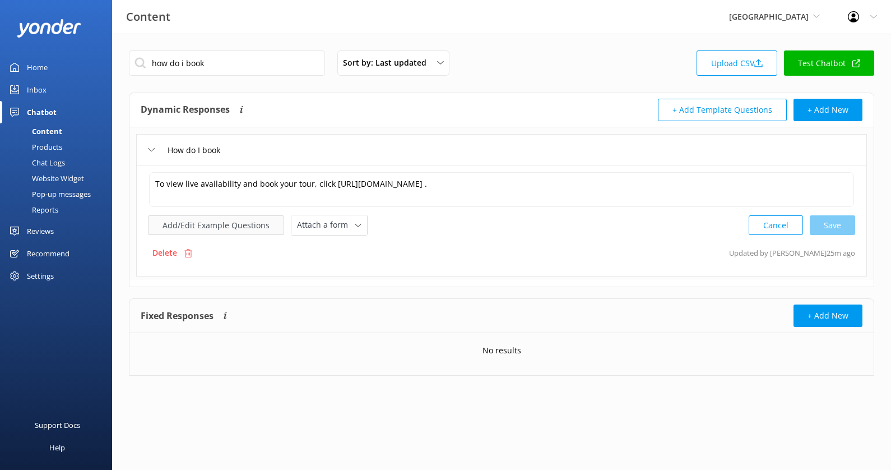
click at [256, 224] on button "Add/Edit Example Questions" at bounding box center [216, 225] width 136 height 20
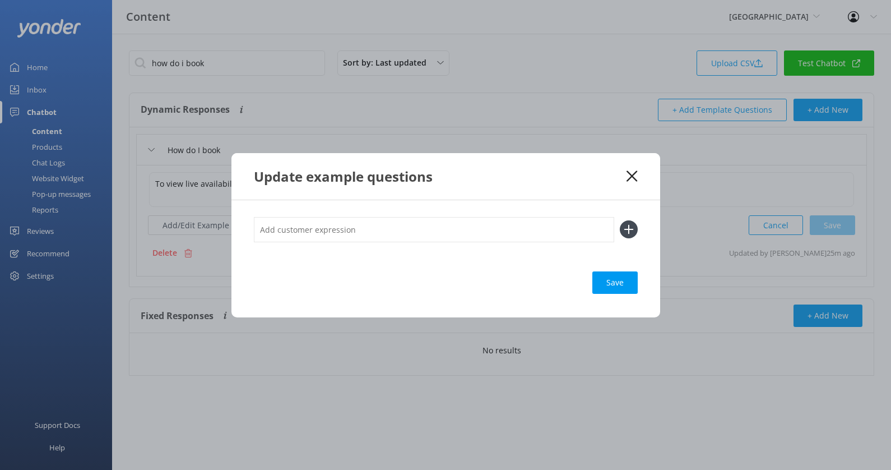
click at [328, 237] on input "text" at bounding box center [434, 229] width 360 height 25
type input "Make a booking"
click at [620, 220] on button at bounding box center [629, 229] width 18 height 18
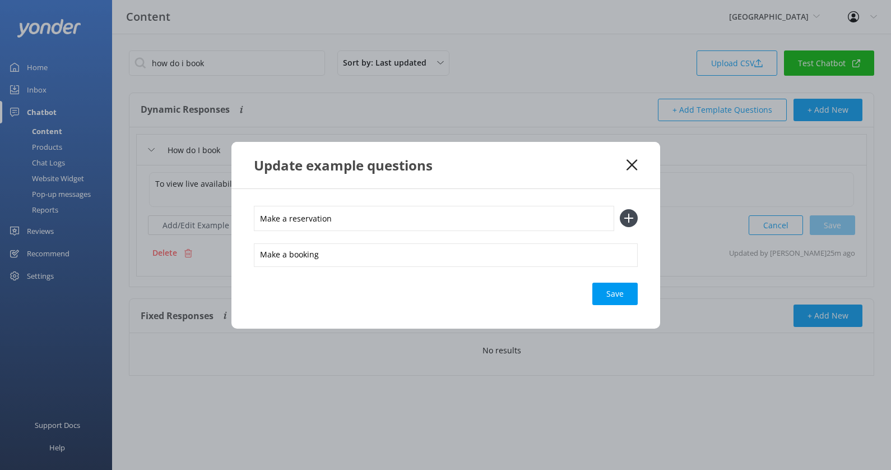
type input "Make a reservation"
click at [620, 209] on button at bounding box center [629, 218] width 18 height 18
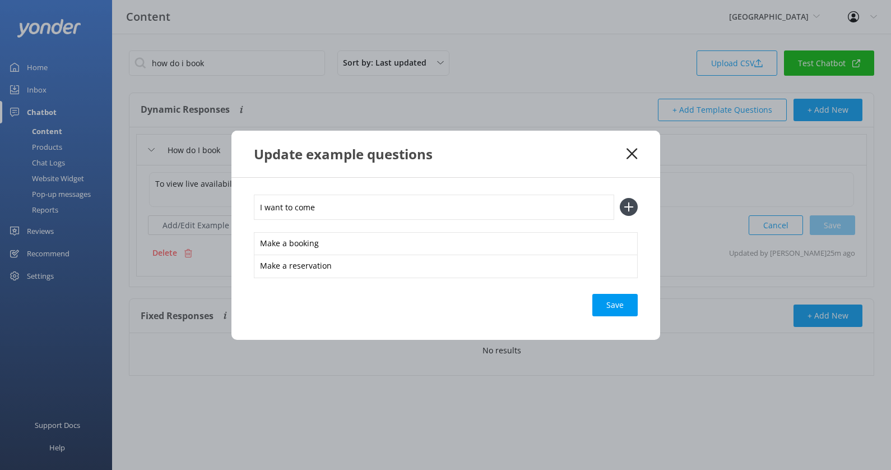
type input "I want to come"
click at [620, 198] on button at bounding box center [629, 207] width 18 height 18
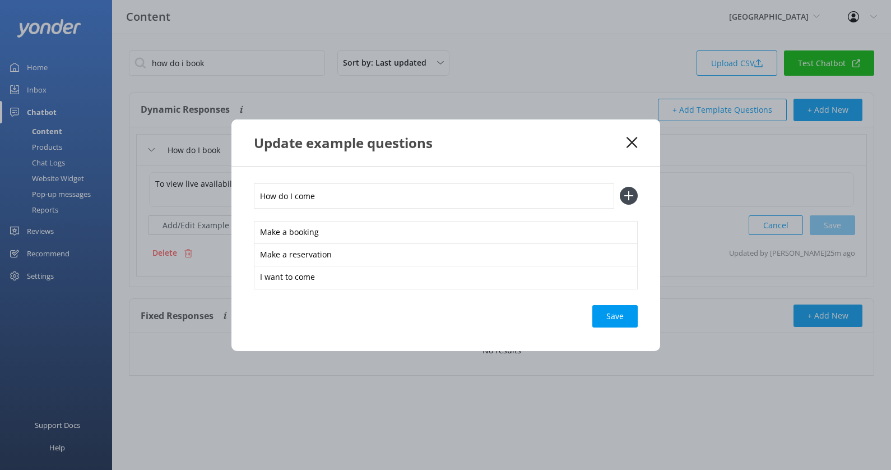
type input "How do I come"
click at [620, 187] on button at bounding box center [629, 196] width 18 height 18
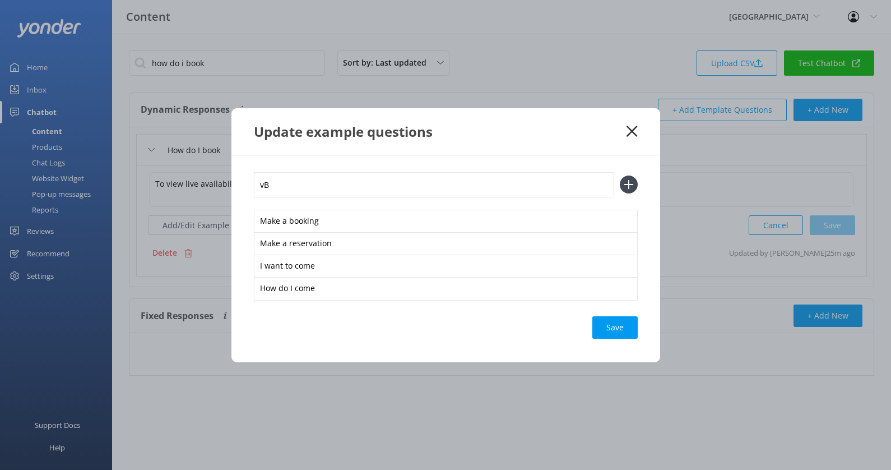
type input "v"
type input "V"
type input "Book for October 17th"
click at [620, 175] on button at bounding box center [629, 184] width 18 height 18
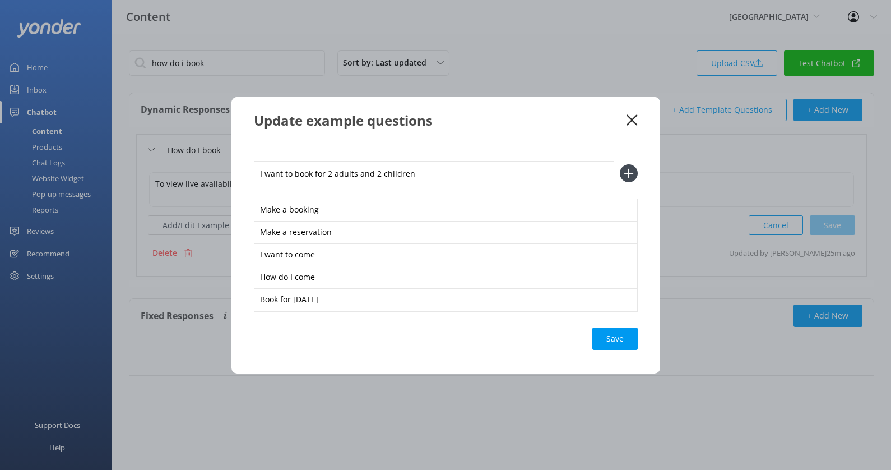
type input "I want to book for 2 adults and 2 children"
click at [620, 164] on button at bounding box center [629, 173] width 18 height 18
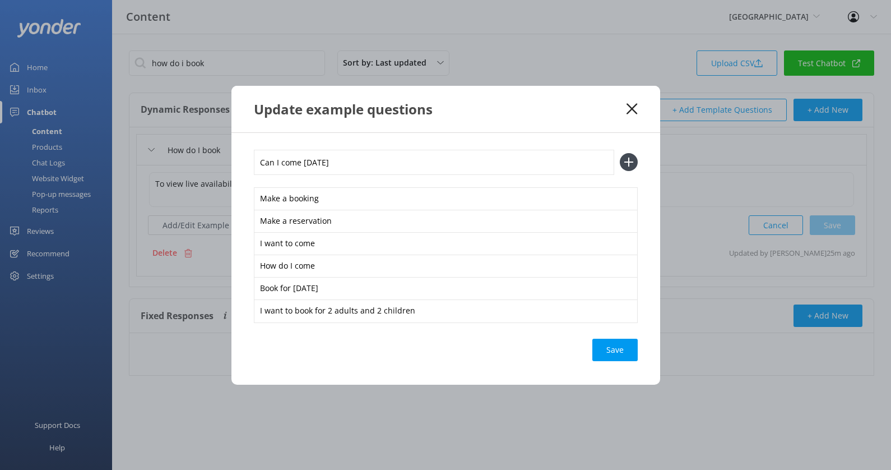
type input "Can I come tomorrow"
click at [620, 153] on button at bounding box center [629, 162] width 18 height 18
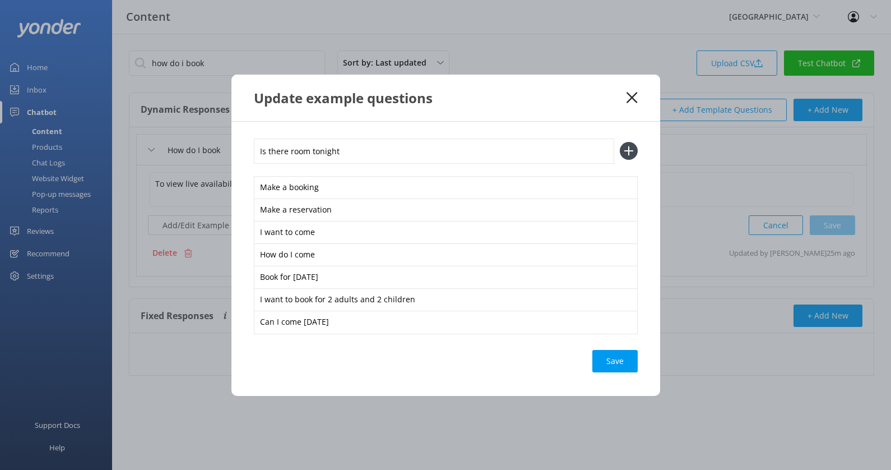
type input "Is there room tonight"
click at [620, 142] on button at bounding box center [629, 151] width 18 height 18
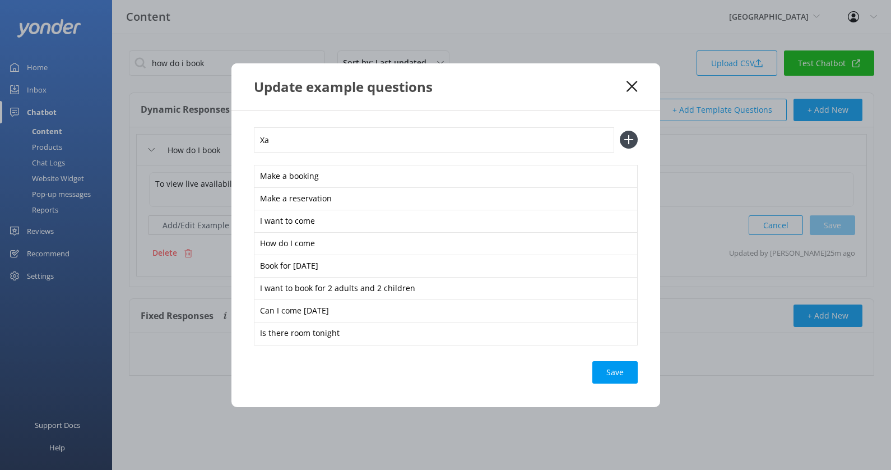
type input "X"
type input "Can I book this weekend"
click at [620, 131] on button at bounding box center [629, 140] width 18 height 18
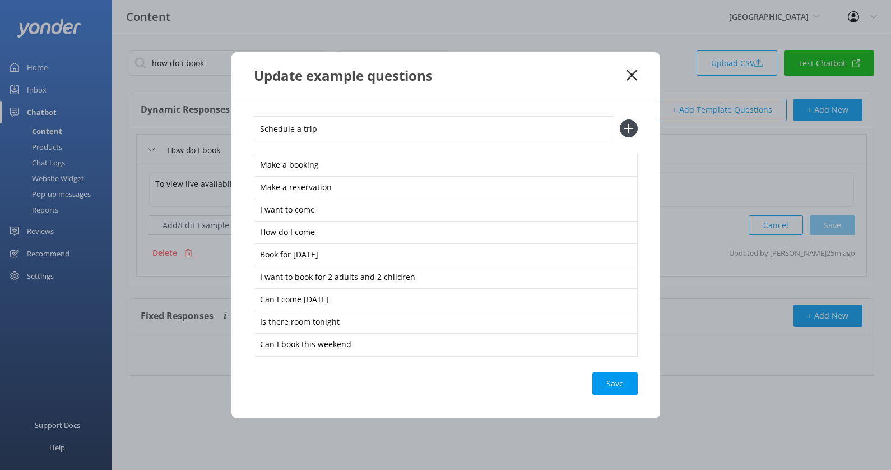
type input "Schedule a trip"
click at [620, 119] on button at bounding box center [629, 128] width 18 height 18
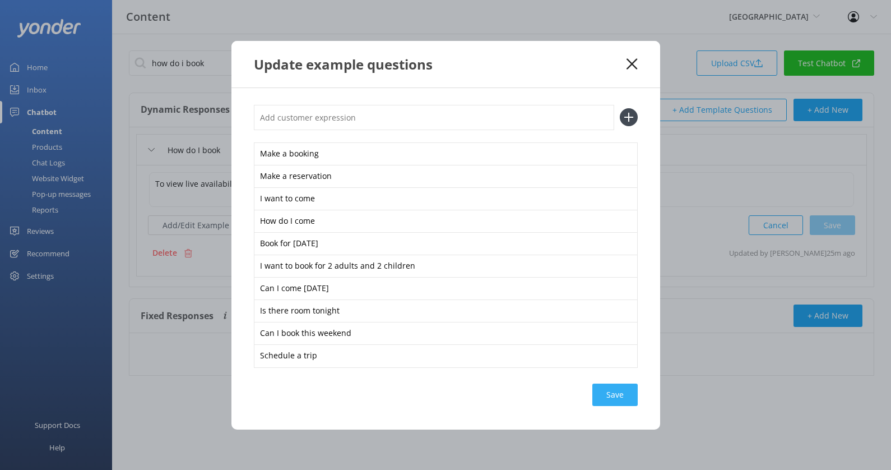
click at [609, 398] on div "Save" at bounding box center [614, 394] width 45 height 22
click at [625, 67] on div "Update example questions" at bounding box center [440, 64] width 373 height 18
click at [463, 111] on input "text" at bounding box center [434, 117] width 360 height 25
click at [304, 113] on input "Check Availability" at bounding box center [434, 117] width 360 height 25
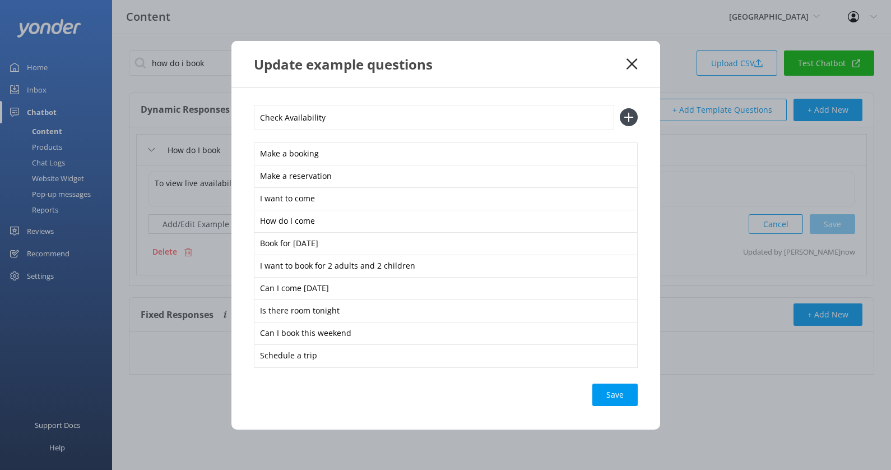
click at [304, 113] on input "Check Availability" at bounding box center [434, 117] width 360 height 25
type input "Check Availability"
click at [620, 108] on button at bounding box center [629, 117] width 18 height 18
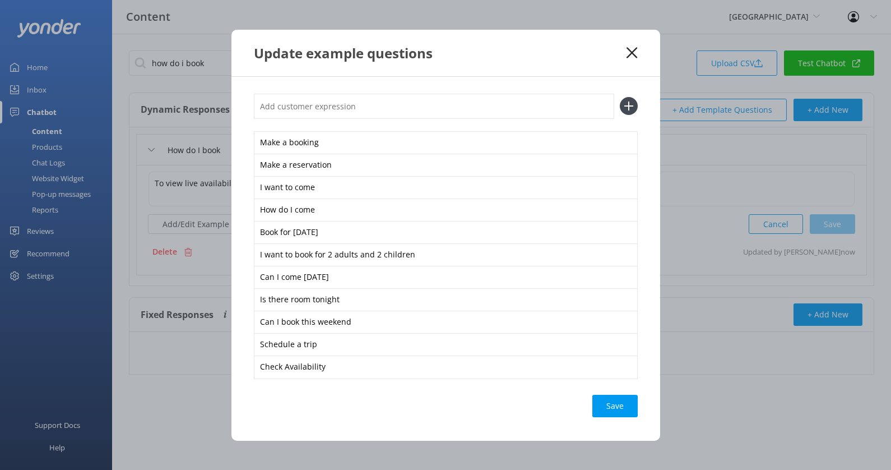
paste input "Check Availability"
type input "Check Availability"
click at [620, 97] on button at bounding box center [629, 106] width 18 height 18
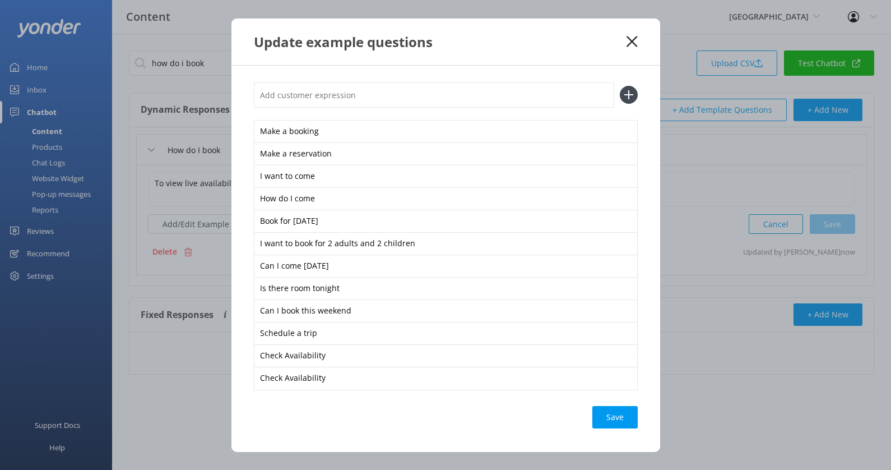
paste input "Check Availability"
type input "Check Availability"
click at [620, 86] on button at bounding box center [629, 95] width 18 height 18
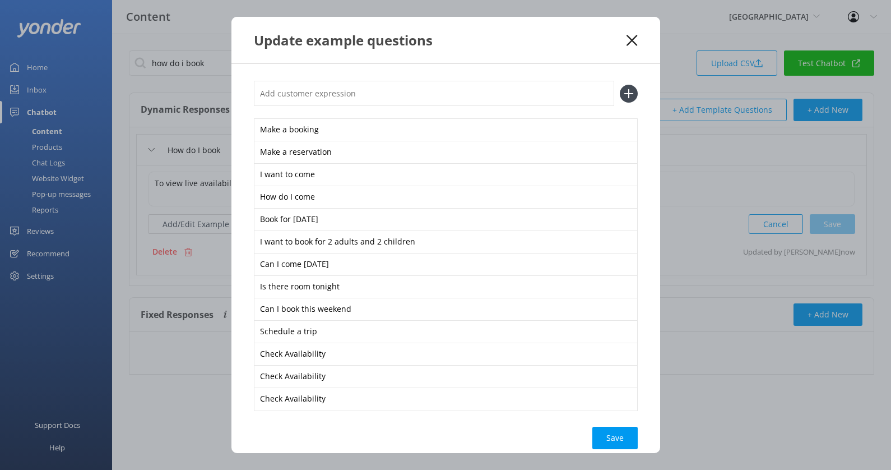
paste input "Check Availability"
type input "Check Availability"
click at [620, 85] on button at bounding box center [629, 94] width 18 height 18
paste input "Check Availability"
type input "Check Availability"
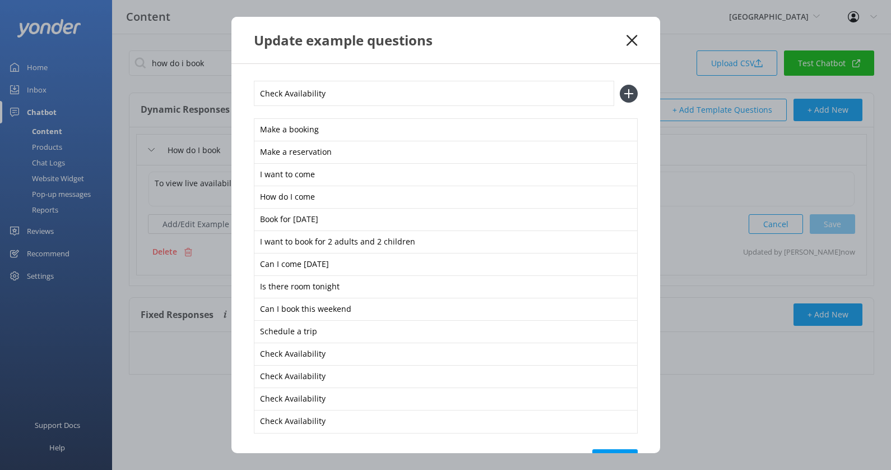
click at [620, 85] on button at bounding box center [629, 94] width 18 height 18
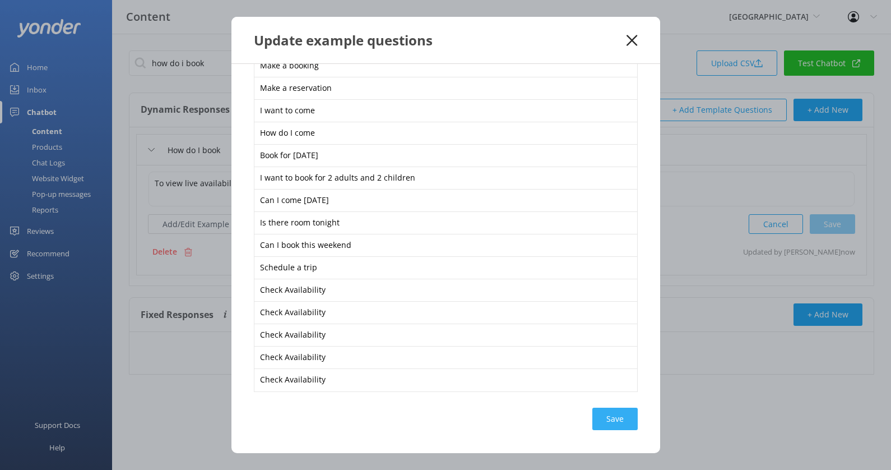
click at [626, 423] on div "Save" at bounding box center [614, 418] width 45 height 22
click at [634, 40] on icon at bounding box center [631, 40] width 11 height 11
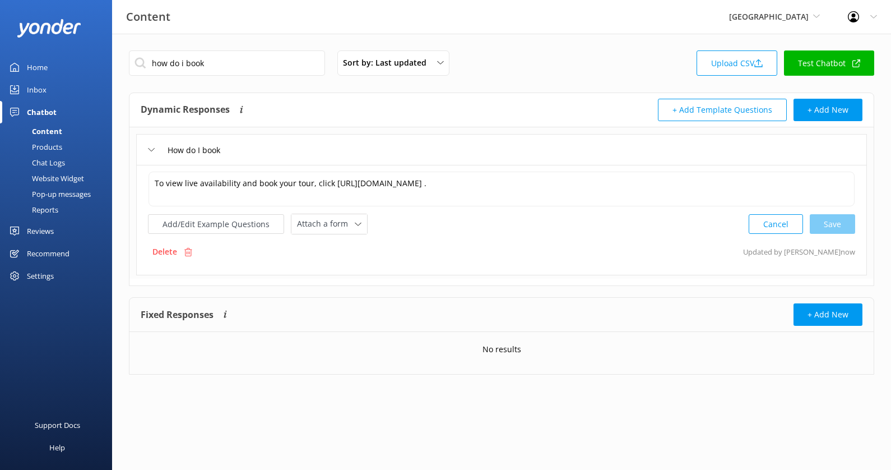
click at [55, 176] on div "Website Widget" at bounding box center [45, 178] width 77 height 16
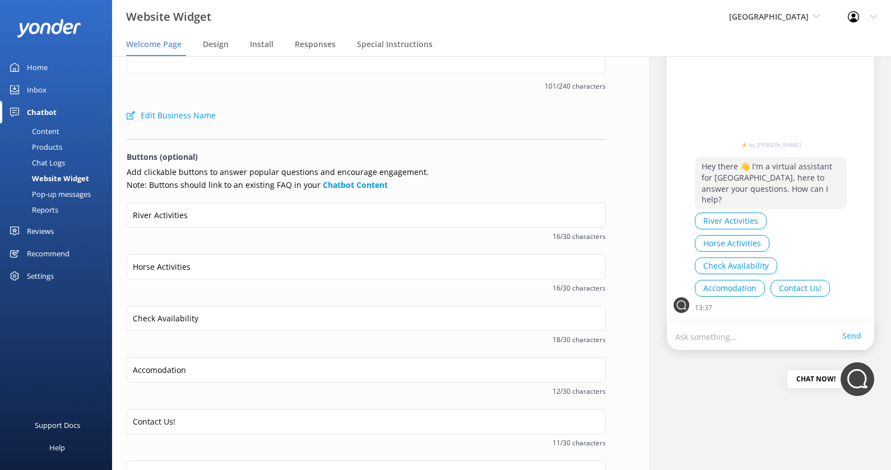
scroll to position [65, 0]
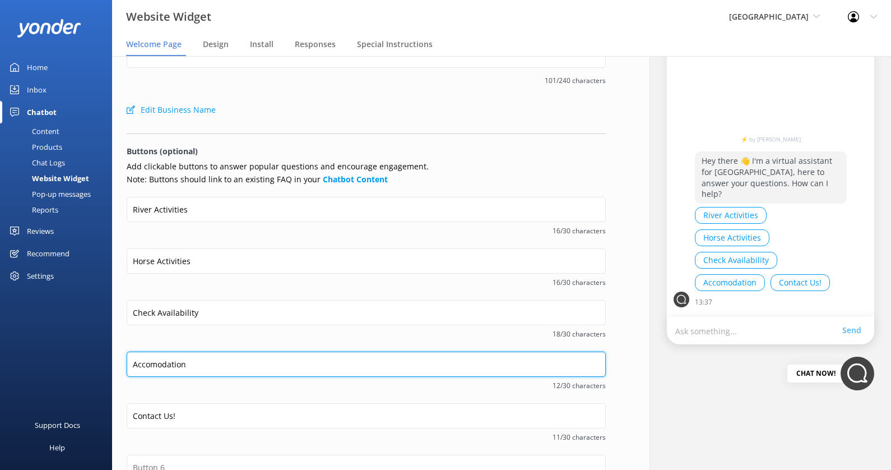
click at [161, 361] on input "Accomodation" at bounding box center [366, 363] width 479 height 25
click at [157, 360] on input "Accommodation" at bounding box center [366, 363] width 479 height 25
type input "Accommodation"
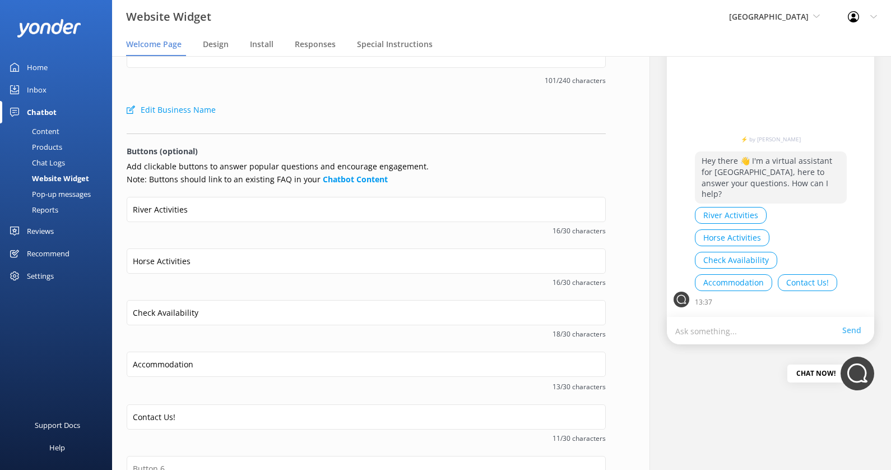
click at [52, 128] on div "Content" at bounding box center [33, 131] width 53 height 16
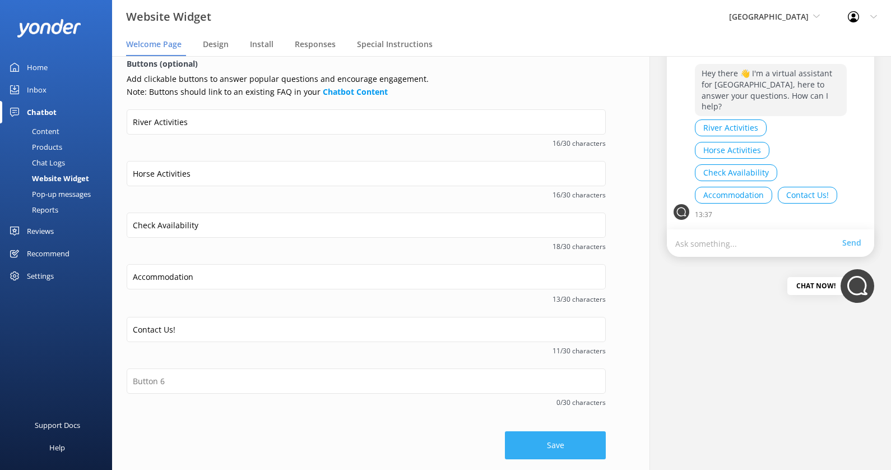
click at [547, 444] on button "Save" at bounding box center [555, 445] width 101 height 28
click at [52, 129] on div "Content" at bounding box center [33, 131] width 53 height 16
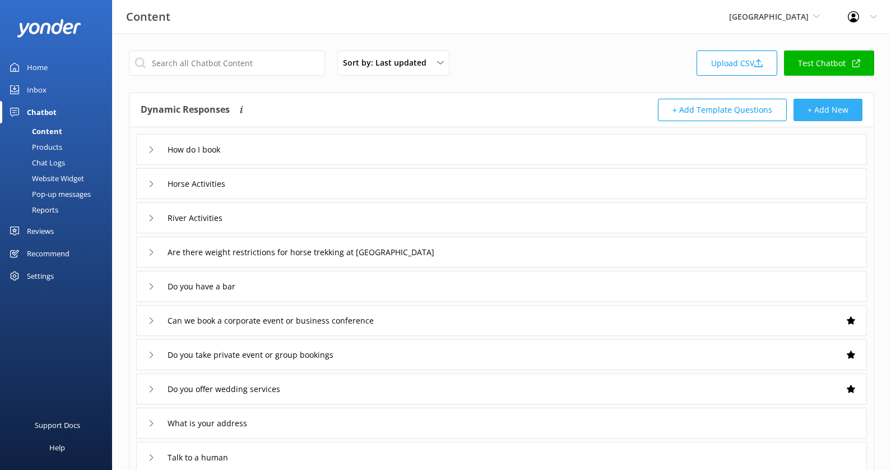
click at [843, 113] on button "+ Add New" at bounding box center [827, 110] width 69 height 22
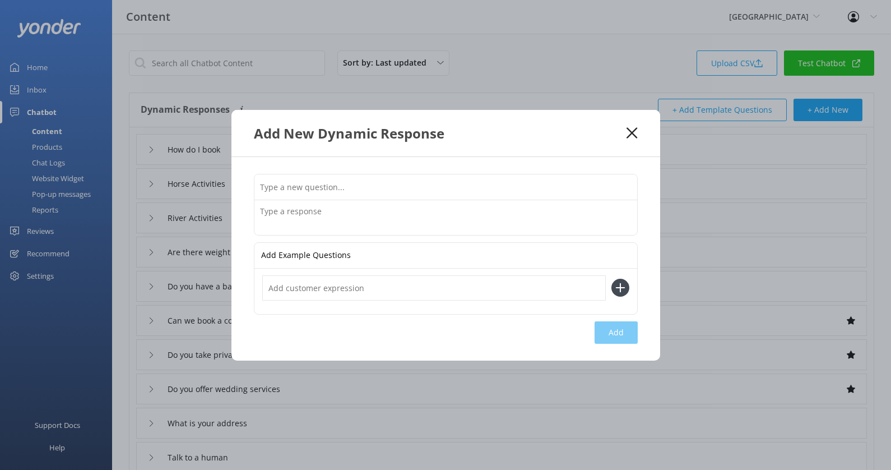
click at [388, 179] on input "text" at bounding box center [445, 186] width 383 height 25
paste input "Accommodation"
type input "Accommodation"
click at [328, 290] on input "text" at bounding box center [433, 287] width 343 height 25
paste input "Accommodation"
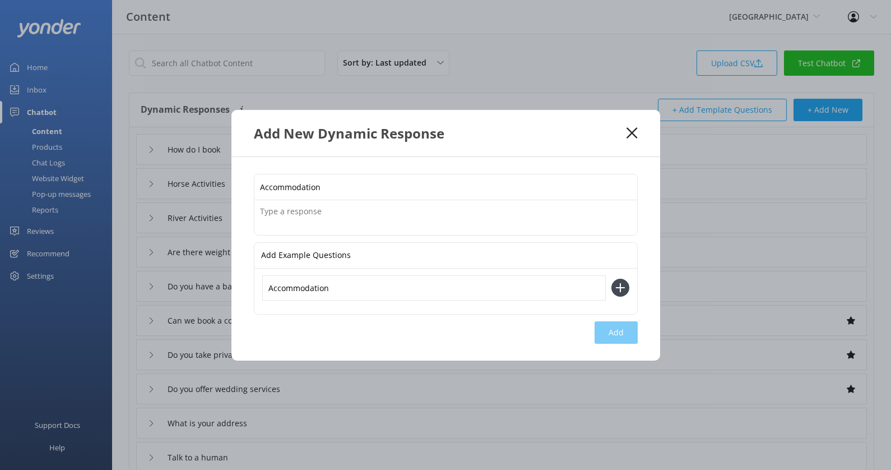
type input "Accommodation"
click at [611, 278] on button at bounding box center [620, 287] width 18 height 18
paste input "Accommodation"
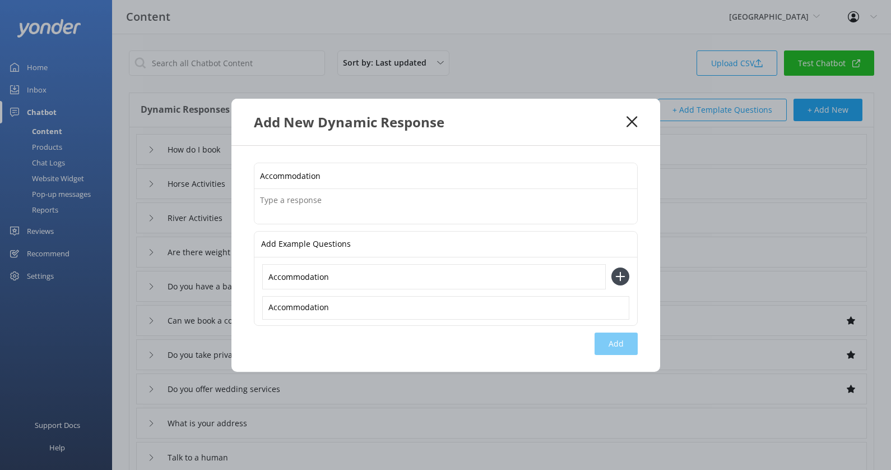
type input "Accommodation"
click at [611, 267] on button at bounding box center [620, 276] width 18 height 18
paste input "Accommodation"
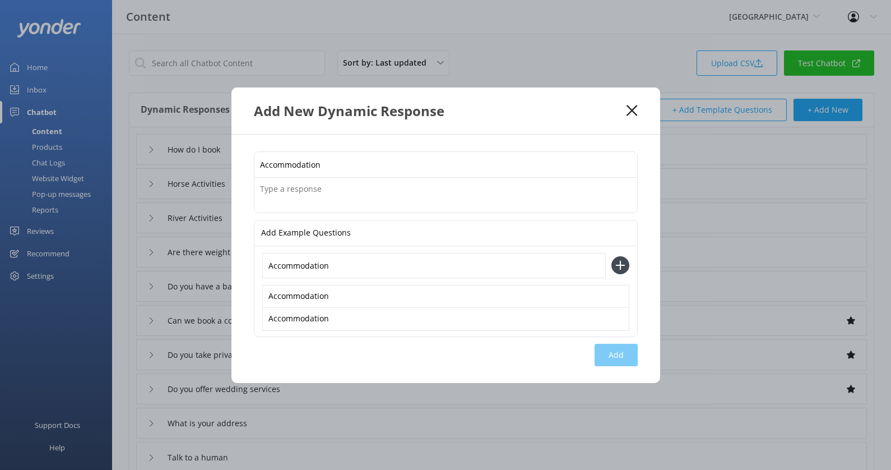
type input "Accommodation"
click at [611, 256] on button at bounding box center [620, 265] width 18 height 18
paste input "Accommodation"
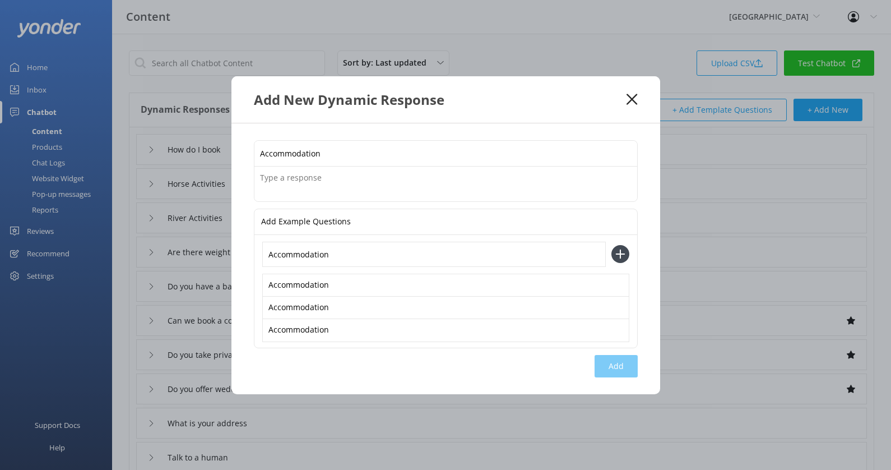
type input "Accommodation"
click at [611, 245] on button at bounding box center [620, 254] width 18 height 18
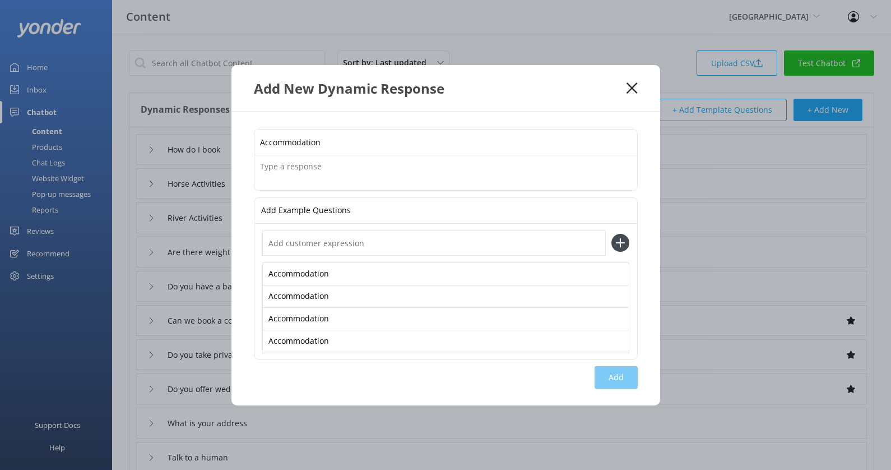
click at [467, 103] on div "Add New Dynamic Response" at bounding box center [445, 88] width 429 height 47
click at [394, 174] on textarea at bounding box center [445, 172] width 383 height 35
paste textarea "From riverside suites, to our unique converted bus, we have a range of accommod…"
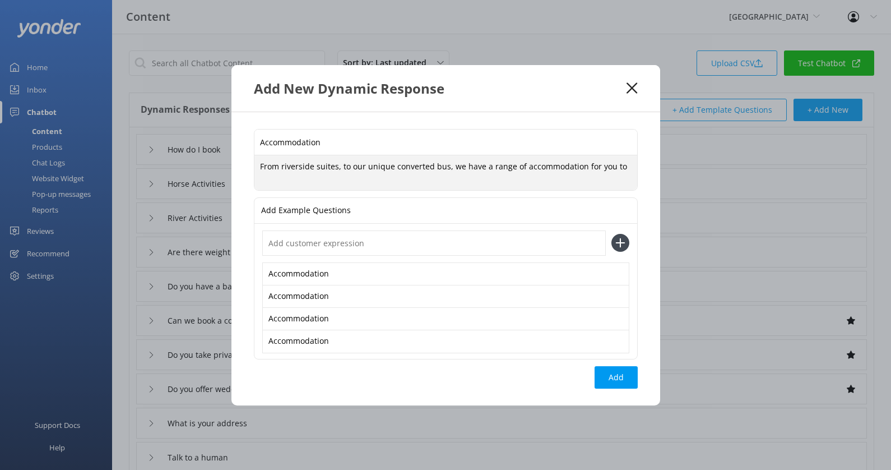
paste textarea "https://fareharbor.com/embeds/book/rivervalley/items/?flow=461348"
click at [560, 179] on textarea "From riverside suites, to our unique converted bus, we have a range of accommod…" at bounding box center [445, 172] width 383 height 35
paste textarea "https://fareharbor.com/embeds/book/rivervalley/items/?flow=461348"
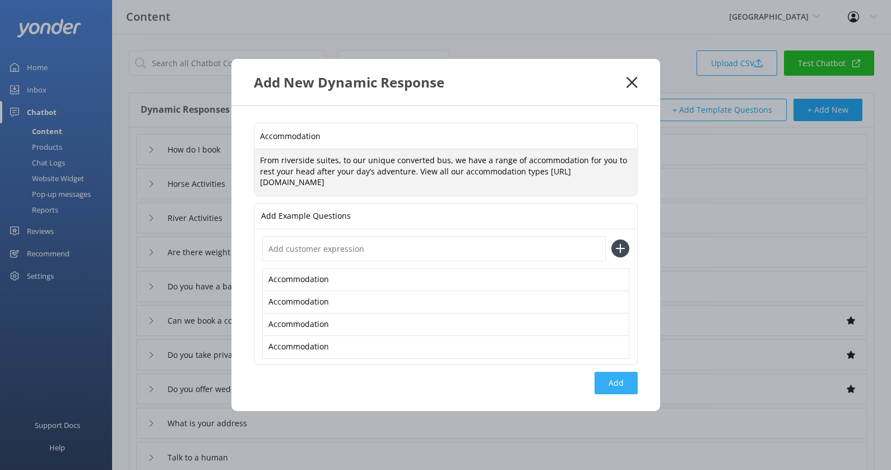
type textarea "From riverside suites, to our unique converted bus, we have a range of accommod…"
click at [623, 380] on button "Add" at bounding box center [616, 383] width 43 height 22
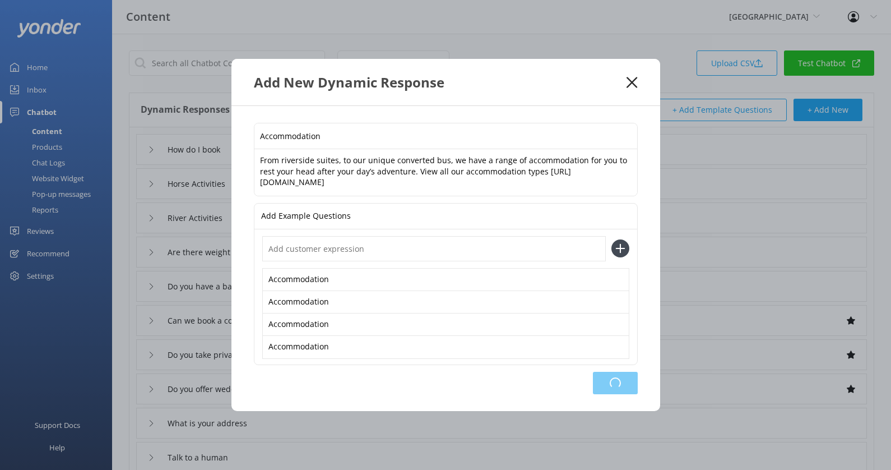
type input "Accommodation"
type input "How do I book"
type input "Horse Activities"
type input "River Activities"
type input "Are there weight restrictions for horse trekking at [GEOGRAPHIC_DATA]"
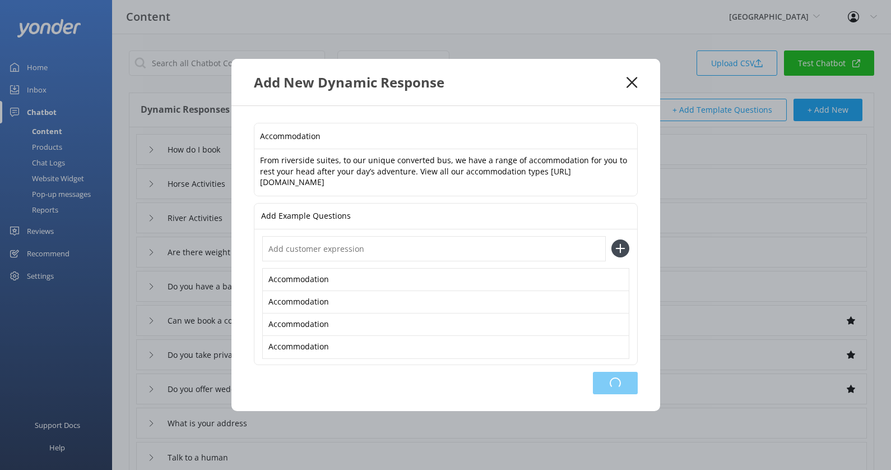
type input "Do you have a bar"
type input "Can we book a corporate event or business conference"
type input "Do you take private event or group bookings"
type input "Do you offer wedding services"
type input "What is your address"
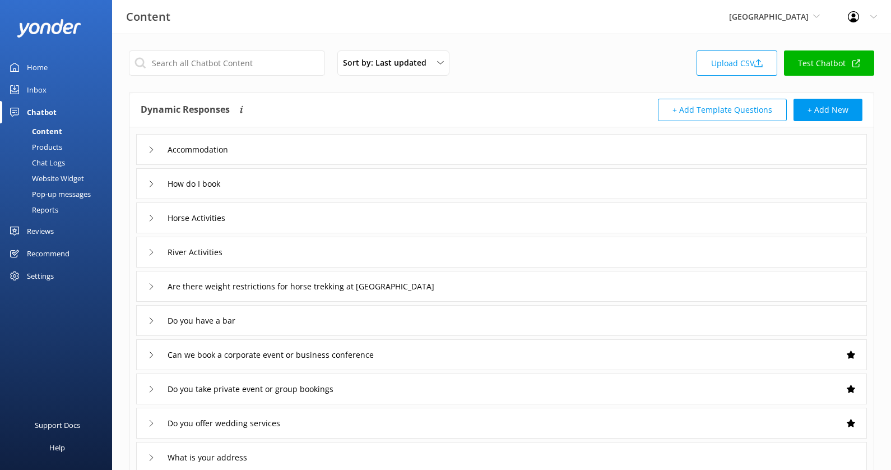
click at [816, 64] on link "Test Chatbot" at bounding box center [829, 62] width 90 height 25
click at [206, 62] on input "text" at bounding box center [227, 62] width 196 height 25
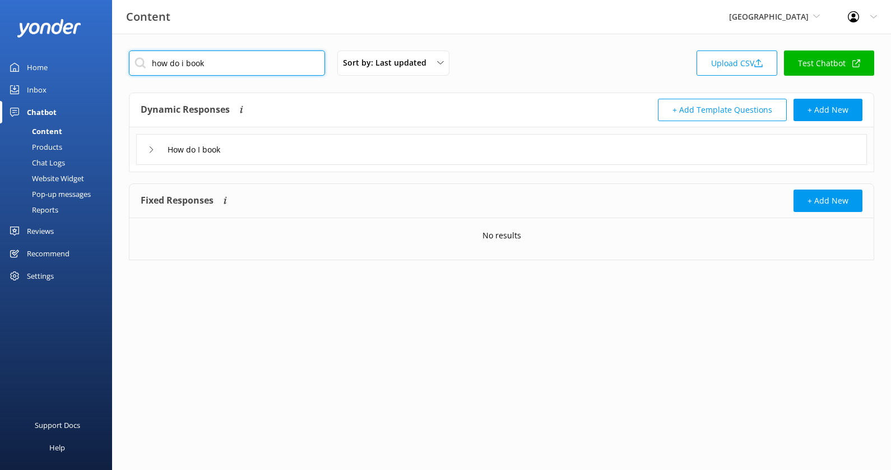
type input "how do i book"
click at [312, 153] on div "How do I book" at bounding box center [501, 149] width 731 height 31
click at [266, 157] on div "How do I book" at bounding box center [501, 149] width 731 height 31
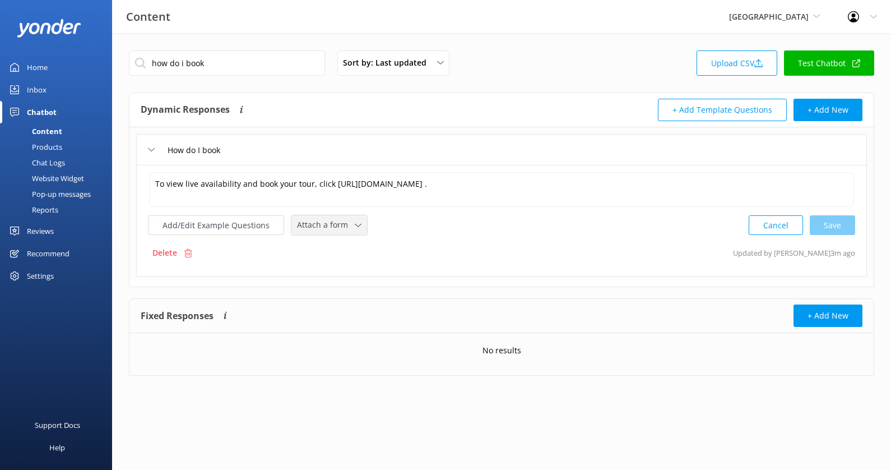
click at [323, 219] on span "Attach a form" at bounding box center [326, 225] width 58 height 12
click at [346, 270] on div "Check availability" at bounding box center [325, 271] width 55 height 11
click at [424, 286] on div at bounding box center [501, 288] width 741 height 4
click at [52, 146] on div "Products" at bounding box center [34, 147] width 55 height 16
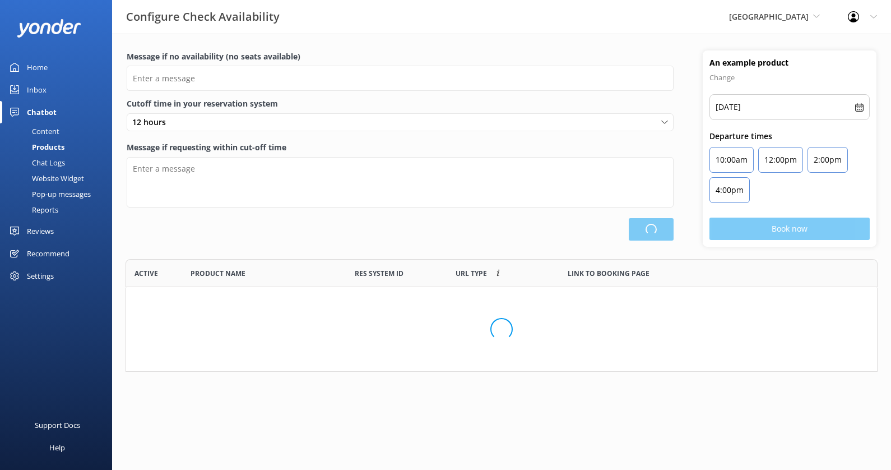
scroll to position [336, 751]
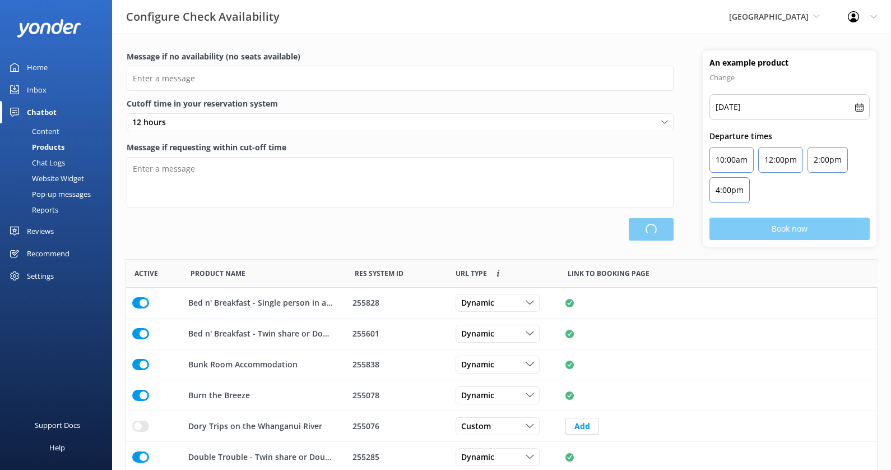
click at [54, 161] on div "Chat Logs" at bounding box center [36, 163] width 58 height 16
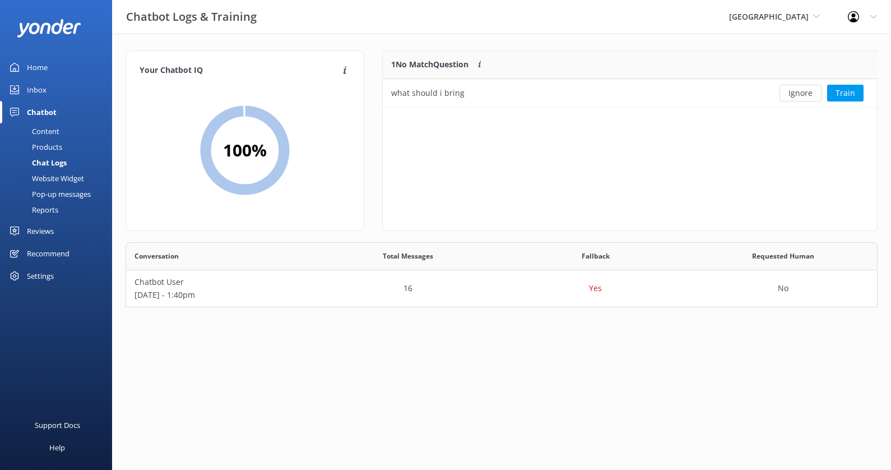
scroll to position [64, 751]
click at [805, 95] on button "Ignore" at bounding box center [800, 93] width 42 height 17
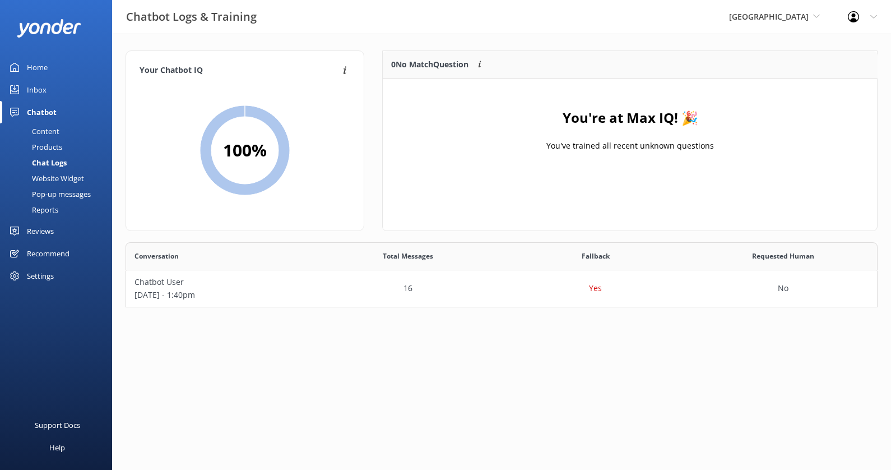
click at [53, 273] on div "Settings" at bounding box center [40, 275] width 27 height 22
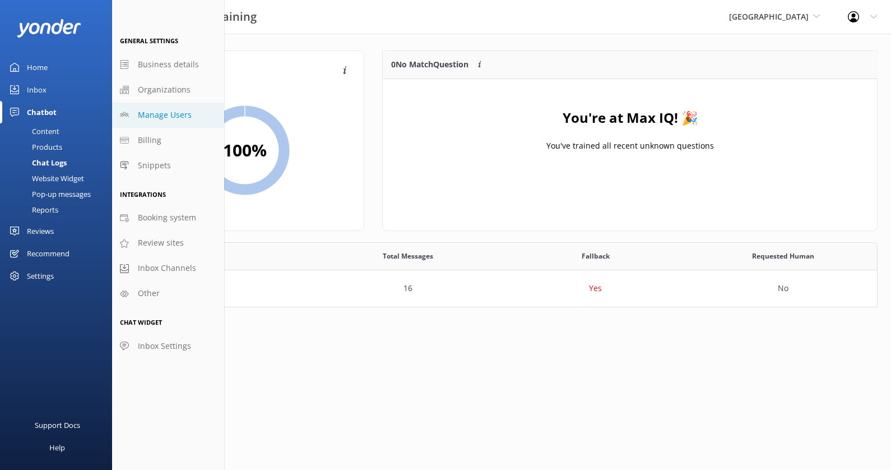
click at [173, 116] on span "Manage Users" at bounding box center [165, 115] width 54 height 12
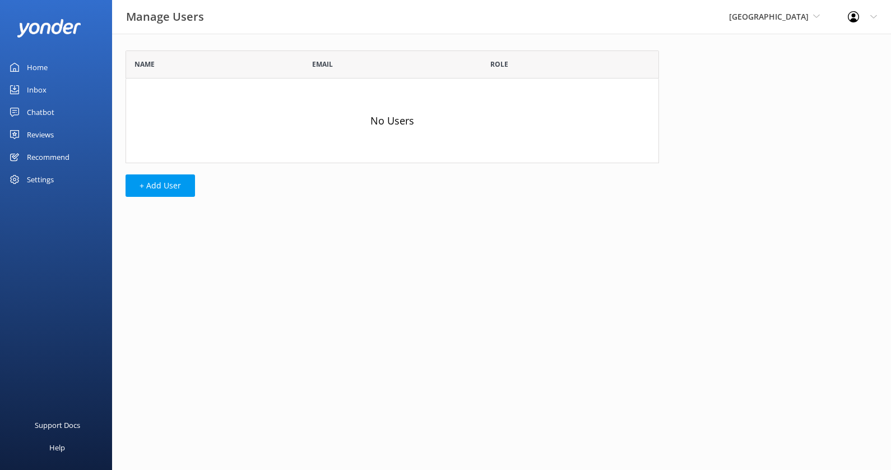
scroll to position [112, 533]
click at [179, 178] on button "+ Add User" at bounding box center [160, 185] width 69 height 22
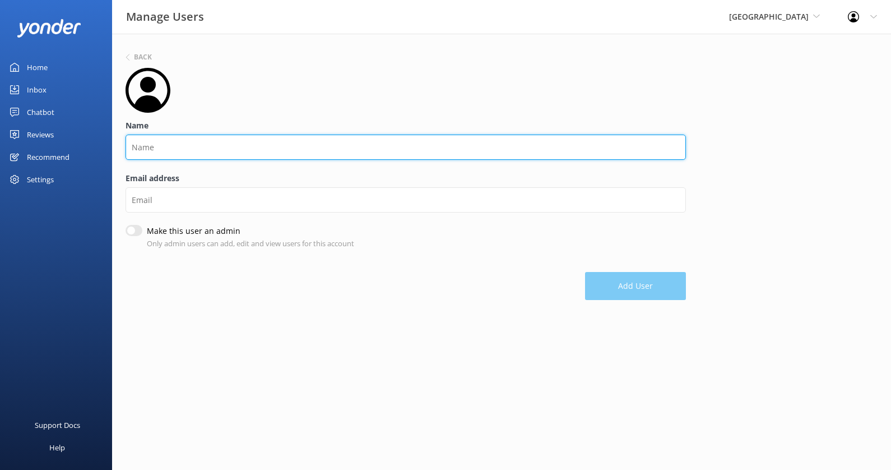
click at [215, 150] on input "Name" at bounding box center [406, 146] width 560 height 25
type input "Janey"
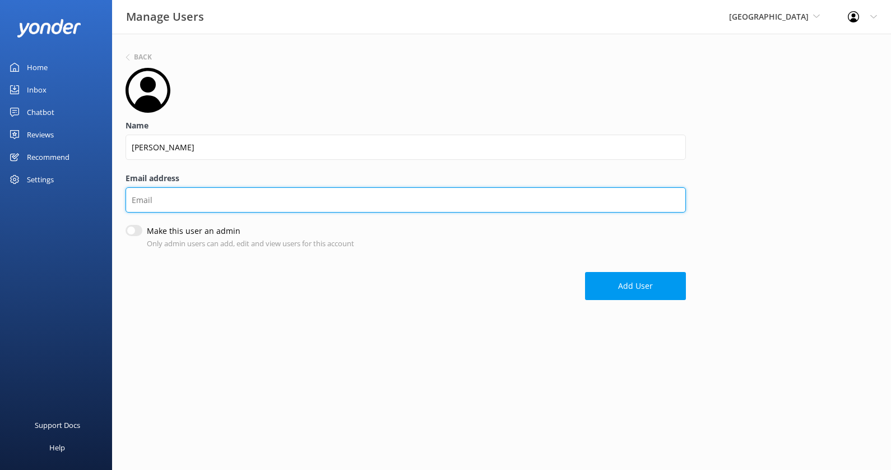
click at [184, 201] on input "Email address" at bounding box center [406, 199] width 560 height 25
paste input "janey@rivervalley.co.nz"
type input "janey@rivervalley.co.nz"
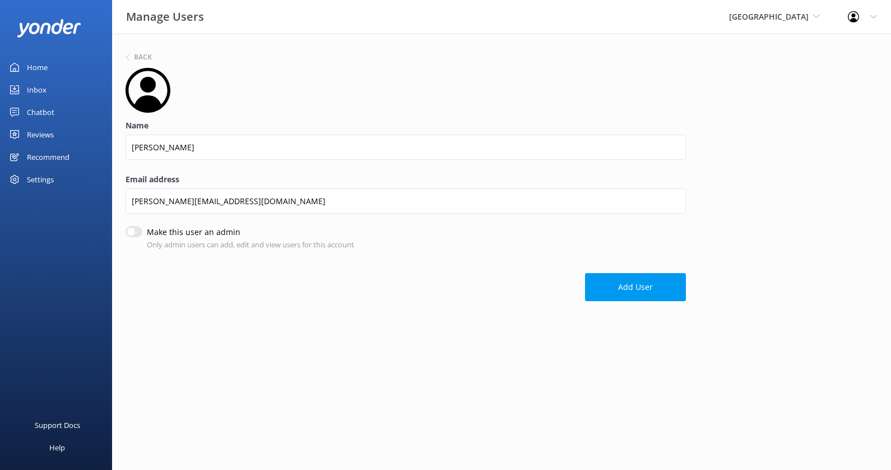
click at [127, 234] on input "Make this user an admin" at bounding box center [134, 231] width 17 height 11
checkbox input "true"
click at [634, 295] on button "Add User" at bounding box center [635, 288] width 101 height 28
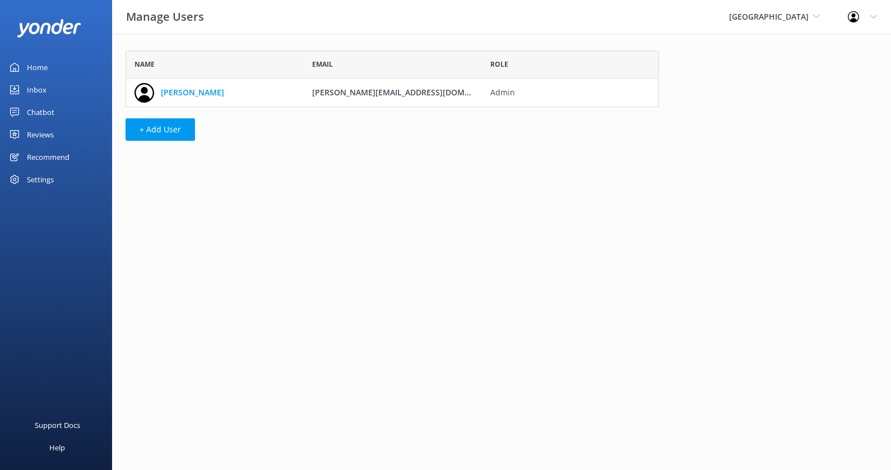
scroll to position [56, 533]
click at [172, 130] on button "+ Add User" at bounding box center [160, 129] width 69 height 22
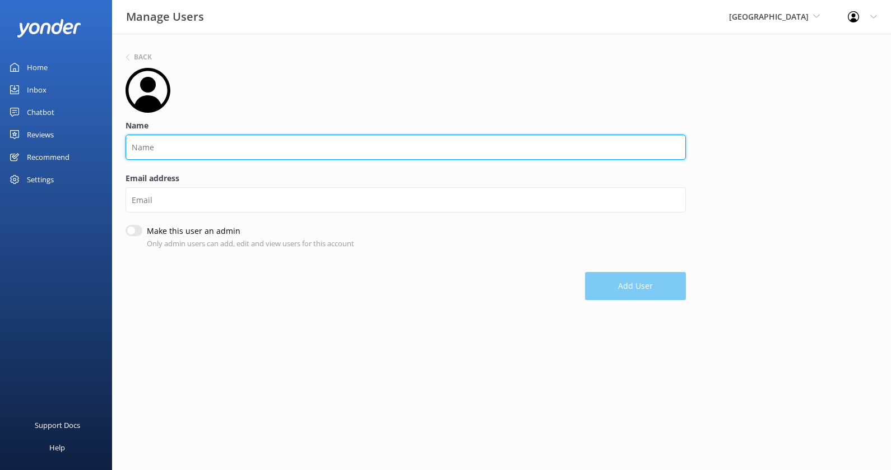
click at [188, 152] on input "Name" at bounding box center [406, 146] width 560 height 25
type input "Brian"
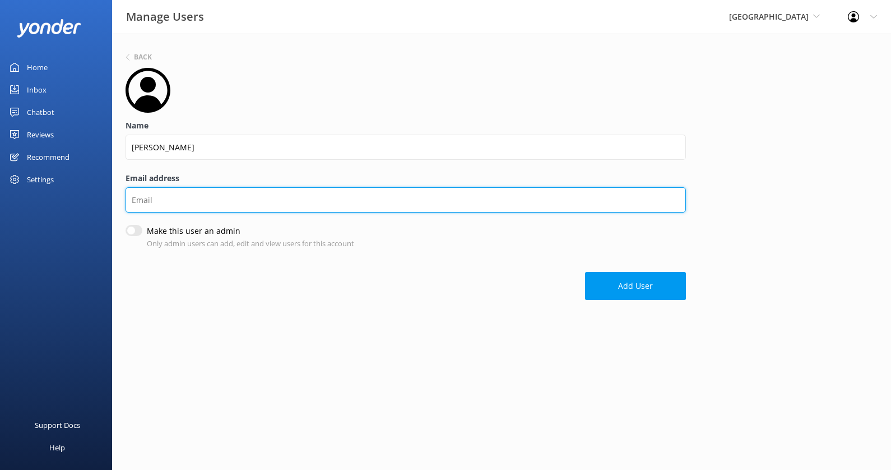
click at [174, 190] on input "Email address" at bounding box center [406, 199] width 560 height 25
paste input "brian@rivervalley.co.nz"
type input "brian@rivervalley.co.nz"
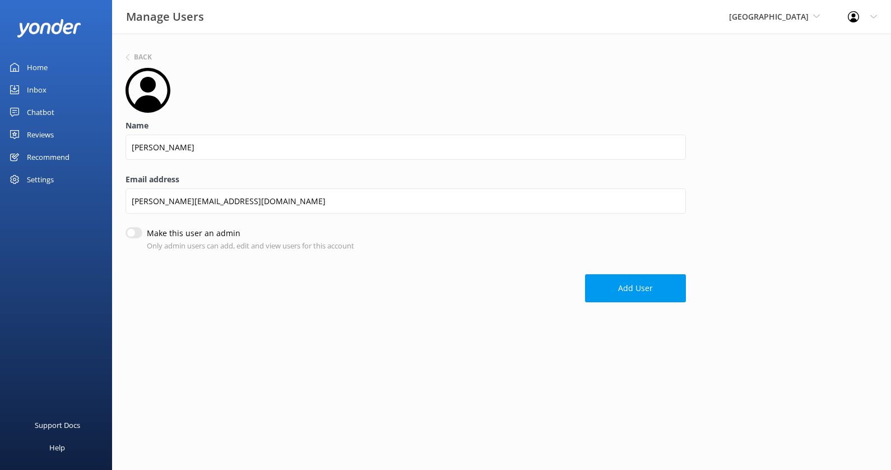
click at [132, 230] on input "Make this user an admin" at bounding box center [134, 232] width 17 height 11
checkbox input "true"
click at [644, 288] on button "Add User" at bounding box center [635, 288] width 101 height 28
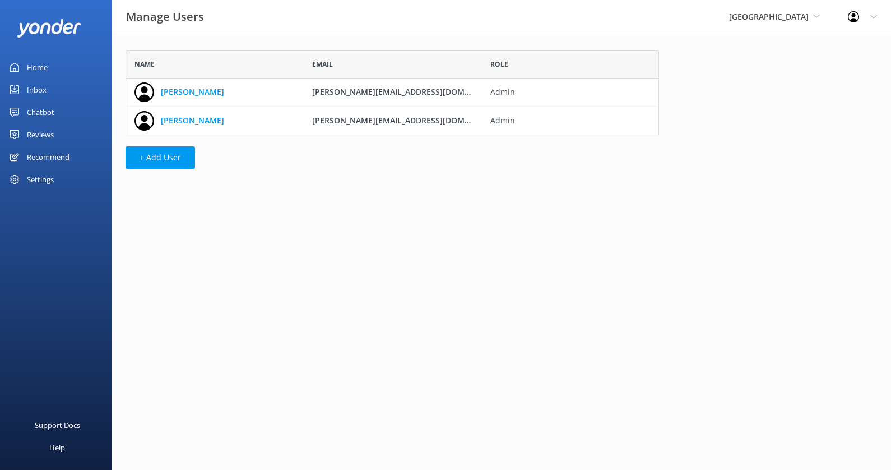
scroll to position [84, 533]
click at [470, 245] on html "Manage Users River Valley Kendall's Adventure Co Cool Tours Inc Tongariro River…" at bounding box center [445, 235] width 891 height 470
click at [53, 107] on div "Chatbot" at bounding box center [40, 112] width 27 height 22
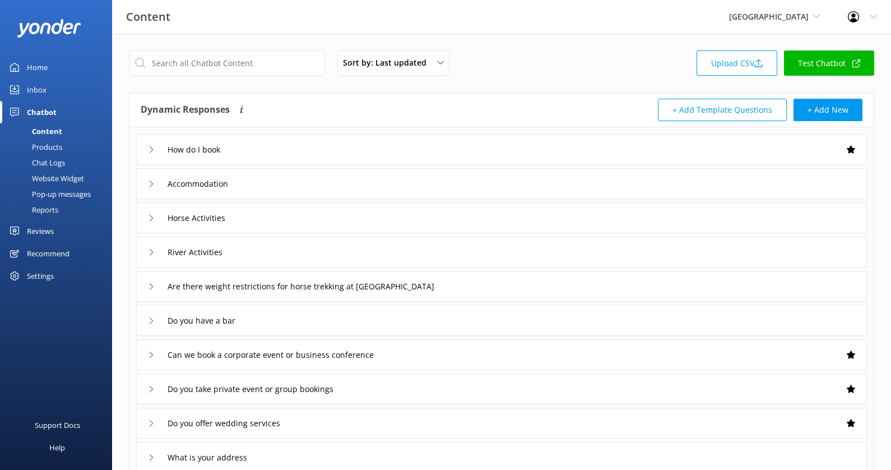
click at [814, 63] on link "Test Chatbot" at bounding box center [829, 62] width 90 height 25
